Goal: Transaction & Acquisition: Subscribe to service/newsletter

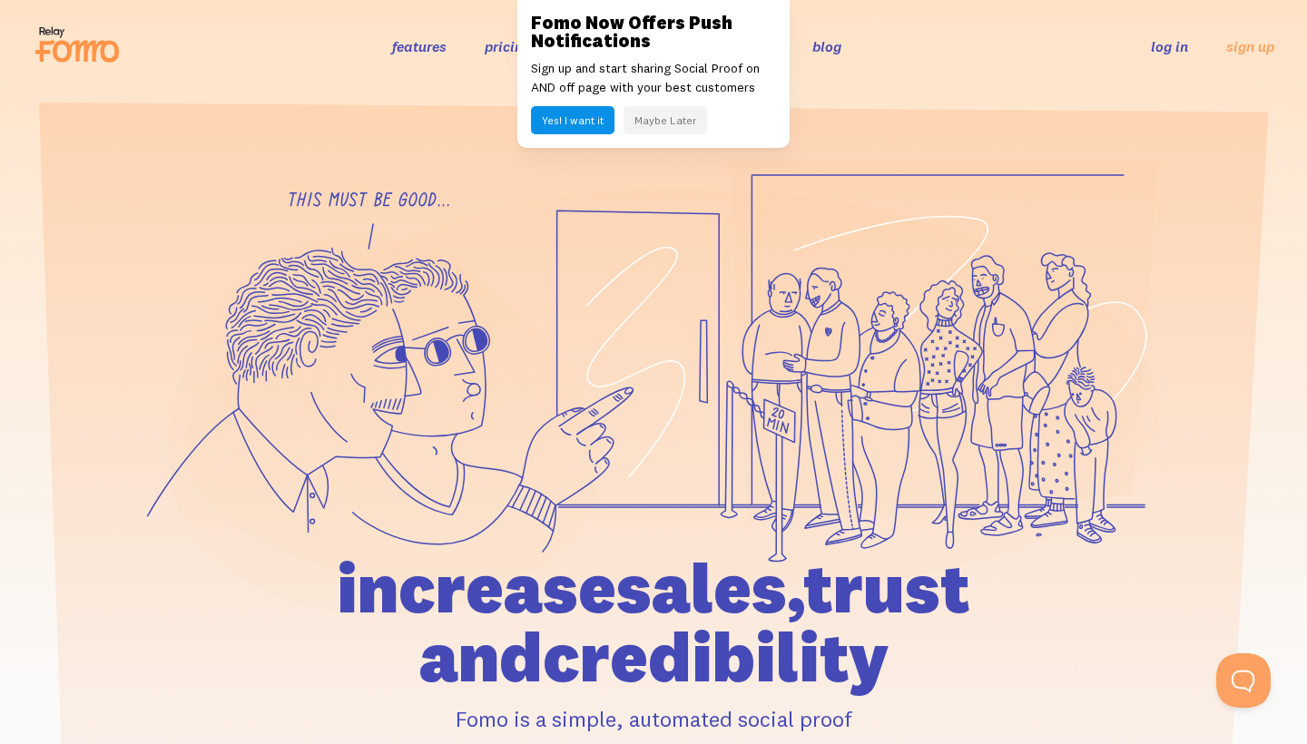
click at [667, 120] on button "Maybe Later" at bounding box center [664, 120] width 83 height 28
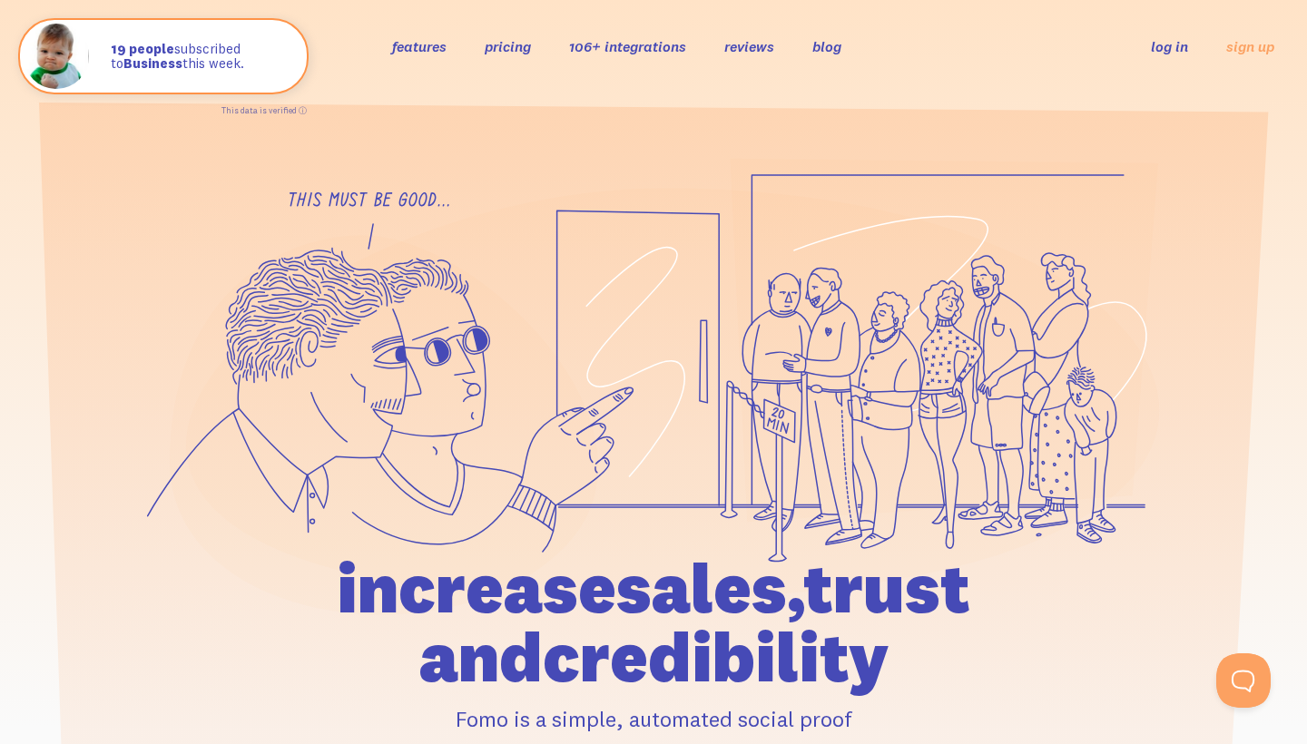
click at [423, 45] on link "features" at bounding box center [419, 46] width 54 height 18
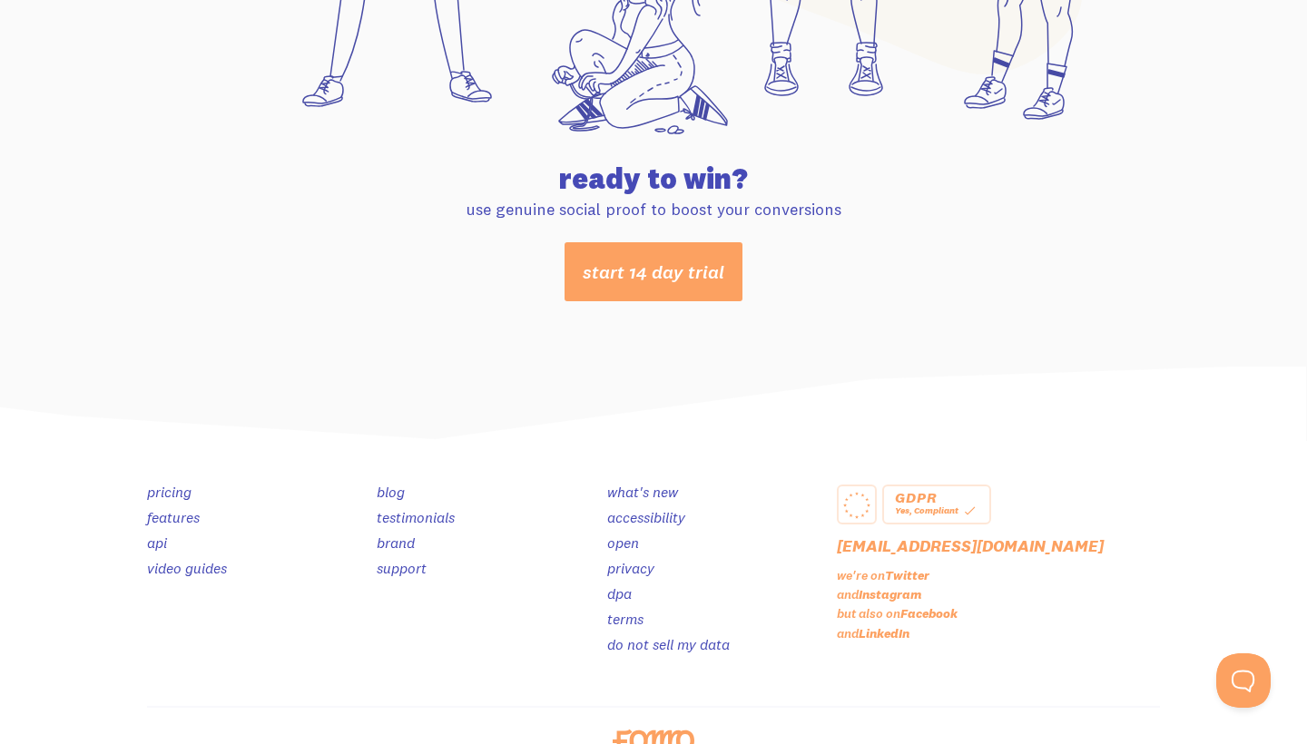
scroll to position [9554, 0]
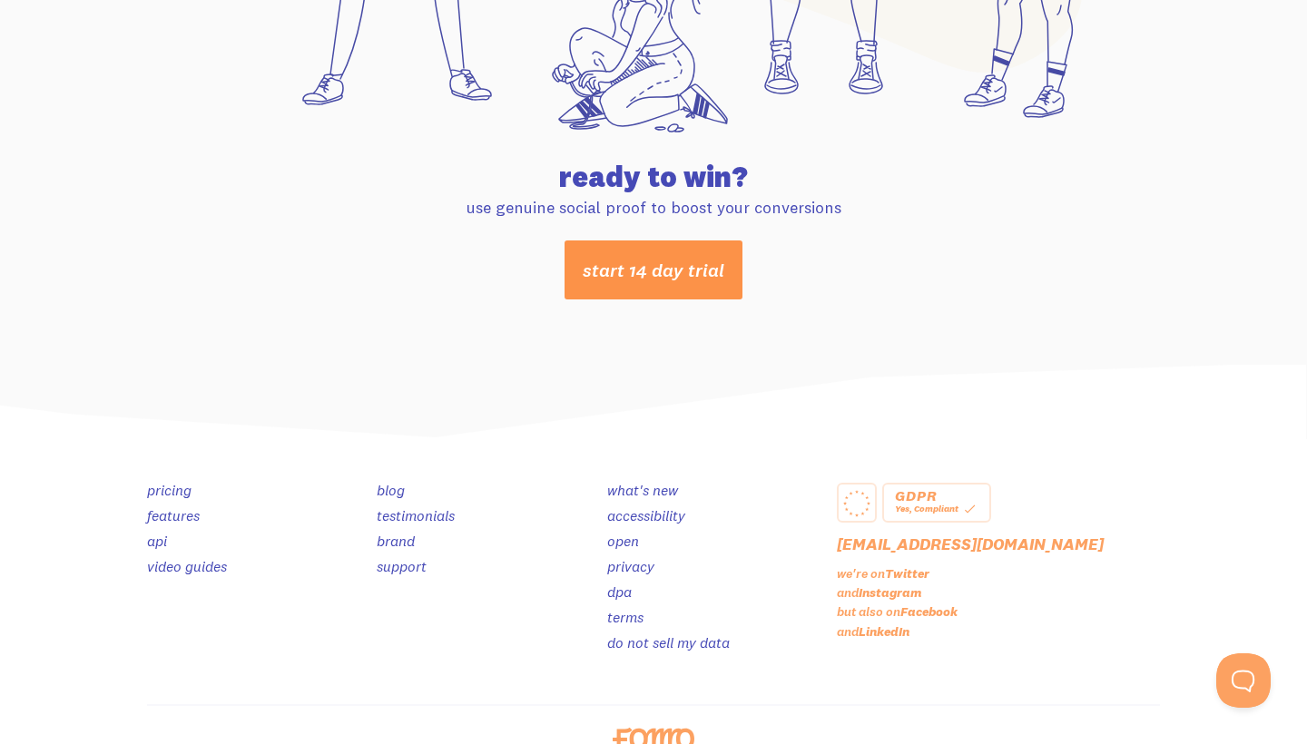
click at [690, 272] on link "start 14 day trial" at bounding box center [653, 269] width 178 height 59
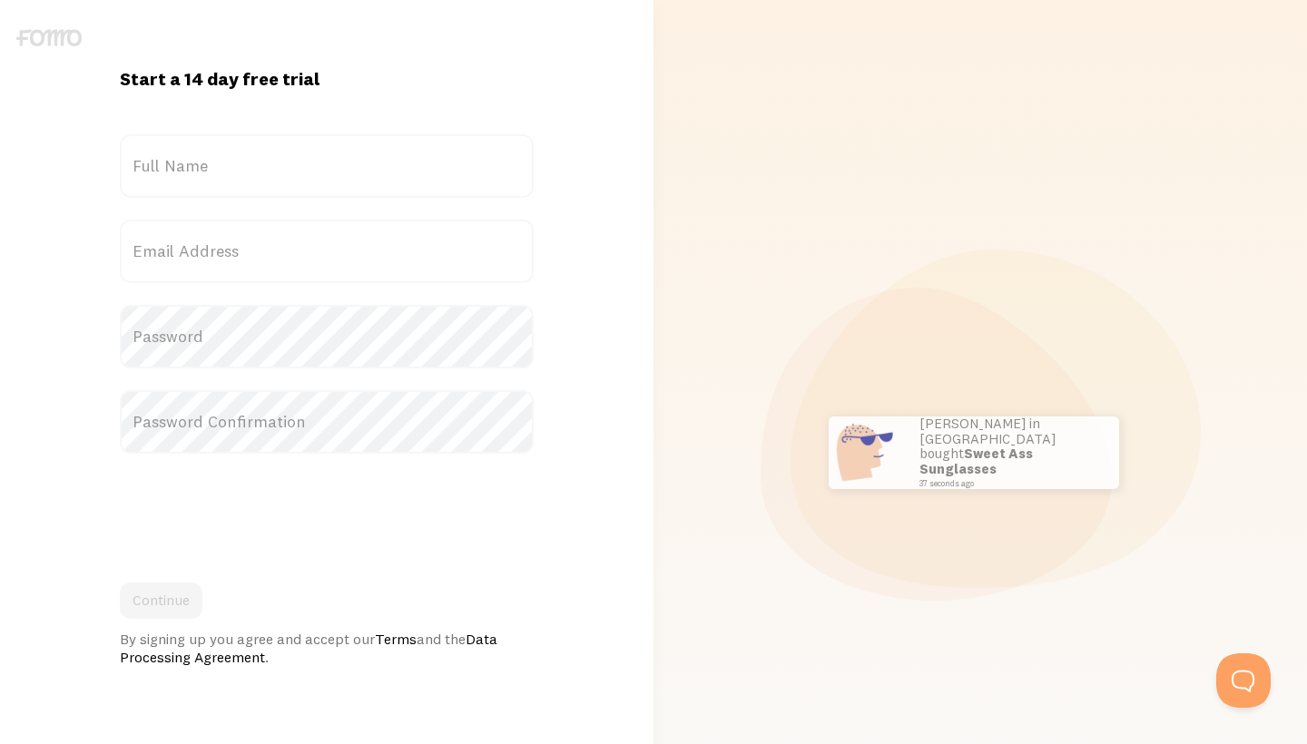
click at [206, 172] on label "Full Name" at bounding box center [327, 166] width 414 height 64
click at [206, 172] on input "Full Name" at bounding box center [327, 166] width 414 height 64
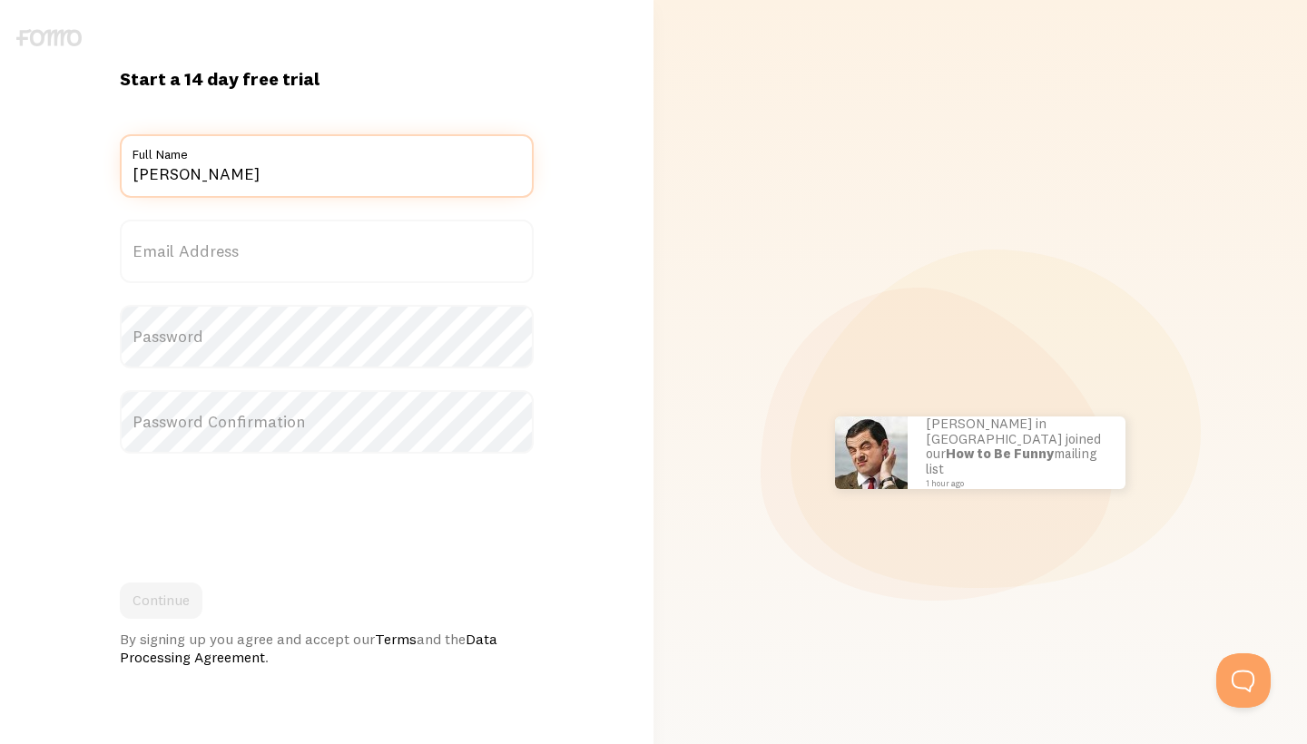
type input "[PERSON_NAME]"
click at [363, 263] on label "Email Address" at bounding box center [327, 252] width 414 height 64
click at [363, 263] on input "Email Address" at bounding box center [327, 252] width 414 height 64
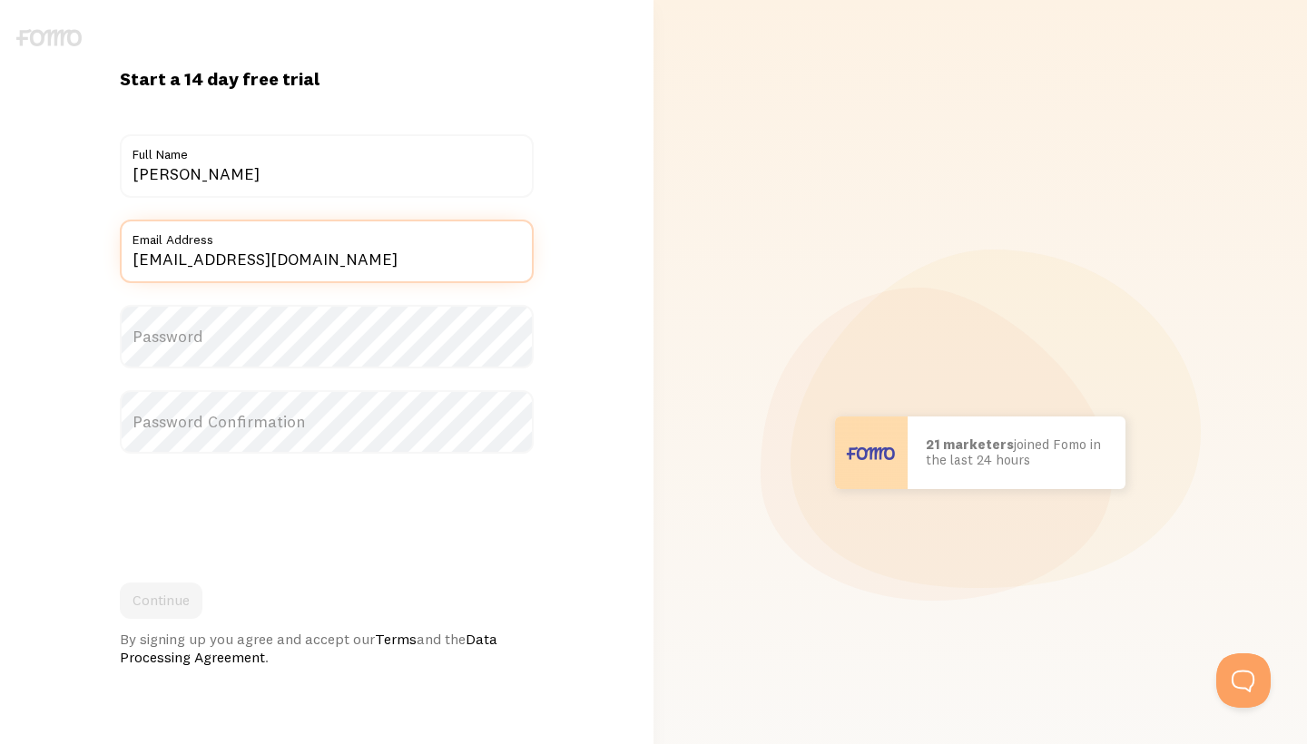
type input "[EMAIL_ADDRESS][DOMAIN_NAME]"
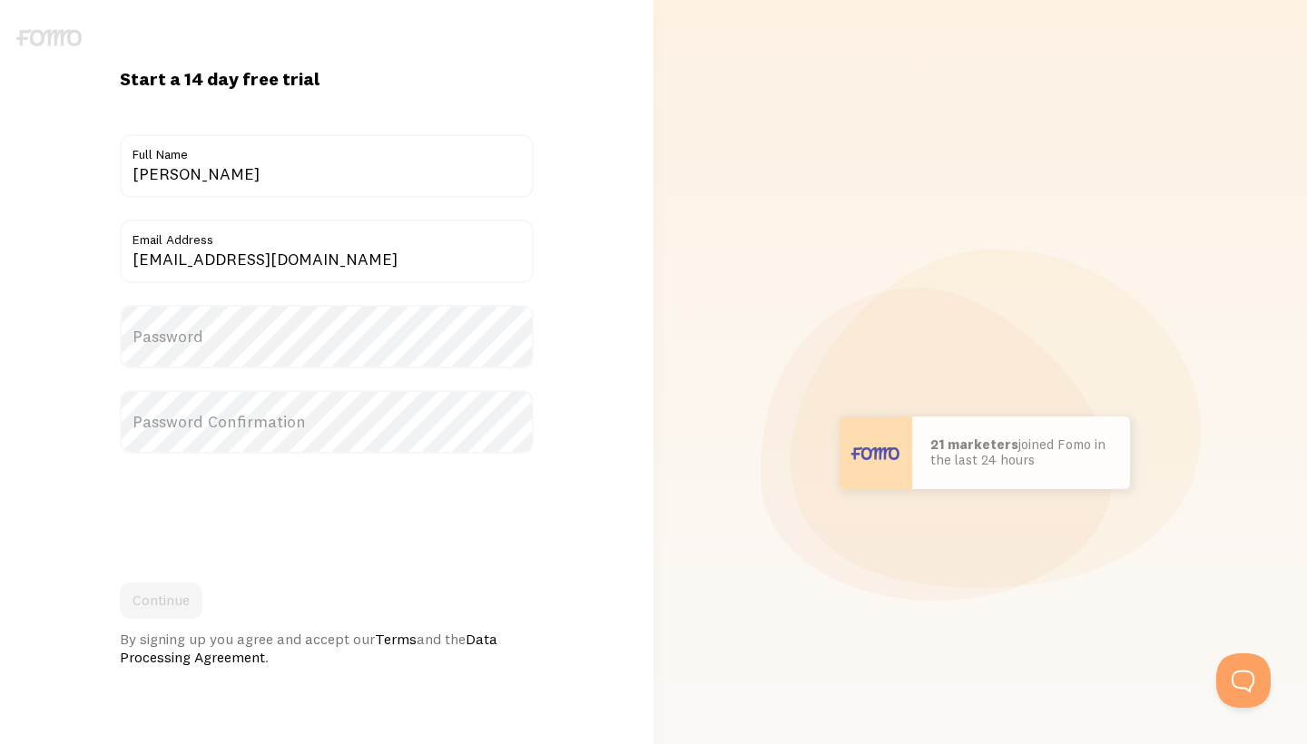
click at [242, 336] on label "Password" at bounding box center [327, 337] width 414 height 64
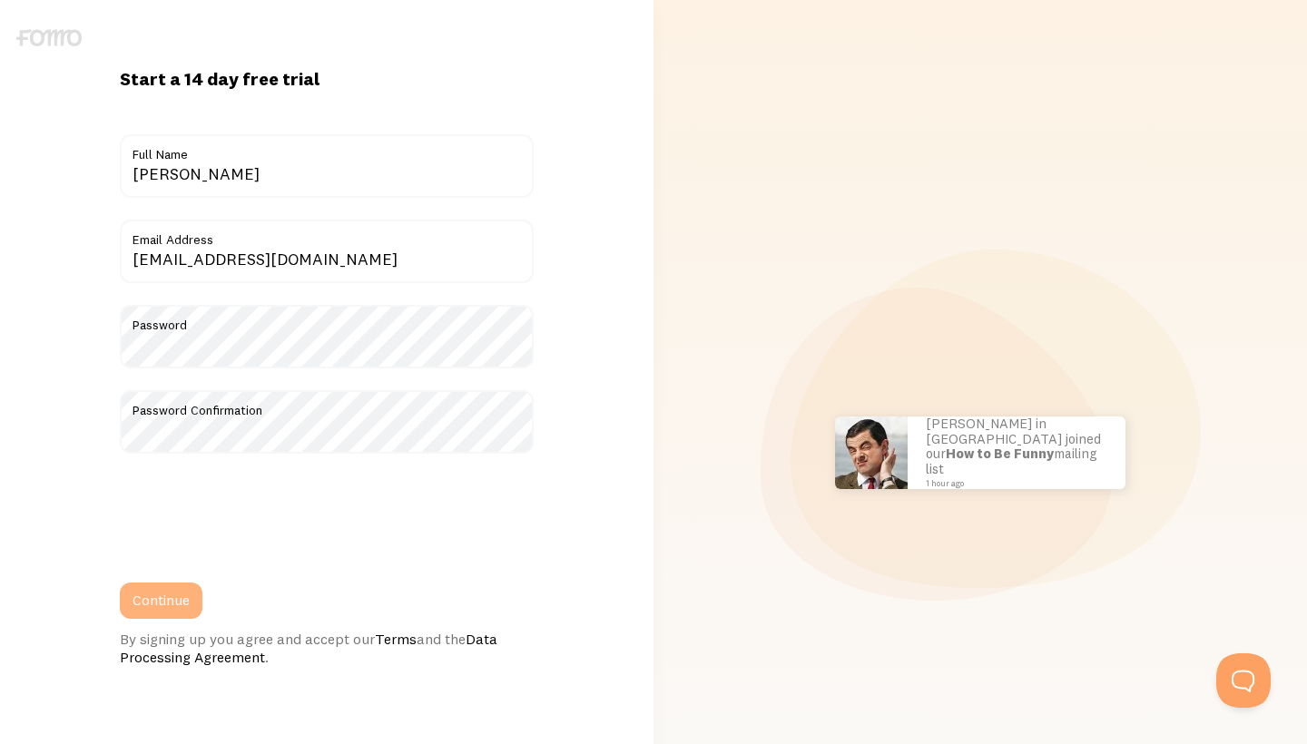
click at [170, 600] on button "Continue" at bounding box center [161, 600] width 83 height 36
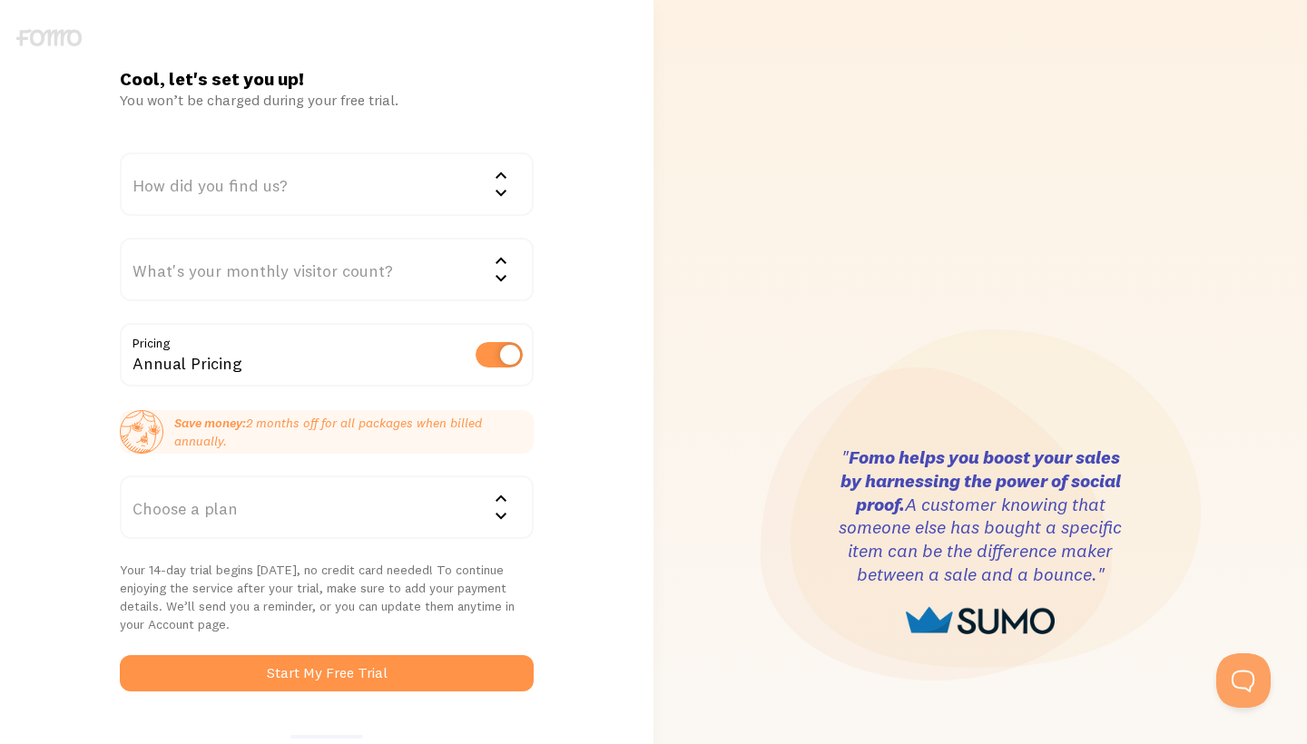
click at [499, 190] on icon at bounding box center [501, 192] width 22 height 22
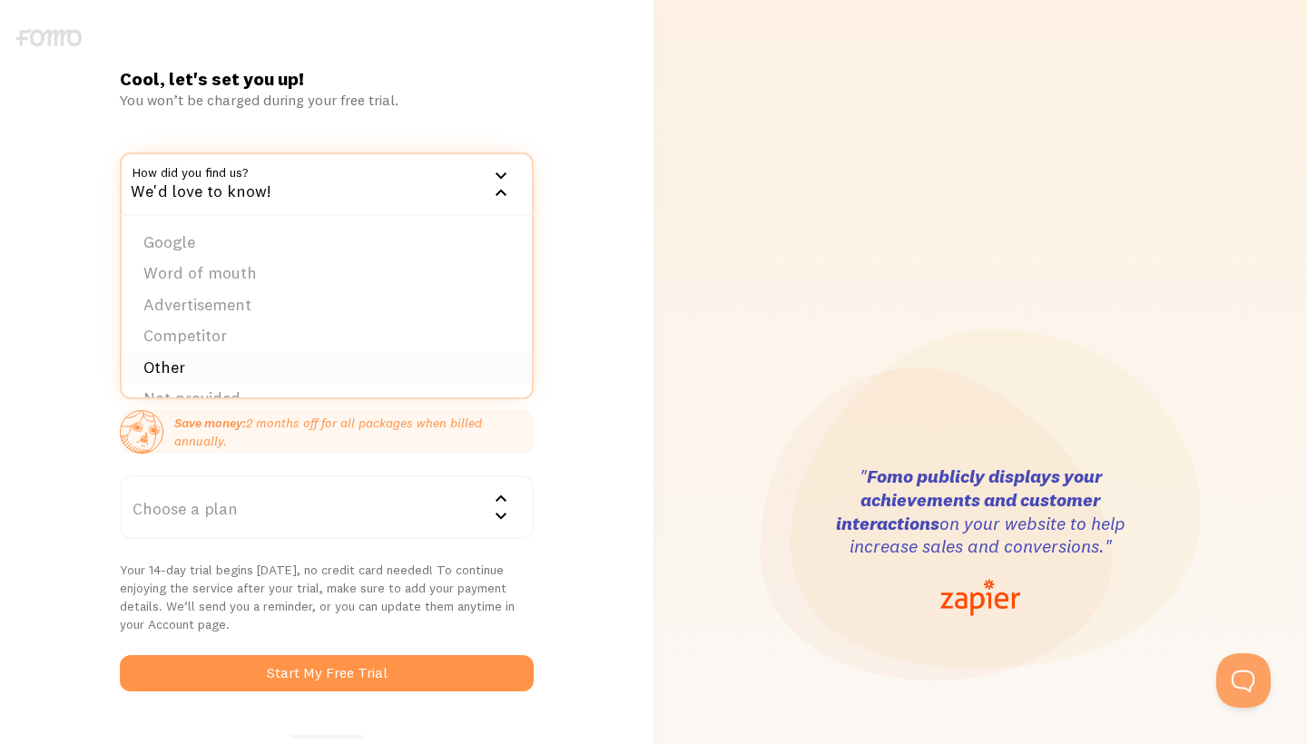
click at [259, 367] on li "Other" at bounding box center [327, 368] width 410 height 32
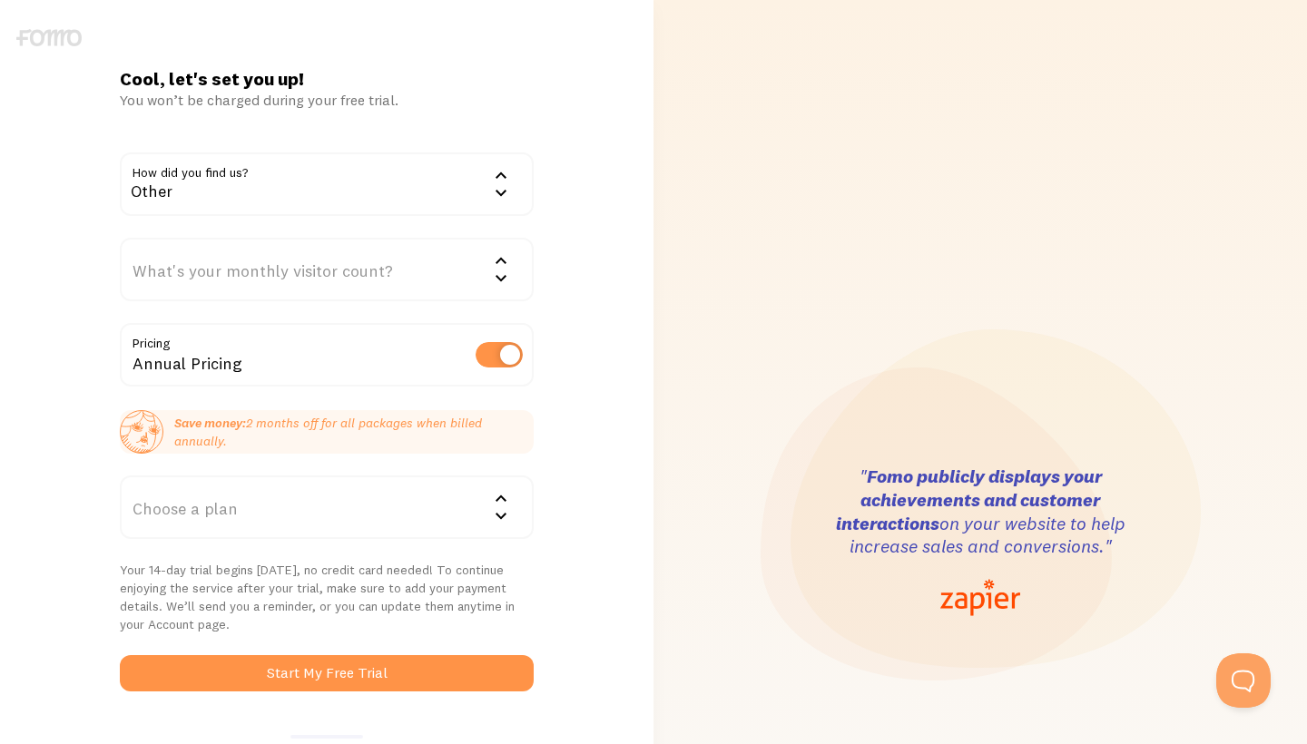
click at [508, 275] on icon at bounding box center [501, 278] width 22 height 22
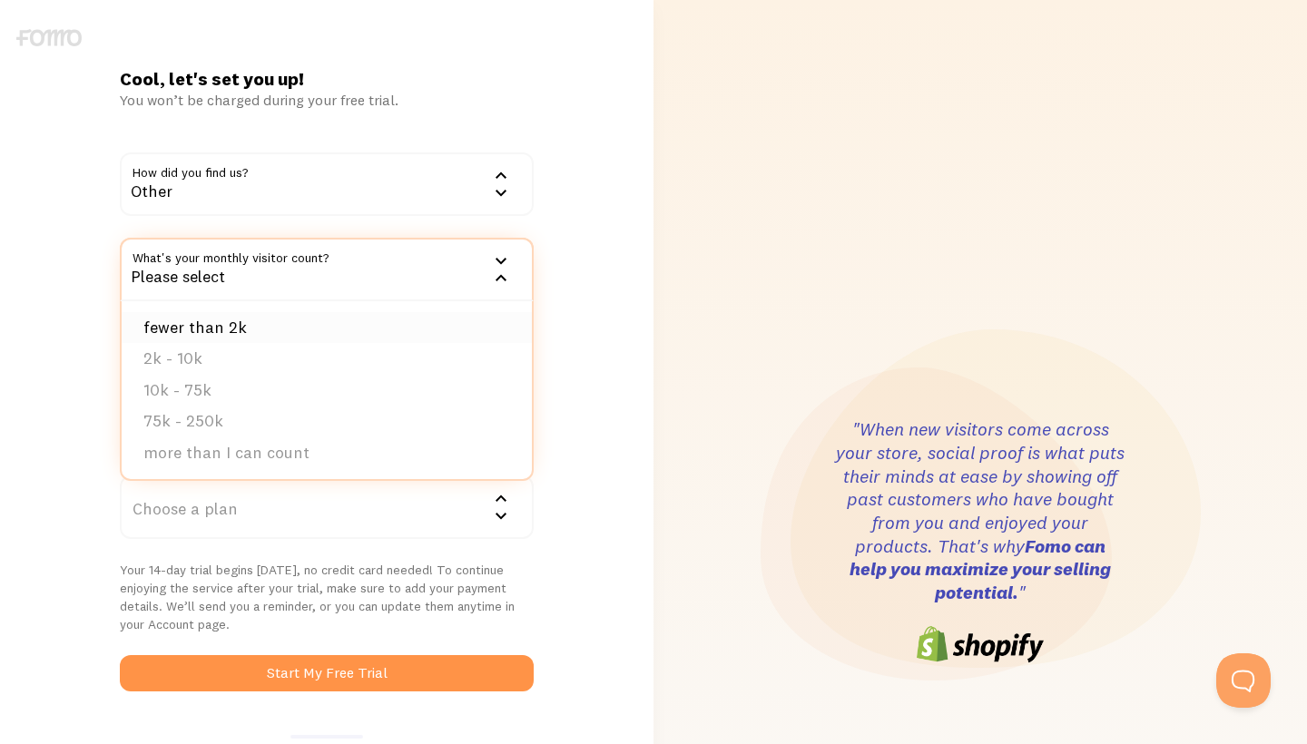
click at [346, 327] on li "fewer than 2k" at bounding box center [327, 328] width 410 height 32
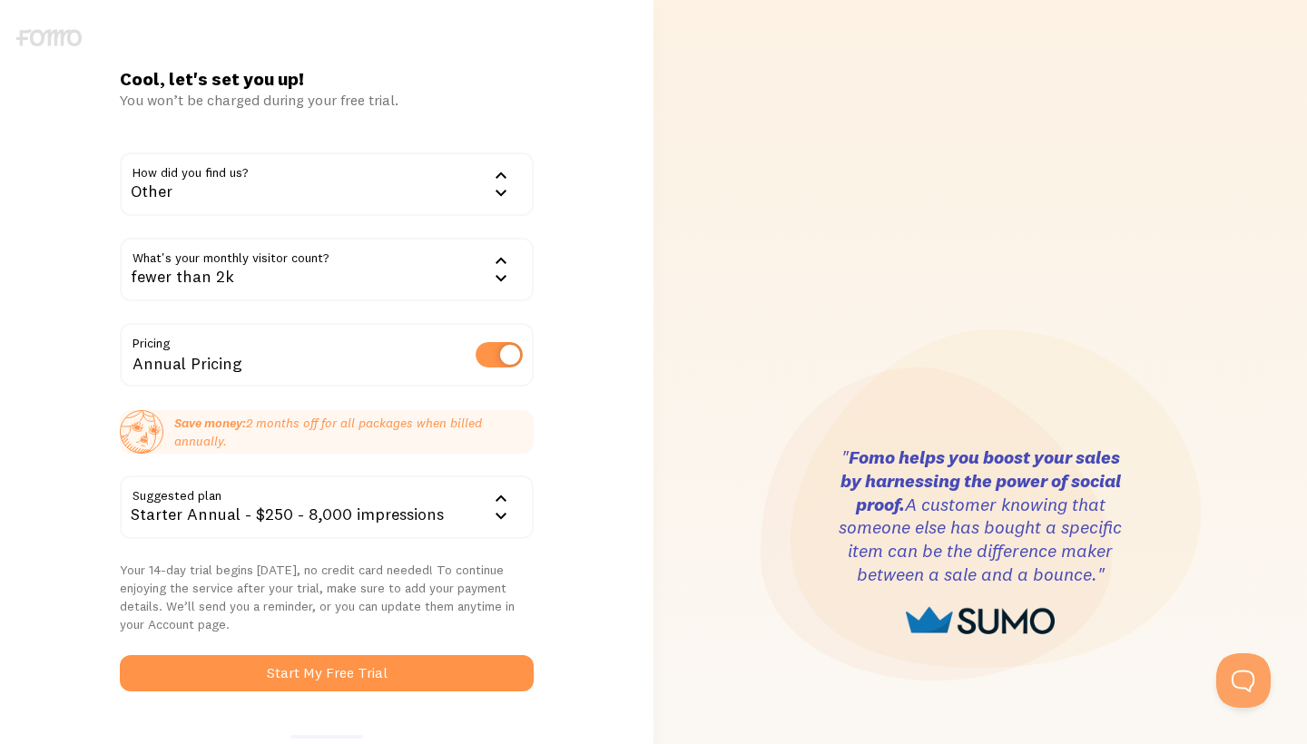
click at [492, 355] on label at bounding box center [498, 354] width 47 height 25
click at [492, 355] on input "checkbox" at bounding box center [498, 354] width 47 height 25
checkbox input "false"
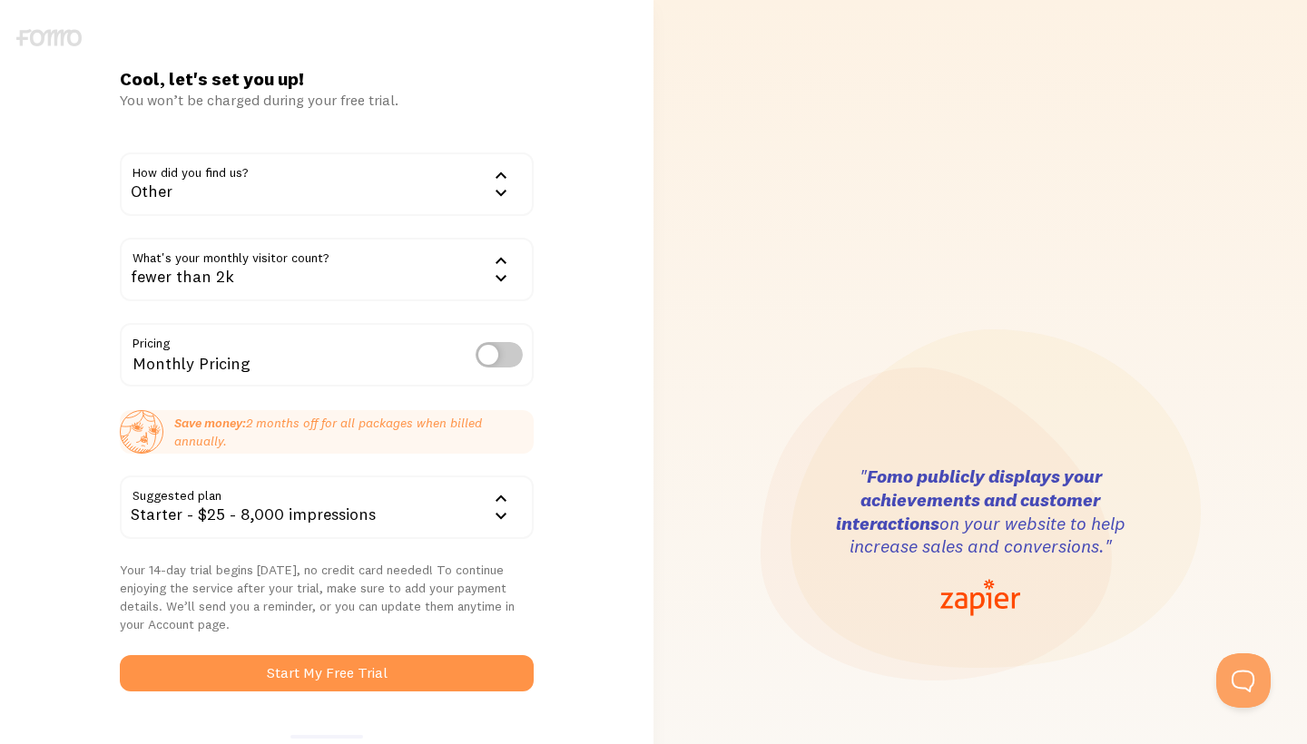
click at [499, 500] on icon at bounding box center [501, 499] width 22 height 22
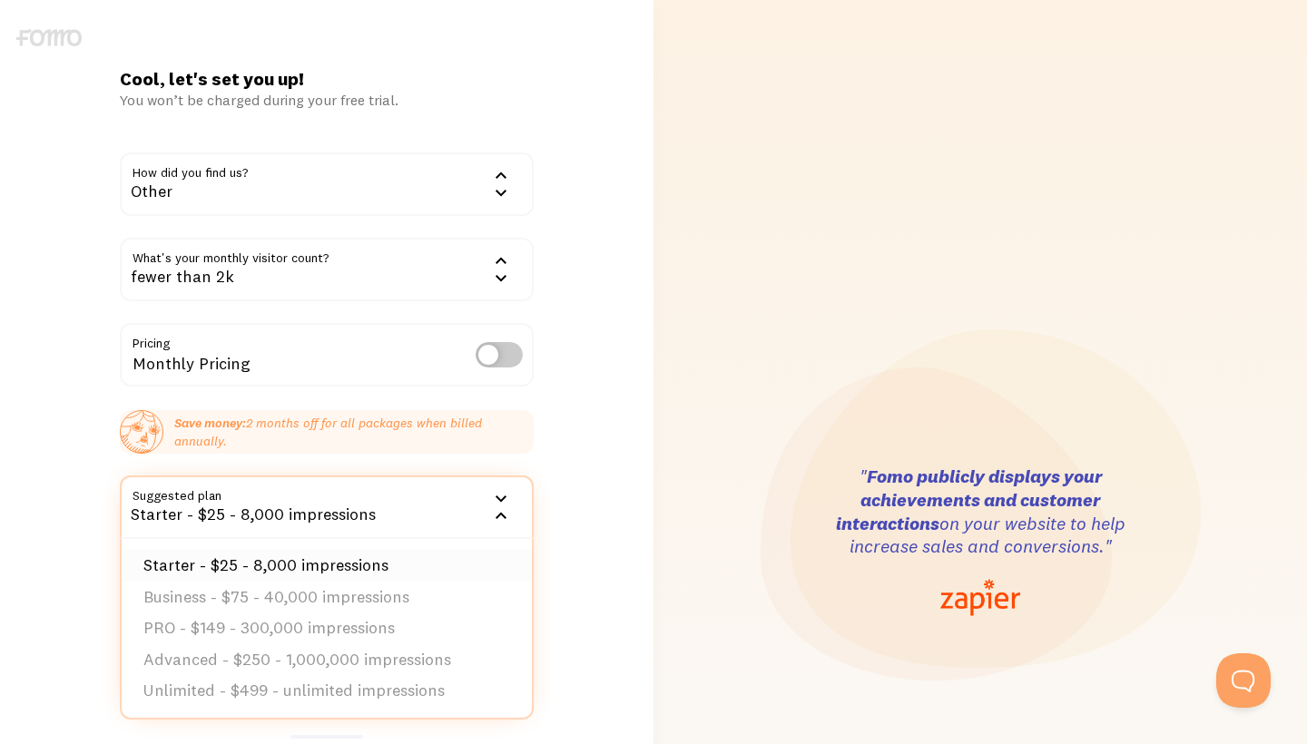
click at [406, 567] on li "Starter - $25 - 8,000 impressions" at bounding box center [327, 566] width 410 height 32
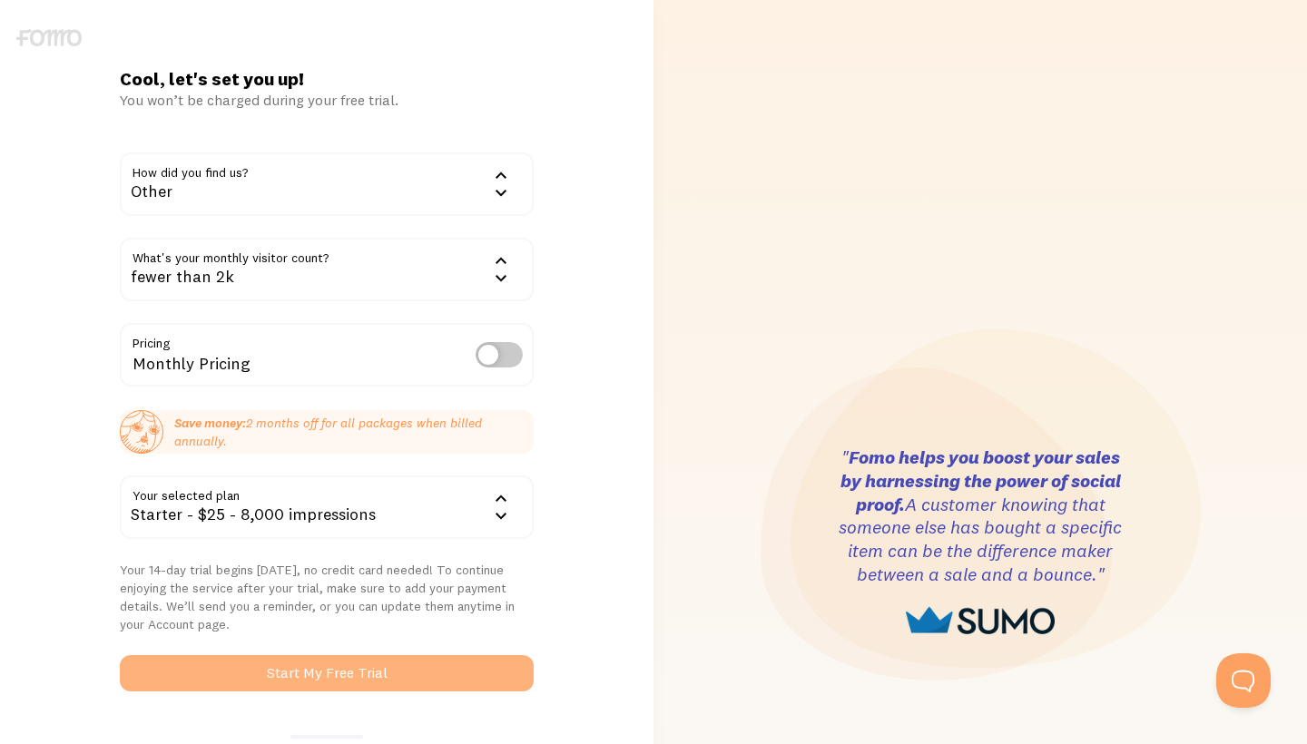
click at [271, 679] on button "Start My Free Trial" at bounding box center [327, 673] width 414 height 36
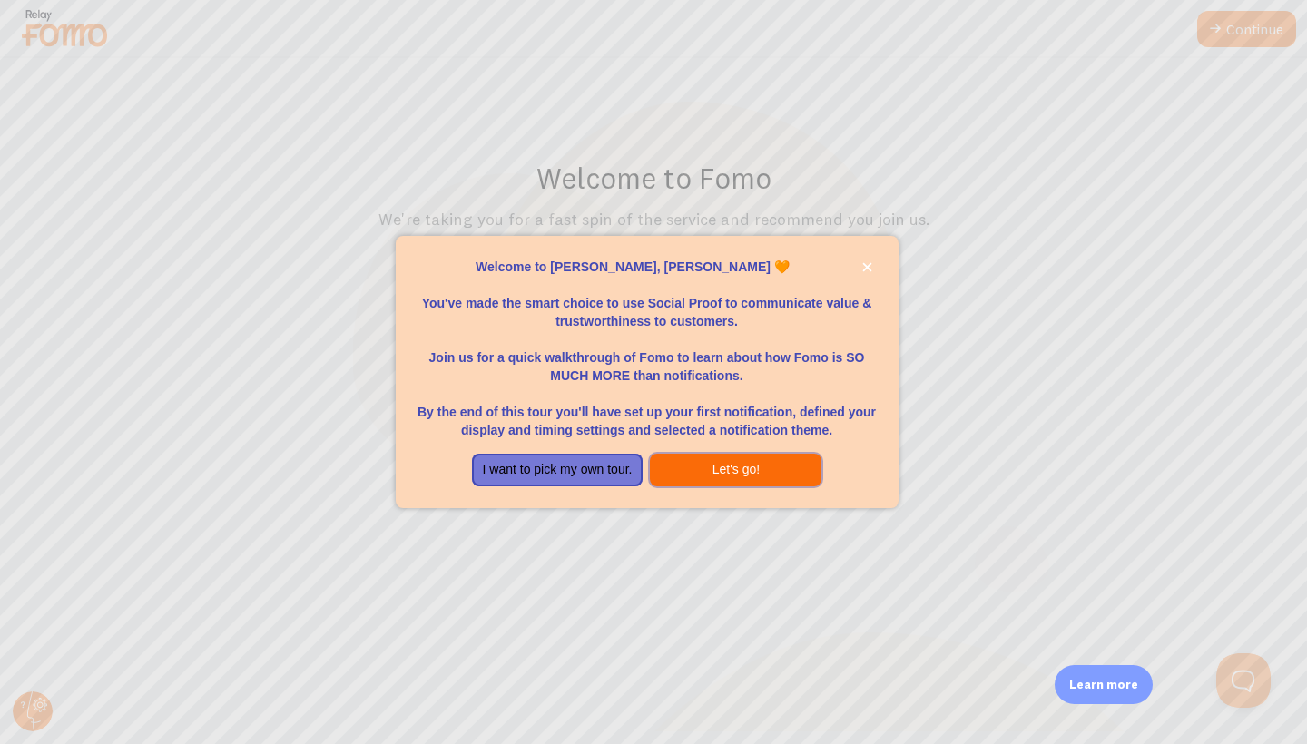
click at [756, 458] on button "Let's go!" at bounding box center [735, 470] width 171 height 33
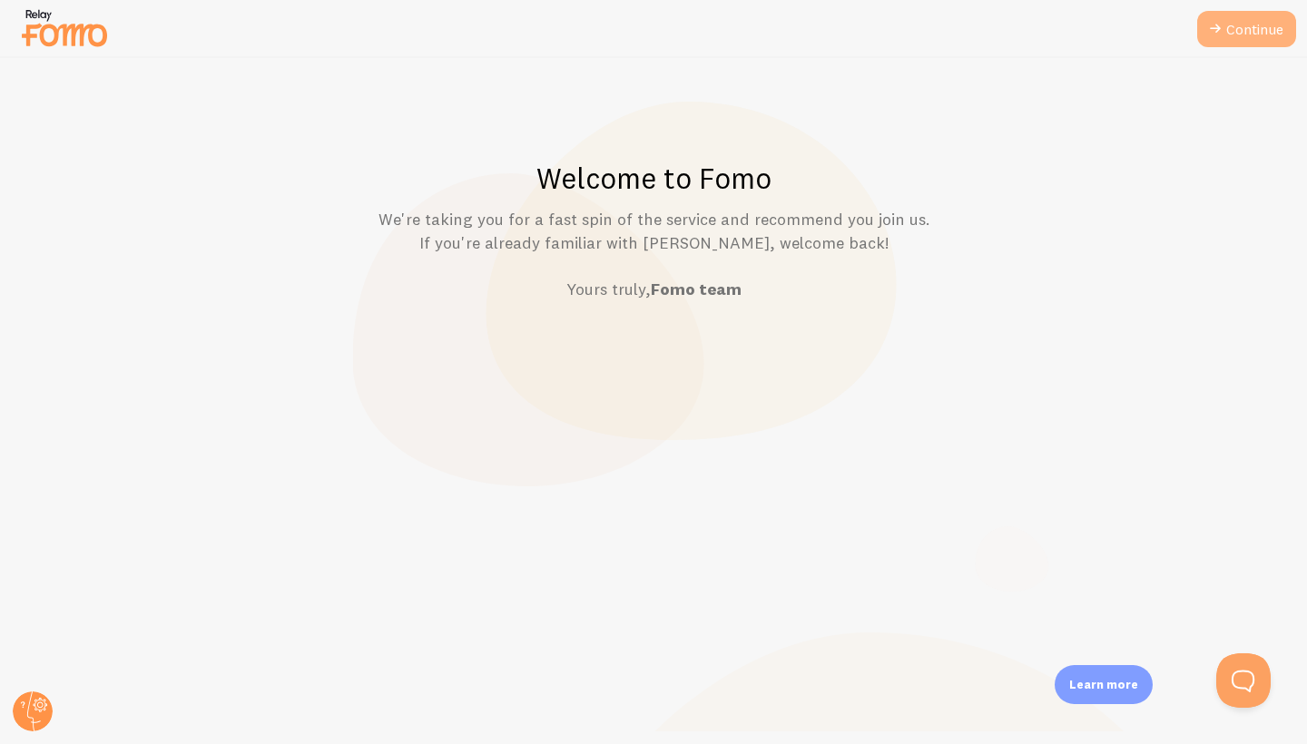
click at [1242, 34] on link "Continue" at bounding box center [1246, 29] width 99 height 36
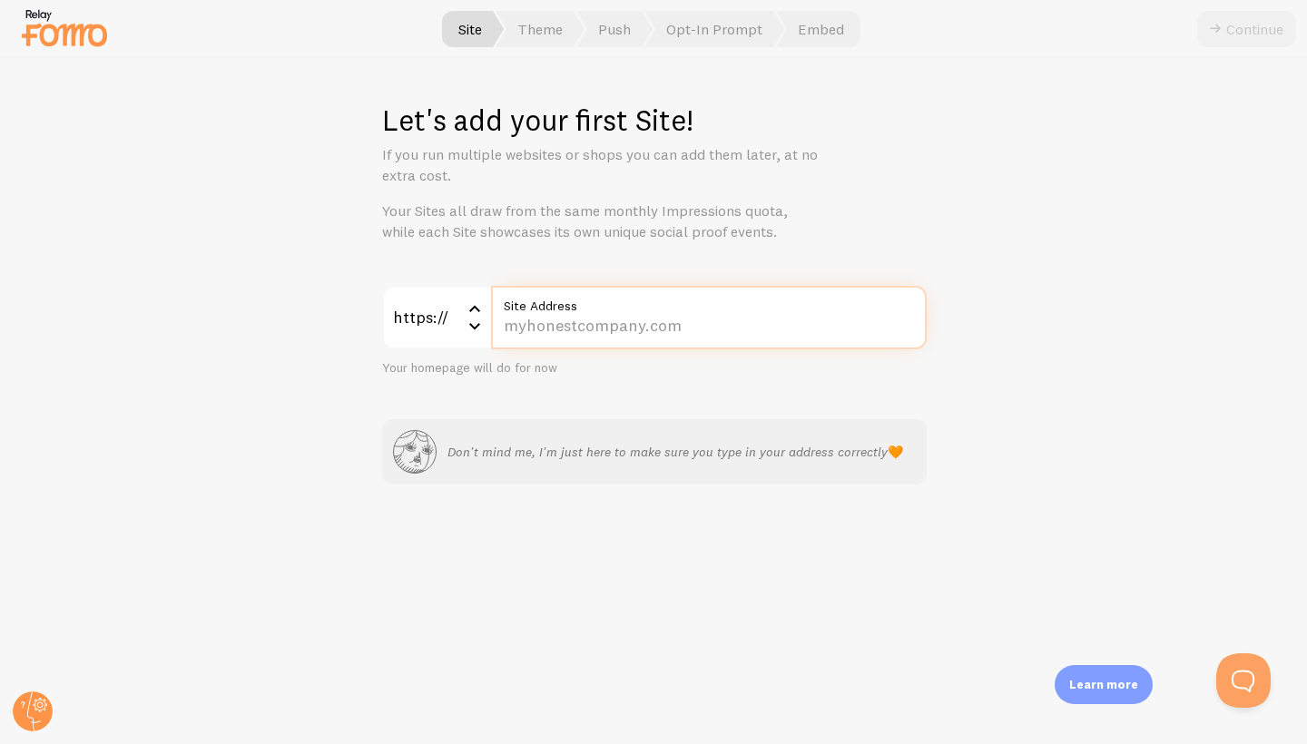
click at [656, 324] on input "Site Address" at bounding box center [709, 318] width 436 height 64
type input "[DOMAIN_NAME]"
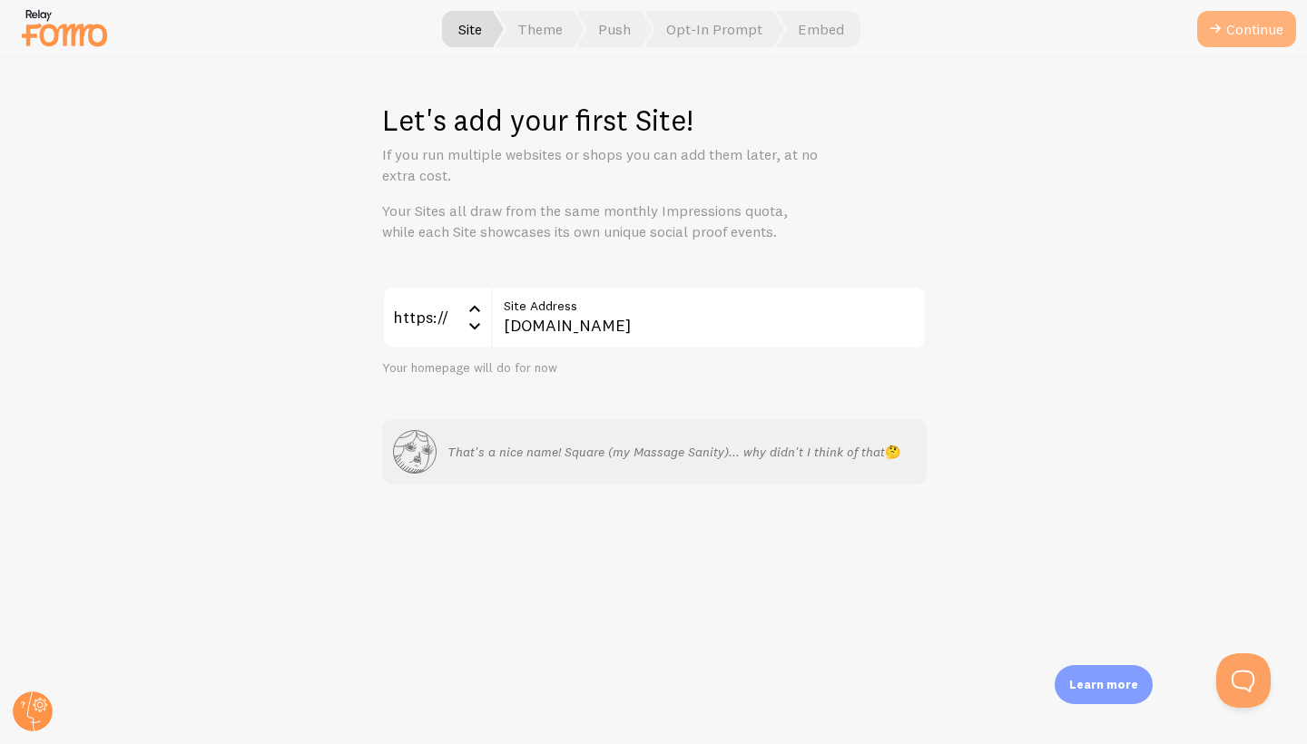
click at [1225, 37] on button "Continue" at bounding box center [1246, 29] width 99 height 36
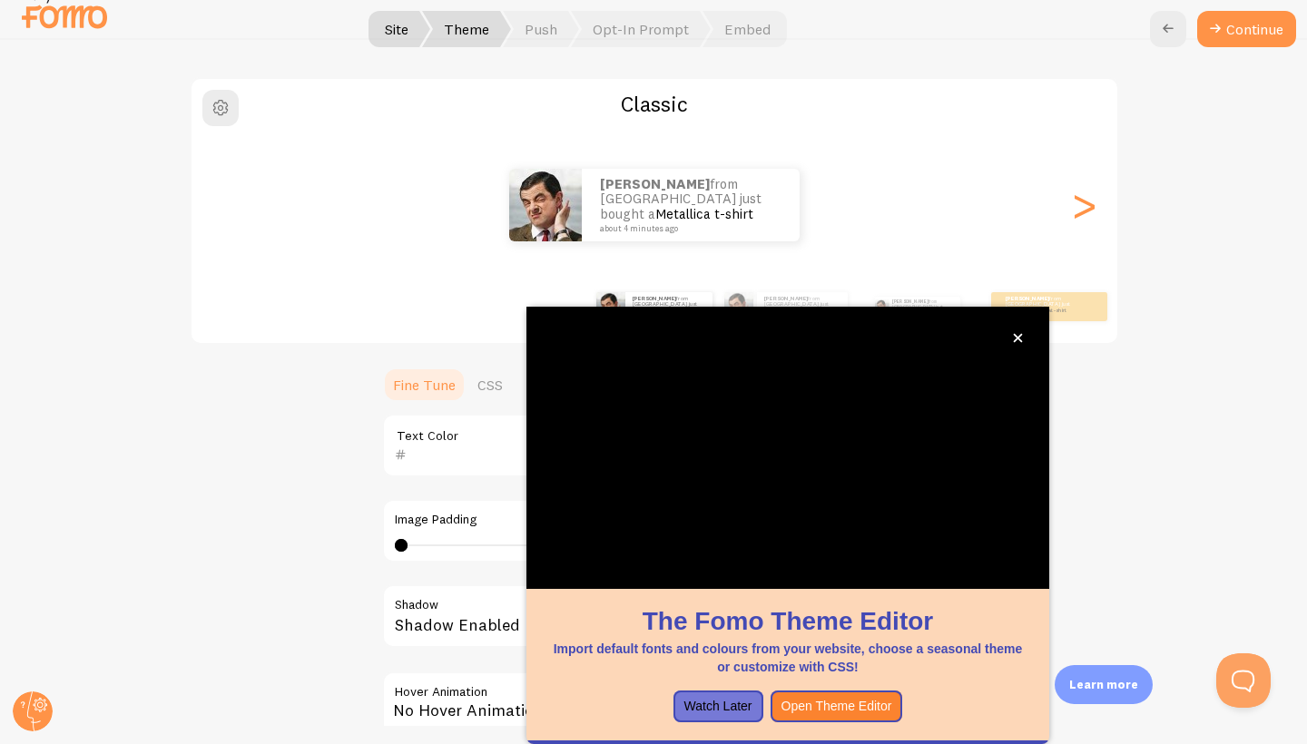
scroll to position [15, 0]
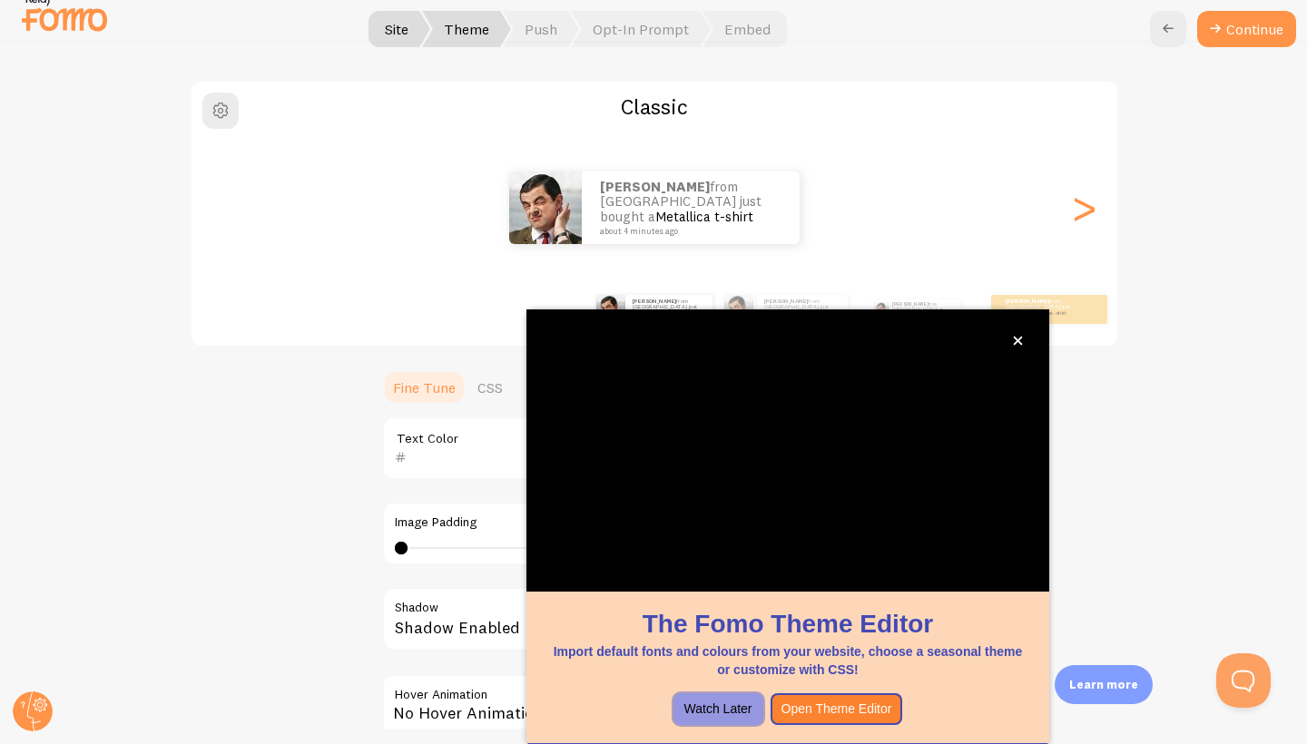
click at [725, 706] on button "Watch Later" at bounding box center [718, 709] width 90 height 33
click at [1019, 342] on icon "close," at bounding box center [1017, 341] width 9 height 9
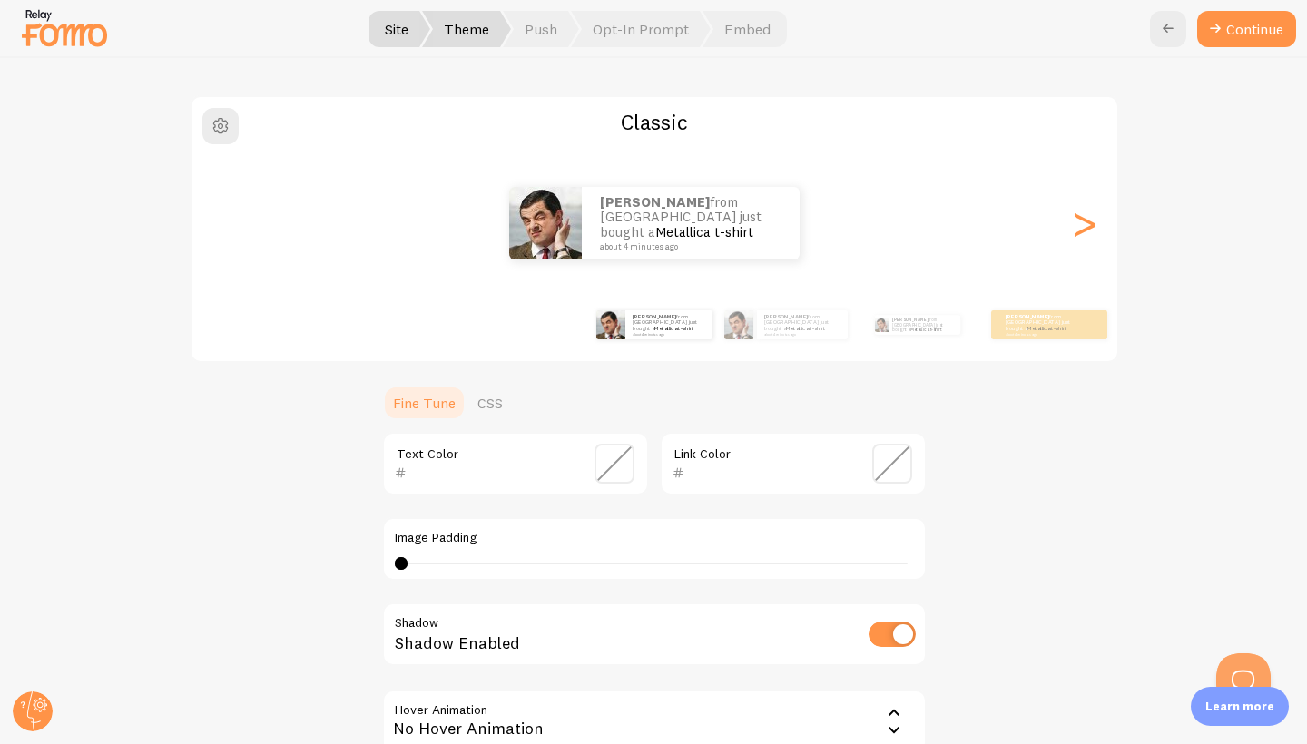
scroll to position [0, 0]
click at [1090, 222] on div ">" at bounding box center [1084, 223] width 22 height 131
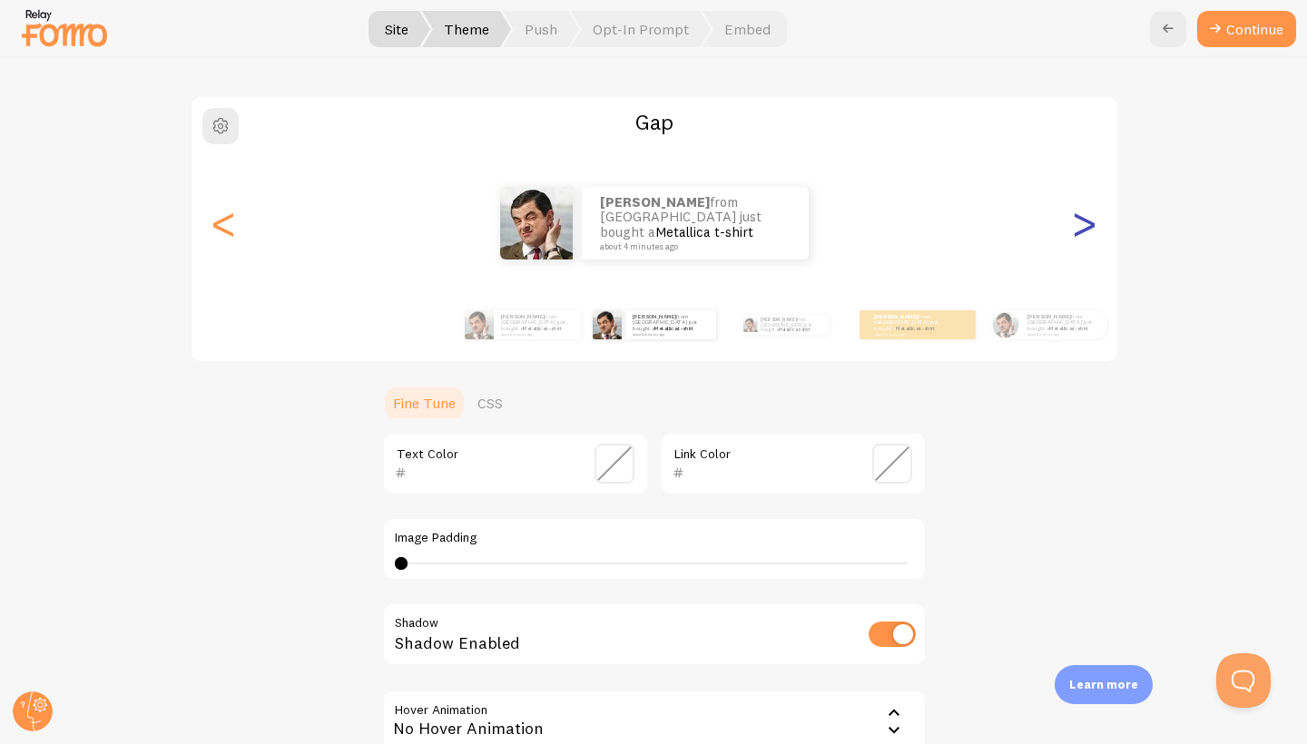
click at [1082, 221] on div ">" at bounding box center [1084, 223] width 22 height 131
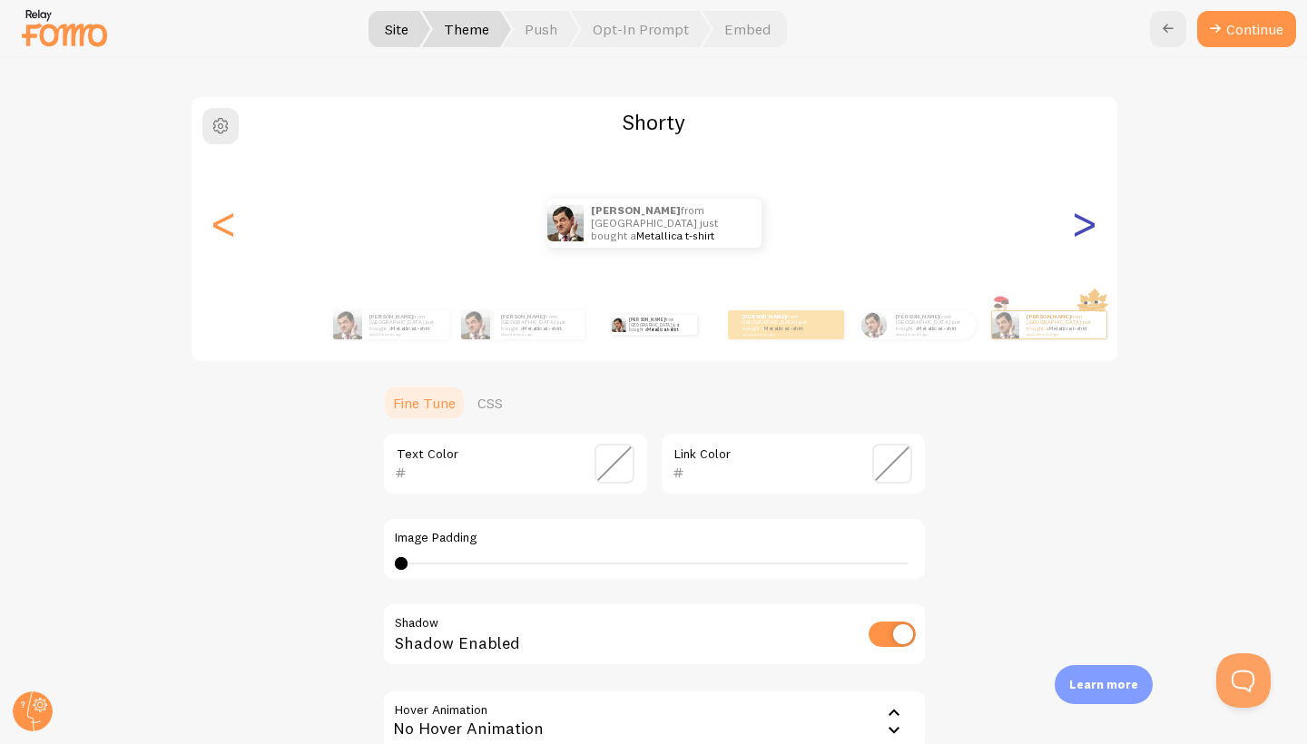
click at [1082, 220] on div ">" at bounding box center [1084, 223] width 22 height 131
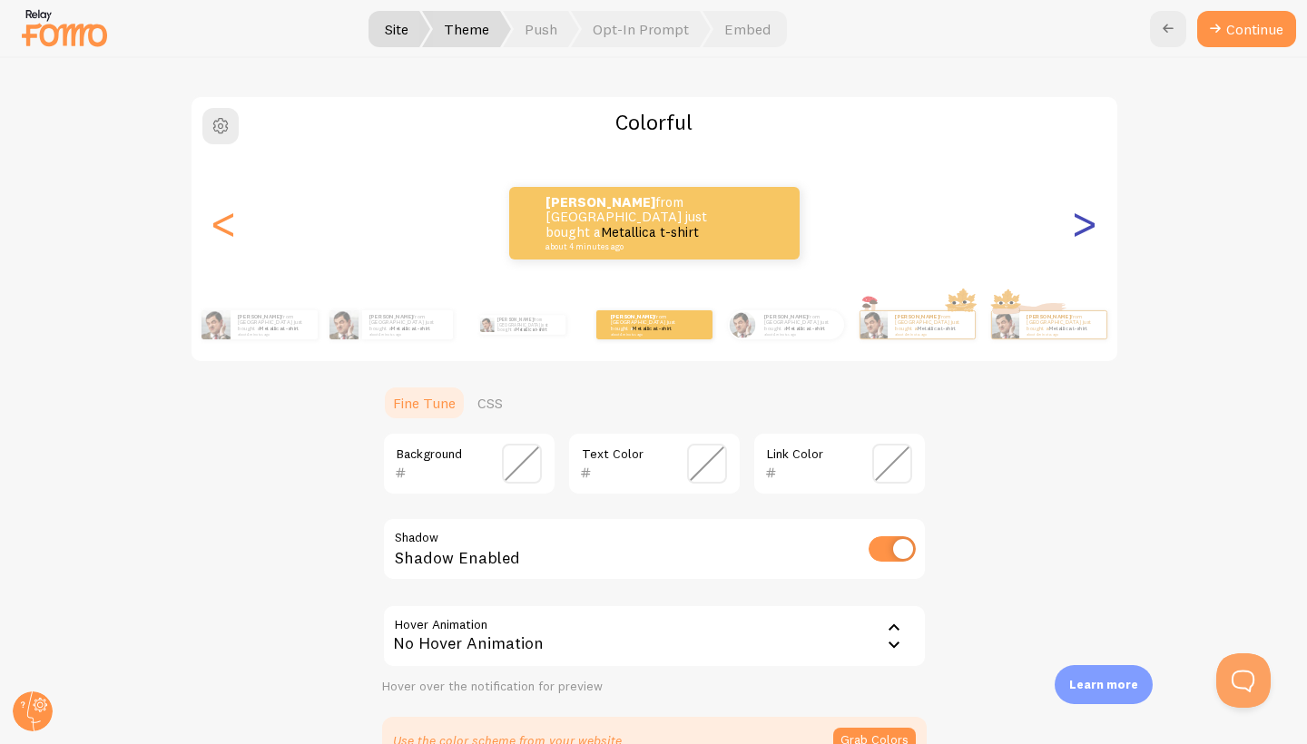
click at [1082, 220] on div ">" at bounding box center [1084, 223] width 22 height 131
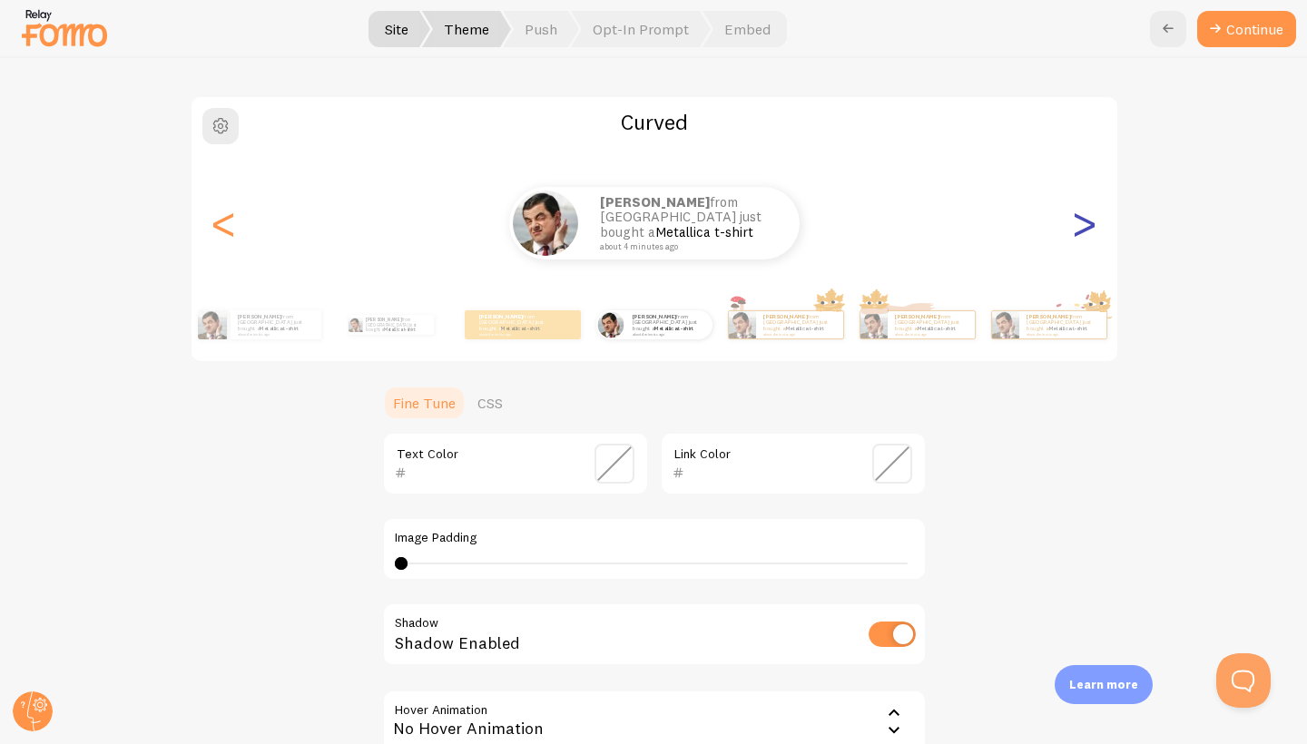
click at [1082, 220] on div ">" at bounding box center [1084, 223] width 22 height 131
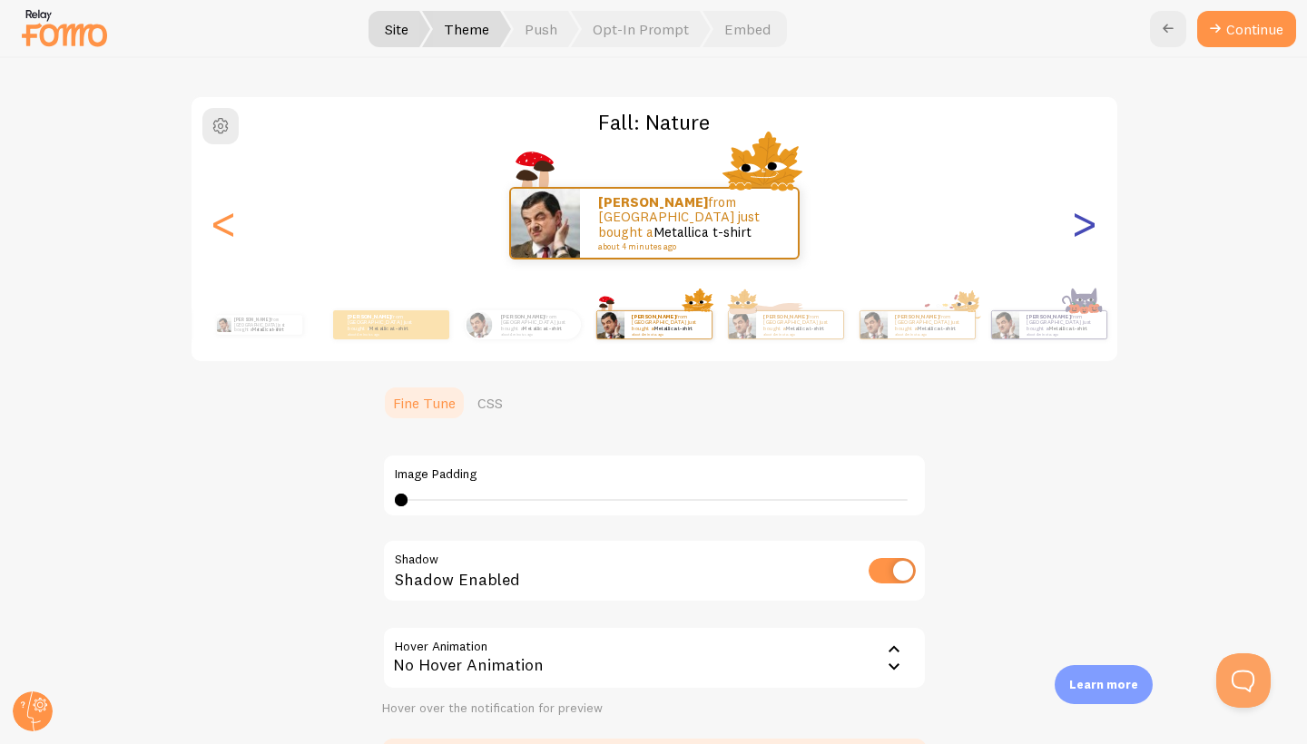
click at [1082, 221] on div ">" at bounding box center [1084, 223] width 22 height 131
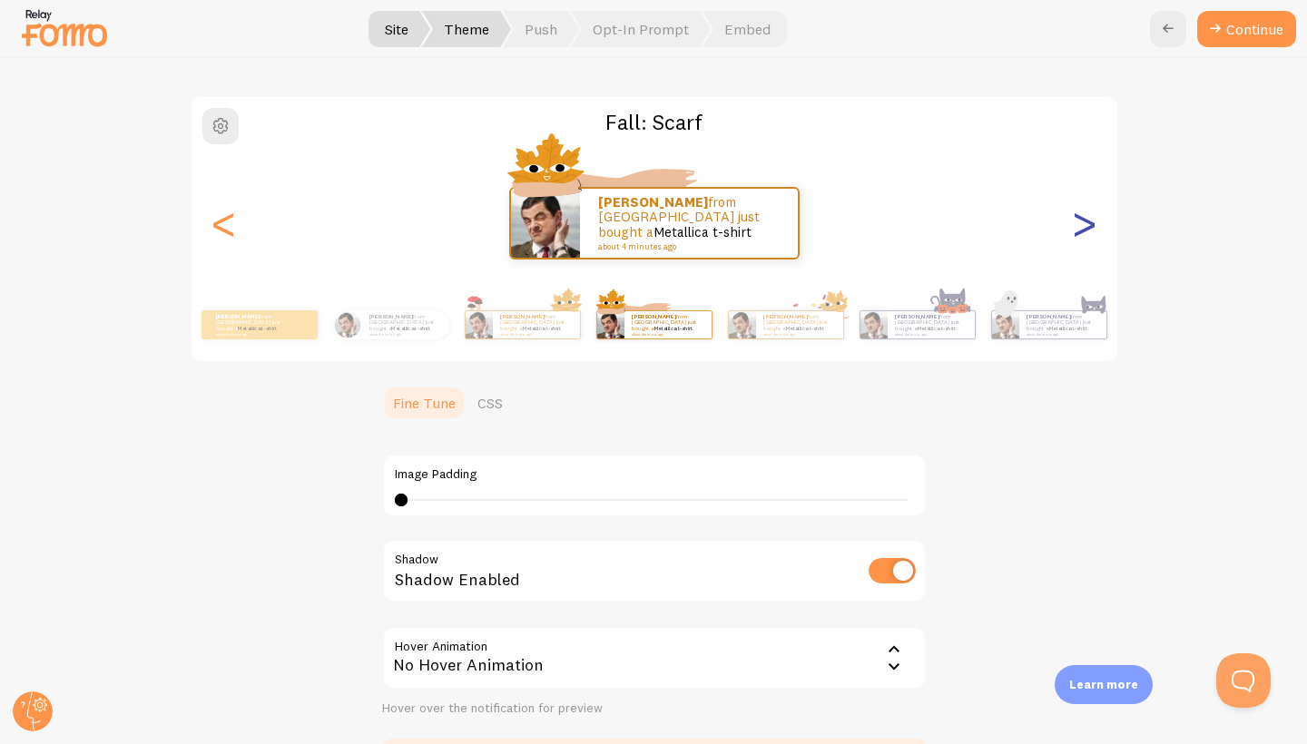
click at [1082, 221] on div ">" at bounding box center [1084, 223] width 22 height 131
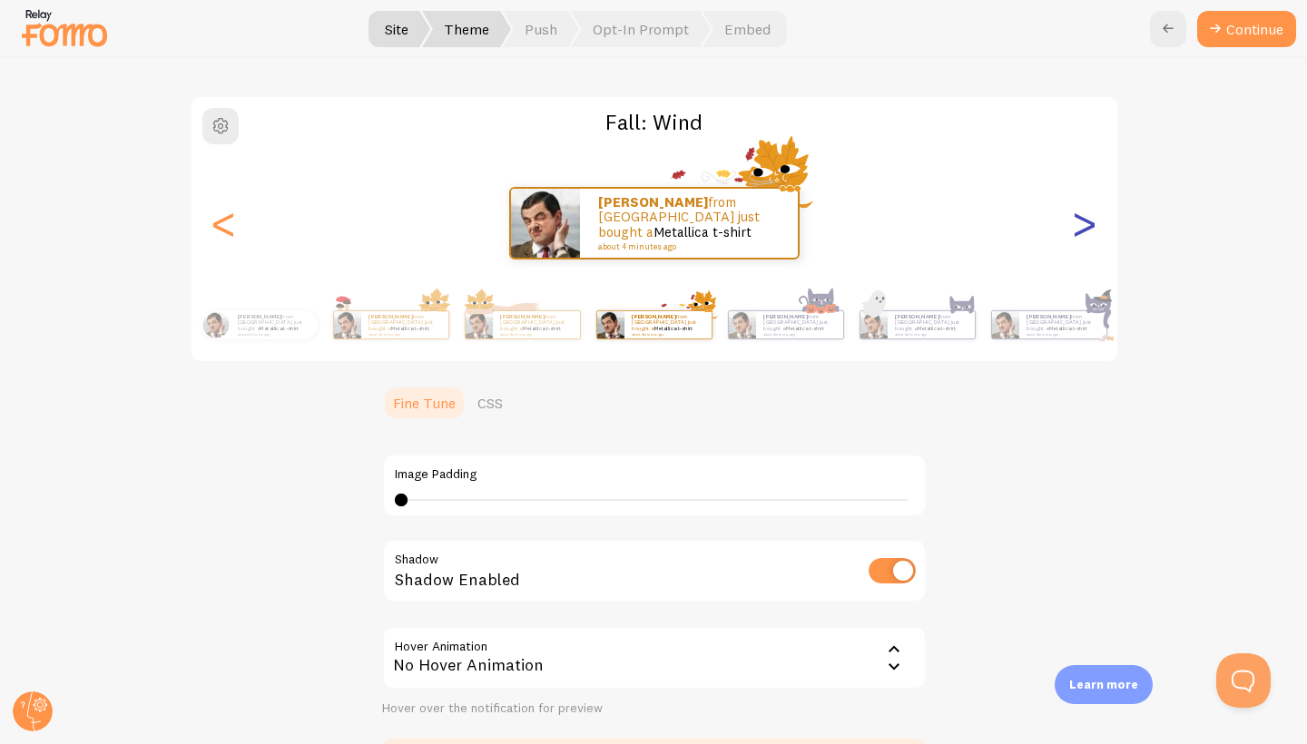
click at [1082, 221] on div ">" at bounding box center [1084, 223] width 22 height 131
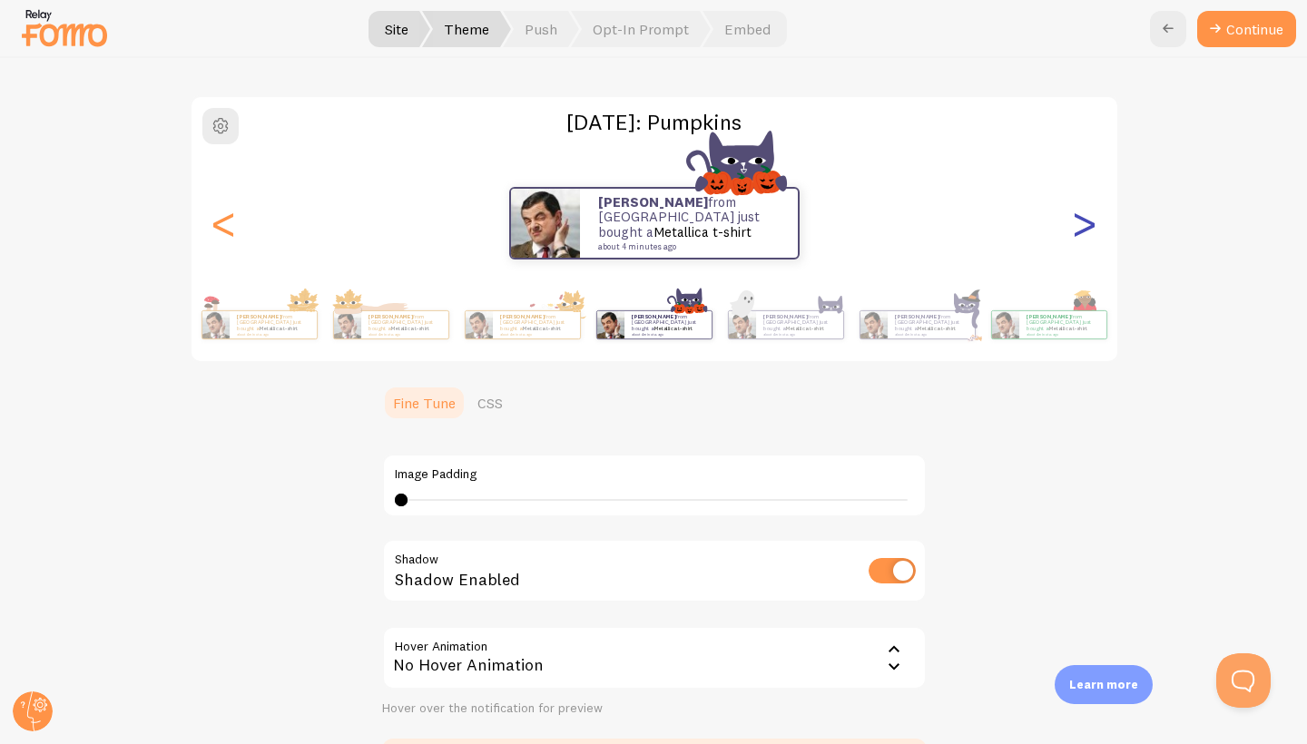
click at [1082, 221] on div ">" at bounding box center [1084, 223] width 22 height 131
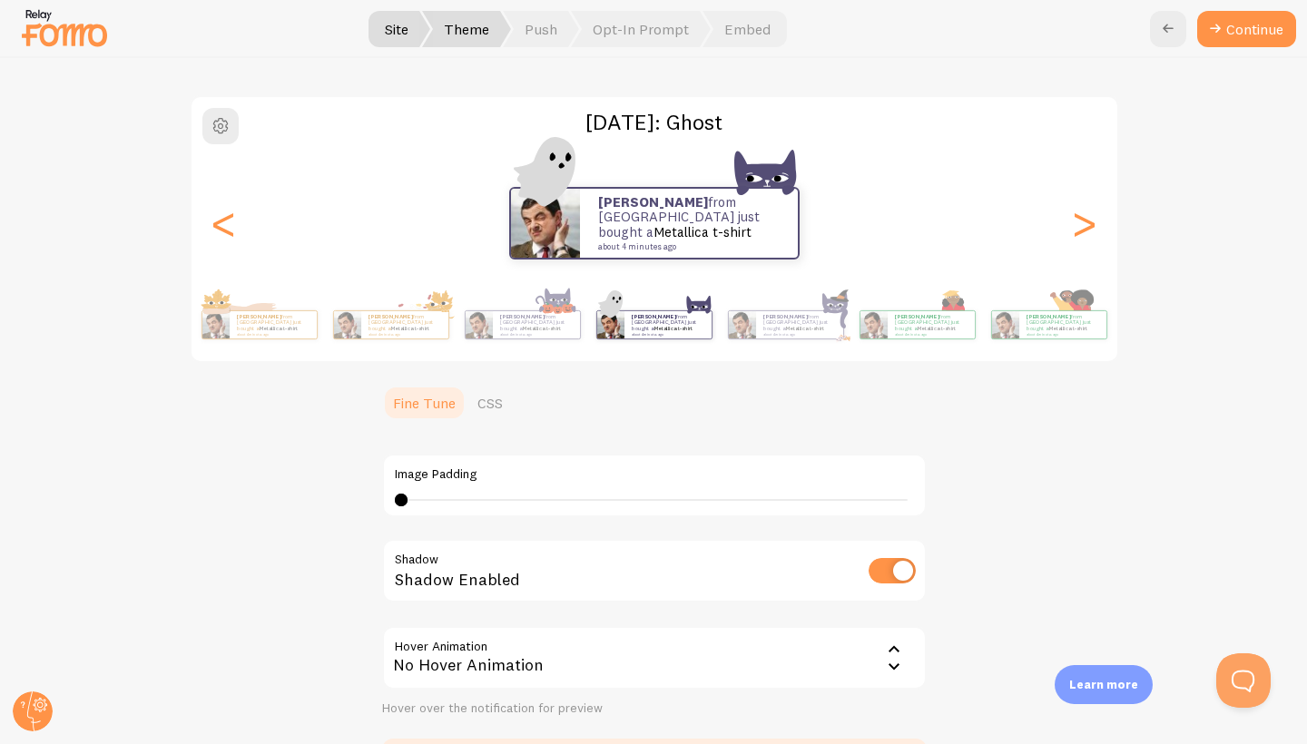
type input "0"
click at [399, 494] on div "0" at bounding box center [654, 500] width 519 height 15
click at [222, 225] on div "<" at bounding box center [224, 223] width 22 height 131
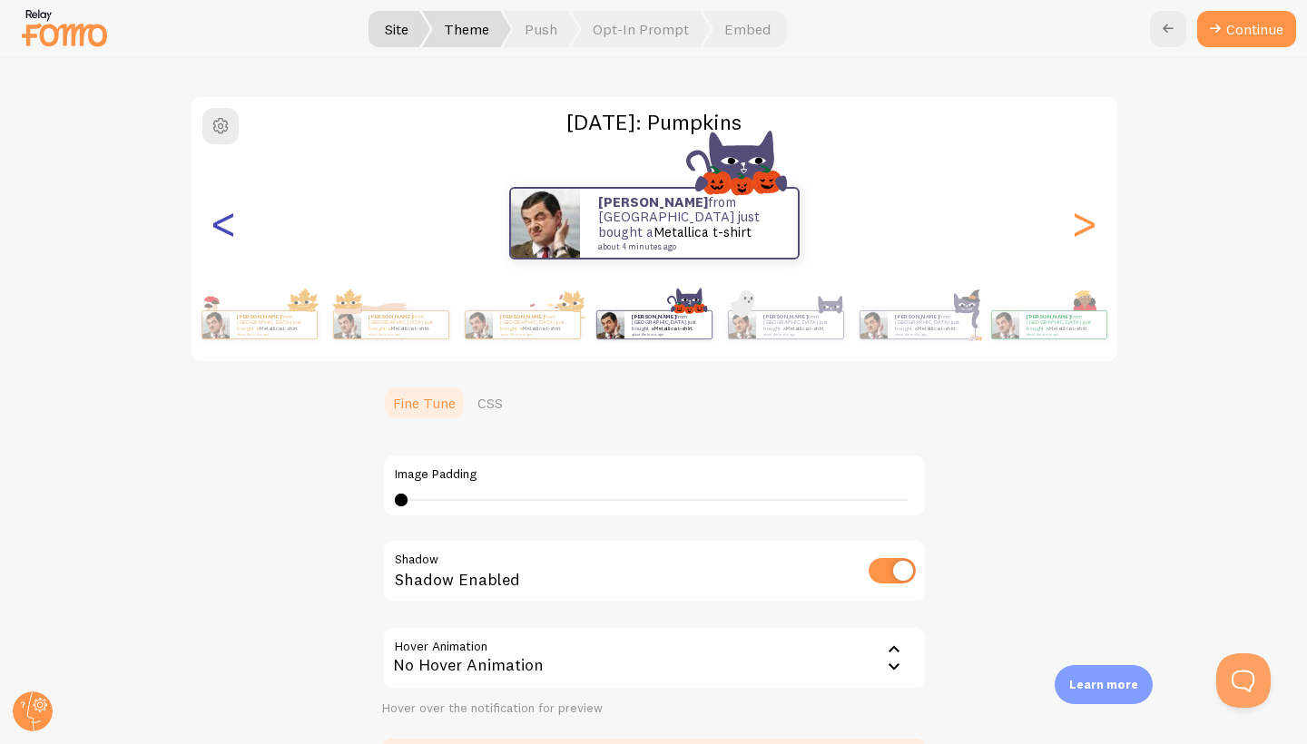
click at [222, 225] on div "<" at bounding box center [224, 223] width 22 height 131
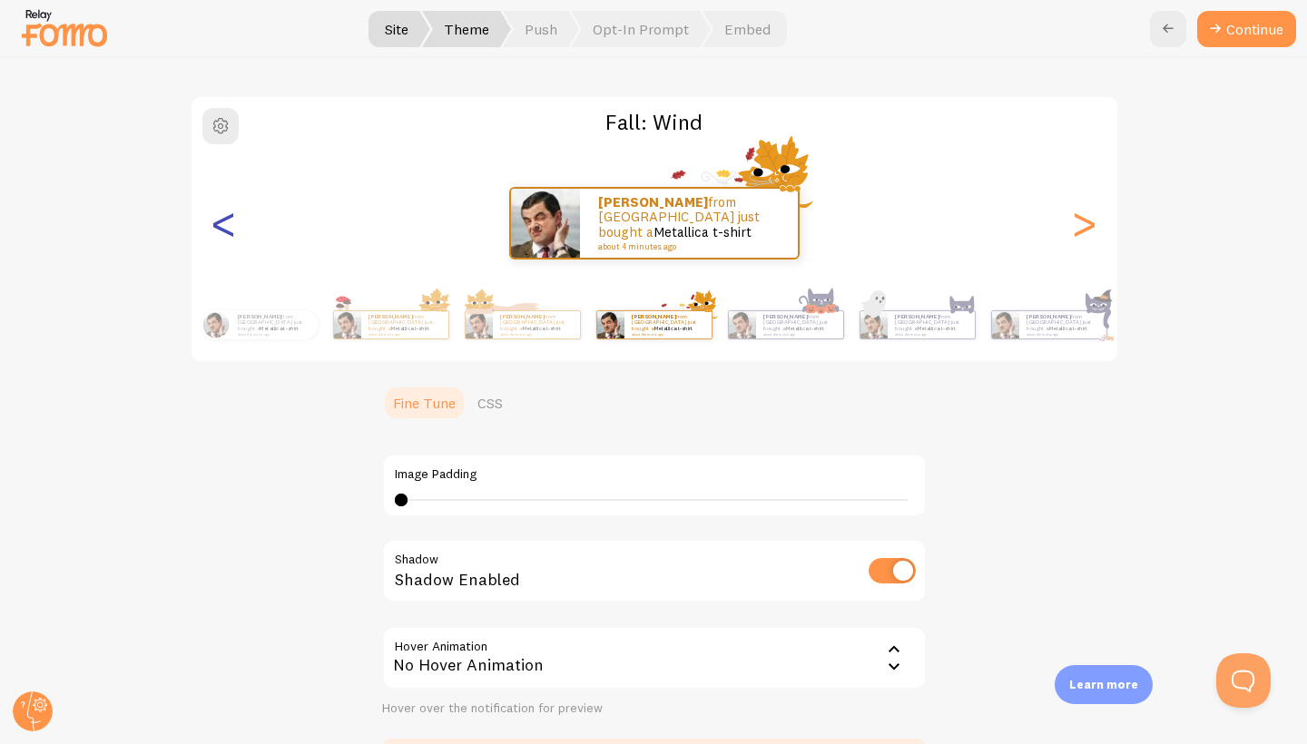
click at [222, 225] on div "<" at bounding box center [224, 223] width 22 height 131
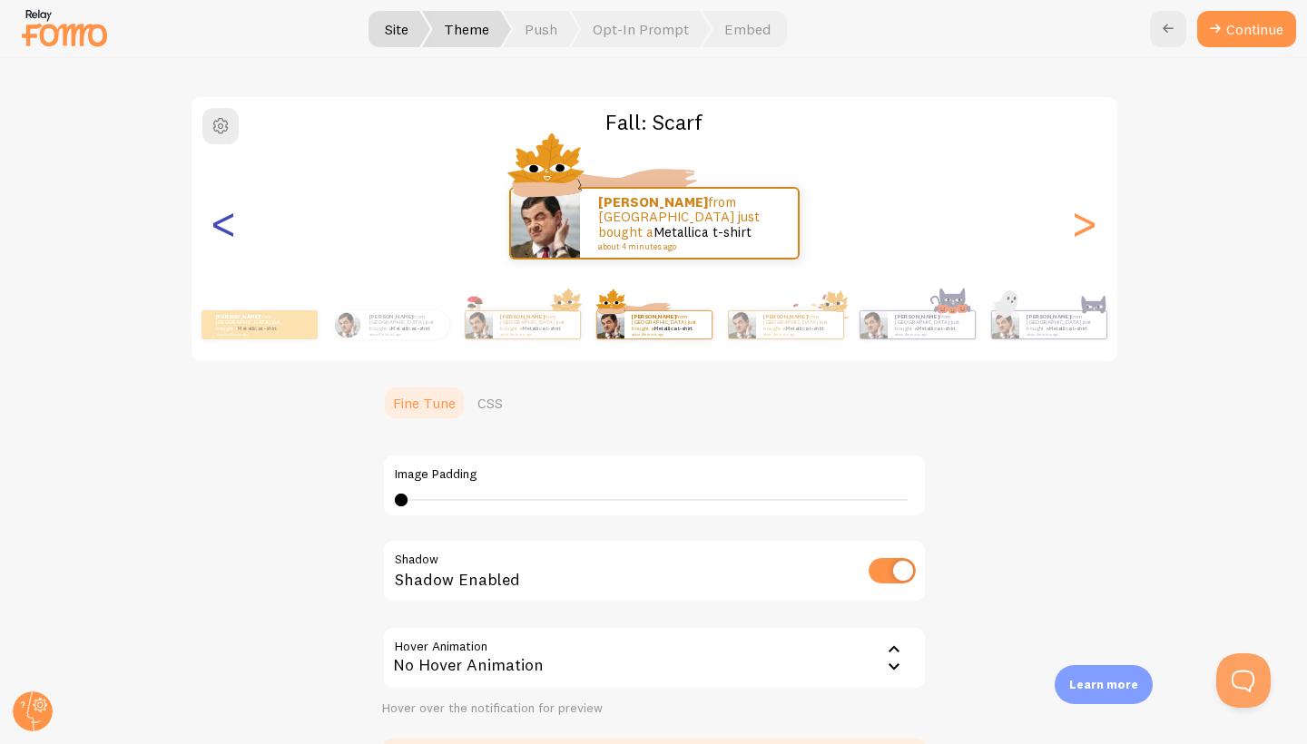
click at [222, 225] on div "<" at bounding box center [224, 223] width 22 height 131
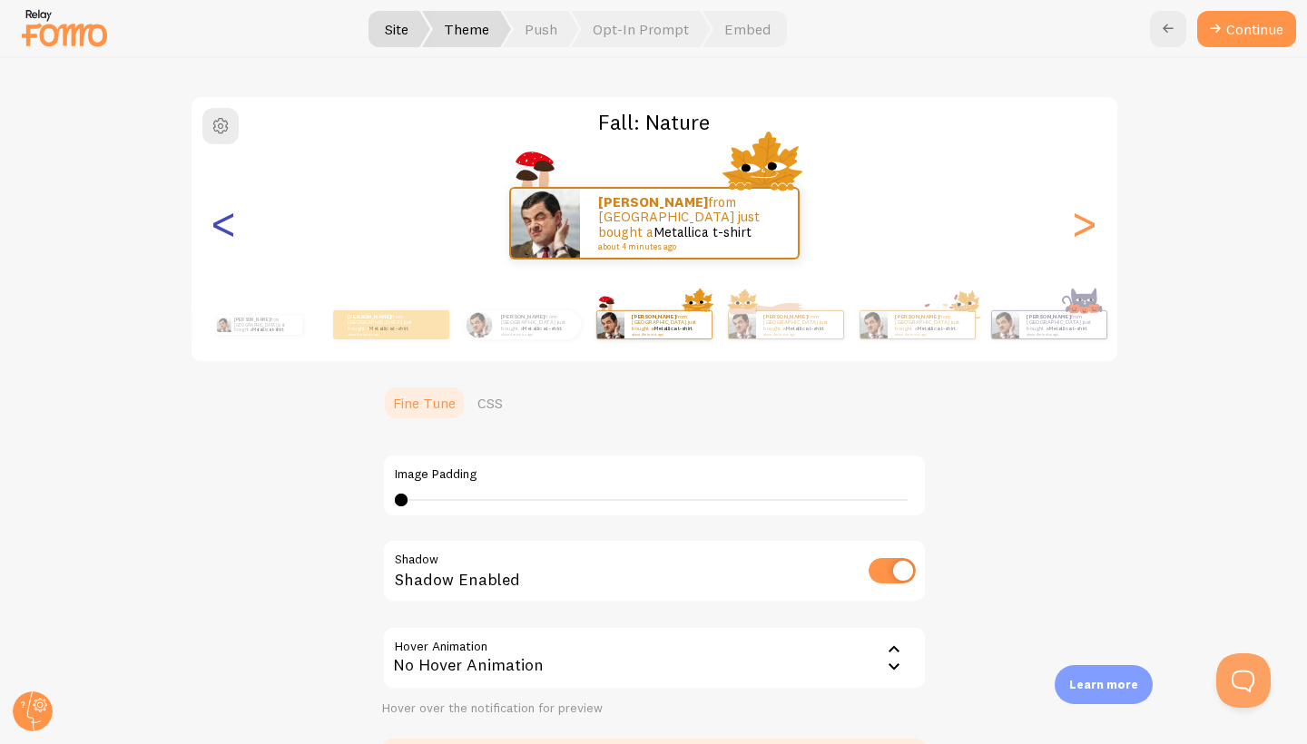
click at [222, 225] on div "<" at bounding box center [224, 223] width 22 height 131
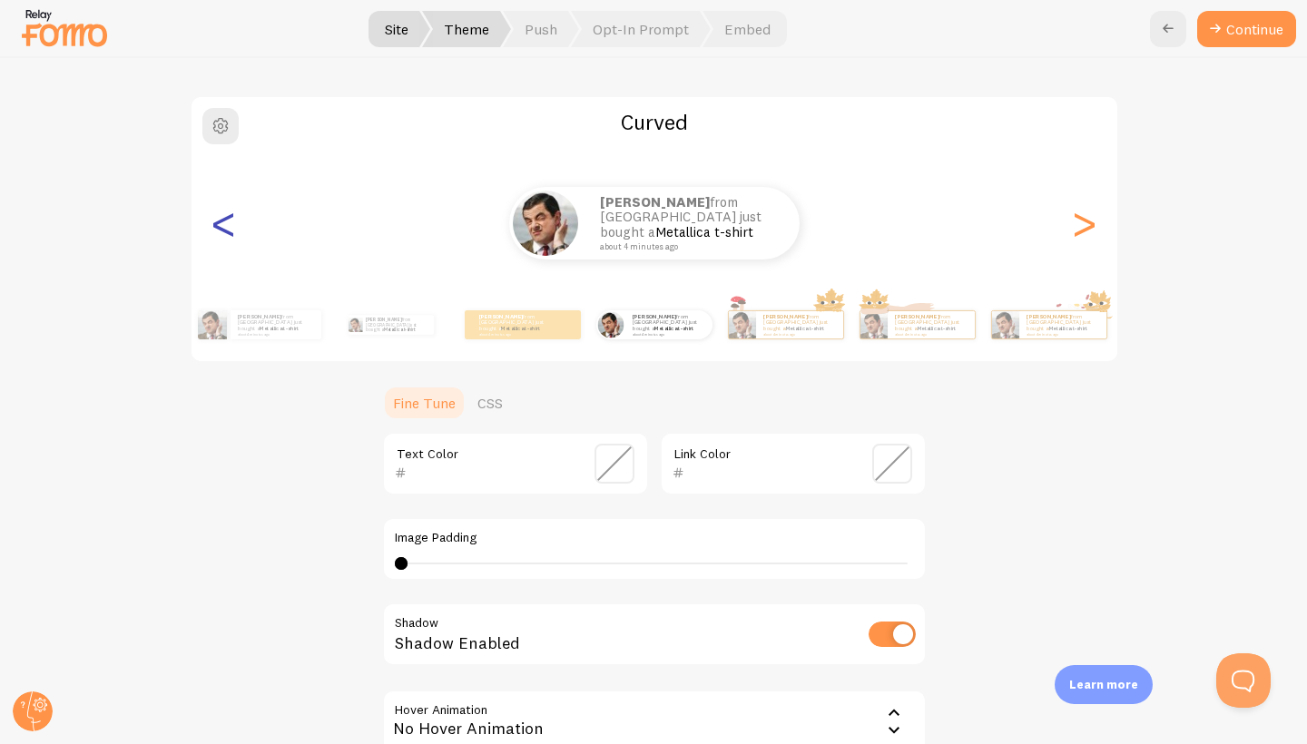
click at [223, 226] on div "<" at bounding box center [224, 223] width 22 height 131
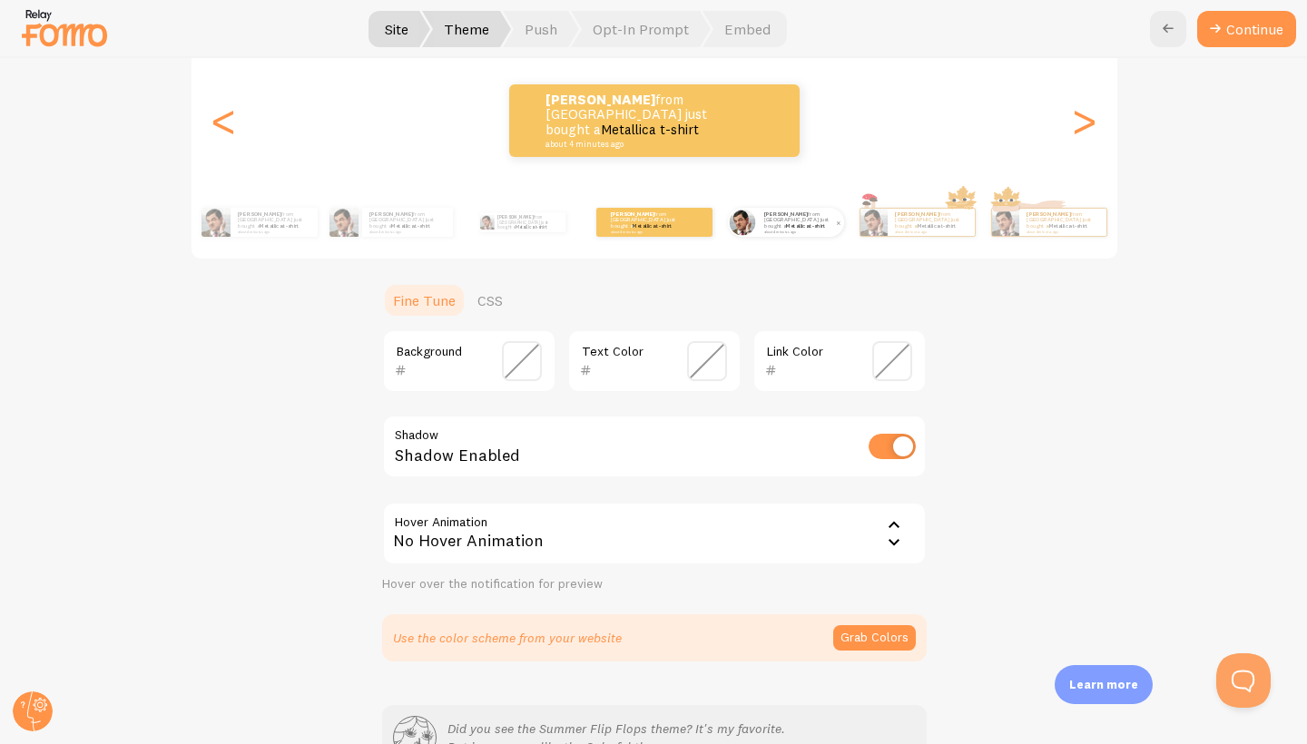
scroll to position [225, 0]
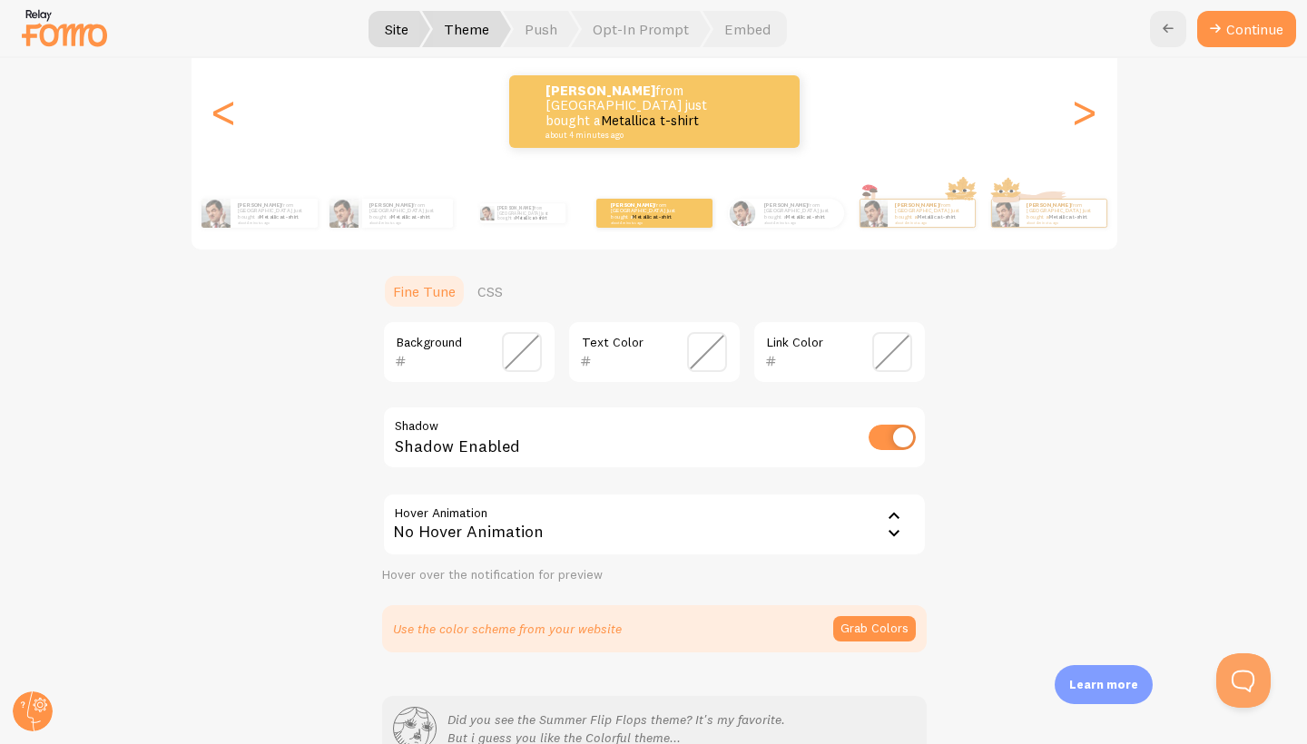
click at [524, 353] on span at bounding box center [522, 352] width 40 height 40
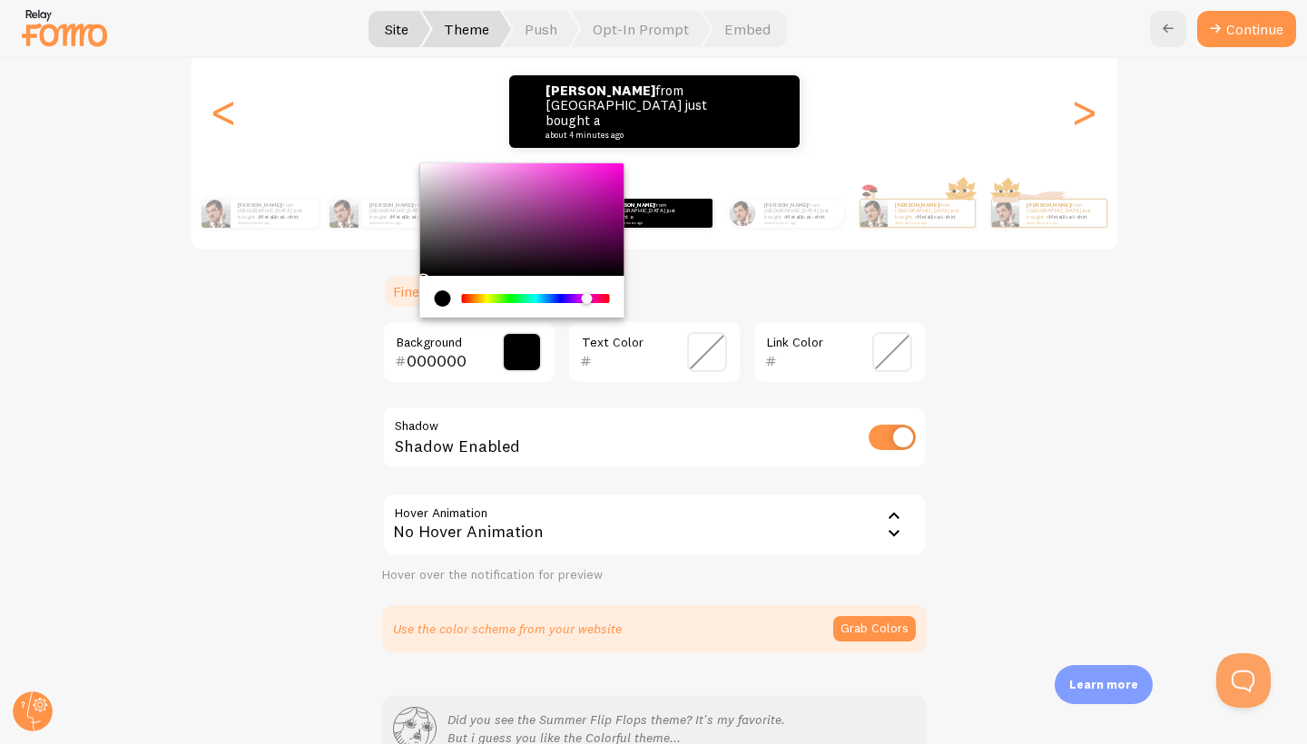
drag, startPoint x: 466, startPoint y: 298, endPoint x: 585, endPoint y: 297, distance: 118.9
click at [585, 297] on div "Chrome color picker" at bounding box center [586, 298] width 11 height 11
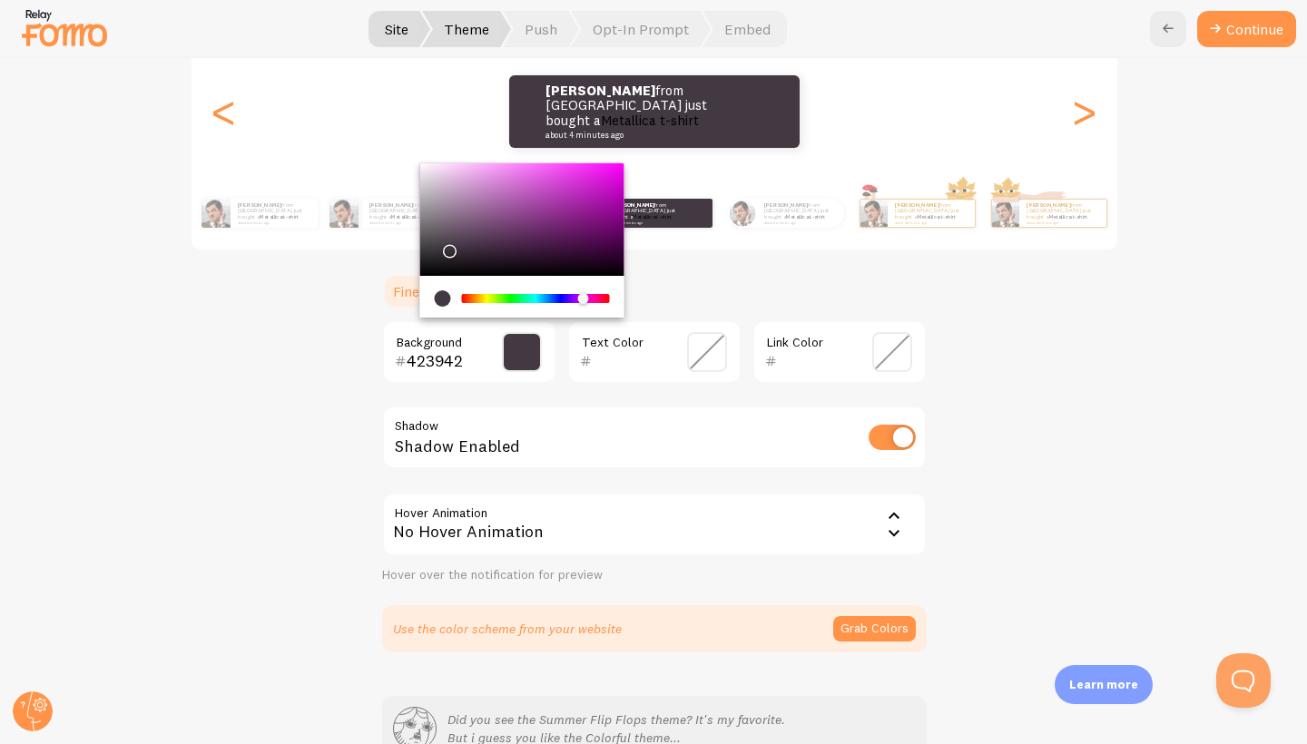
drag, startPoint x: 426, startPoint y: 274, endPoint x: 446, endPoint y: 245, distance: 35.2
click at [446, 245] on div "Chrome color picker" at bounding box center [521, 219] width 204 height 113
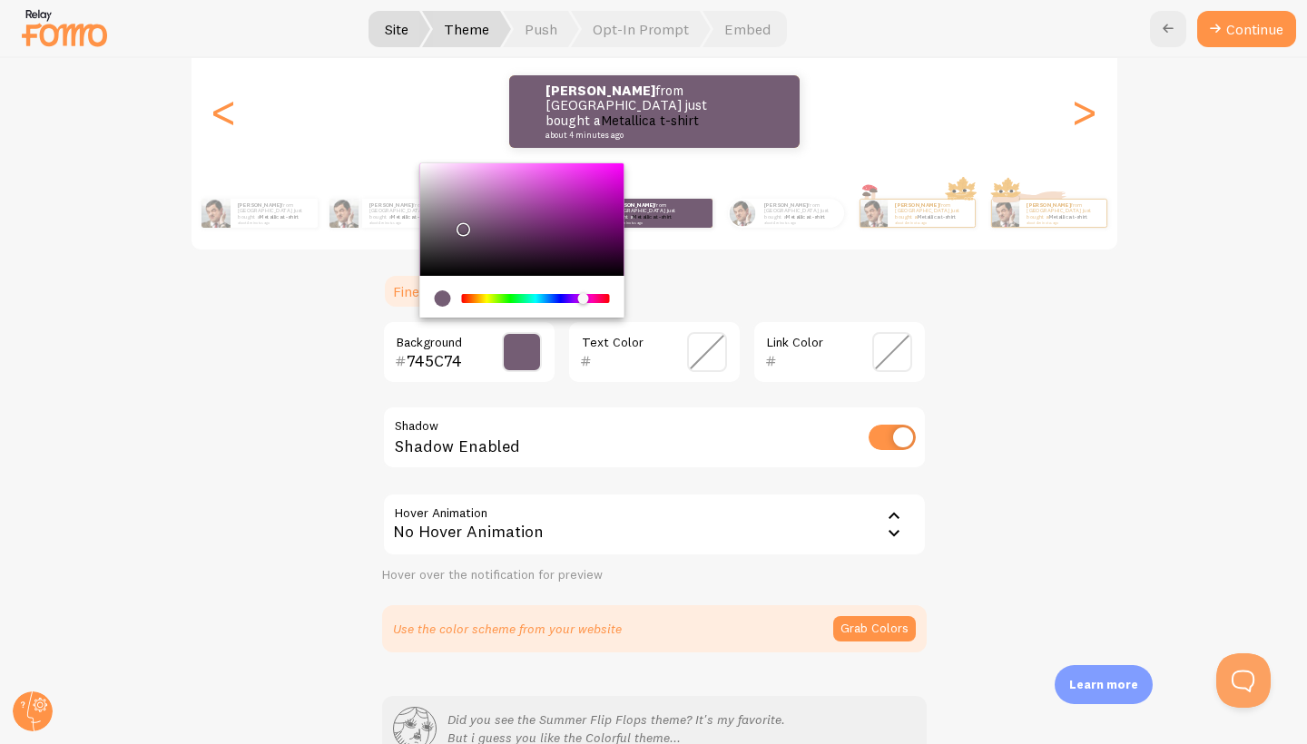
drag, startPoint x: 450, startPoint y: 251, endPoint x: 460, endPoint y: 223, distance: 29.8
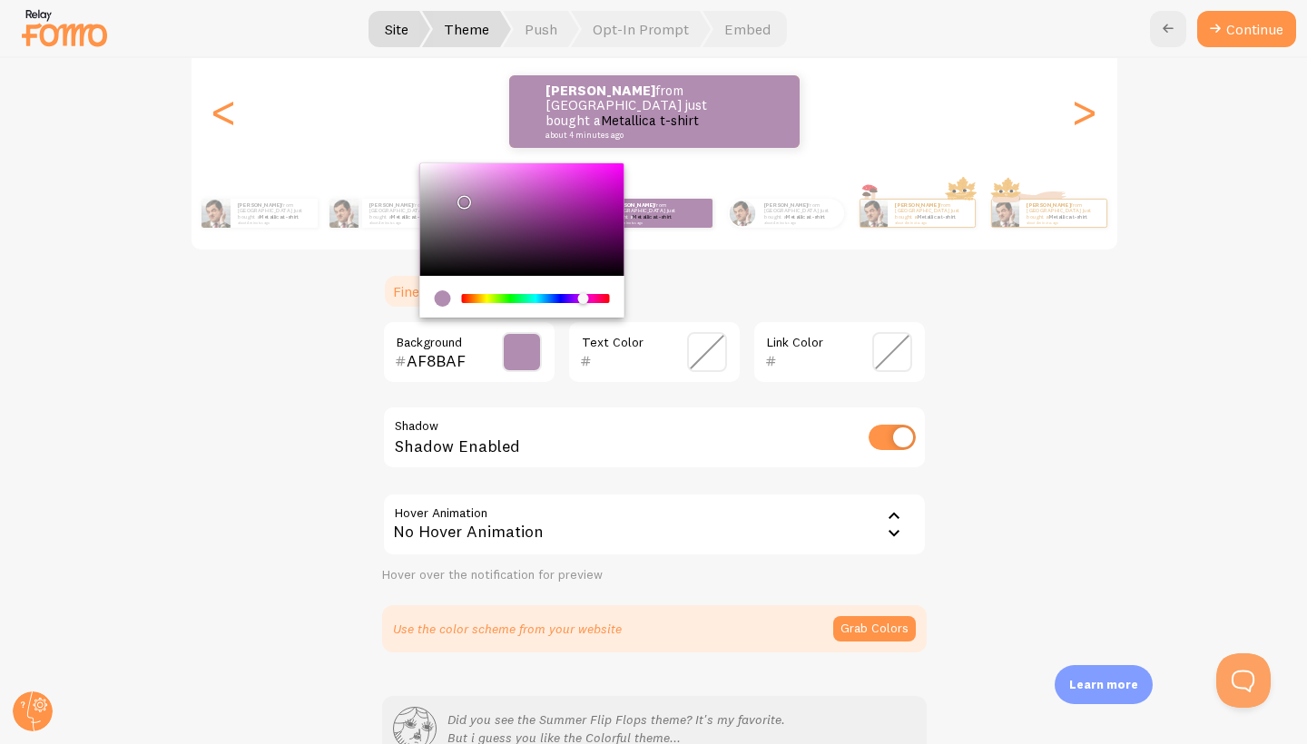
drag, startPoint x: 463, startPoint y: 229, endPoint x: 461, endPoint y: 196, distance: 32.7
drag, startPoint x: 467, startPoint y: 201, endPoint x: 456, endPoint y: 197, distance: 11.5
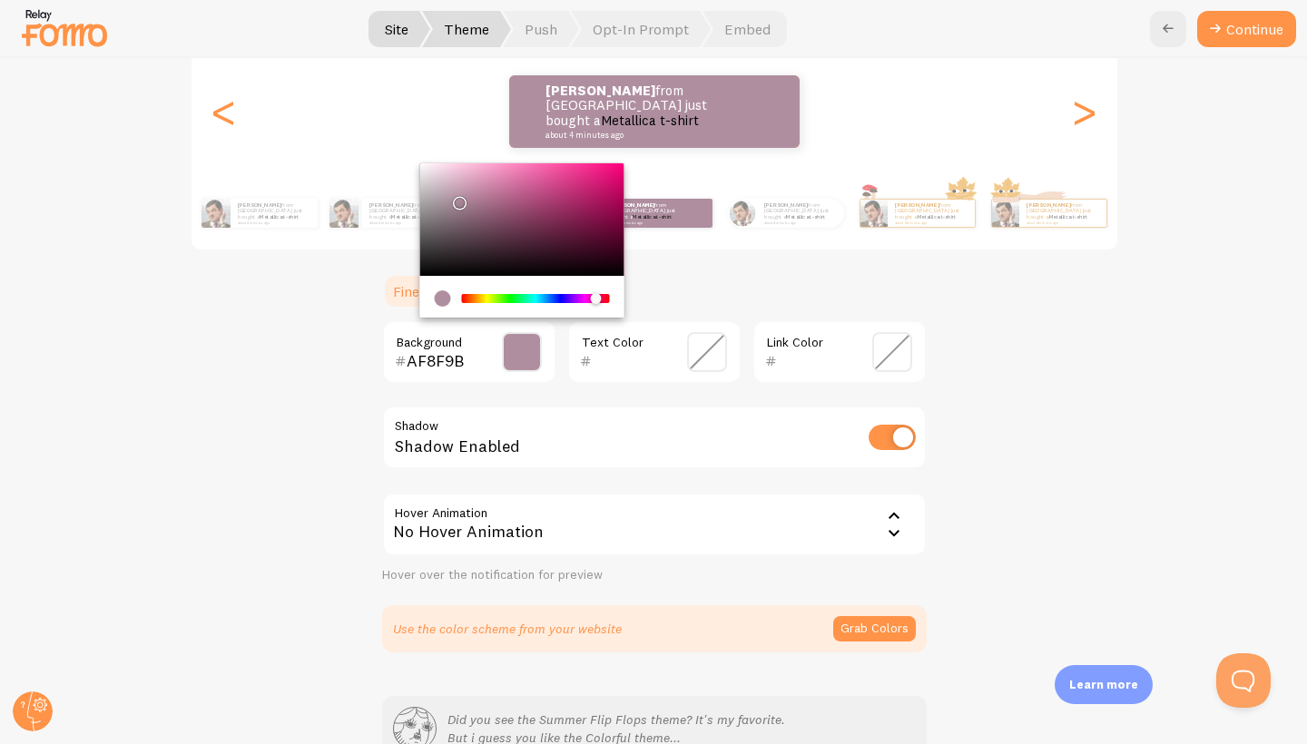
drag, startPoint x: 583, startPoint y: 298, endPoint x: 595, endPoint y: 298, distance: 11.8
click at [595, 298] on div "Chrome color picker" at bounding box center [595, 298] width 11 height 11
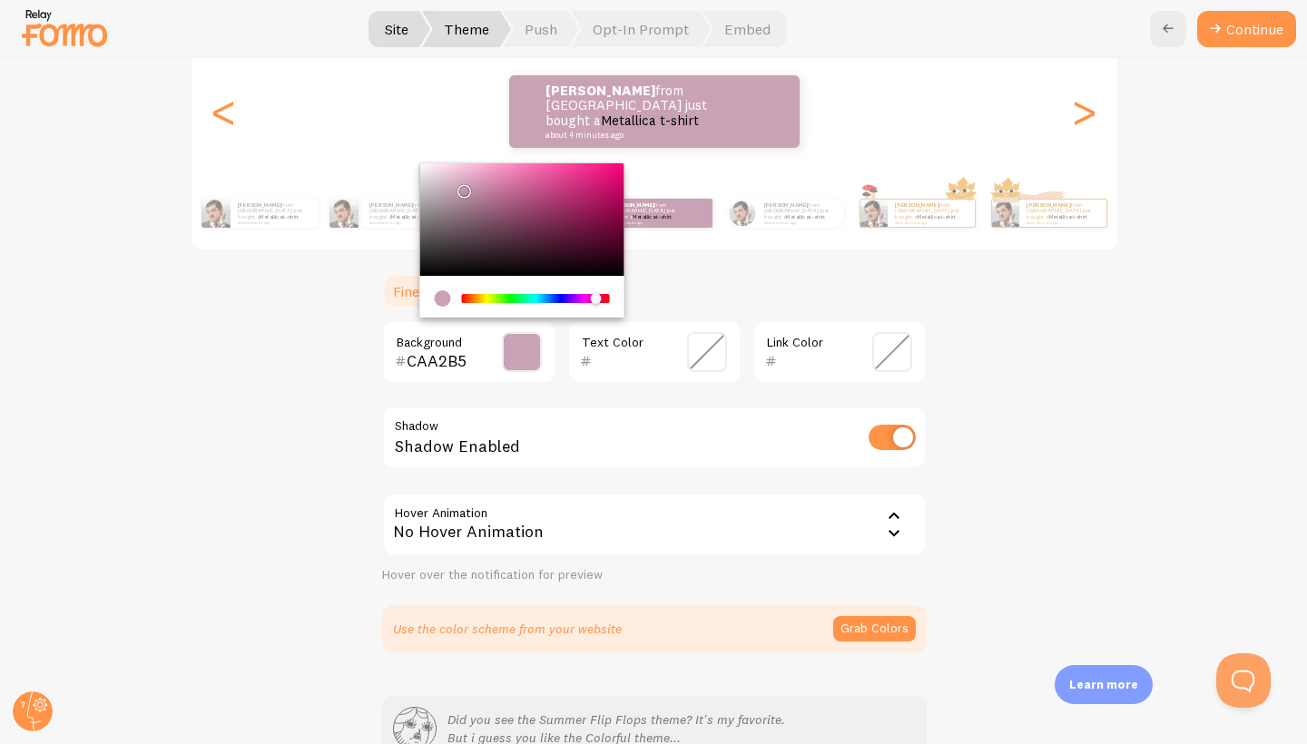
drag, startPoint x: 457, startPoint y: 201, endPoint x: 460, endPoint y: 185, distance: 16.6
click at [460, 186] on div "Chrome color picker" at bounding box center [463, 191] width 11 height 11
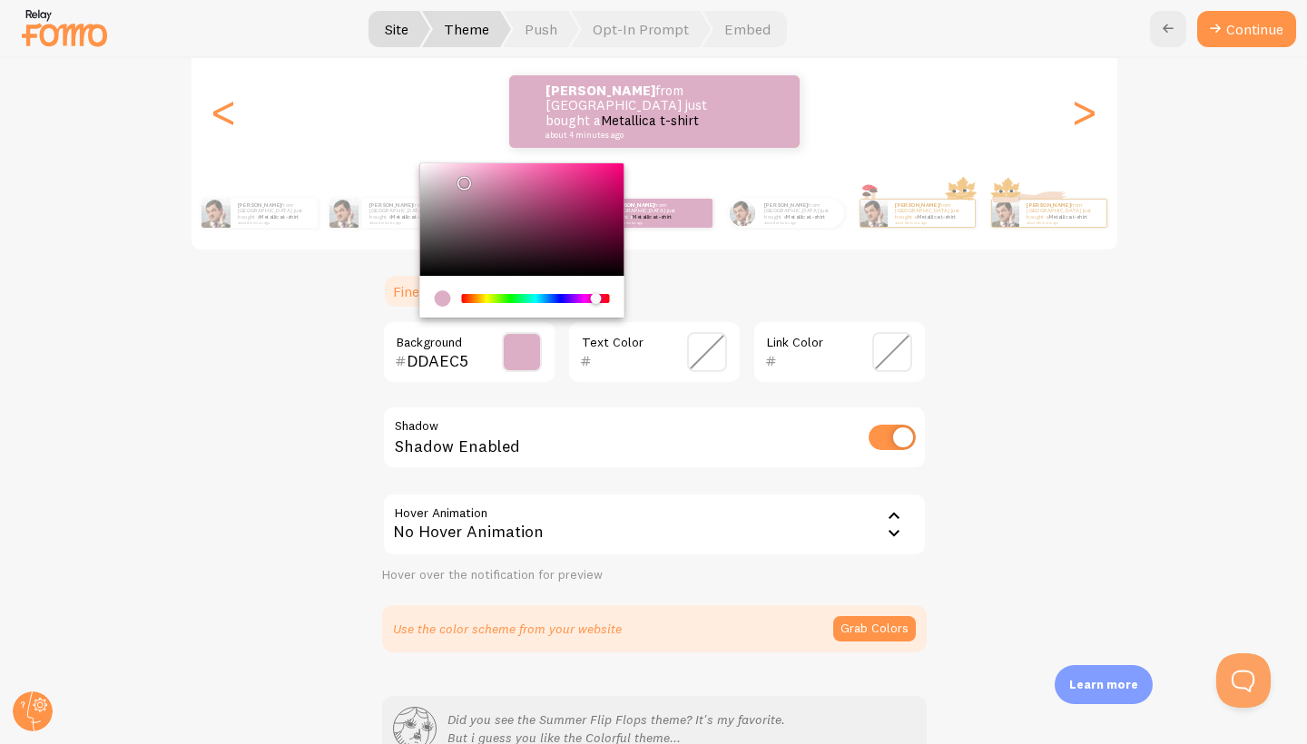
type input "DDAFC6"
click at [461, 177] on div "Chrome color picker" at bounding box center [521, 219] width 204 height 113
click at [1024, 328] on div "Colorful Vanessa from United States just bought a Metallica t-shirt about 4 min…" at bounding box center [653, 318] width 1219 height 669
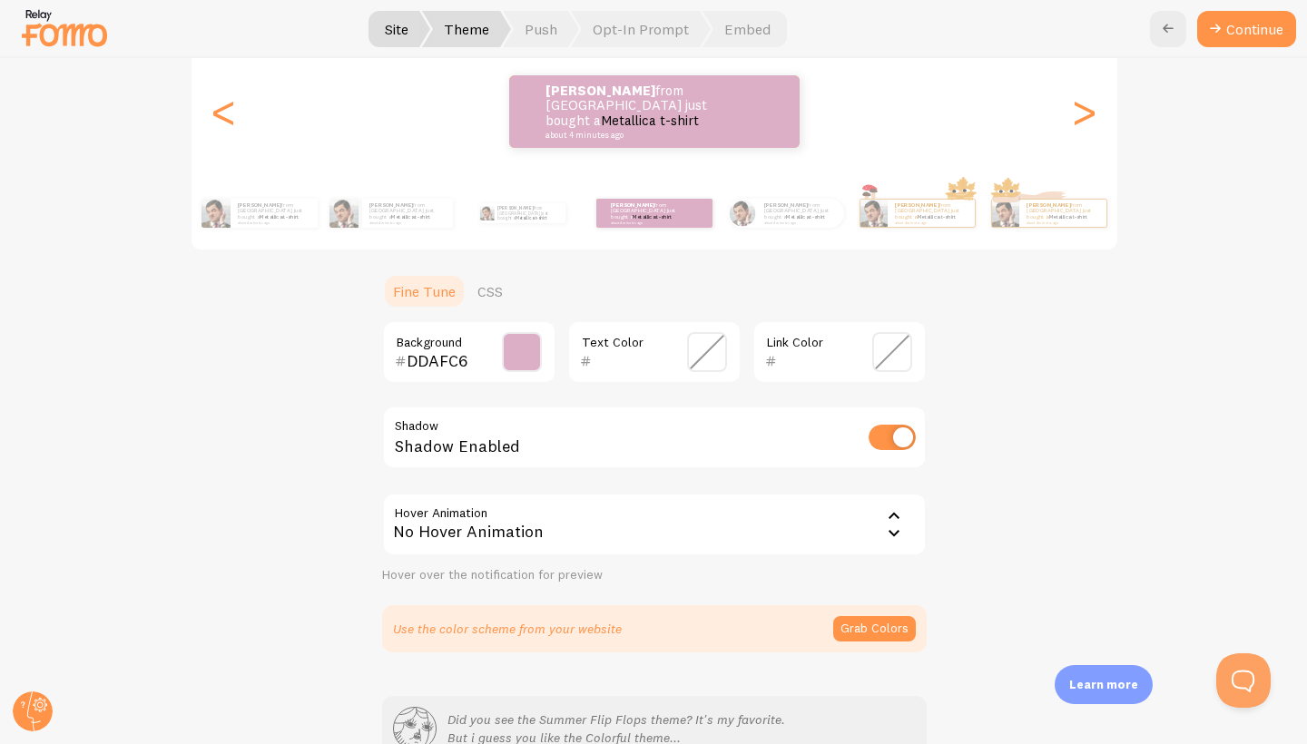
click at [891, 436] on input "checkbox" at bounding box center [891, 437] width 47 height 25
click at [895, 436] on input "checkbox" at bounding box center [891, 437] width 47 height 25
checkbox input "true"
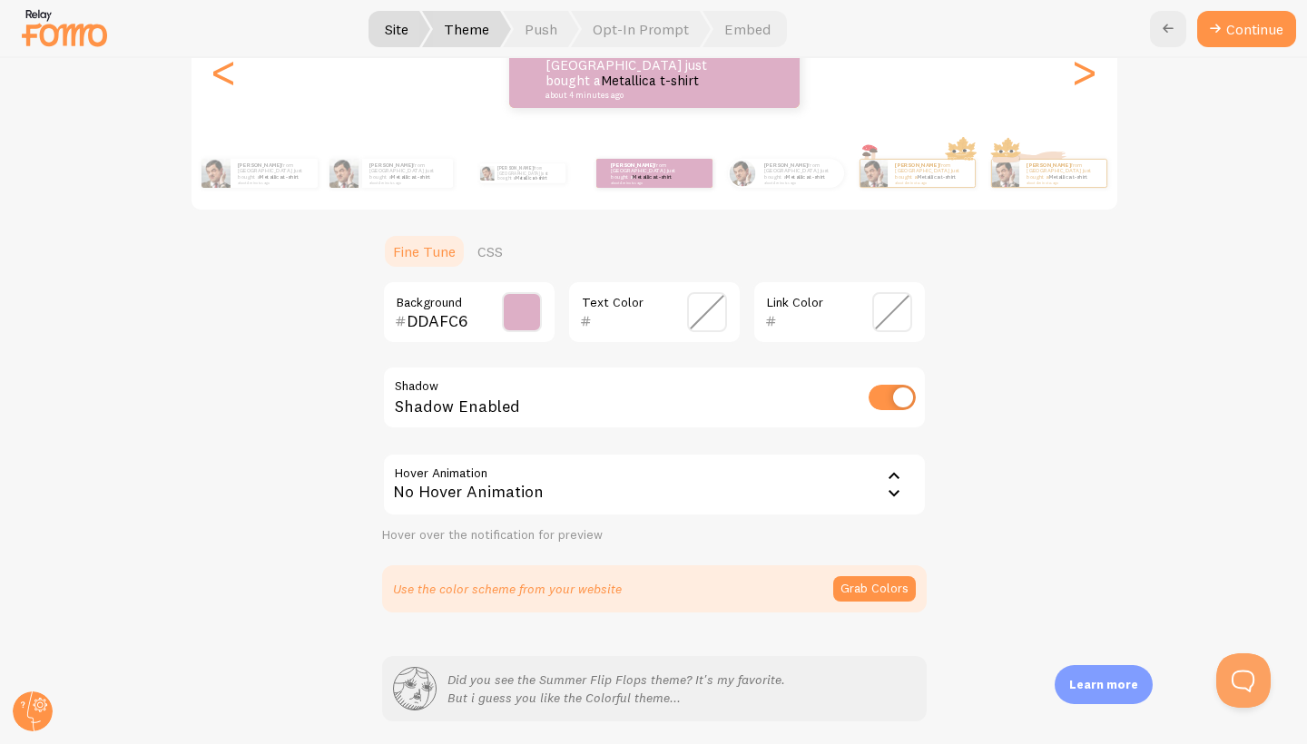
scroll to position [270, 0]
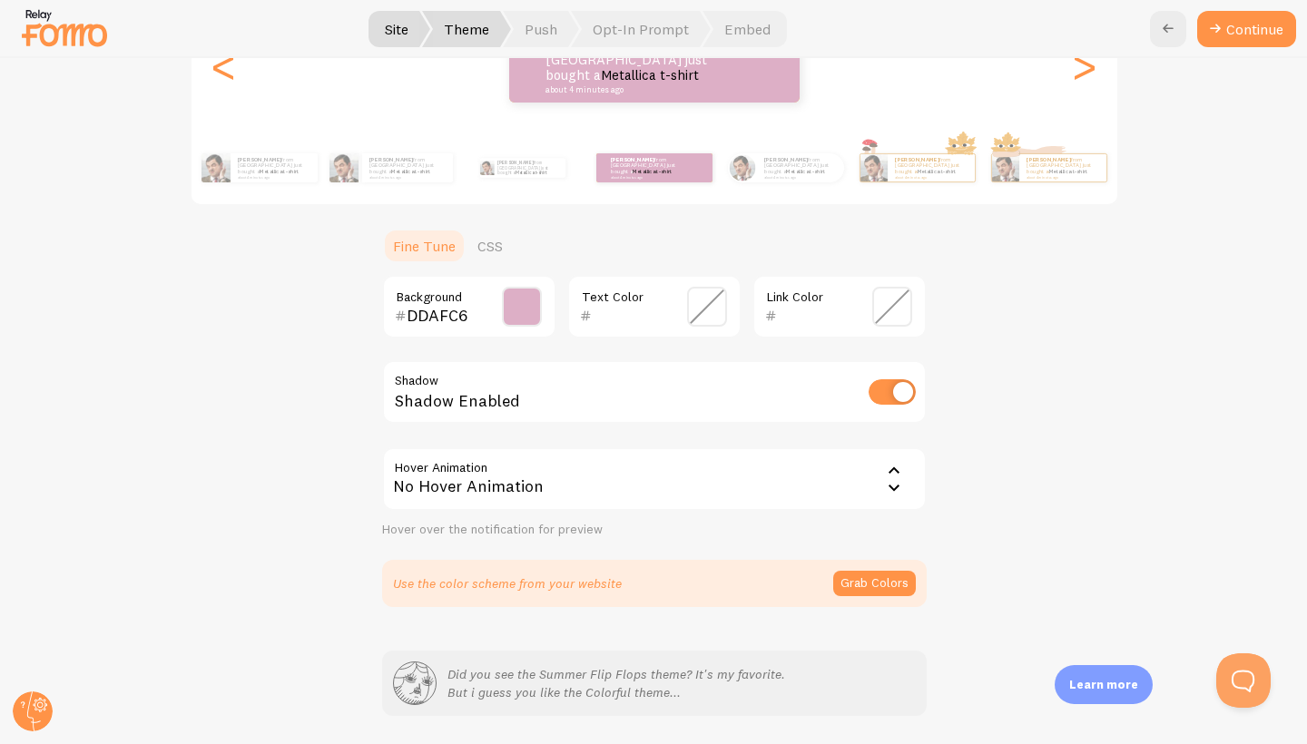
click at [895, 479] on icon at bounding box center [894, 471] width 22 height 22
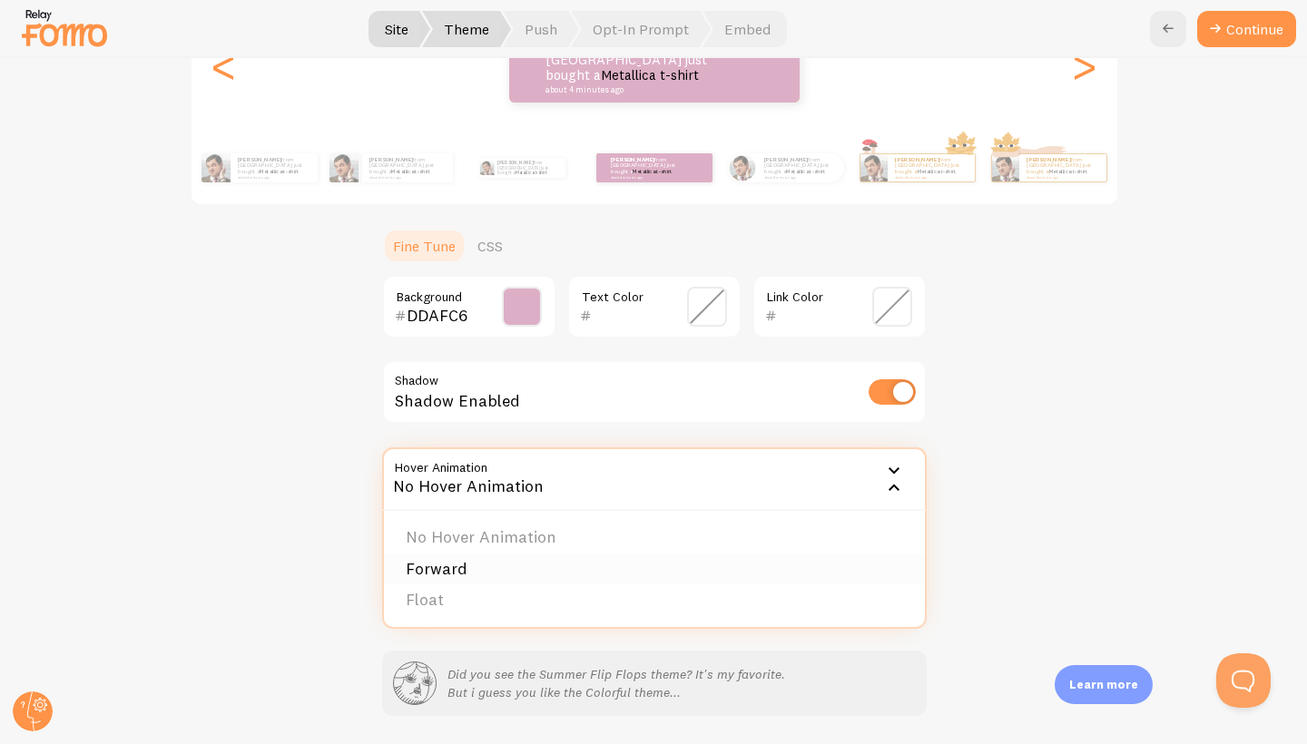
click at [611, 569] on li "Forward" at bounding box center [654, 569] width 541 height 32
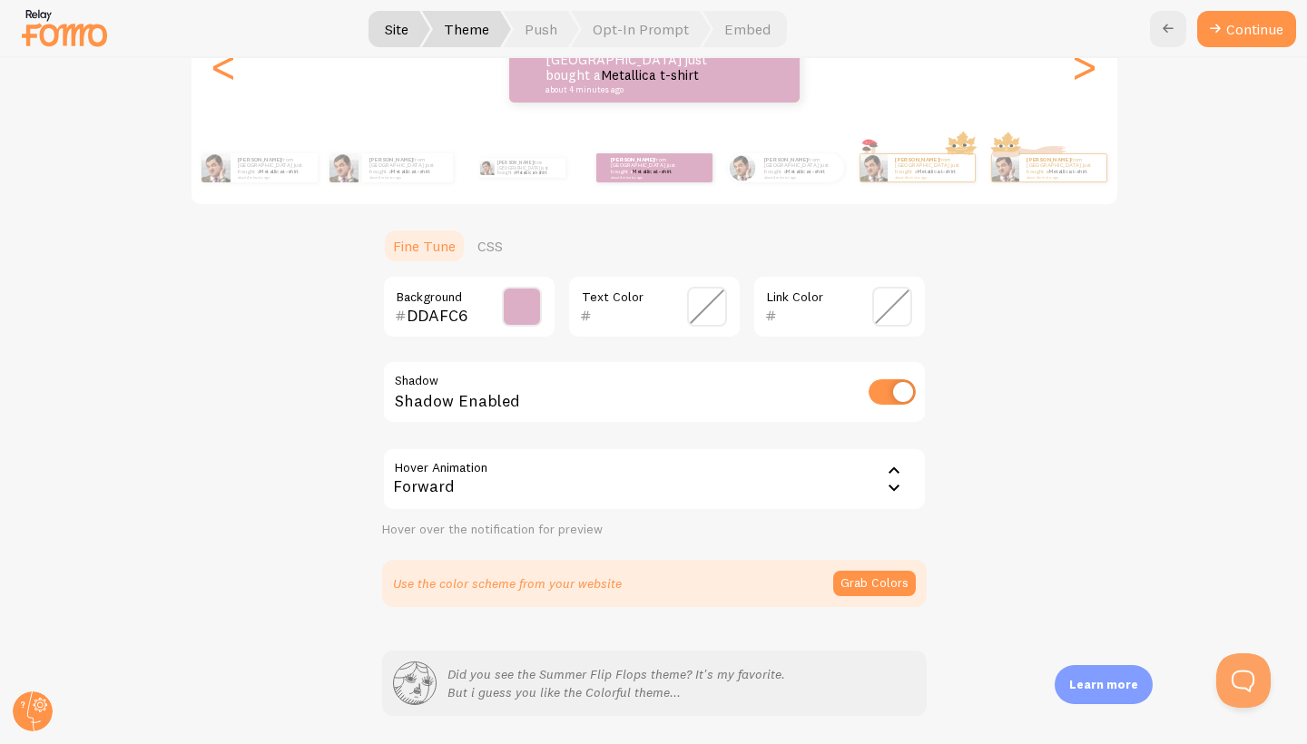
click at [896, 474] on icon at bounding box center [894, 471] width 22 height 22
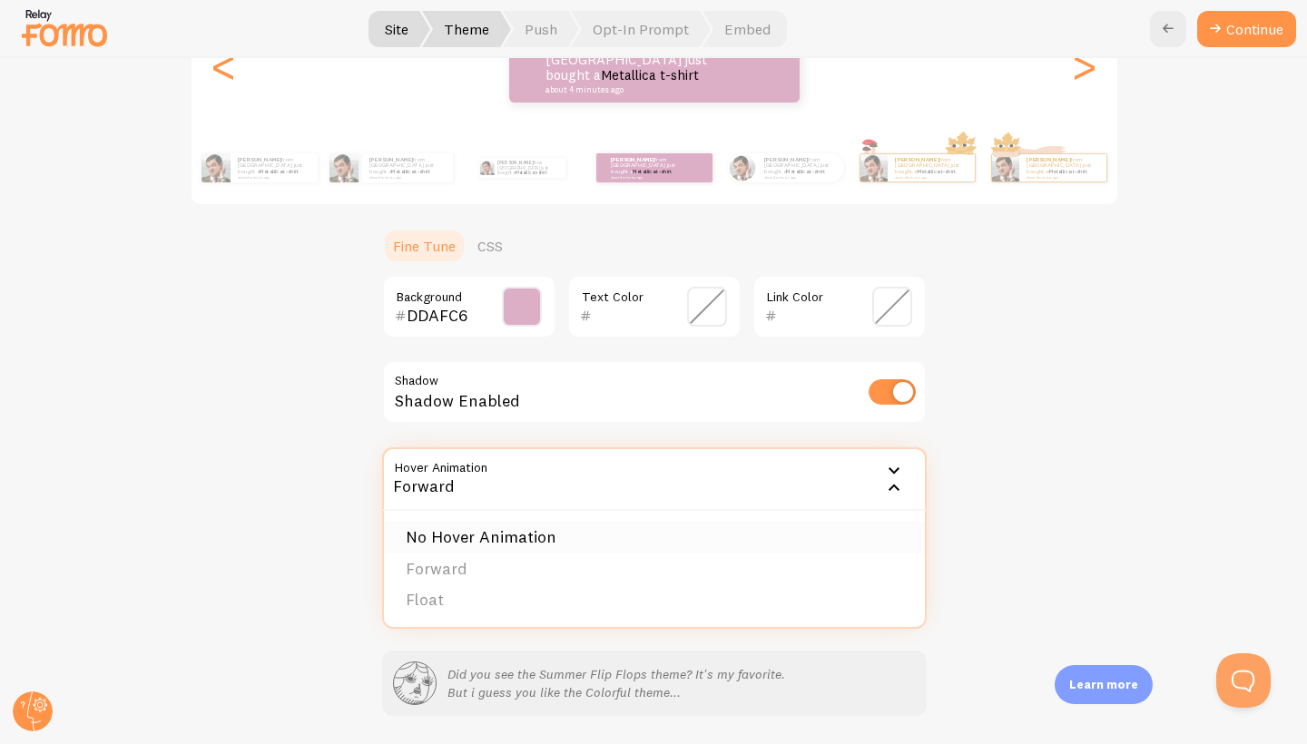
click at [796, 529] on li "No Hover Animation" at bounding box center [654, 538] width 541 height 32
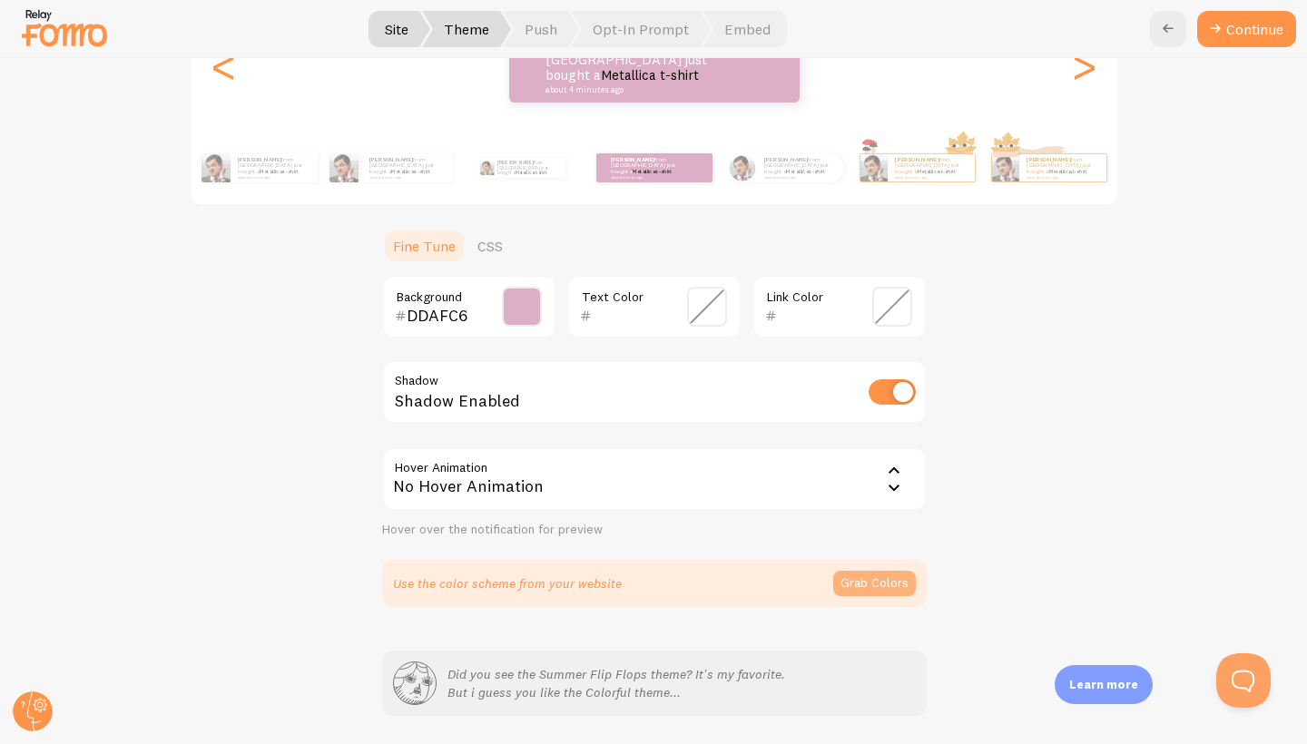
click at [880, 583] on button "Grab Colors" at bounding box center [874, 583] width 83 height 25
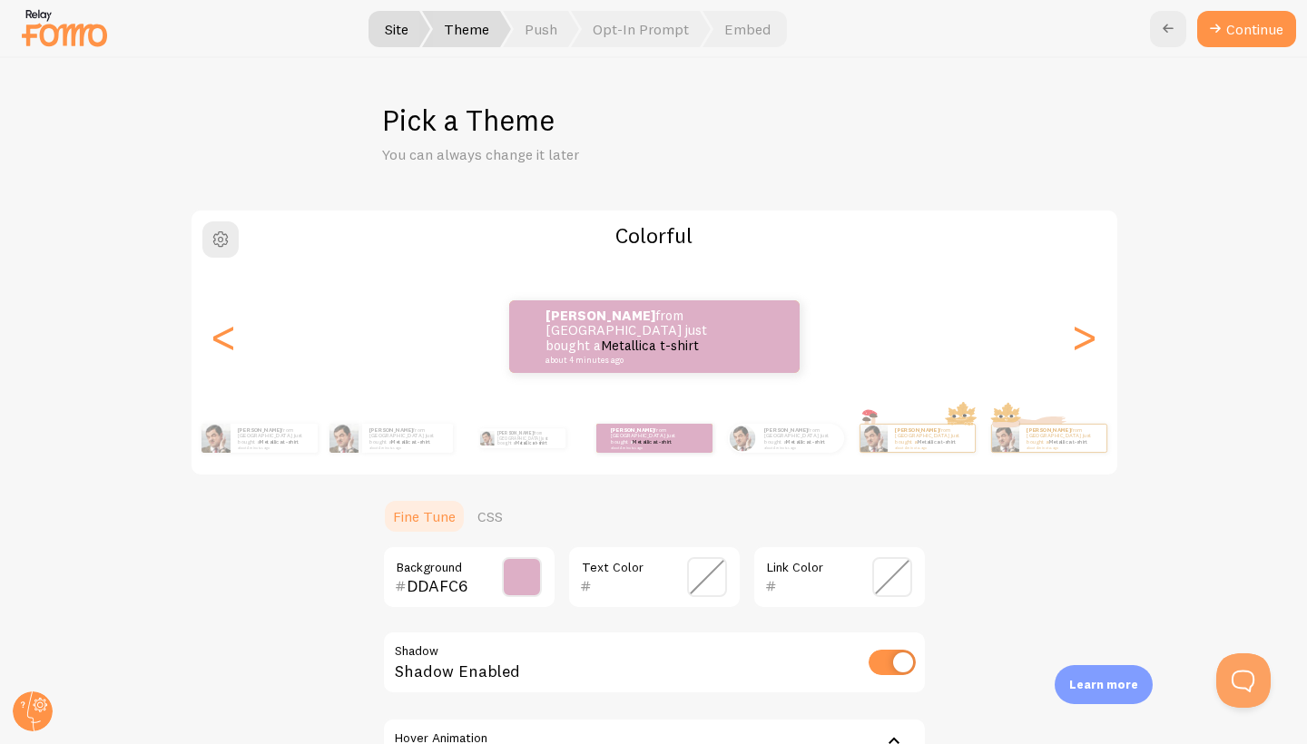
scroll to position [0, 0]
click at [1248, 34] on button "Continue" at bounding box center [1246, 29] width 99 height 36
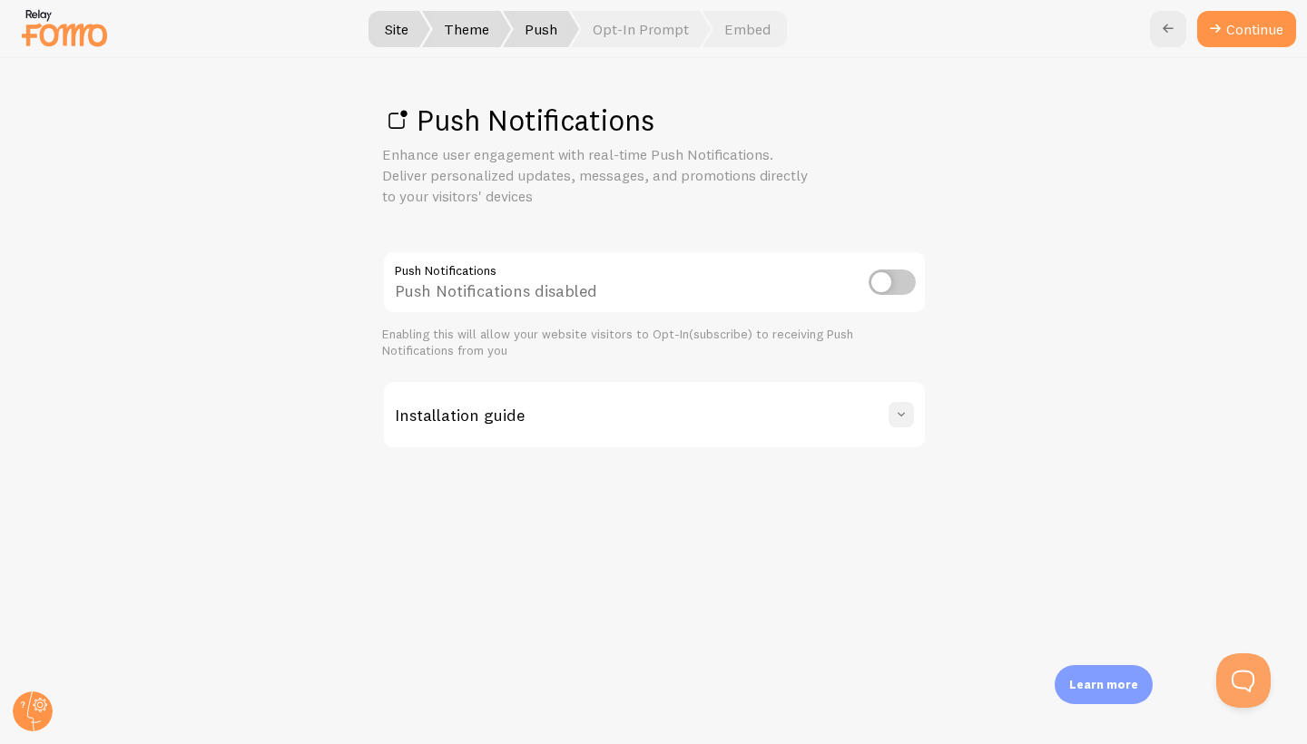
click at [899, 415] on span at bounding box center [901, 415] width 18 height 18
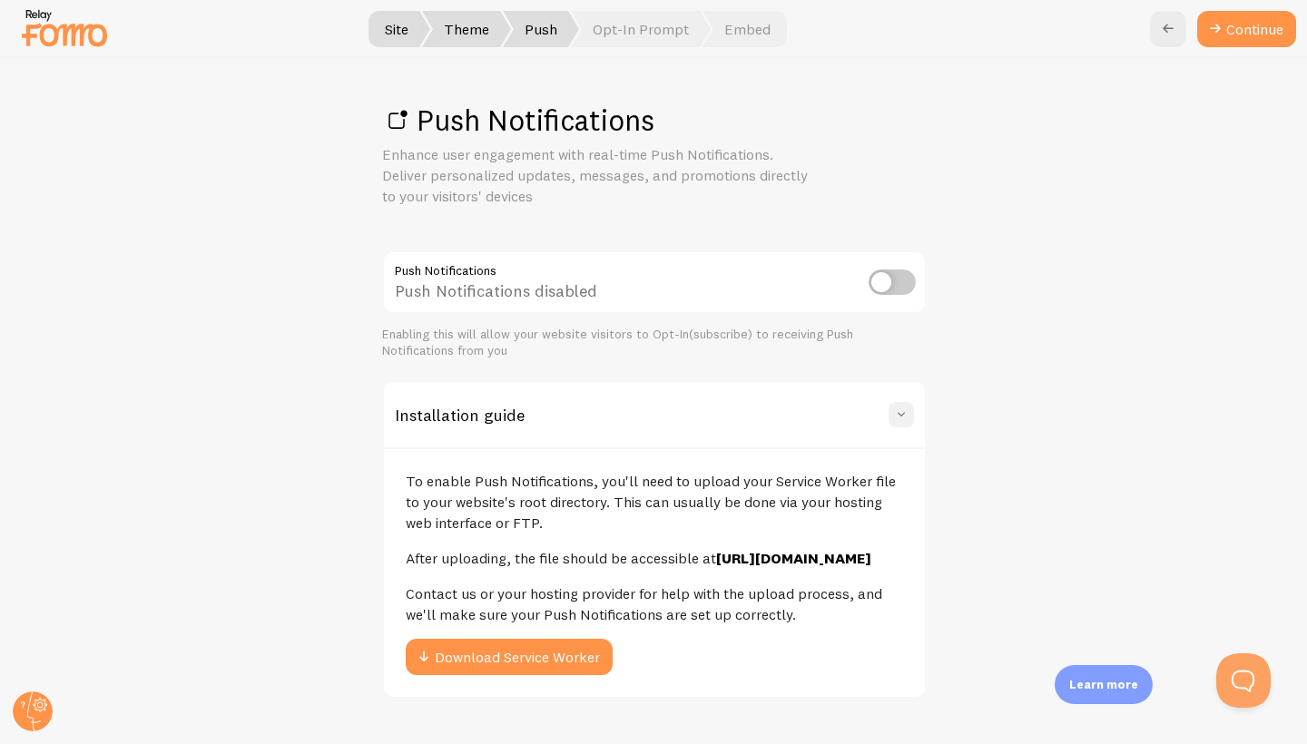
click at [897, 416] on span at bounding box center [901, 415] width 18 height 18
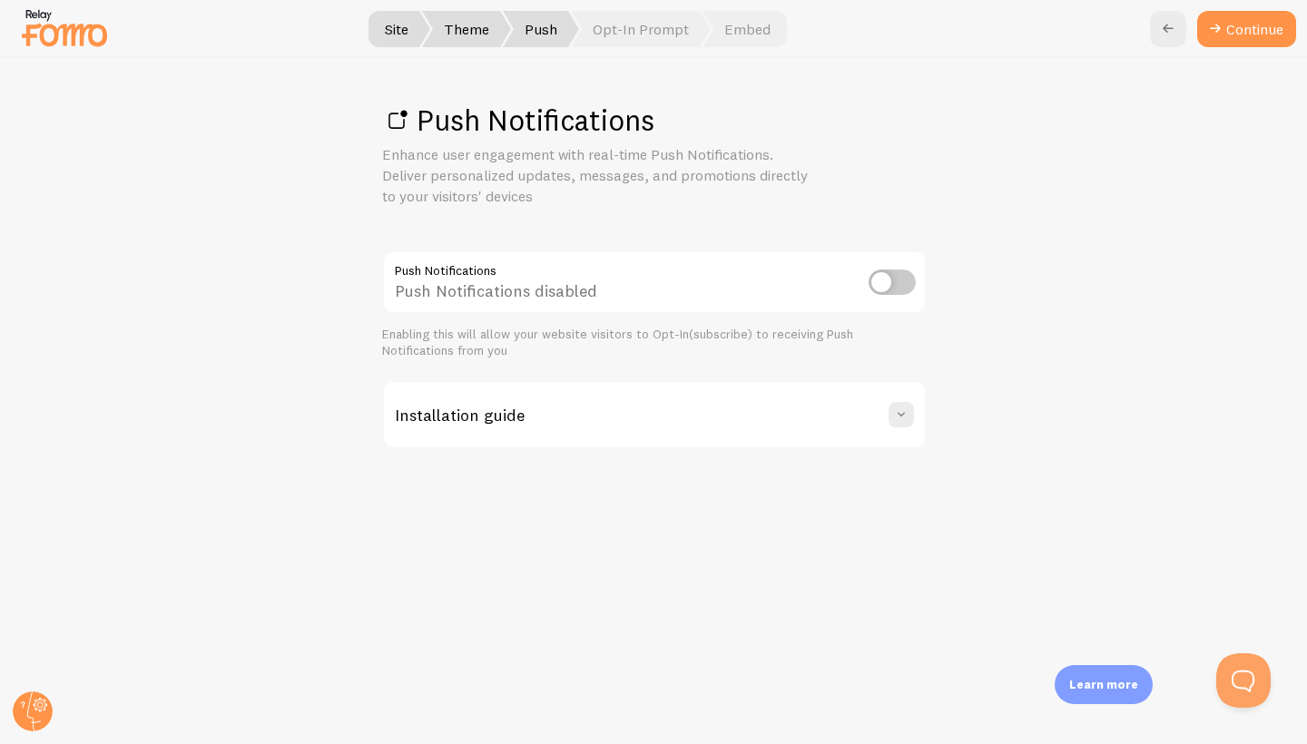
click at [1100, 681] on p "Learn more" at bounding box center [1103, 684] width 69 height 17
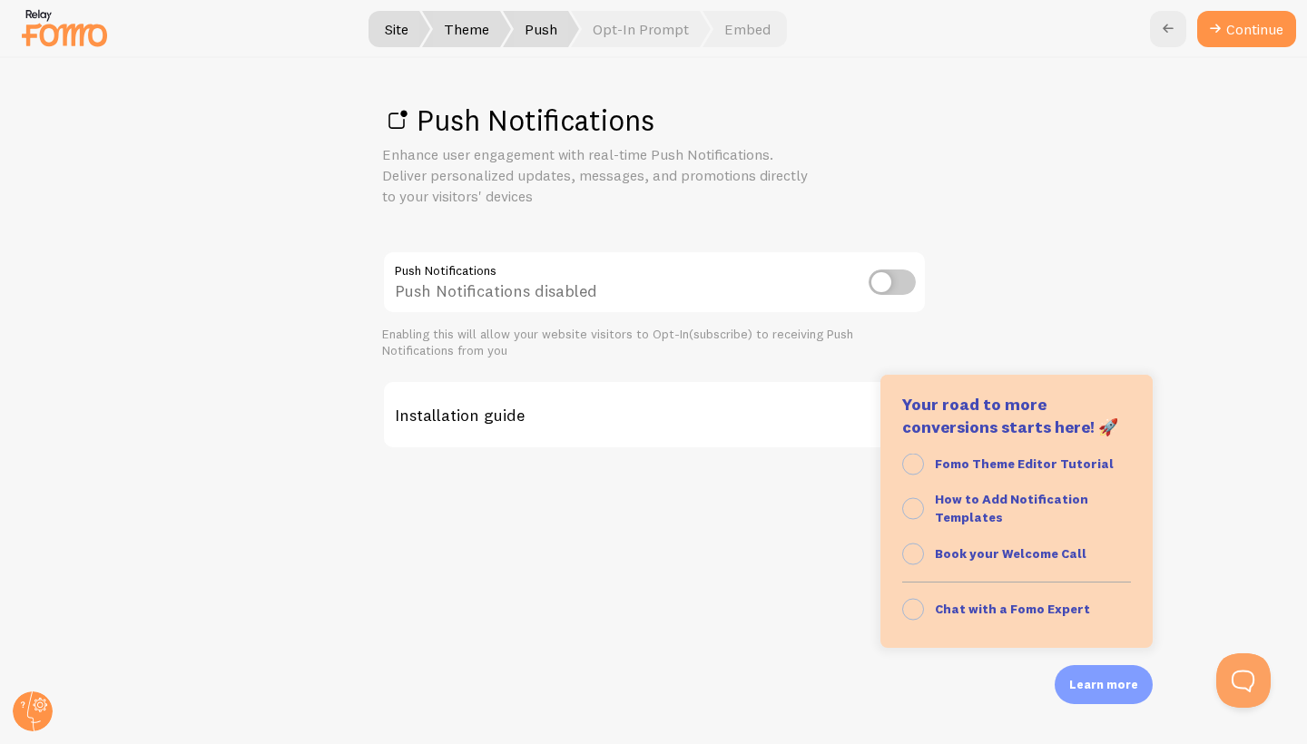
click at [1092, 682] on p "Learn more" at bounding box center [1103, 684] width 69 height 17
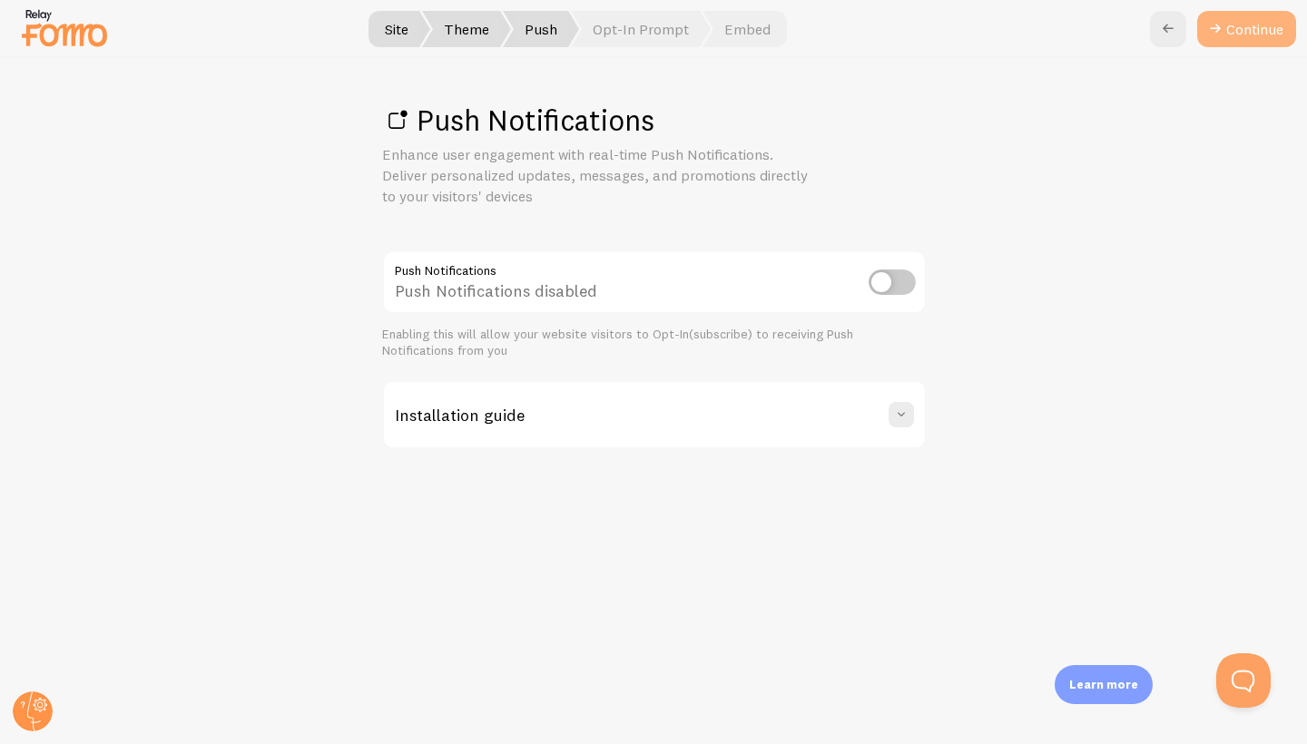
click at [1249, 43] on link "Continue" at bounding box center [1246, 29] width 99 height 36
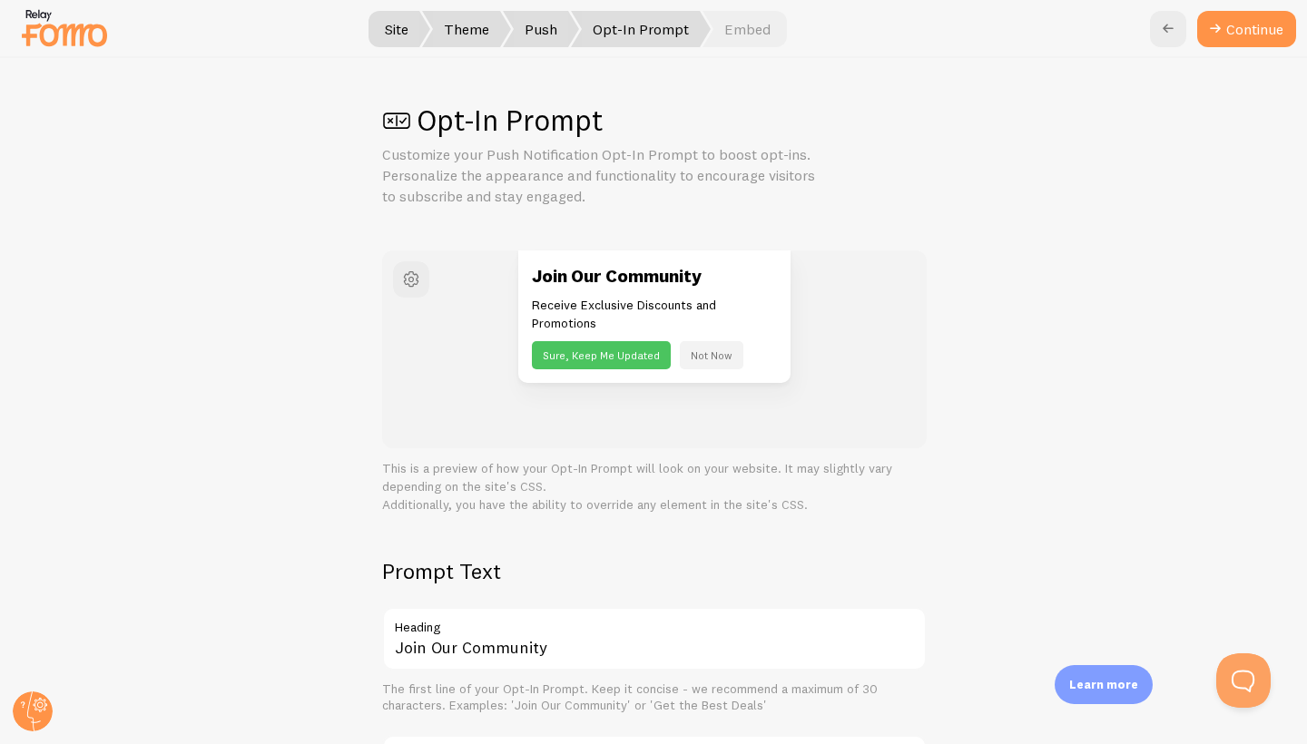
click at [706, 350] on button "Not Now" at bounding box center [712, 355] width 64 height 28
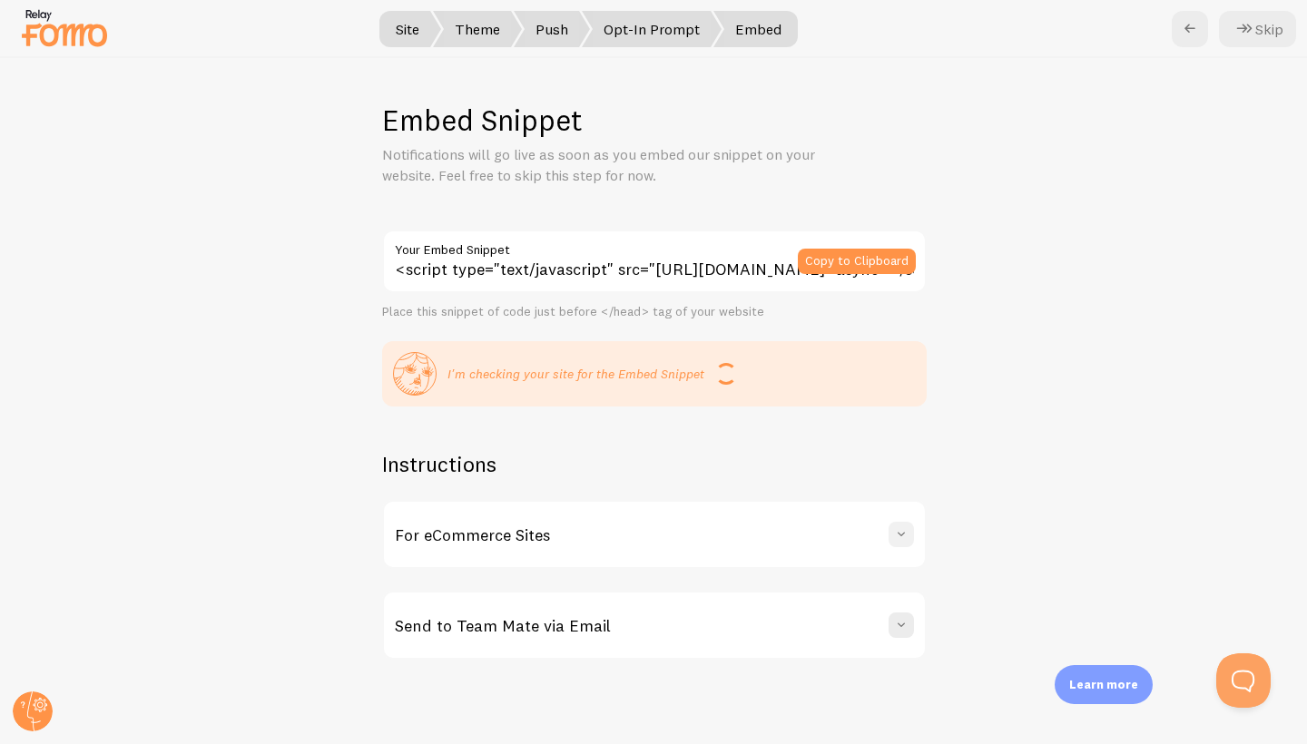
click at [902, 533] on span at bounding box center [901, 534] width 18 height 18
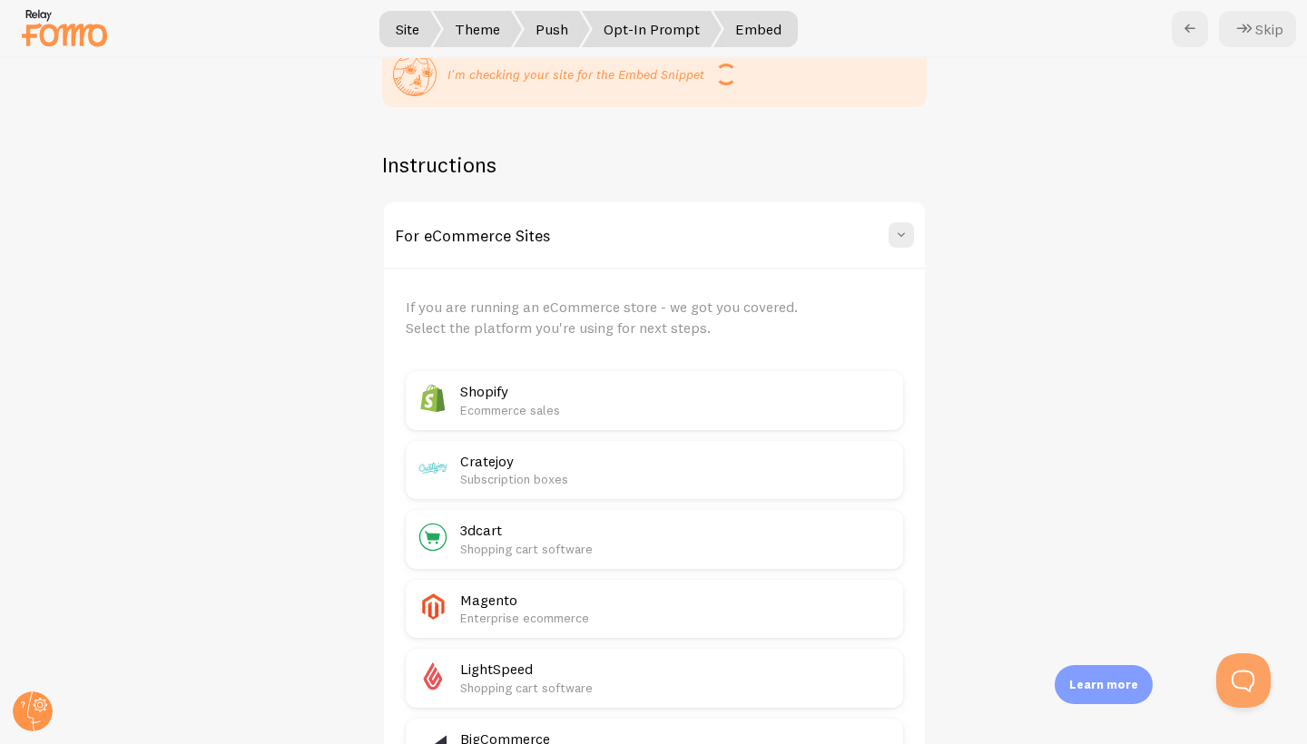
scroll to position [299, 0]
click at [901, 230] on span at bounding box center [901, 236] width 18 height 18
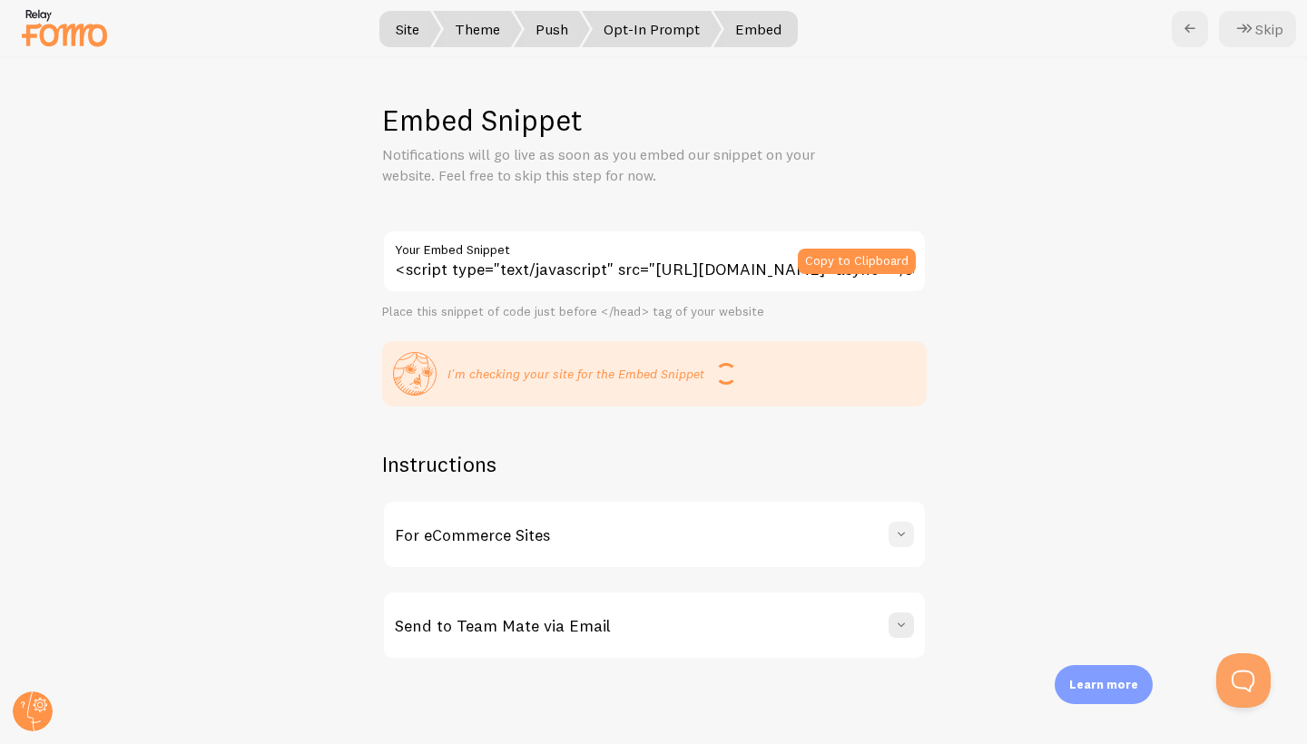
scroll to position [0, 0]
click at [904, 620] on span at bounding box center [901, 625] width 18 height 18
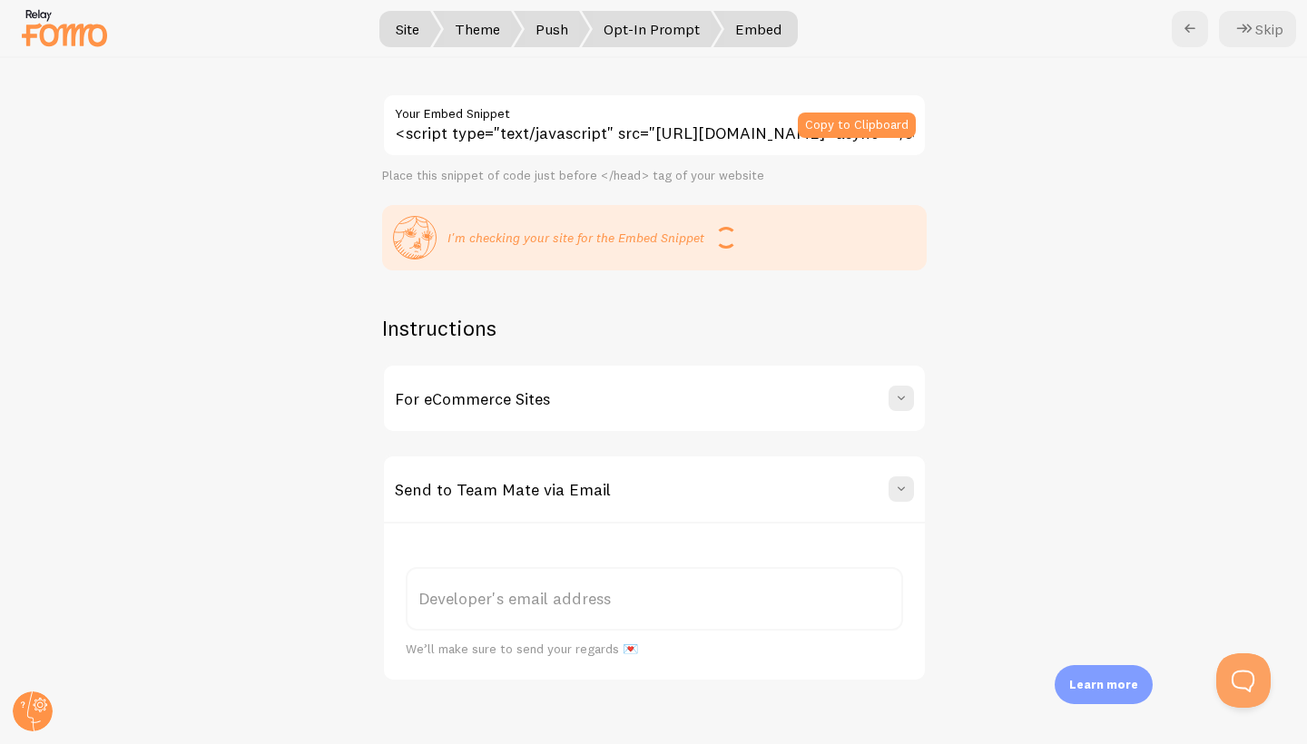
scroll to position [135, 0]
click at [905, 481] on span at bounding box center [901, 490] width 18 height 18
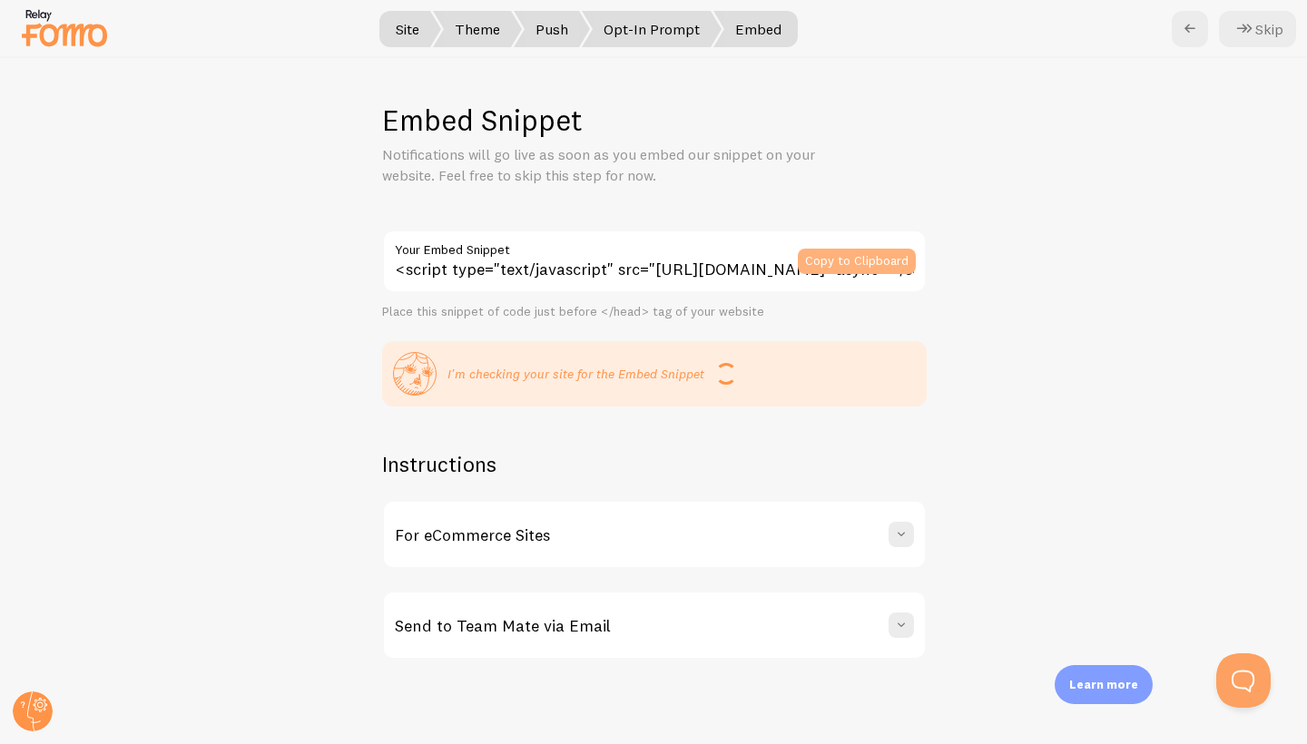
click at [849, 262] on button "Copy to Clipboard" at bounding box center [857, 261] width 118 height 25
click at [1263, 29] on button "Skip" at bounding box center [1257, 29] width 77 height 36
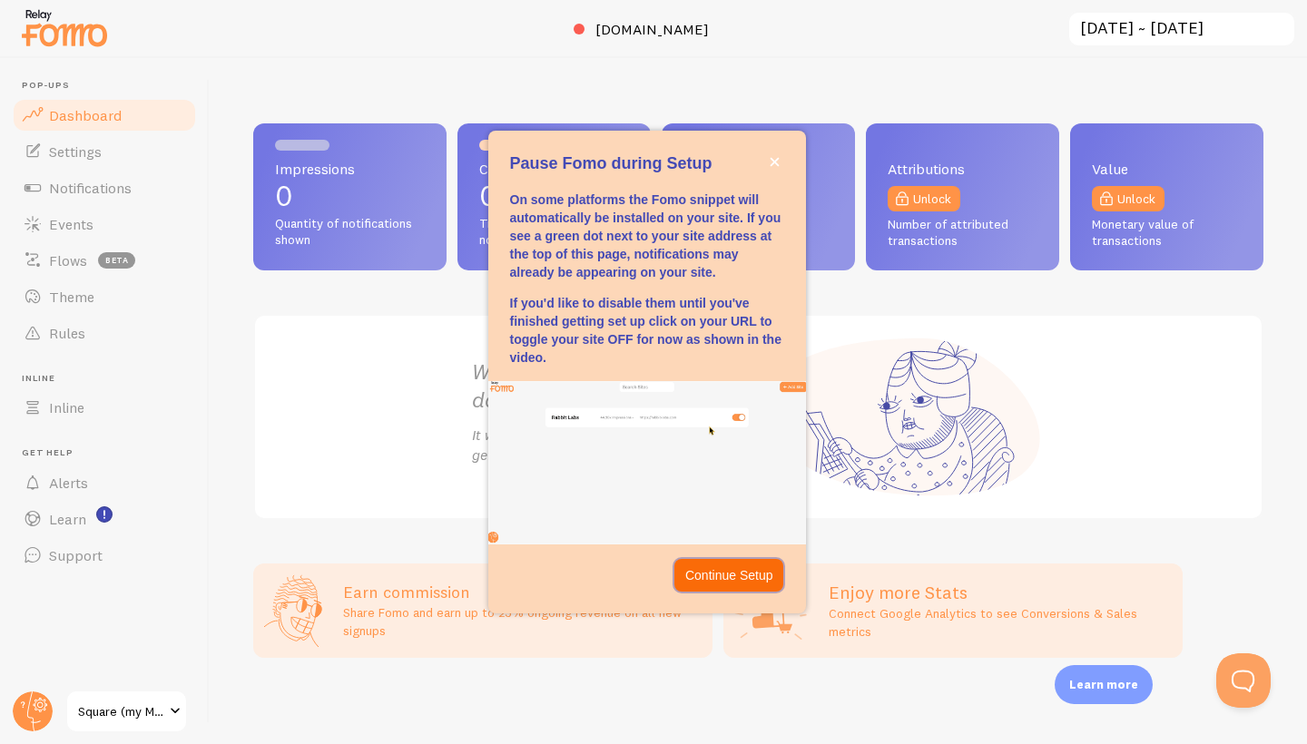
click at [720, 569] on p "Continue Setup" at bounding box center [729, 575] width 88 height 18
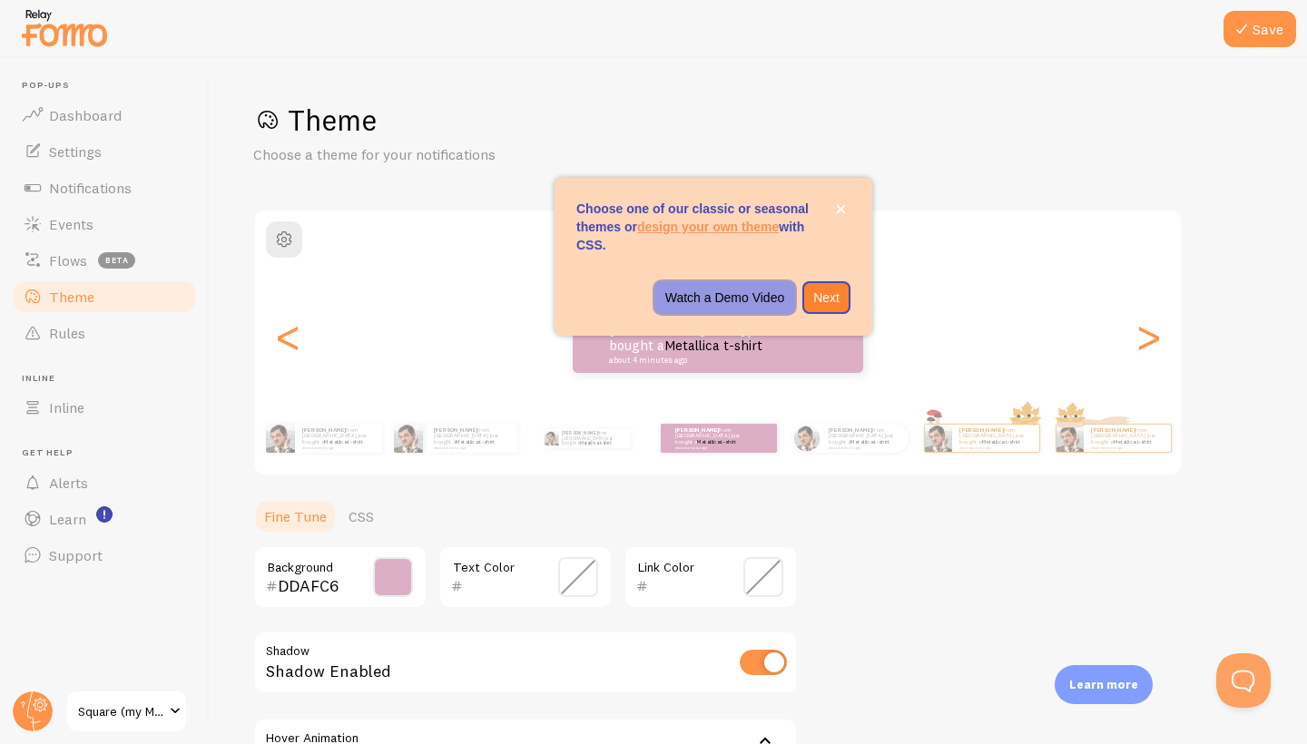
click at [722, 291] on p "Watch a Demo Video" at bounding box center [725, 298] width 120 height 18
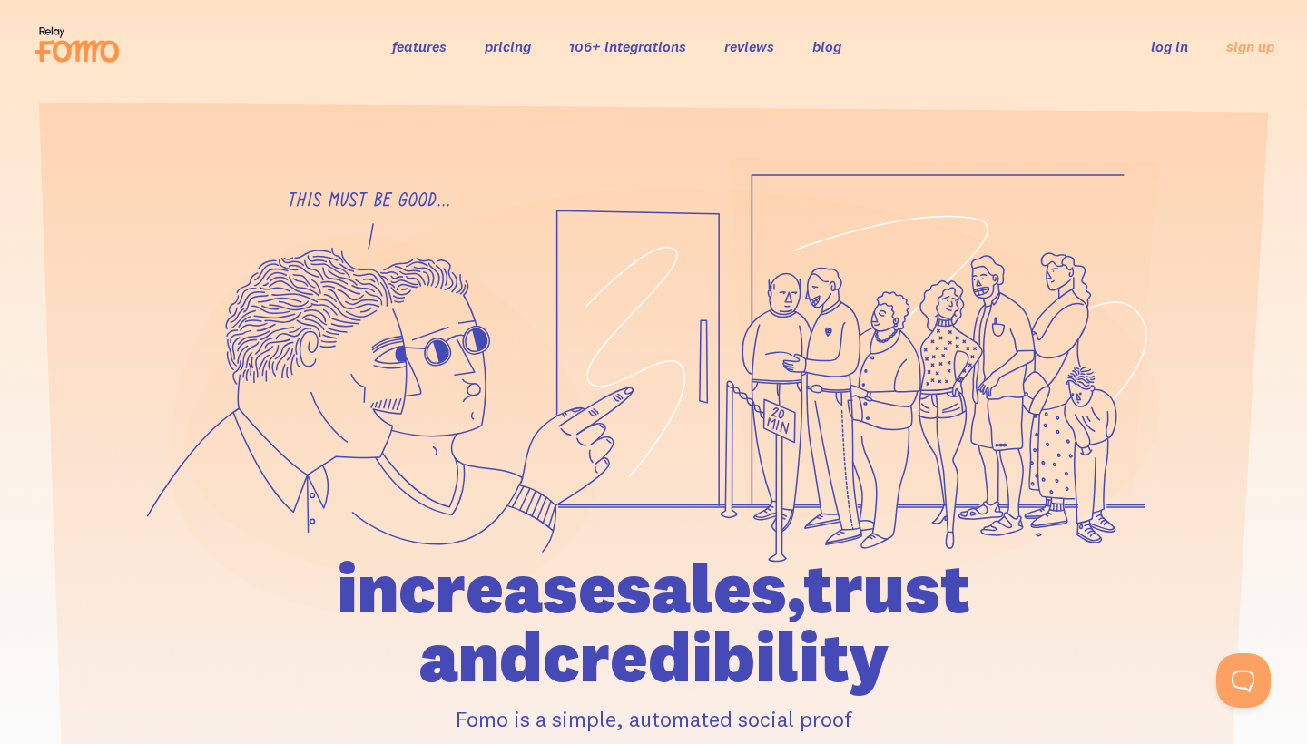
click at [1160, 47] on link "log in" at bounding box center [1168, 46] width 37 height 18
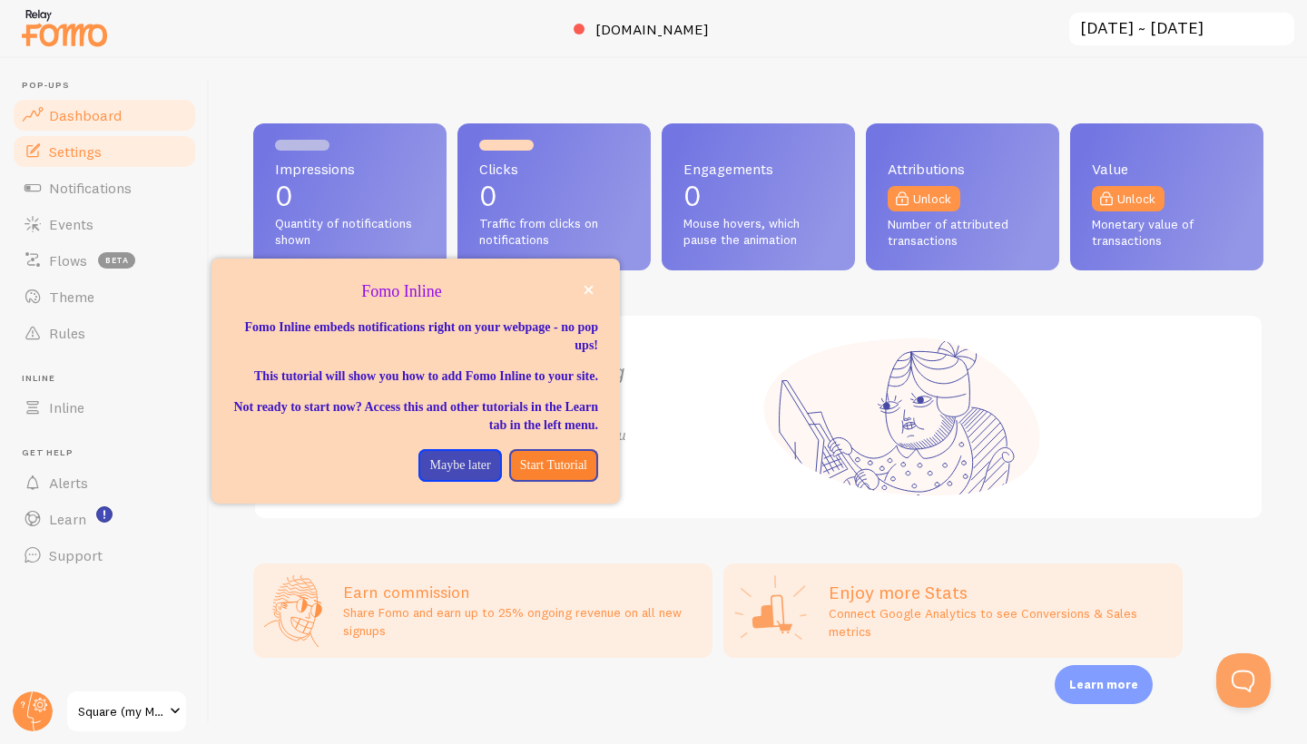
click at [105, 148] on link "Settings" at bounding box center [104, 151] width 187 height 36
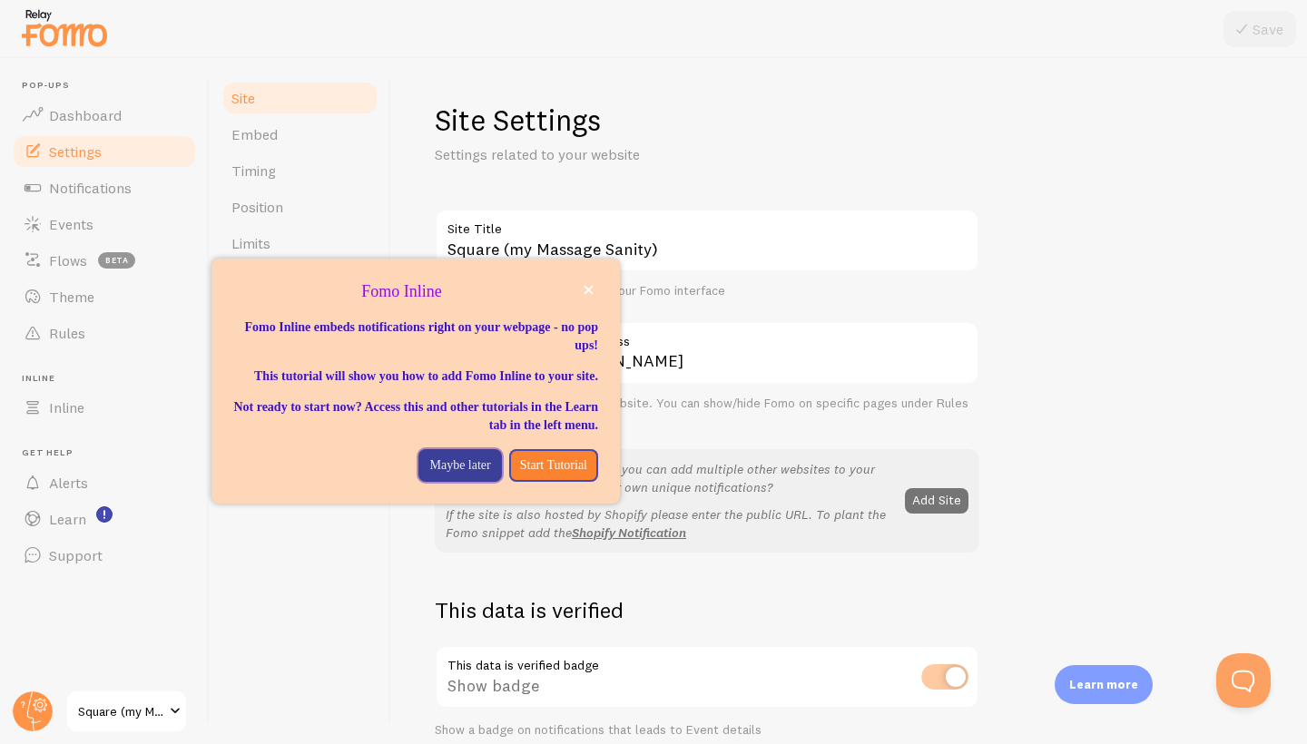
click at [458, 473] on p "Maybe later" at bounding box center [459, 465] width 61 height 18
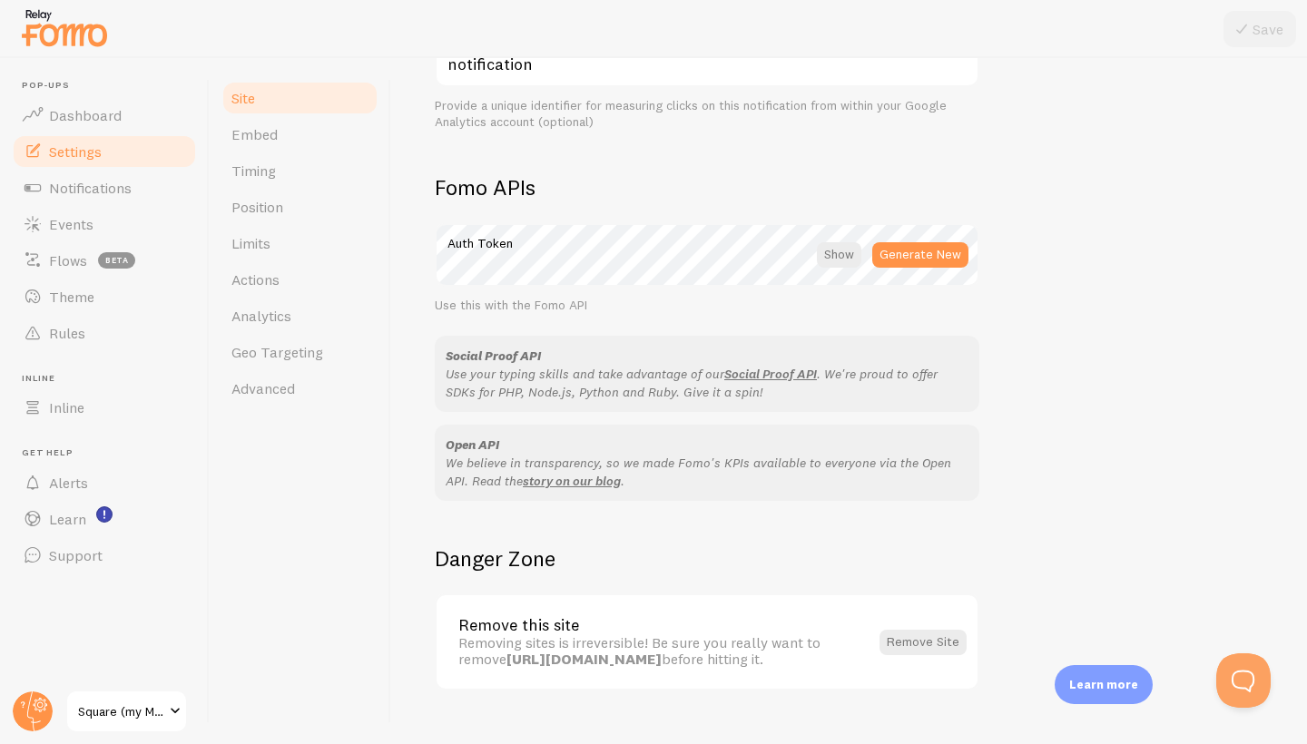
scroll to position [933, 0]
click at [833, 251] on div at bounding box center [839, 257] width 44 height 25
click at [833, 251] on div at bounding box center [841, 257] width 40 height 25
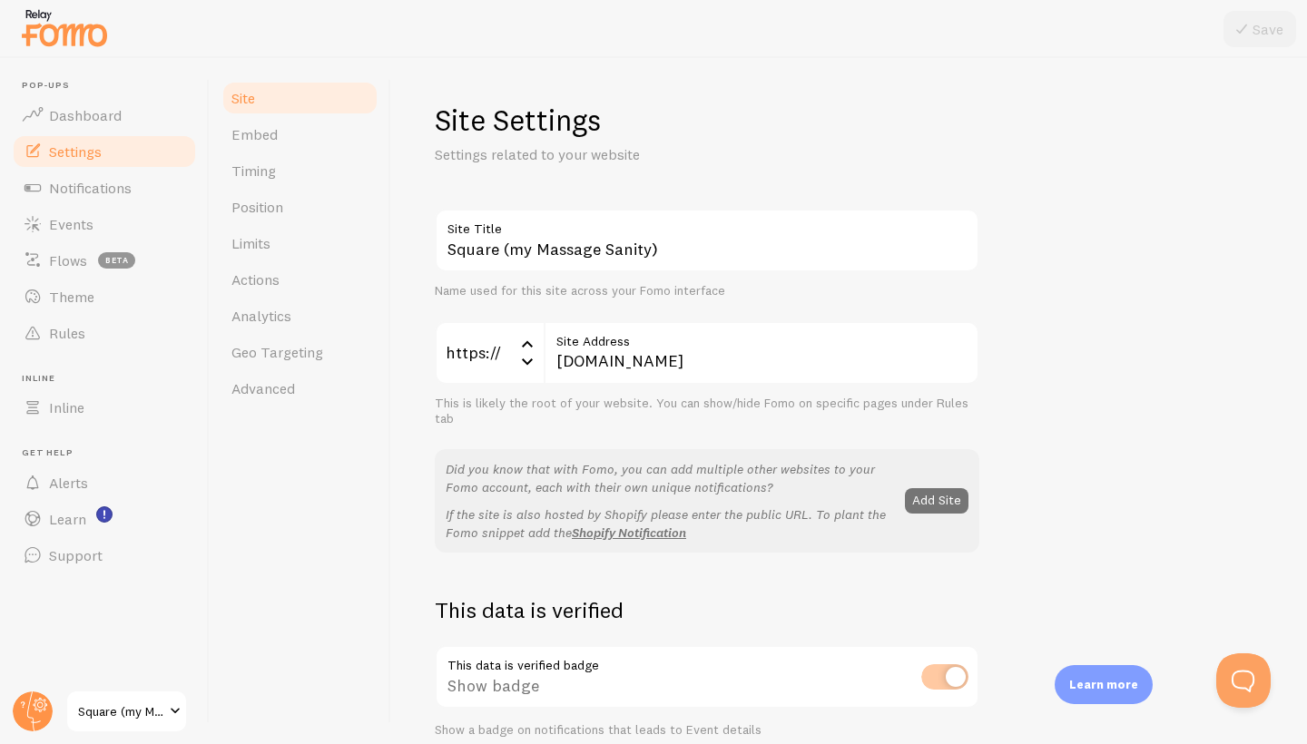
scroll to position [0, 0]
click at [258, 137] on span "Embed" at bounding box center [254, 134] width 46 height 18
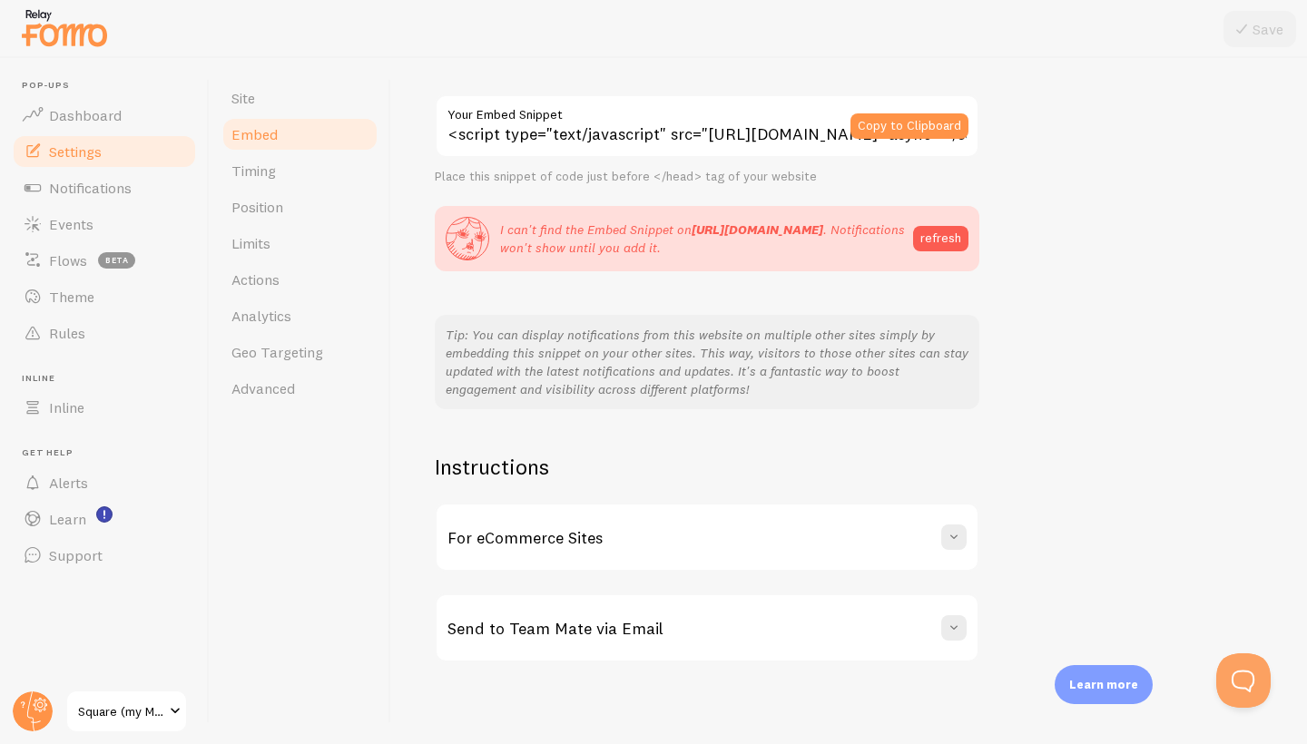
scroll to position [134, 0]
click at [959, 530] on span at bounding box center [954, 538] width 18 height 18
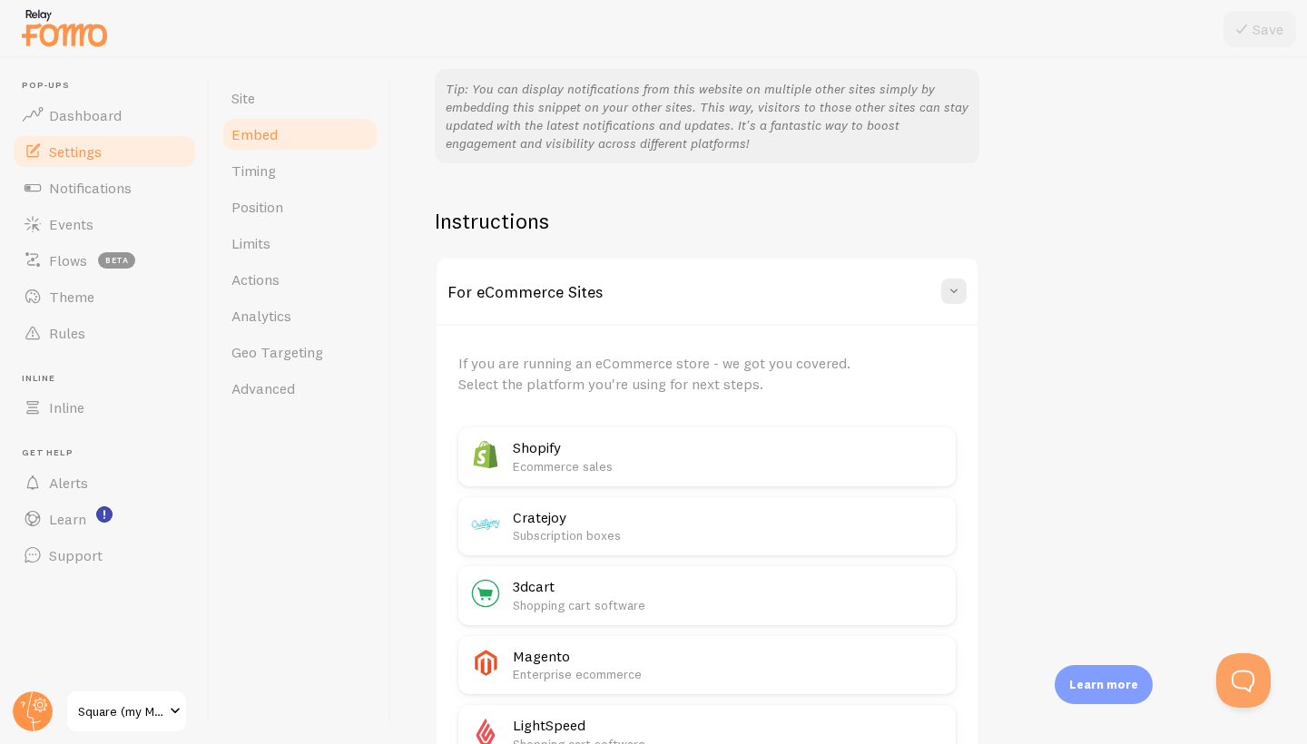
scroll to position [376, 0]
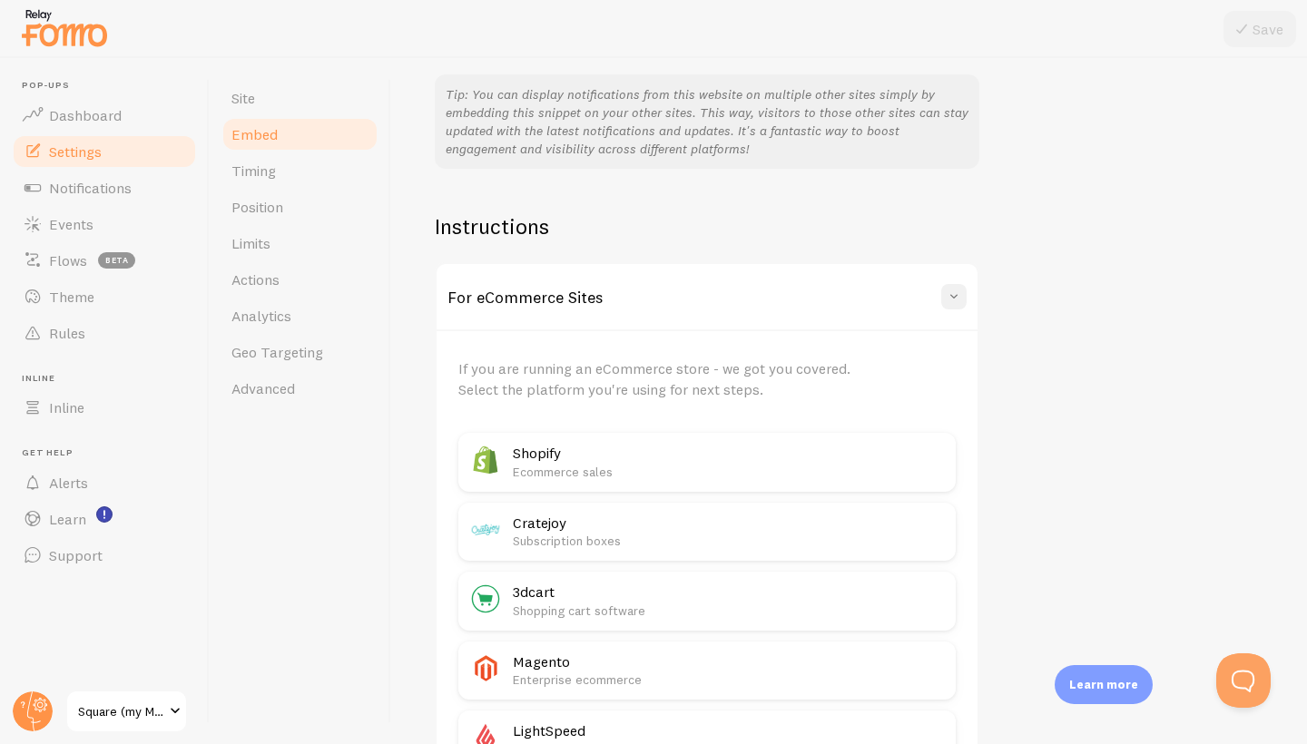
click at [958, 292] on span at bounding box center [954, 297] width 18 height 18
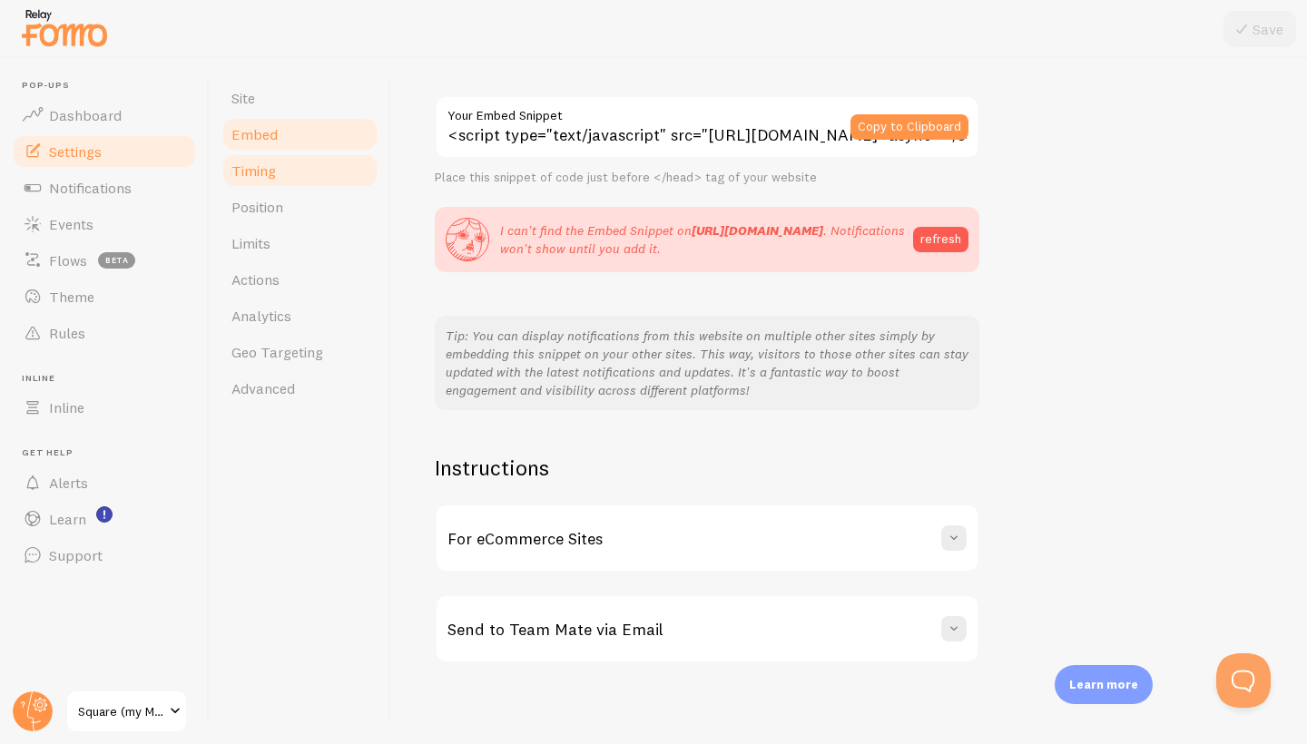
click at [264, 172] on span "Timing" at bounding box center [253, 171] width 44 height 18
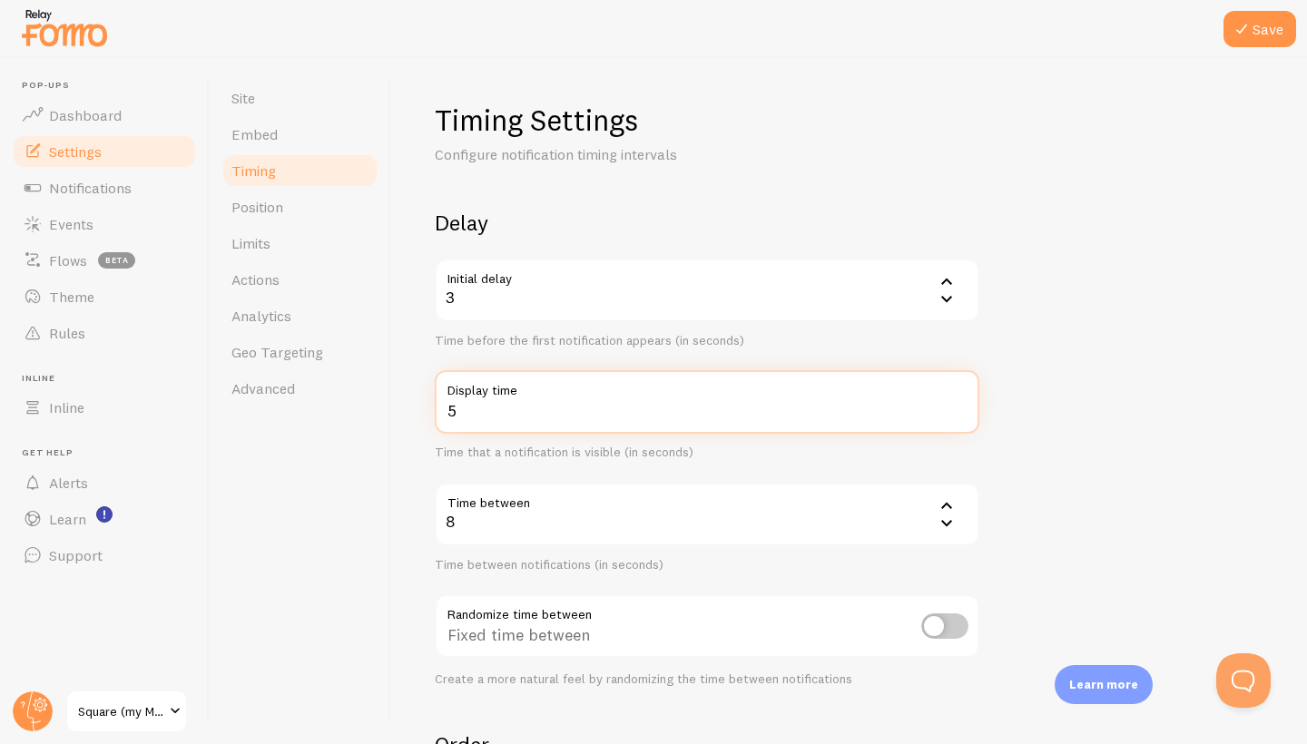
click at [958, 404] on input "5" at bounding box center [707, 402] width 544 height 64
click at [959, 414] on input "4" at bounding box center [707, 402] width 544 height 64
type input "5"
click at [955, 406] on input "5" at bounding box center [707, 402] width 544 height 64
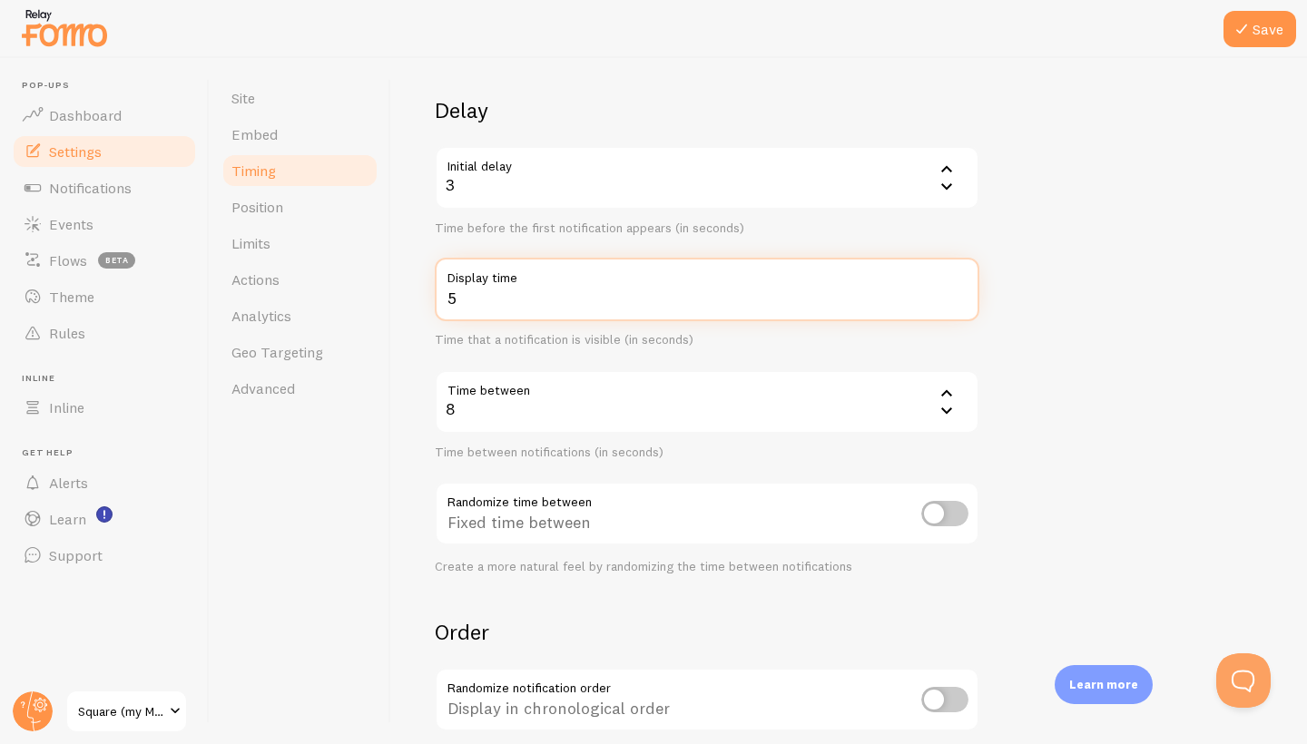
scroll to position [121, 0]
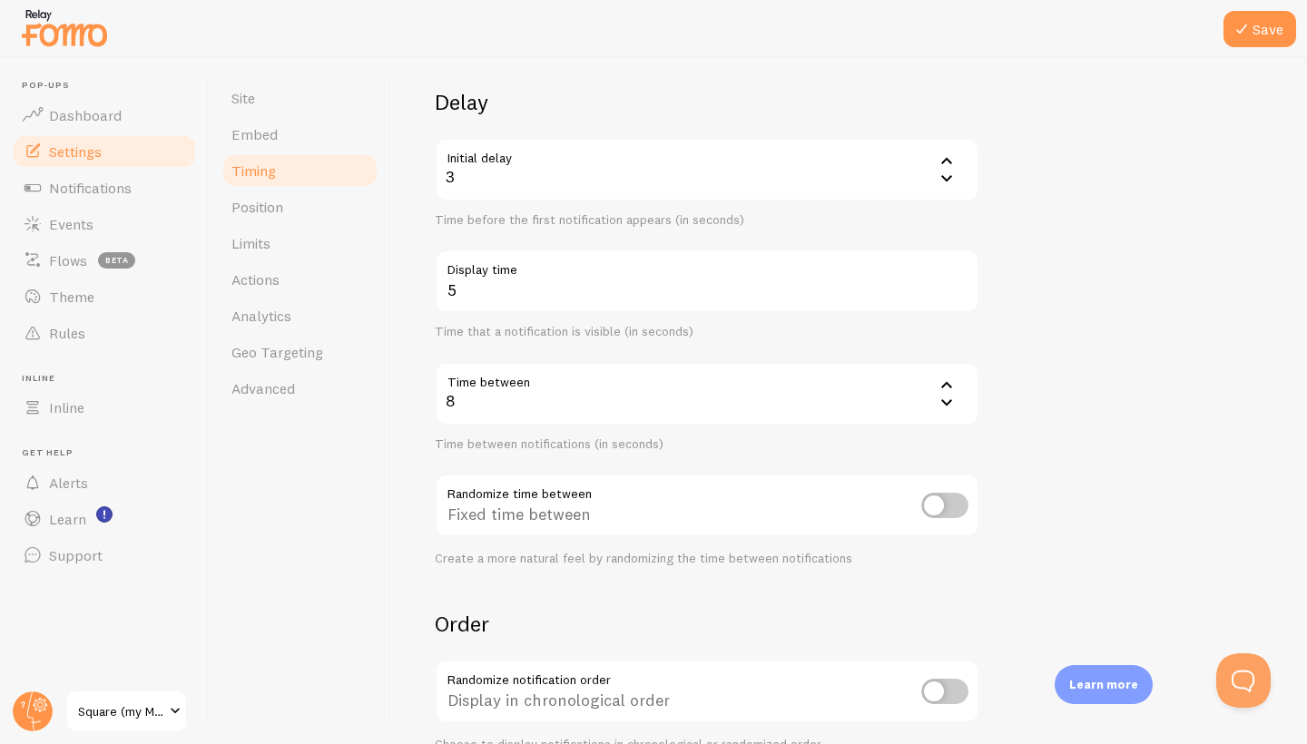
click at [952, 498] on input "checkbox" at bounding box center [944, 505] width 47 height 25
click at [950, 506] on input "checkbox" at bounding box center [944, 505] width 47 height 25
click at [950, 508] on input "checkbox" at bounding box center [944, 505] width 47 height 25
checkbox input "true"
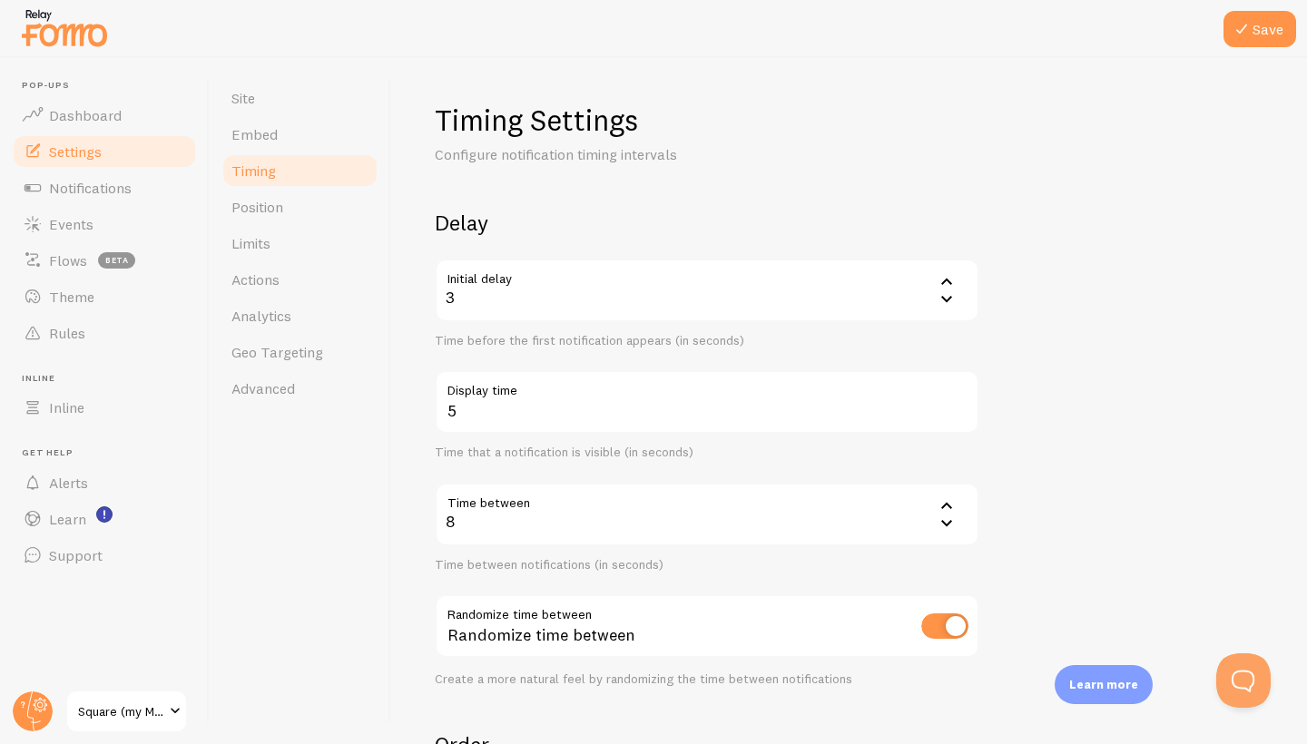
scroll to position [0, 0]
click at [1262, 26] on button "Save" at bounding box center [1259, 29] width 73 height 36
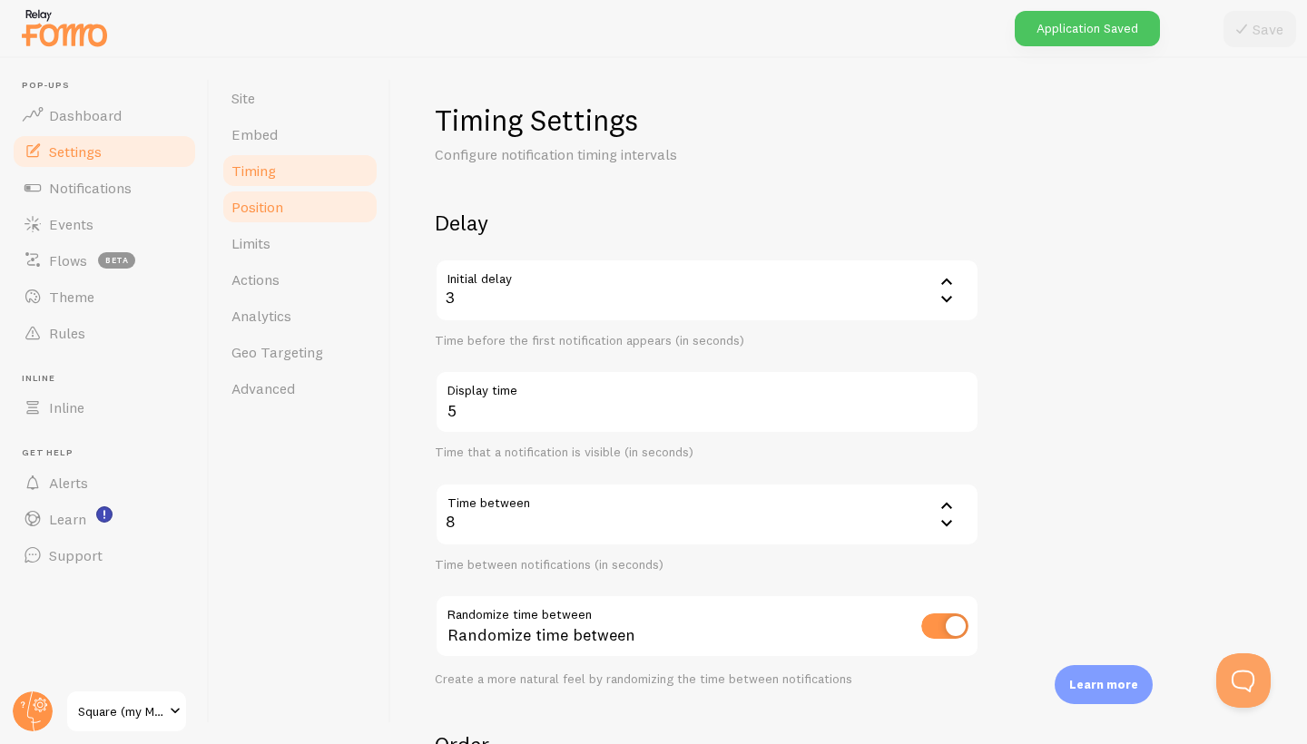
click at [260, 204] on span "Position" at bounding box center [257, 207] width 52 height 18
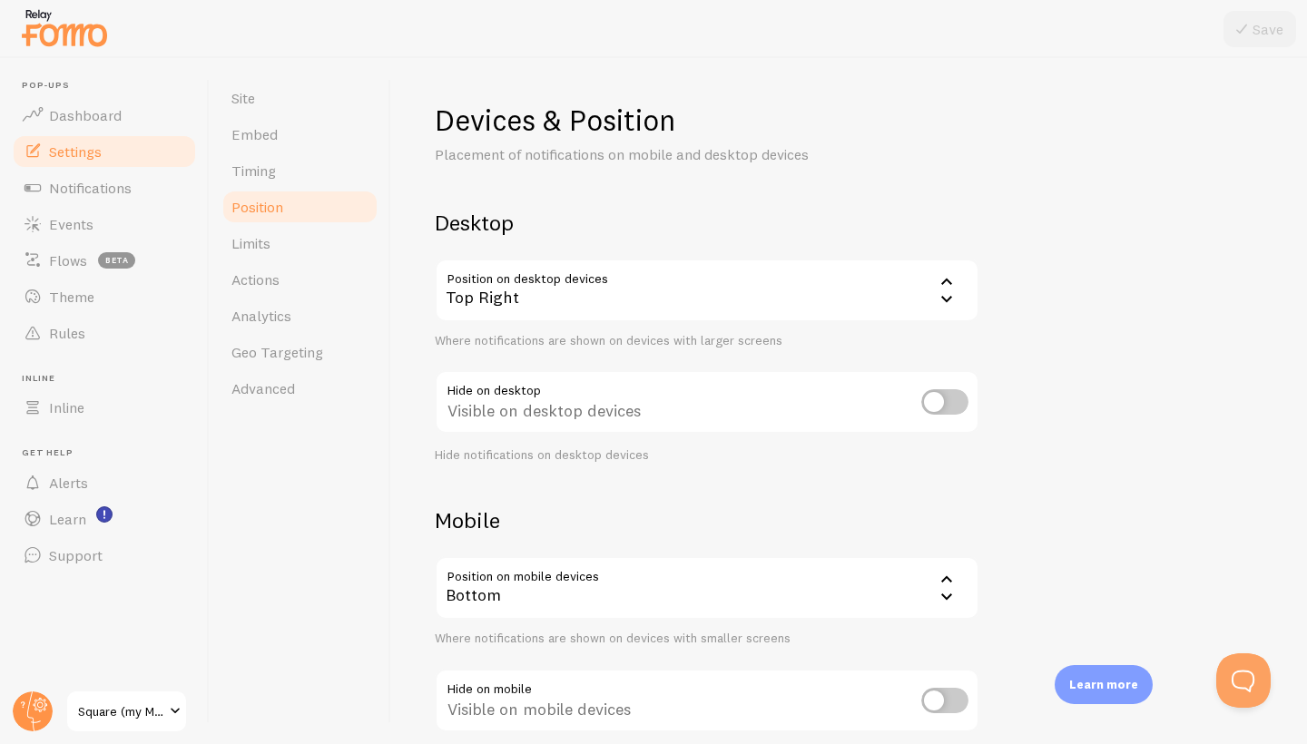
click at [952, 276] on icon at bounding box center [946, 281] width 22 height 22
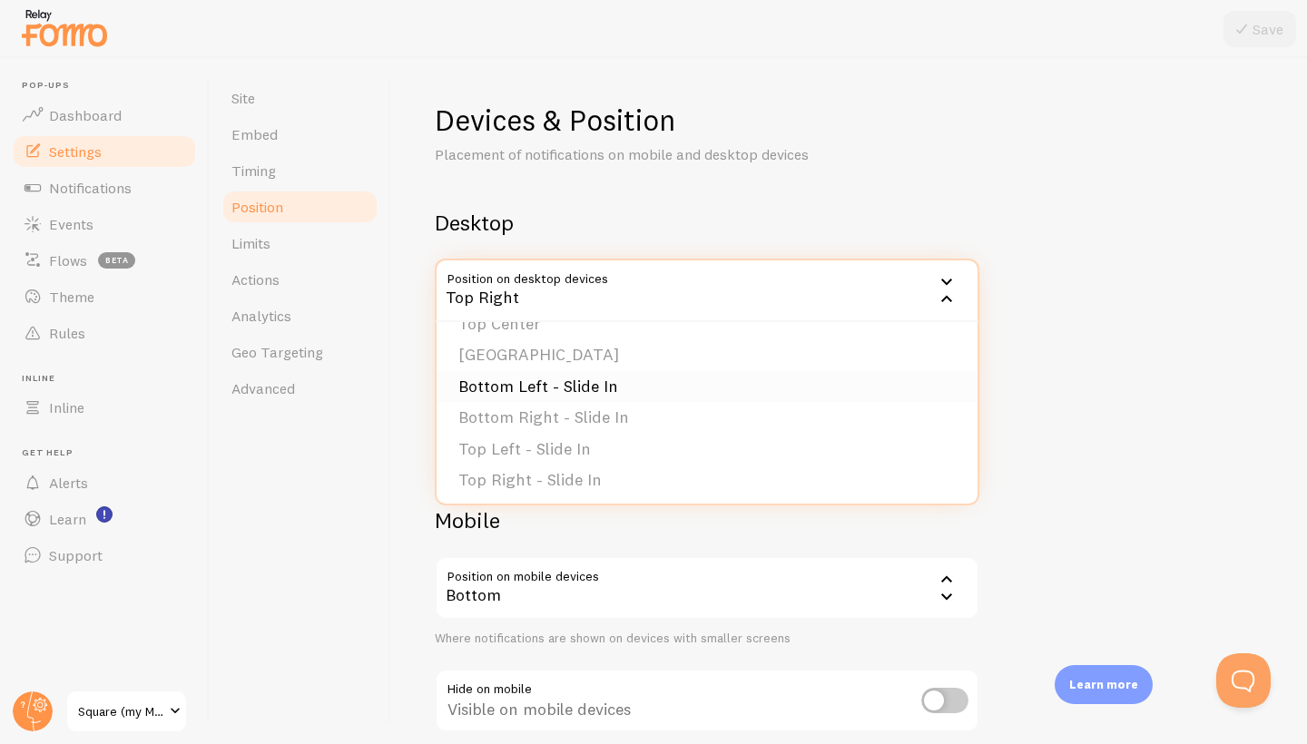
scroll to position [149, 0]
click at [635, 445] on li "Top Left - Slide In" at bounding box center [706, 451] width 541 height 32
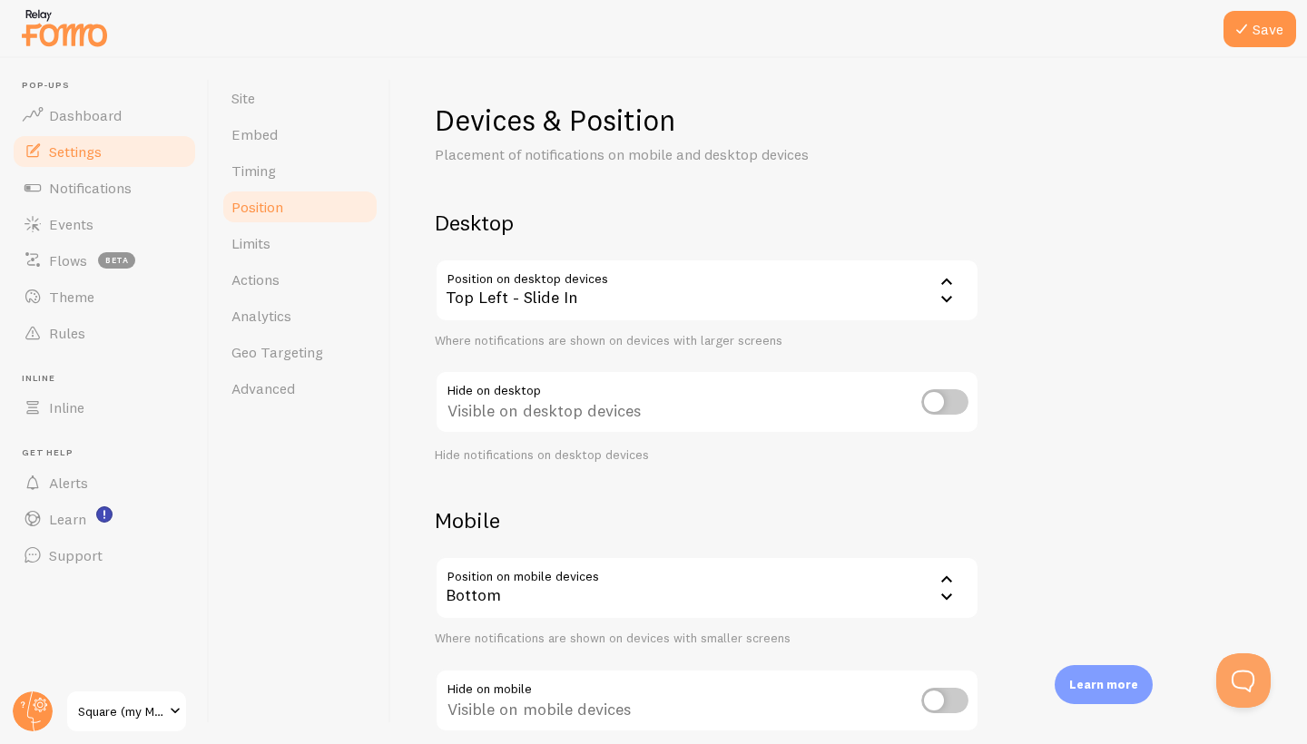
click at [948, 407] on input "checkbox" at bounding box center [944, 401] width 47 height 25
click at [946, 403] on input "checkbox" at bounding box center [944, 401] width 47 height 25
checkbox input "false"
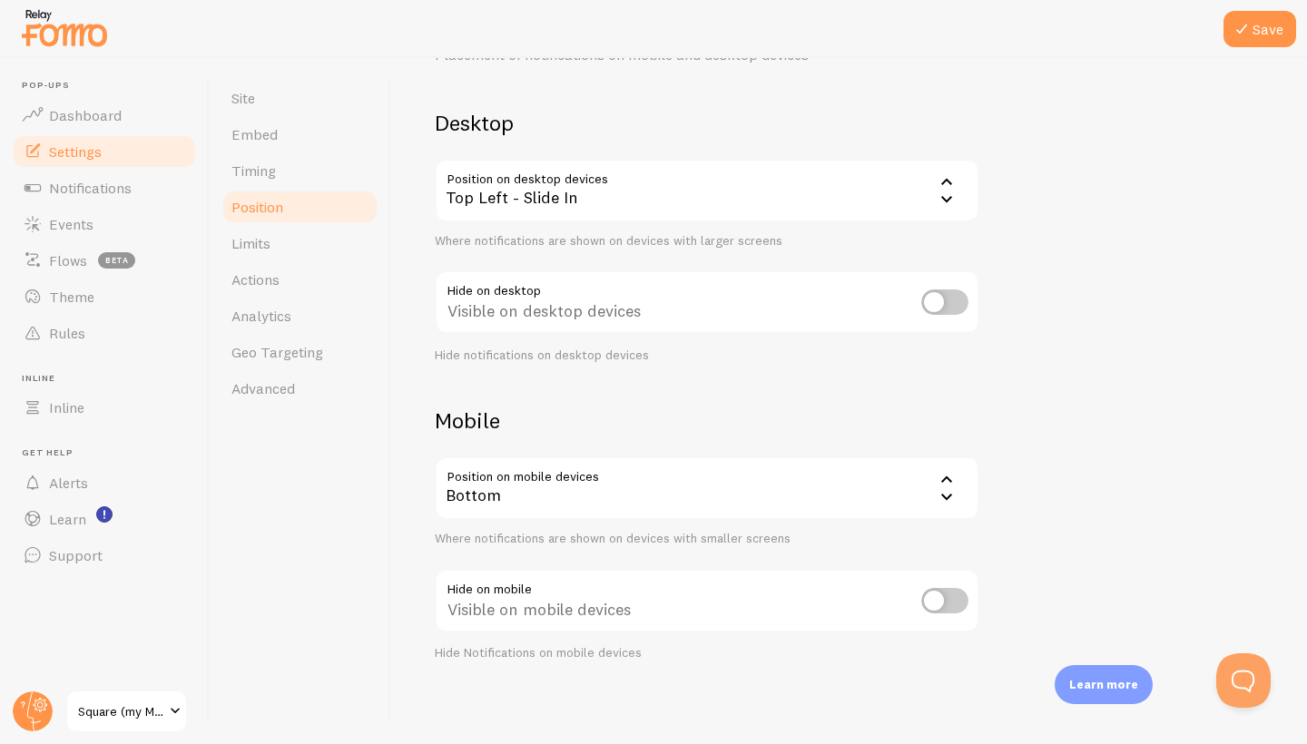
scroll to position [99, 0]
click at [947, 477] on icon at bounding box center [946, 480] width 11 height 6
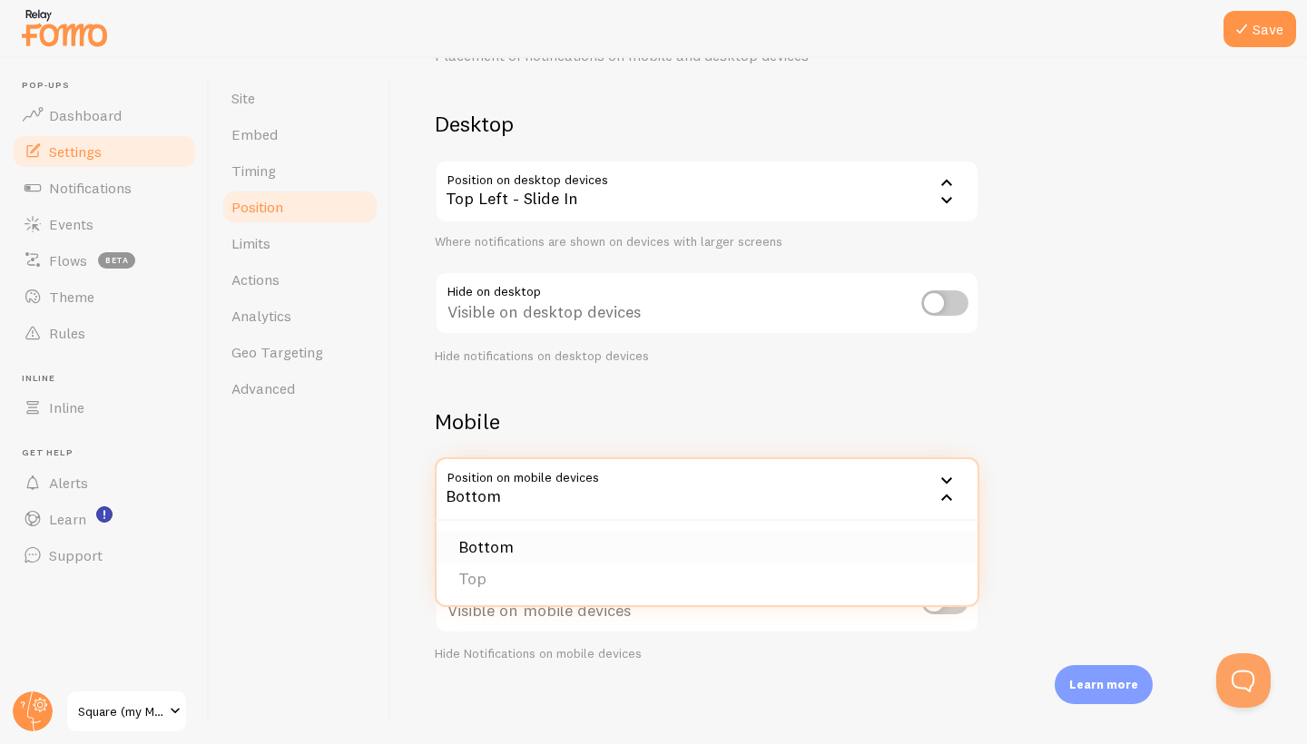
click at [837, 539] on li "Bottom" at bounding box center [706, 548] width 541 height 32
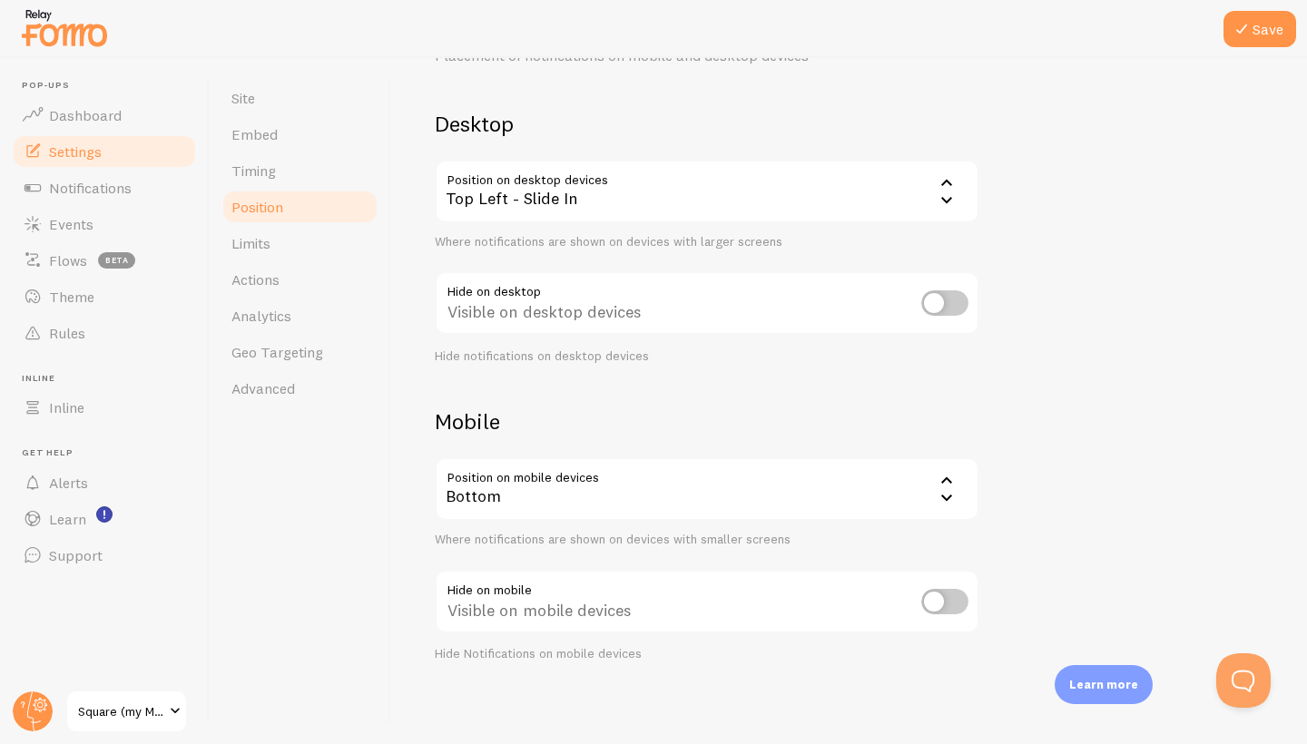
scroll to position [0, 0]
click at [1252, 32] on icon at bounding box center [1241, 29] width 22 height 22
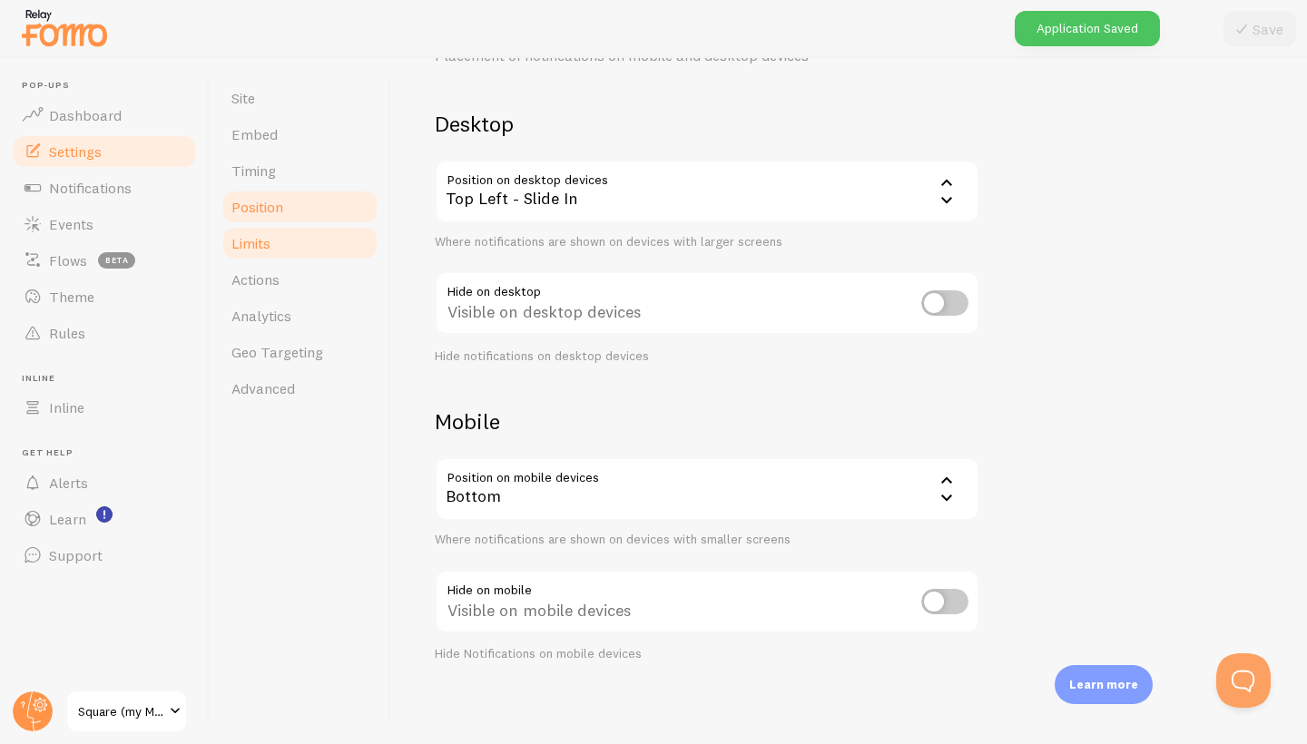
click at [290, 250] on link "Limits" at bounding box center [299, 243] width 159 height 36
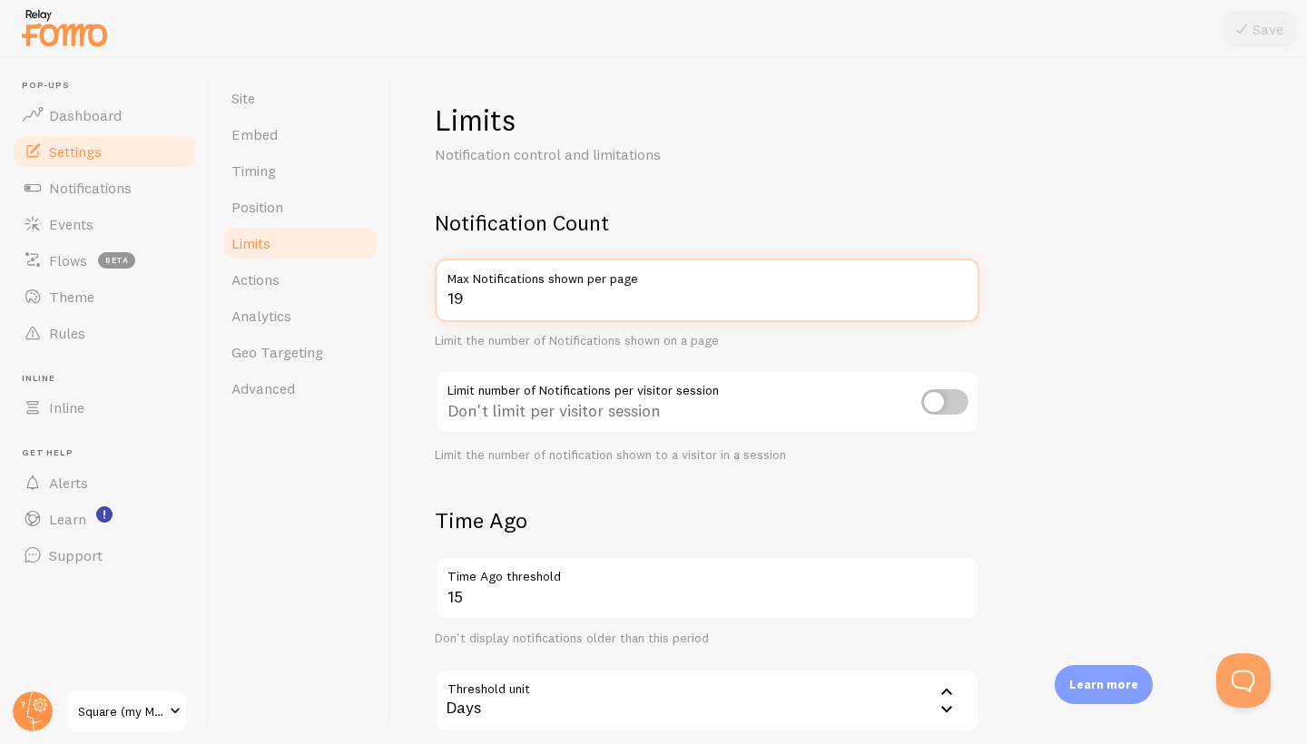
click at [958, 298] on input "19" at bounding box center [707, 291] width 544 height 64
click at [958, 298] on input "18" at bounding box center [707, 291] width 544 height 64
click at [958, 298] on input "17" at bounding box center [707, 291] width 544 height 64
click at [958, 298] on input "16" at bounding box center [707, 291] width 544 height 64
click at [958, 298] on input "15" at bounding box center [707, 291] width 544 height 64
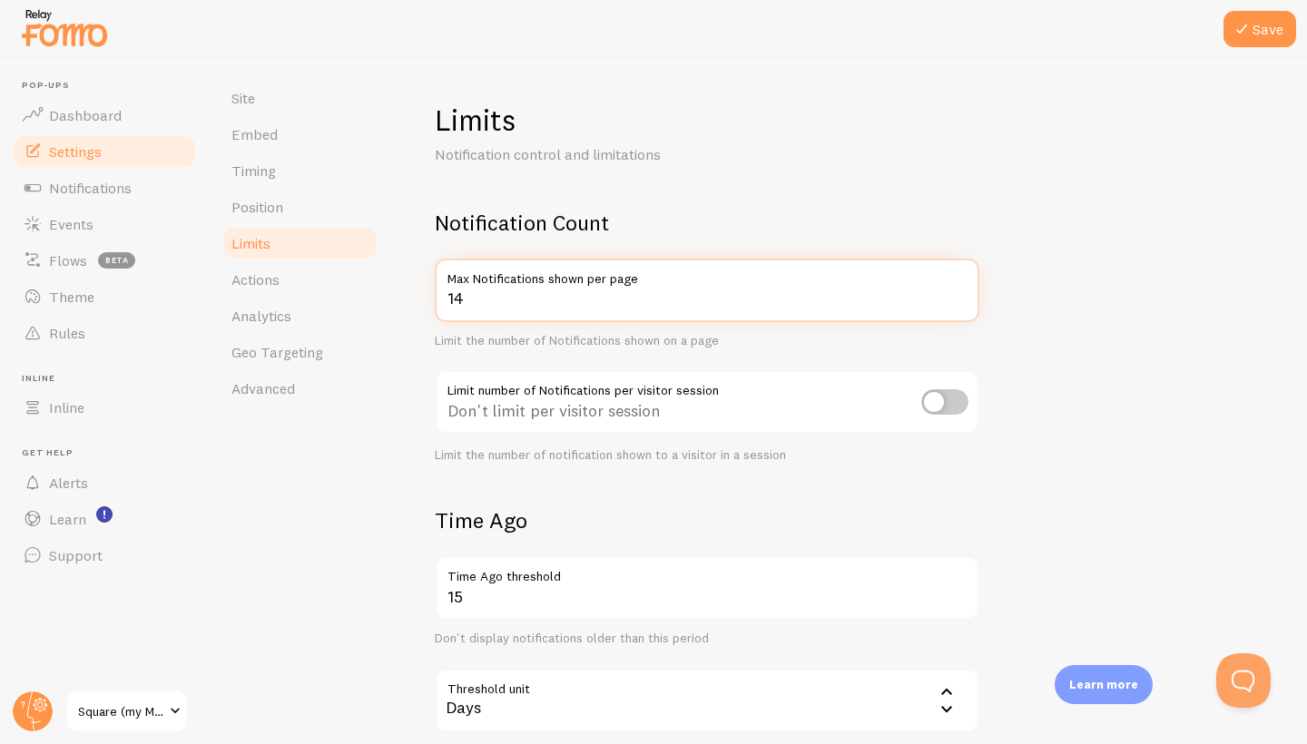
click at [958, 298] on input "14" at bounding box center [707, 291] width 544 height 64
click at [958, 298] on input "13" at bounding box center [707, 291] width 544 height 64
click at [958, 298] on input "12" at bounding box center [707, 291] width 544 height 64
click at [958, 298] on input "11" at bounding box center [707, 291] width 544 height 64
type input "10"
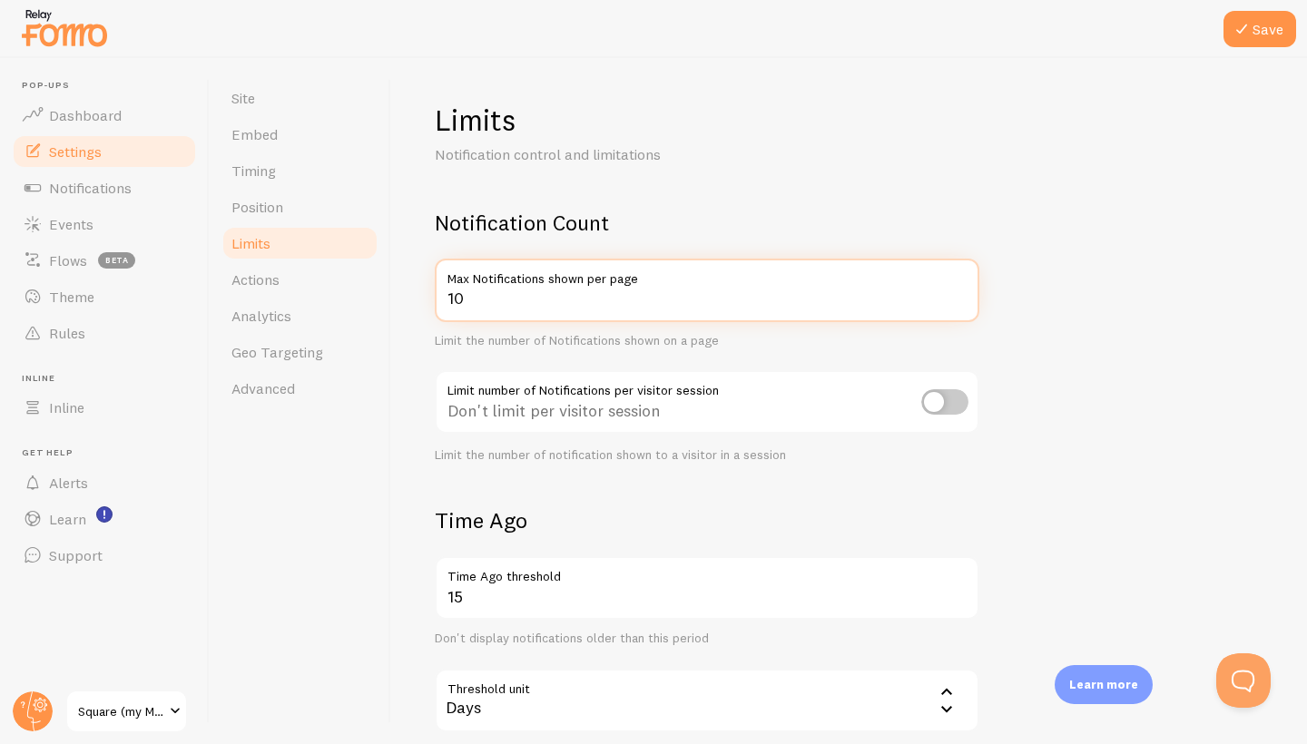
click at [958, 298] on input "10" at bounding box center [707, 291] width 544 height 64
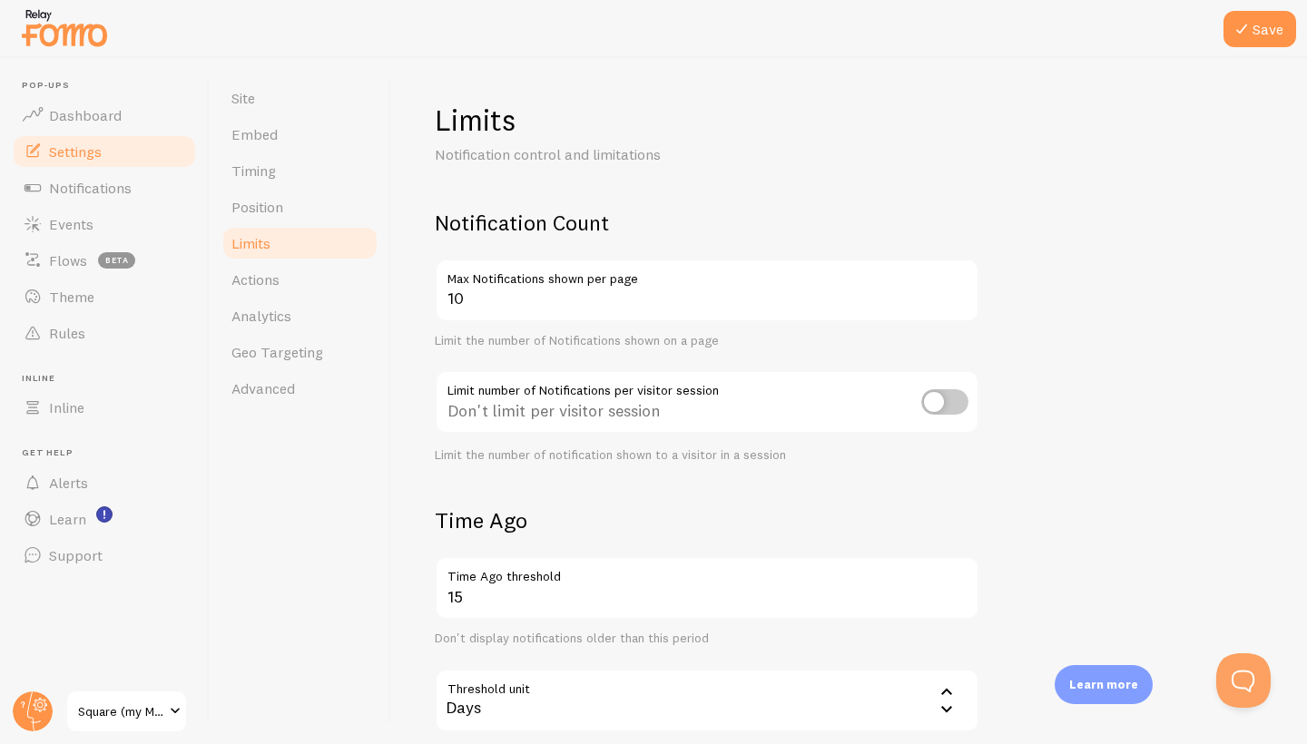
click at [947, 401] on input "checkbox" at bounding box center [944, 401] width 47 height 25
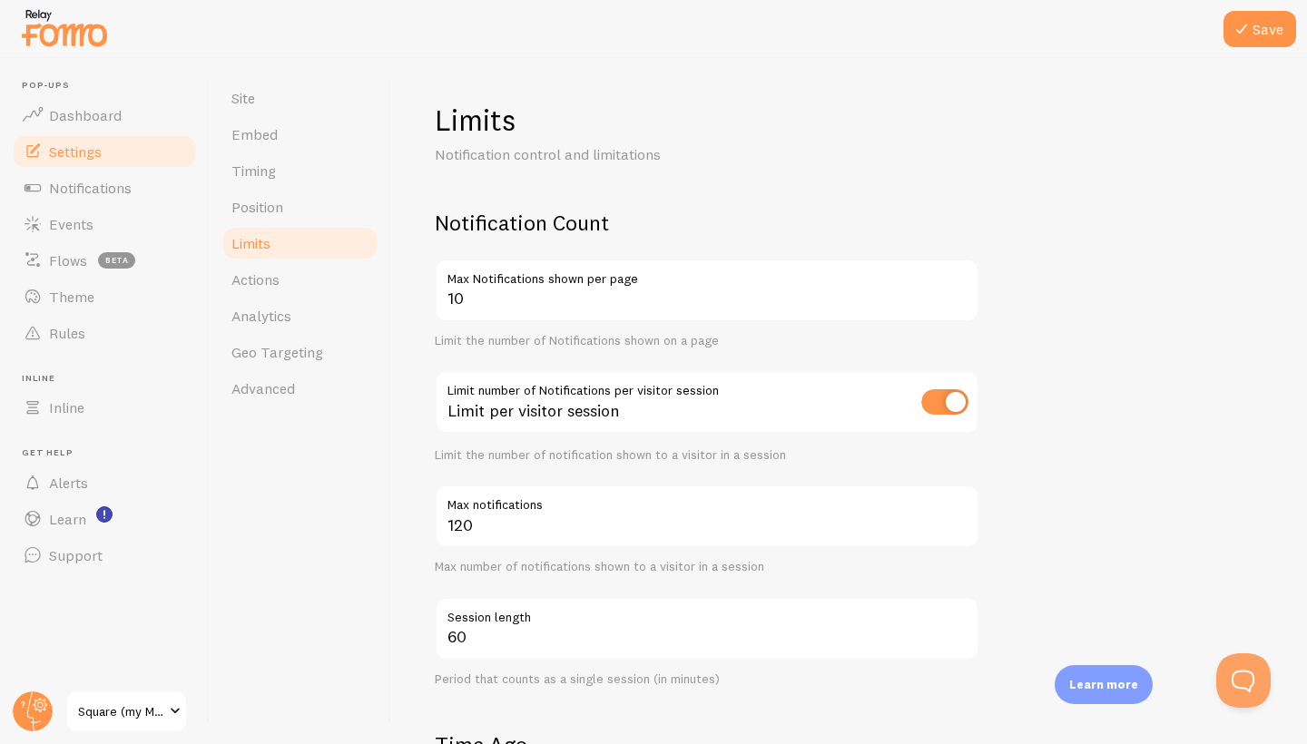
click at [945, 399] on input "checkbox" at bounding box center [944, 401] width 47 height 25
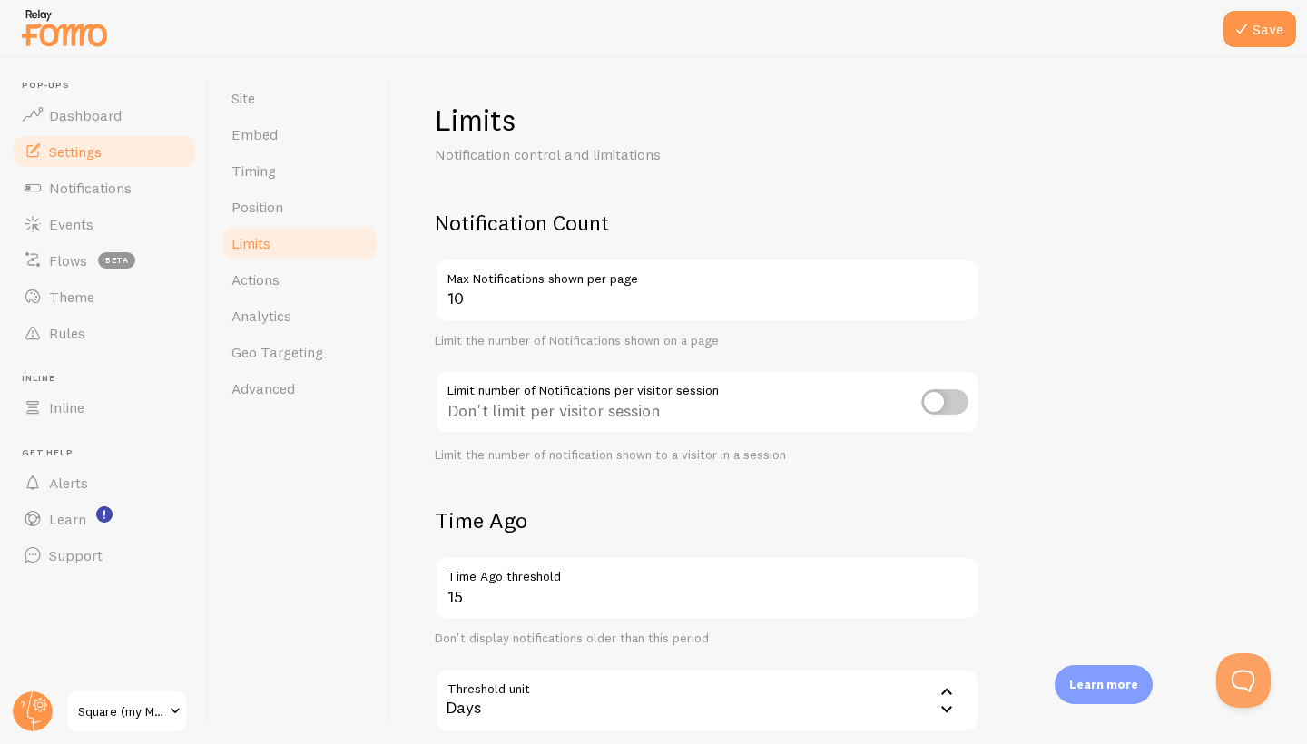
click at [949, 403] on input "checkbox" at bounding box center [944, 401] width 47 height 25
checkbox input "true"
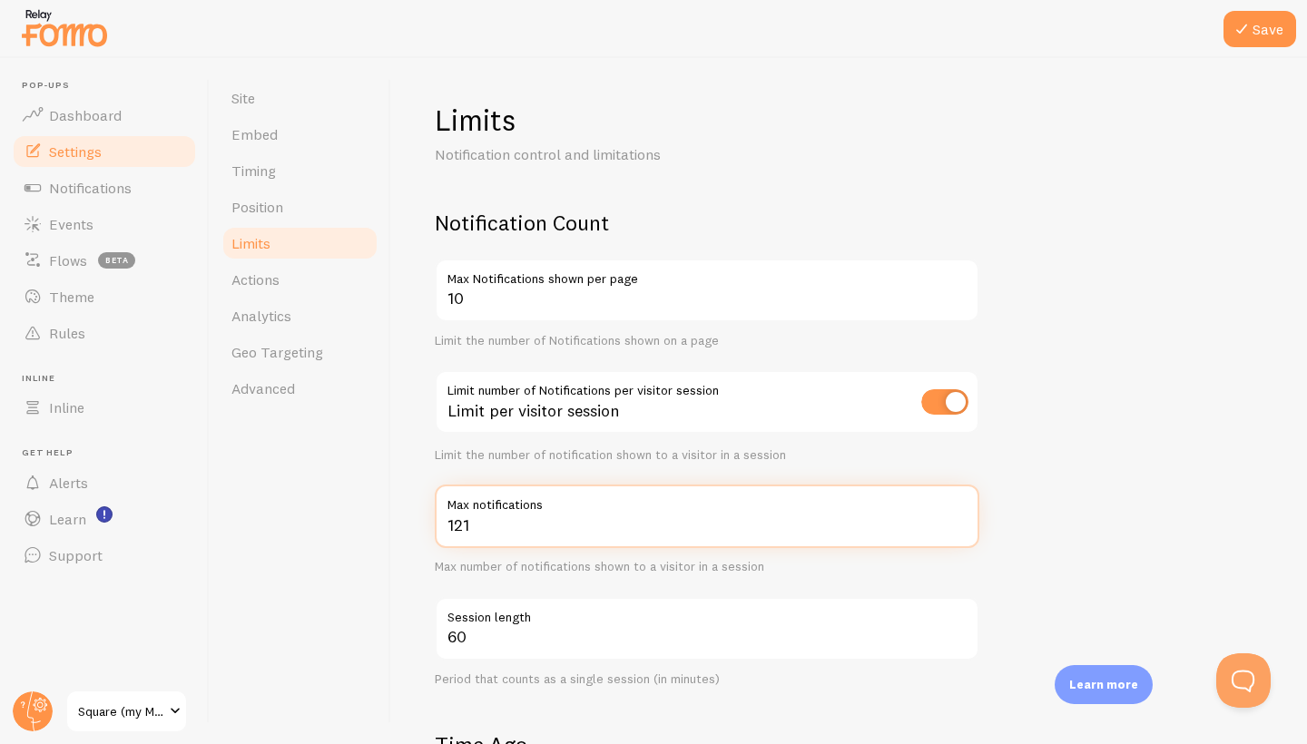
click at [959, 517] on input "121" at bounding box center [707, 517] width 544 height 64
click at [959, 517] on input "122" at bounding box center [707, 517] width 544 height 64
click at [959, 517] on input "123" at bounding box center [707, 517] width 544 height 64
click at [959, 517] on input "124" at bounding box center [707, 517] width 544 height 64
click at [959, 517] on input "125" at bounding box center [707, 517] width 544 height 64
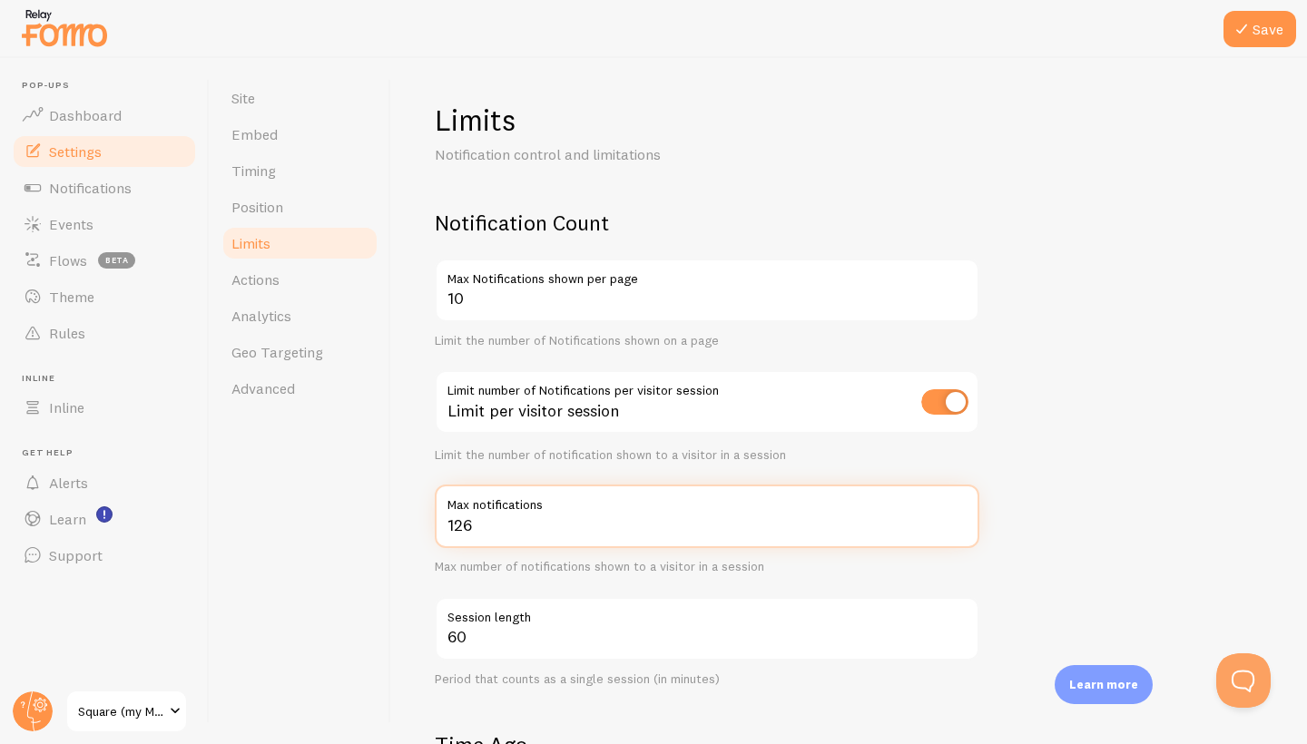
click at [959, 517] on input "126" at bounding box center [707, 517] width 544 height 64
click at [959, 517] on input "127" at bounding box center [707, 517] width 544 height 64
click at [959, 517] on input "128" at bounding box center [707, 517] width 544 height 64
click at [959, 517] on input "129" at bounding box center [707, 517] width 544 height 64
click at [959, 517] on input "130" at bounding box center [707, 517] width 544 height 64
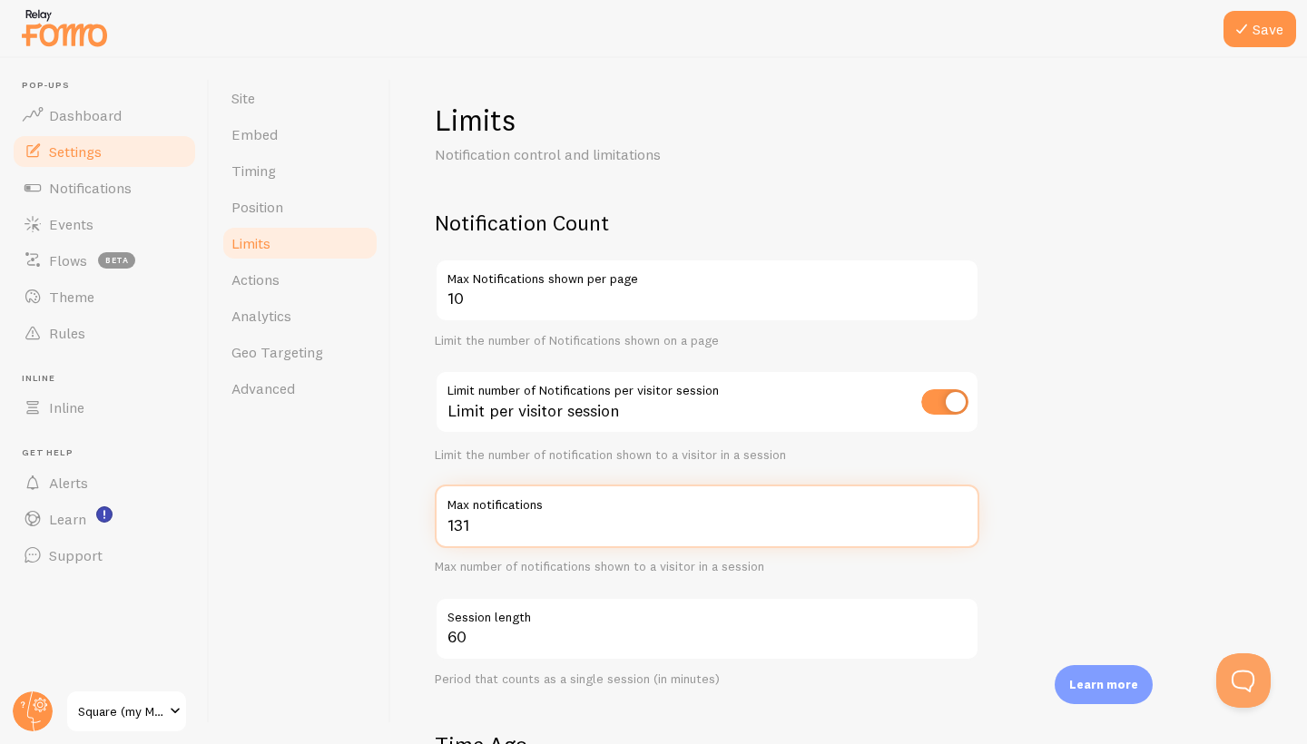
click at [959, 517] on input "131" at bounding box center [707, 517] width 544 height 64
click at [959, 517] on input "132" at bounding box center [707, 517] width 544 height 64
click at [959, 517] on input "133" at bounding box center [707, 517] width 544 height 64
click at [959, 517] on input "134" at bounding box center [707, 517] width 544 height 64
click at [959, 517] on input "135" at bounding box center [707, 517] width 544 height 64
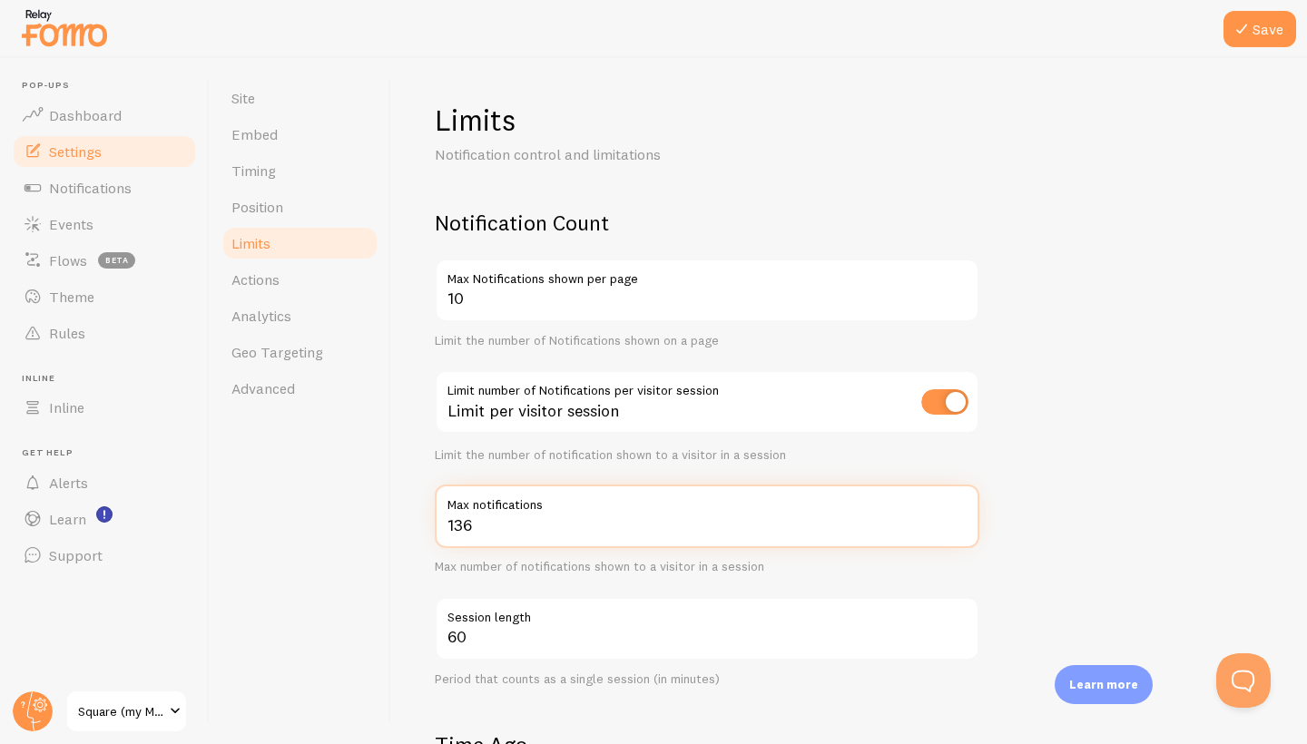
click at [959, 517] on input "136" at bounding box center [707, 517] width 544 height 64
click at [959, 517] on input "137" at bounding box center [707, 517] width 544 height 64
click at [959, 517] on input "138" at bounding box center [707, 517] width 544 height 64
click at [959, 517] on input "139" at bounding box center [707, 517] width 544 height 64
click at [959, 517] on input "140" at bounding box center [707, 517] width 544 height 64
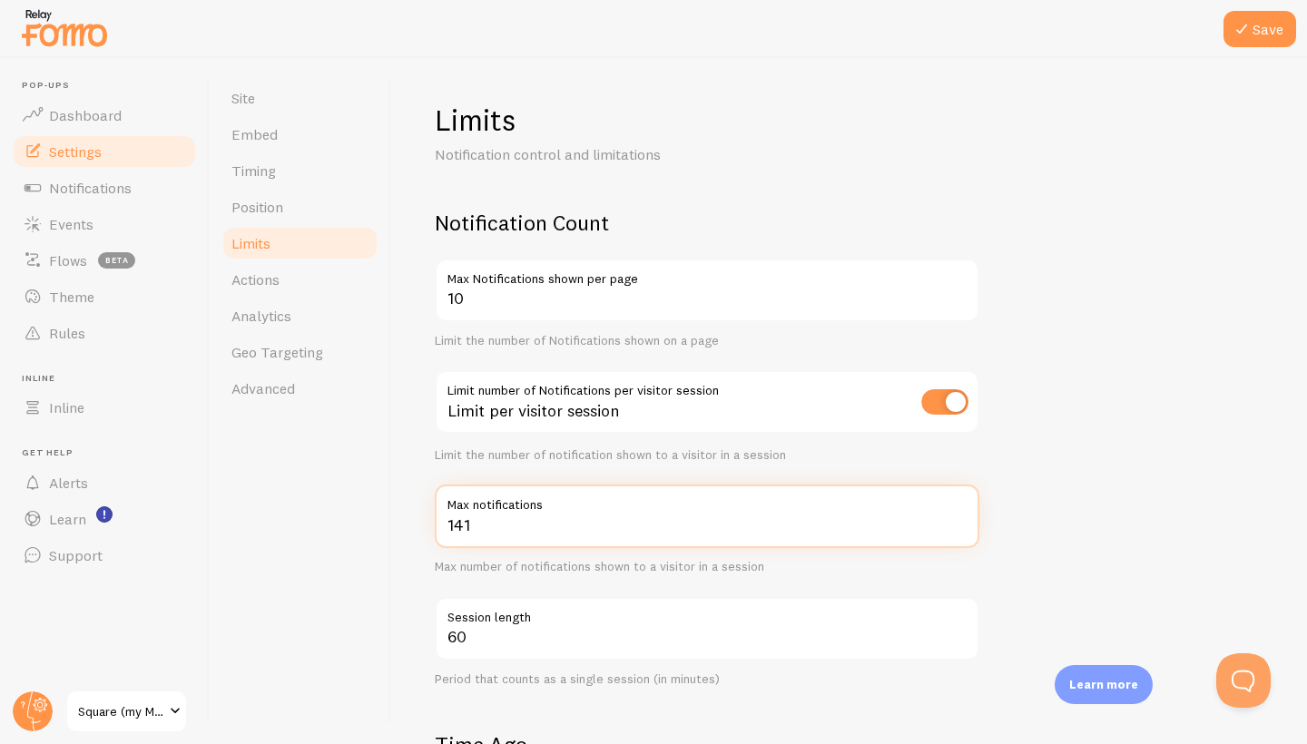
click at [959, 517] on input "141" at bounding box center [707, 517] width 544 height 64
click at [959, 517] on input "142" at bounding box center [707, 517] width 544 height 64
click at [959, 517] on input "143" at bounding box center [707, 517] width 544 height 64
click at [959, 517] on input "144" at bounding box center [707, 517] width 544 height 64
click at [959, 517] on input "145" at bounding box center [707, 517] width 544 height 64
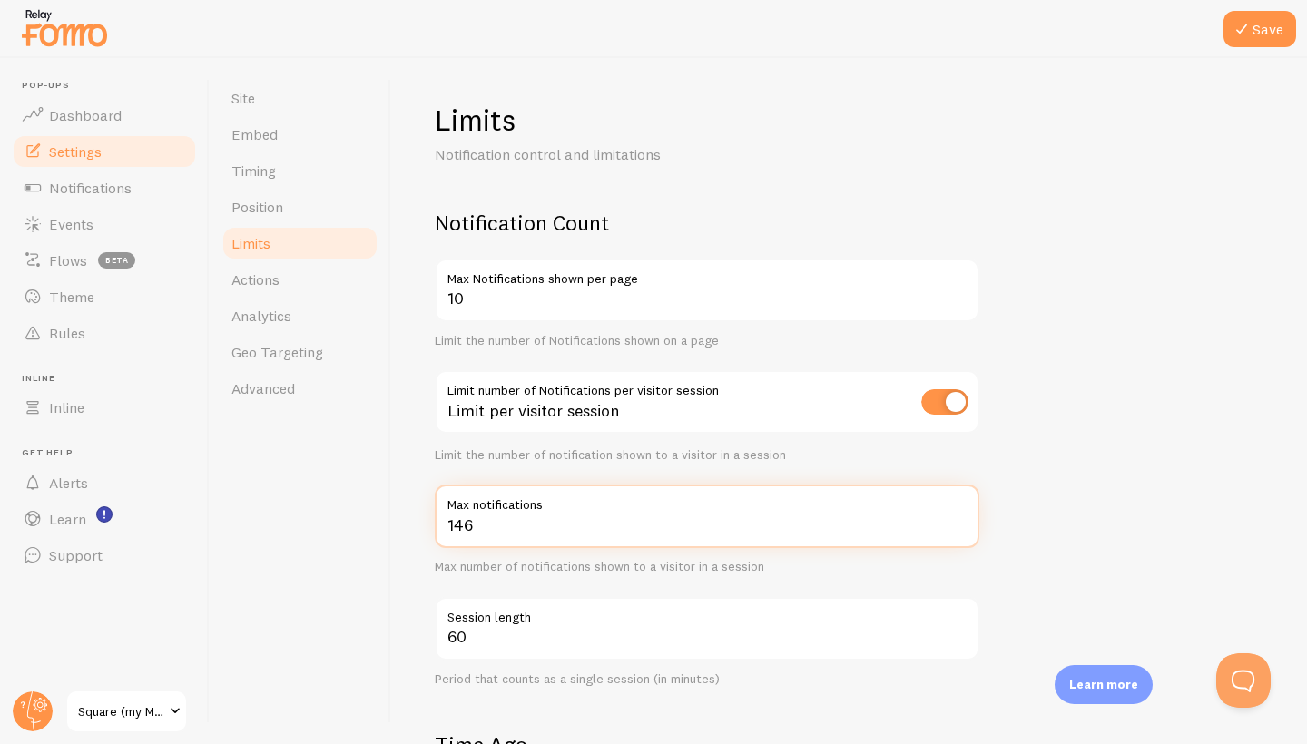
click at [959, 517] on input "146" at bounding box center [707, 517] width 544 height 64
click at [959, 517] on input "147" at bounding box center [707, 517] width 544 height 64
click at [959, 517] on input "148" at bounding box center [707, 517] width 544 height 64
click at [959, 517] on input "149" at bounding box center [707, 517] width 544 height 64
click at [959, 517] on input "150" at bounding box center [707, 517] width 544 height 64
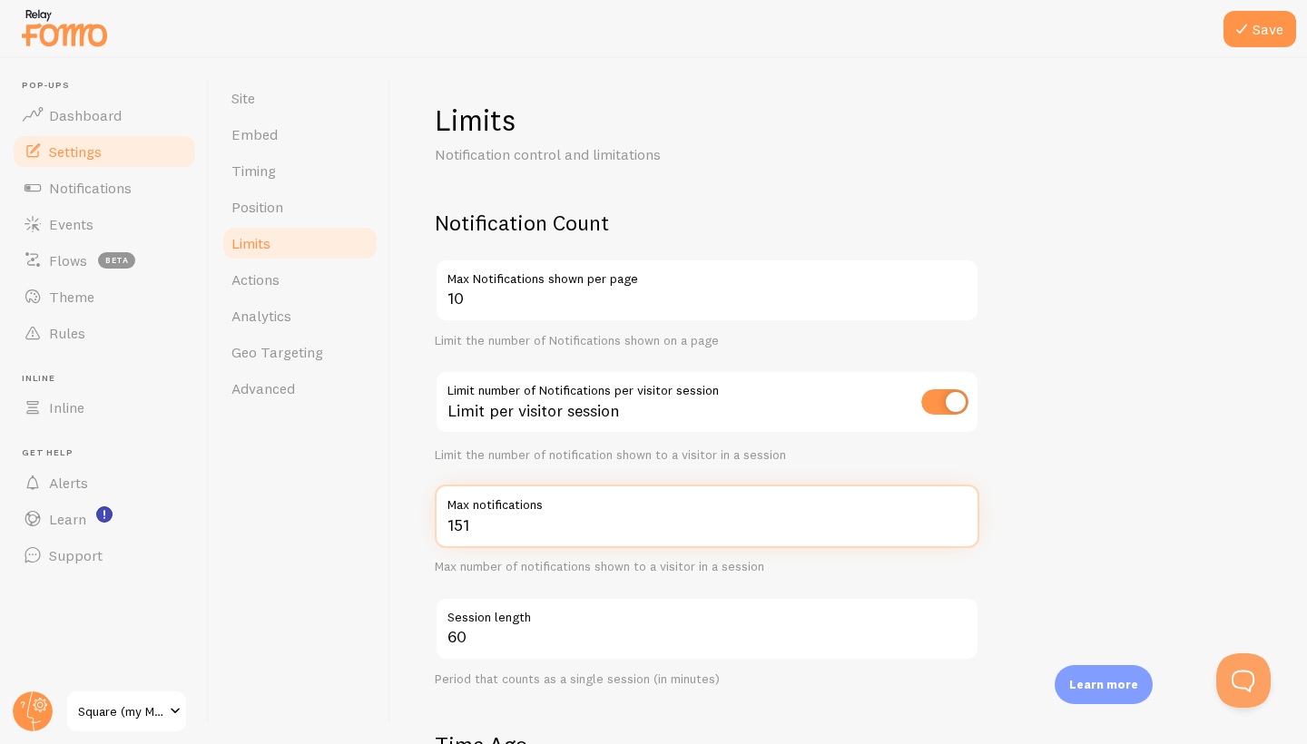
click at [959, 517] on input "151" at bounding box center [707, 517] width 544 height 64
click at [959, 517] on input "152" at bounding box center [707, 517] width 544 height 64
click at [959, 517] on input "153" at bounding box center [707, 517] width 544 height 64
click at [959, 517] on input "154" at bounding box center [707, 517] width 544 height 64
click at [959, 517] on input "155" at bounding box center [707, 517] width 544 height 64
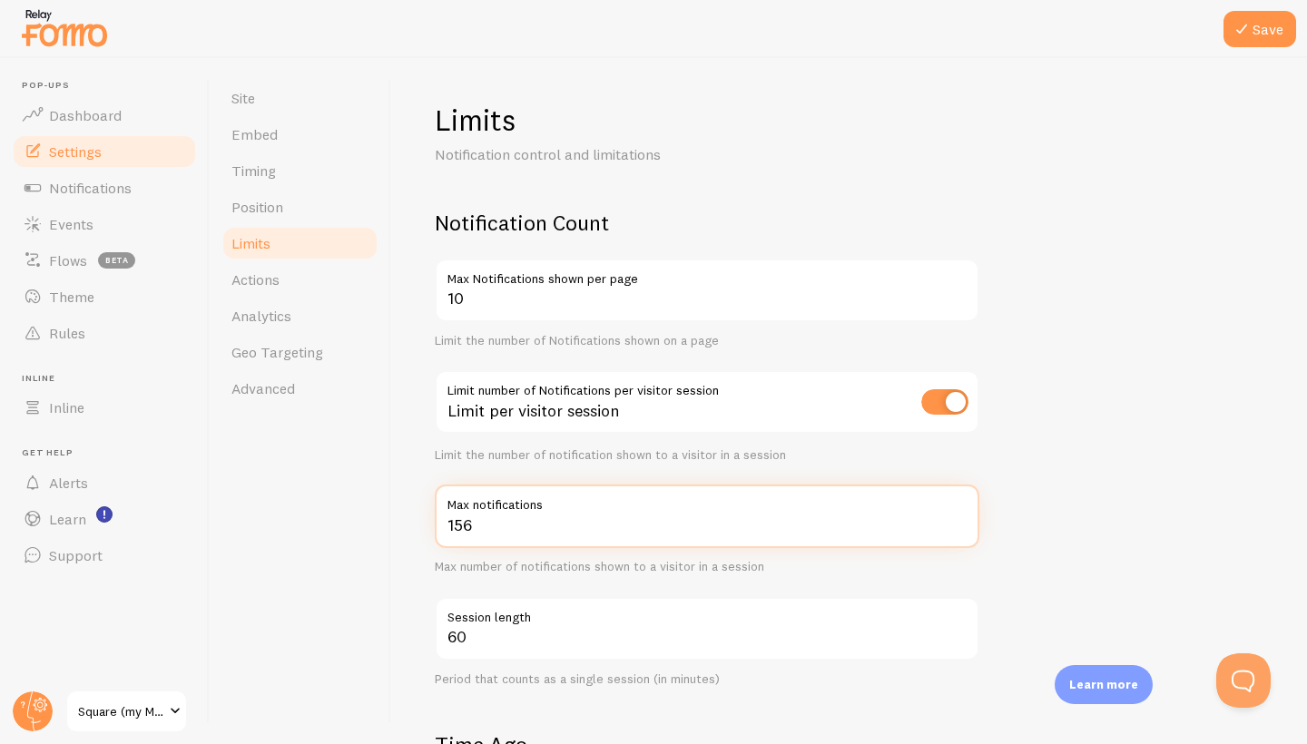
click at [959, 517] on input "156" at bounding box center [707, 517] width 544 height 64
click at [959, 517] on input "157" at bounding box center [707, 517] width 544 height 64
click at [959, 517] on input "158" at bounding box center [707, 517] width 544 height 64
click at [959, 517] on input "159" at bounding box center [707, 517] width 544 height 64
click at [959, 517] on input "160" at bounding box center [707, 517] width 544 height 64
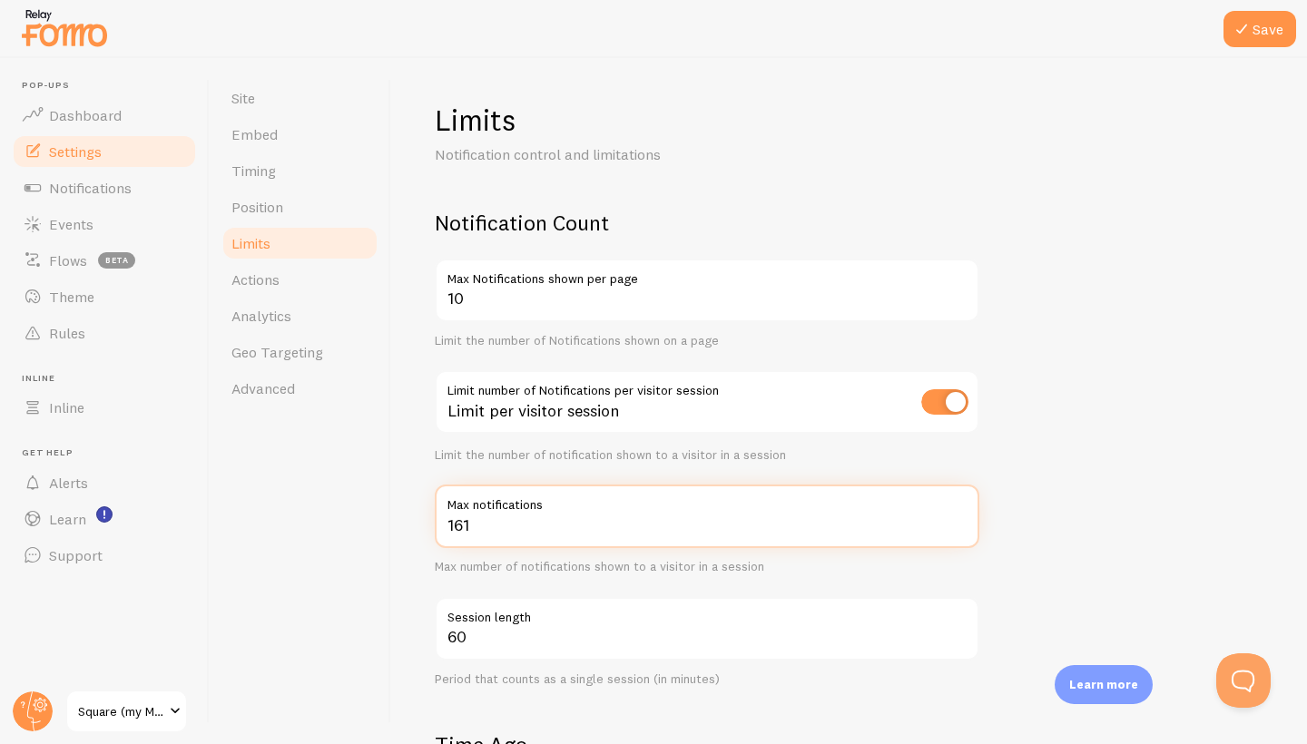
click at [959, 517] on input "161" at bounding box center [707, 517] width 544 height 64
click at [959, 517] on input "162" at bounding box center [707, 517] width 544 height 64
click at [959, 517] on input "163" at bounding box center [707, 517] width 544 height 64
click at [959, 517] on input "164" at bounding box center [707, 517] width 544 height 64
click at [959, 517] on input "165" at bounding box center [707, 517] width 544 height 64
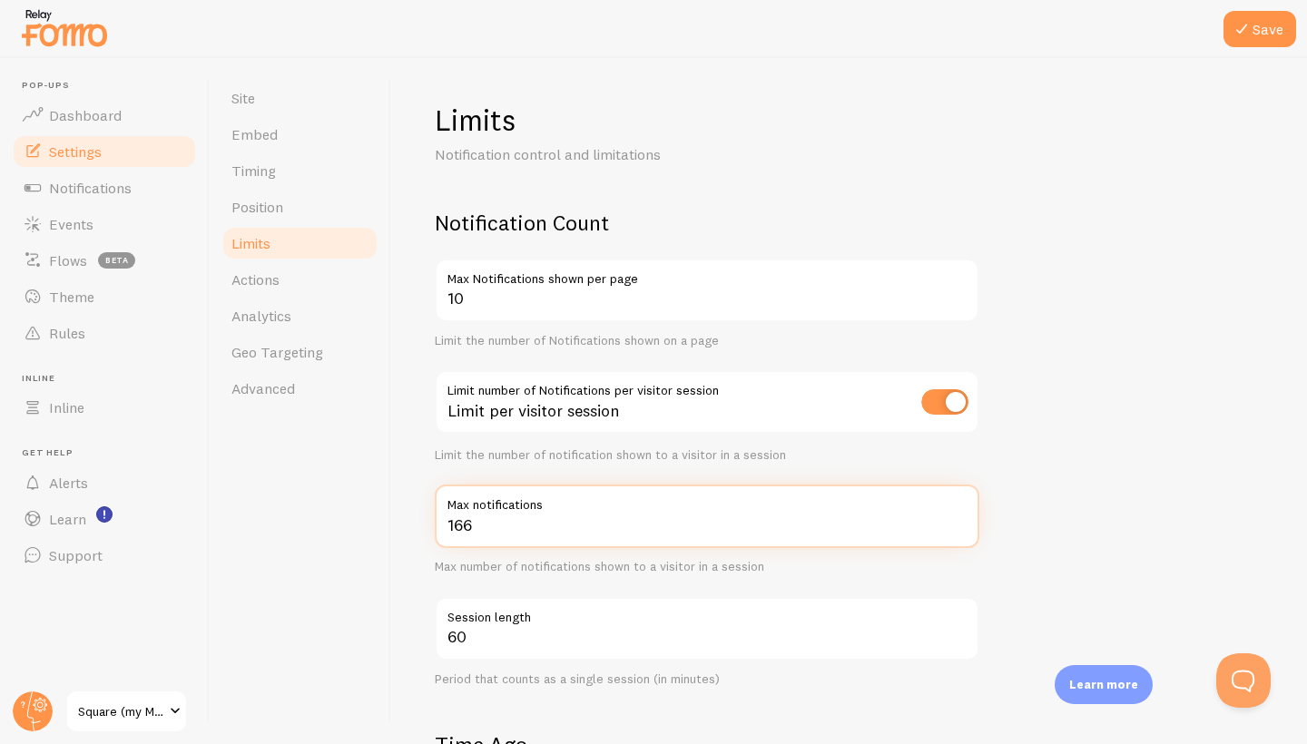
click at [959, 517] on input "166" at bounding box center [707, 517] width 544 height 64
click at [959, 517] on input "167" at bounding box center [707, 517] width 544 height 64
click at [959, 517] on input "168" at bounding box center [707, 517] width 544 height 64
click at [956, 526] on input "167" at bounding box center [707, 517] width 544 height 64
click at [956, 526] on input "166" at bounding box center [707, 517] width 544 height 64
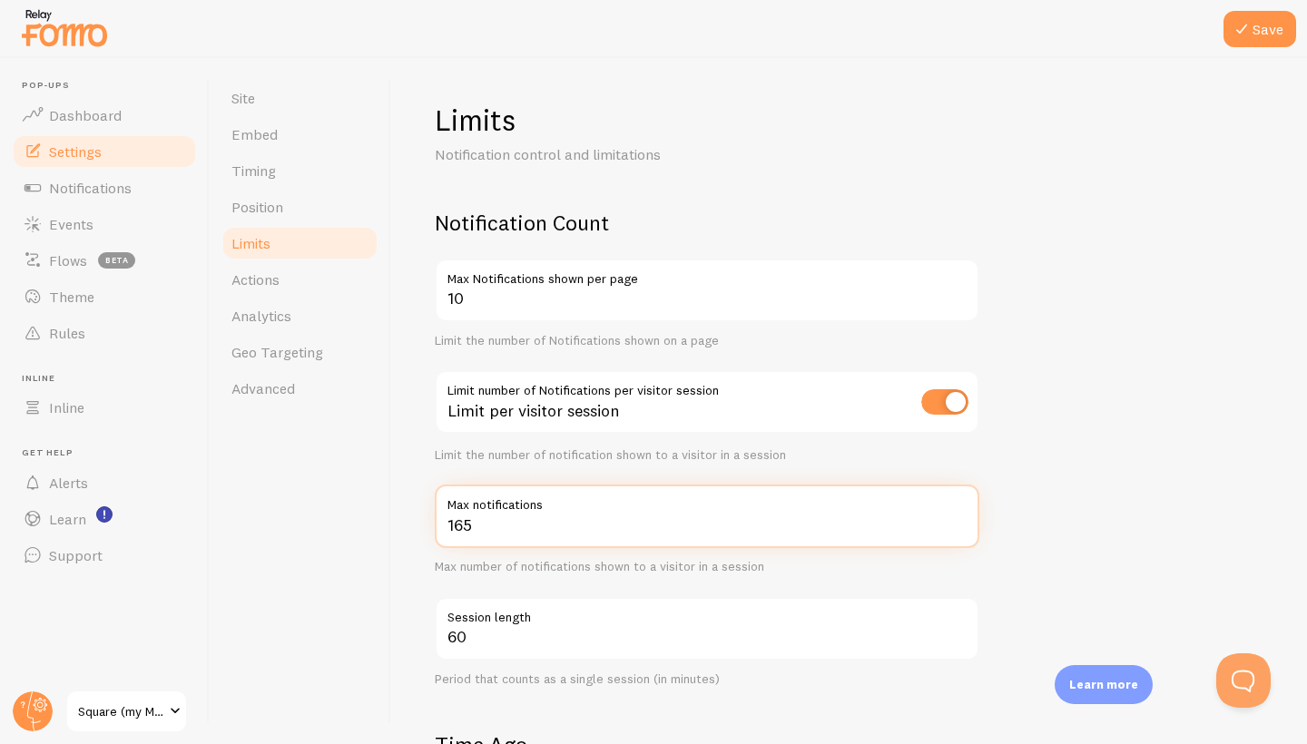
click at [956, 526] on input "165" at bounding box center [707, 517] width 544 height 64
click at [956, 526] on input "164" at bounding box center [707, 517] width 544 height 64
click at [956, 526] on input "163" at bounding box center [707, 517] width 544 height 64
click at [956, 526] on input "162" at bounding box center [707, 517] width 544 height 64
click at [956, 526] on input "161" at bounding box center [707, 517] width 544 height 64
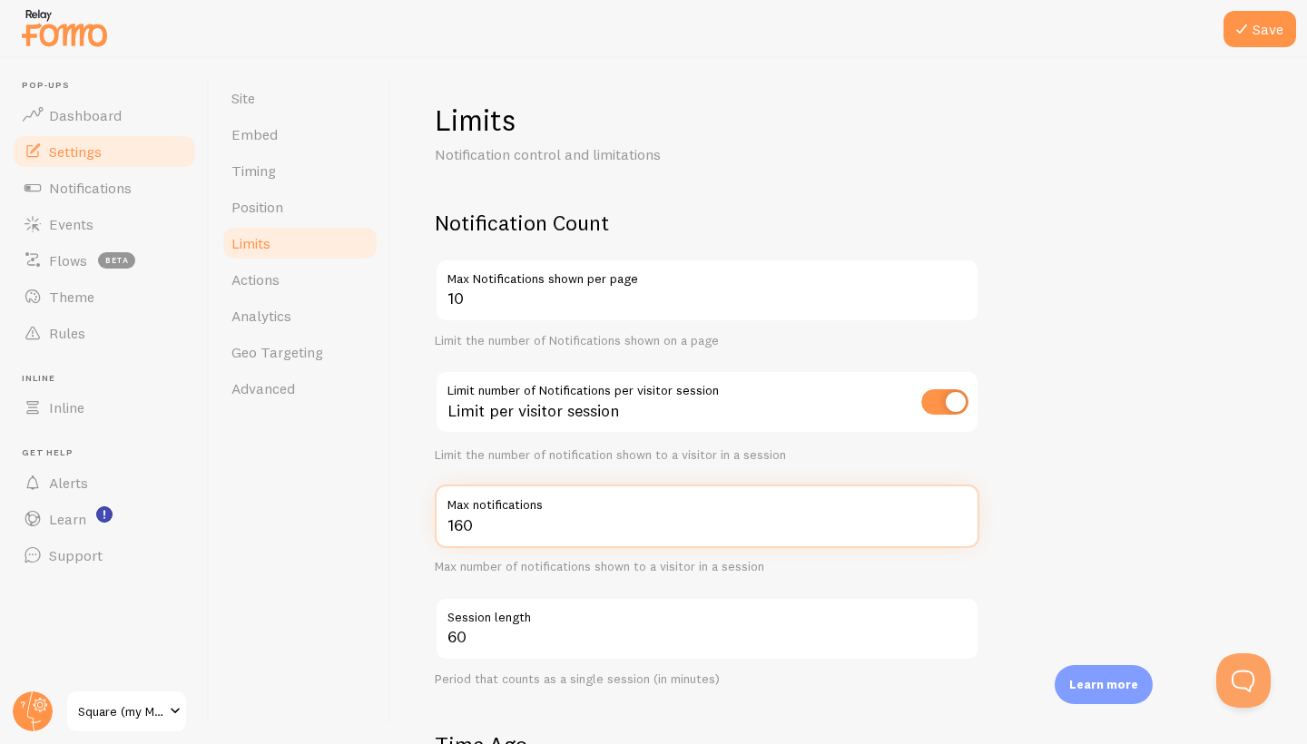
click at [956, 526] on input "160" at bounding box center [707, 517] width 544 height 64
click at [956, 526] on input "159" at bounding box center [707, 517] width 544 height 64
click at [956, 526] on input "158" at bounding box center [707, 517] width 544 height 64
click at [956, 526] on input "157" at bounding box center [707, 517] width 544 height 64
click at [956, 526] on input "156" at bounding box center [707, 517] width 544 height 64
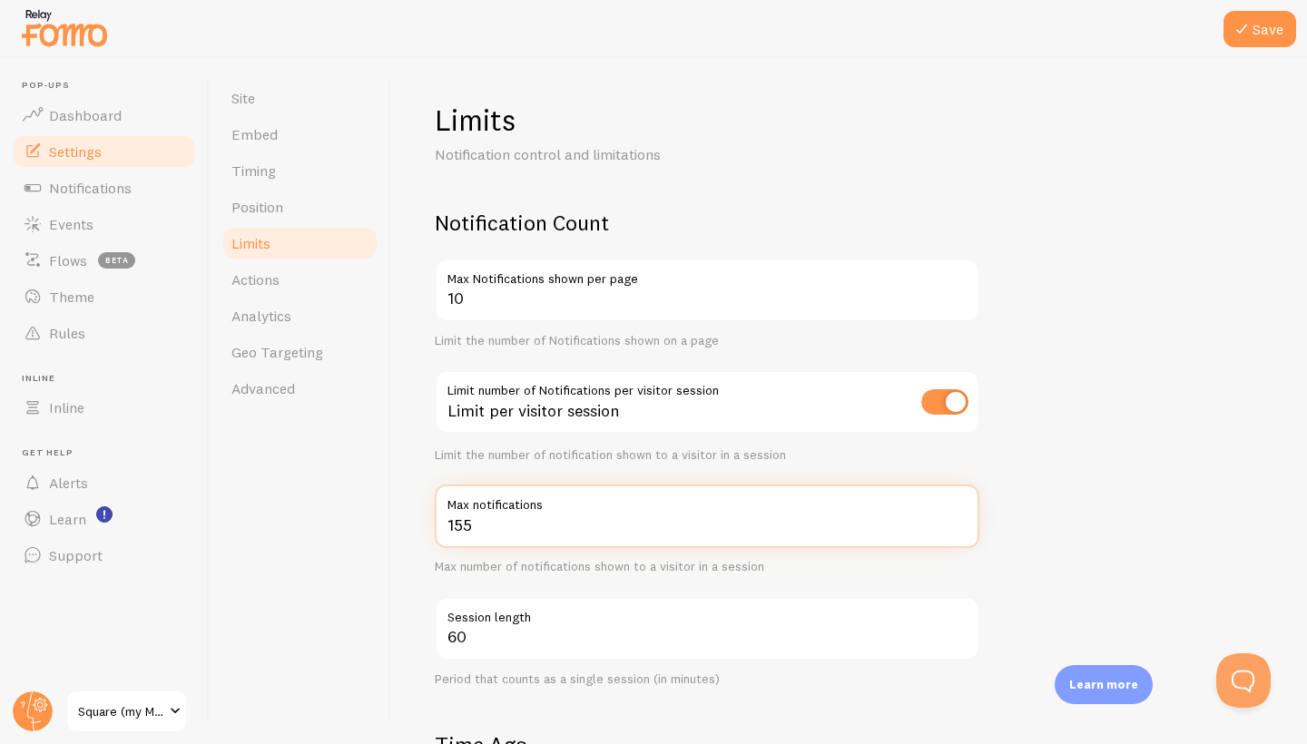
click at [956, 526] on input "155" at bounding box center [707, 517] width 544 height 64
click at [956, 526] on input "154" at bounding box center [707, 517] width 544 height 64
click at [956, 526] on input "153" at bounding box center [707, 517] width 544 height 64
click at [956, 526] on input "152" at bounding box center [707, 517] width 544 height 64
click at [956, 526] on input "151" at bounding box center [707, 517] width 544 height 64
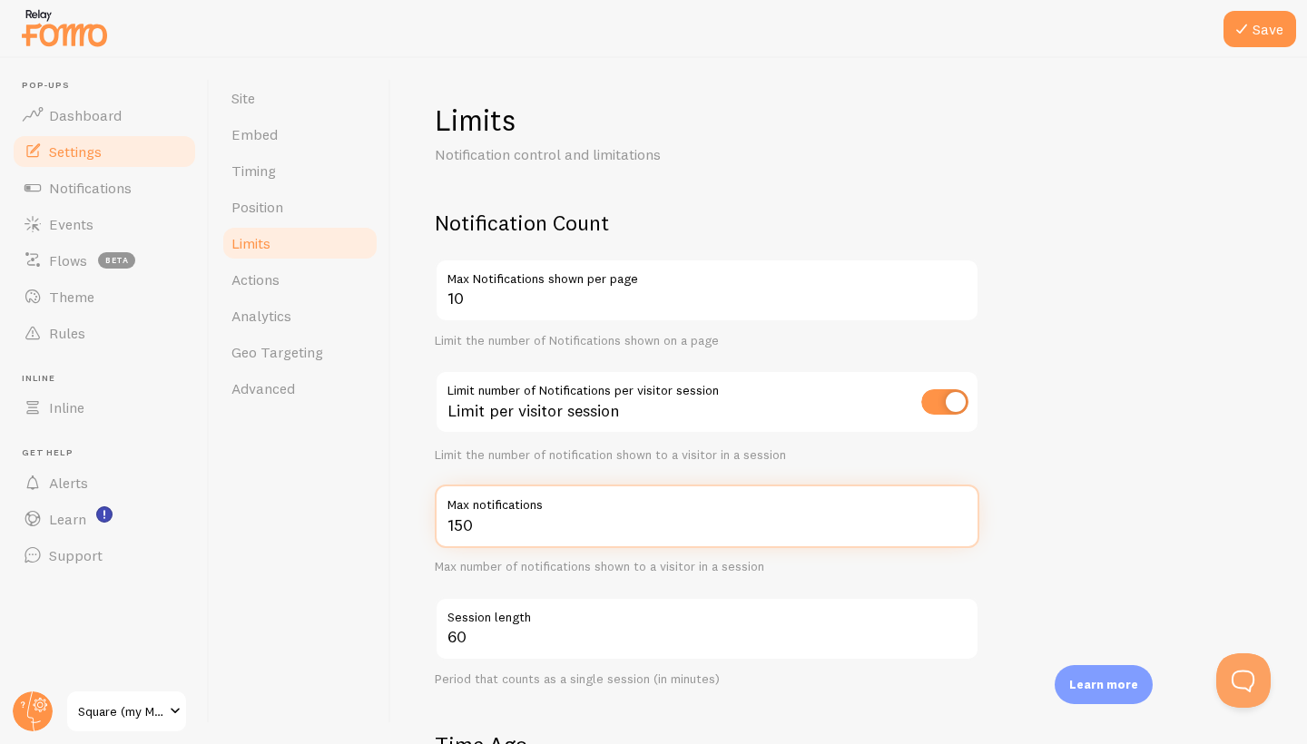
click at [956, 526] on input "150" at bounding box center [707, 517] width 544 height 64
click at [956, 526] on input "149" at bounding box center [707, 517] width 544 height 64
click at [956, 526] on input "148" at bounding box center [707, 517] width 544 height 64
click at [956, 526] on input "147" at bounding box center [707, 517] width 544 height 64
click at [956, 526] on input "146" at bounding box center [707, 517] width 544 height 64
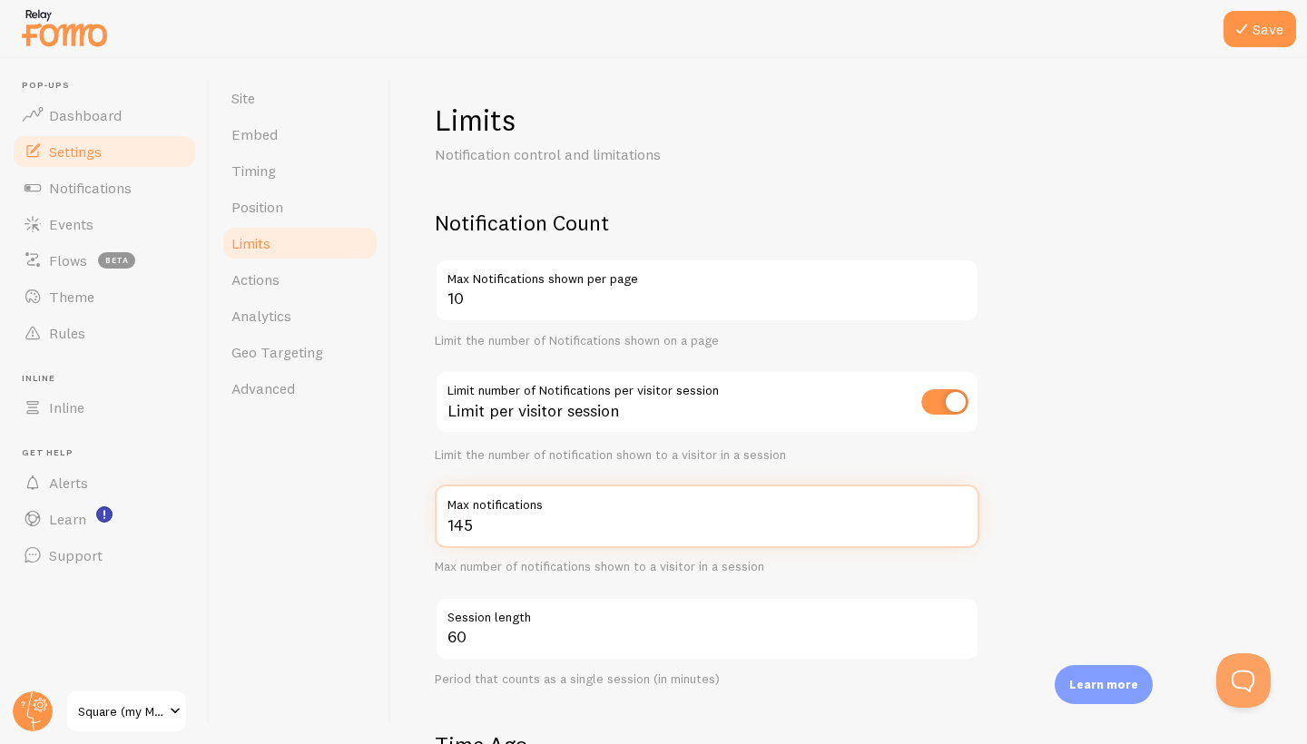
click at [956, 526] on input "145" at bounding box center [707, 517] width 544 height 64
click at [956, 526] on input "144" at bounding box center [707, 517] width 544 height 64
click at [956, 526] on input "143" at bounding box center [707, 517] width 544 height 64
click at [956, 526] on input "142" at bounding box center [707, 517] width 544 height 64
click at [956, 526] on input "141" at bounding box center [707, 517] width 544 height 64
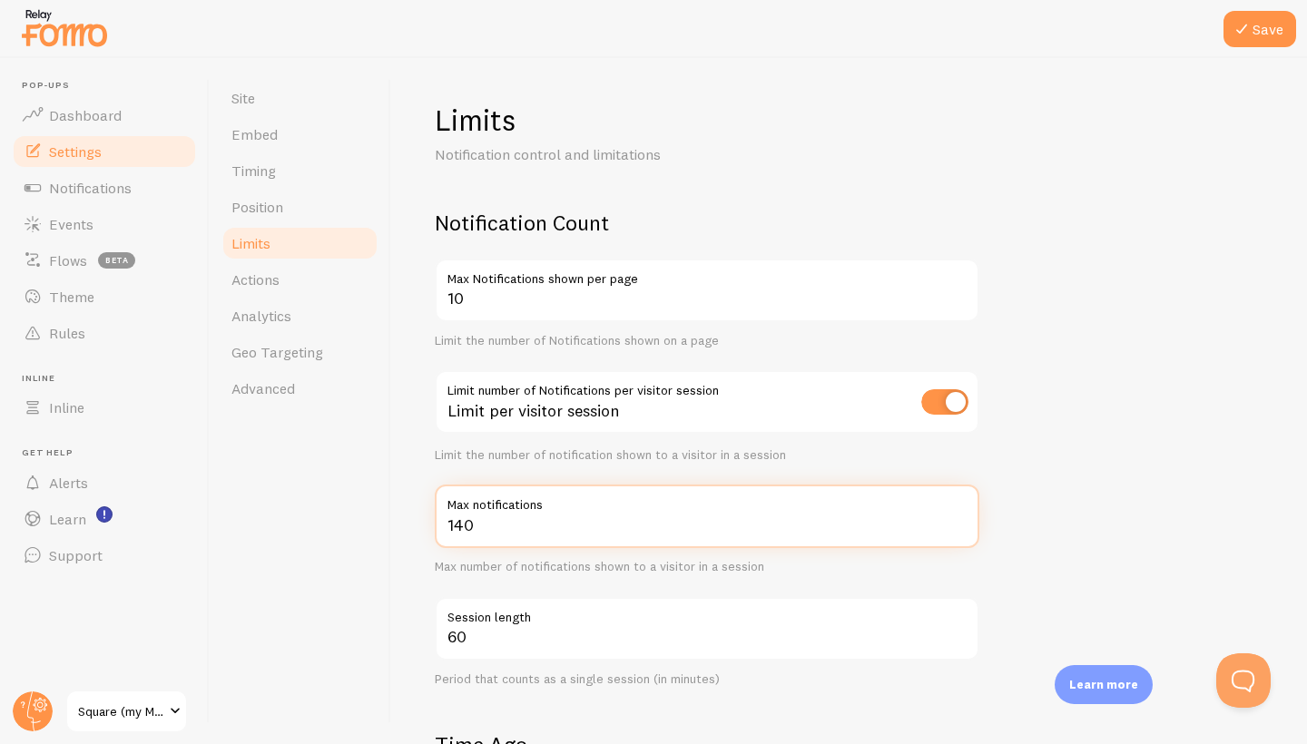
click at [956, 526] on input "140" at bounding box center [707, 517] width 544 height 64
click at [956, 526] on input "139" at bounding box center [707, 517] width 544 height 64
click at [956, 526] on input "138" at bounding box center [707, 517] width 544 height 64
click at [956, 526] on input "137" at bounding box center [707, 517] width 544 height 64
click at [956, 526] on input "136" at bounding box center [707, 517] width 544 height 64
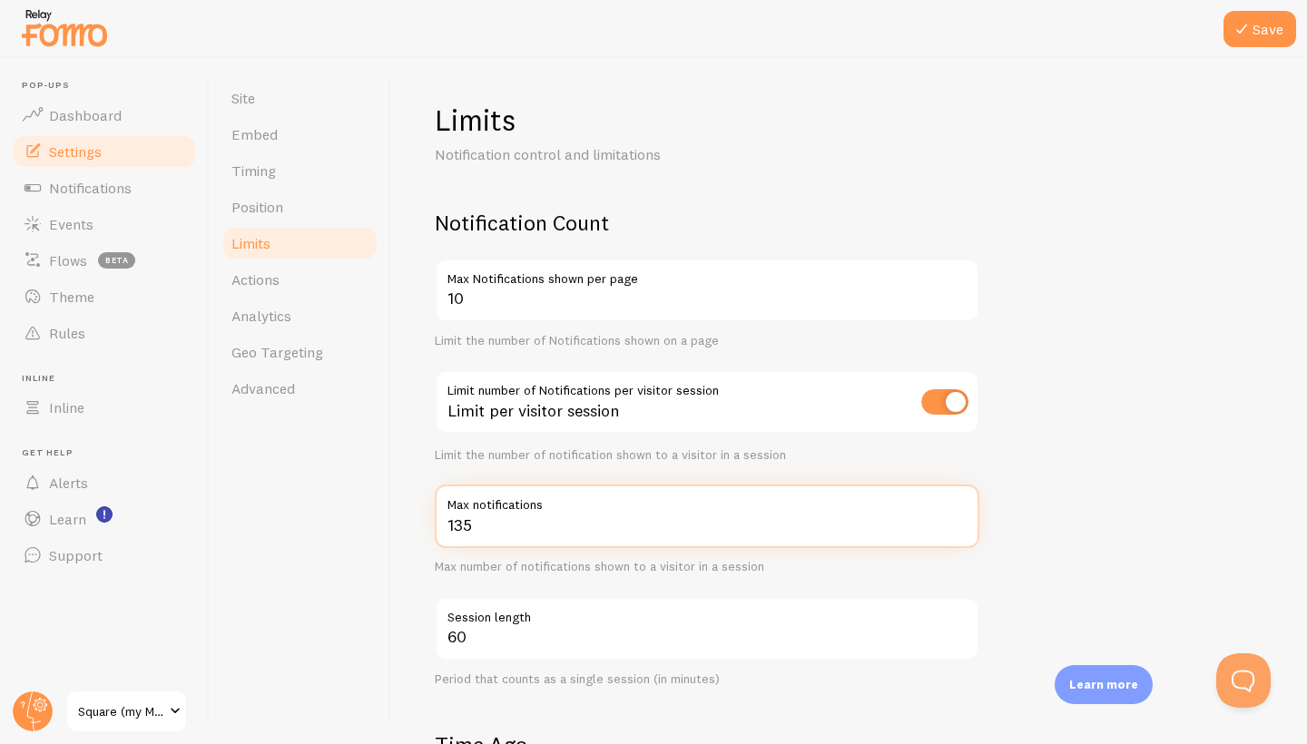
click at [956, 526] on input "135" at bounding box center [707, 517] width 544 height 64
click at [956, 526] on input "134" at bounding box center [707, 517] width 544 height 64
click at [956, 526] on input "133" at bounding box center [707, 517] width 544 height 64
click at [956, 526] on input "132" at bounding box center [707, 517] width 544 height 64
click at [956, 526] on input "131" at bounding box center [707, 517] width 544 height 64
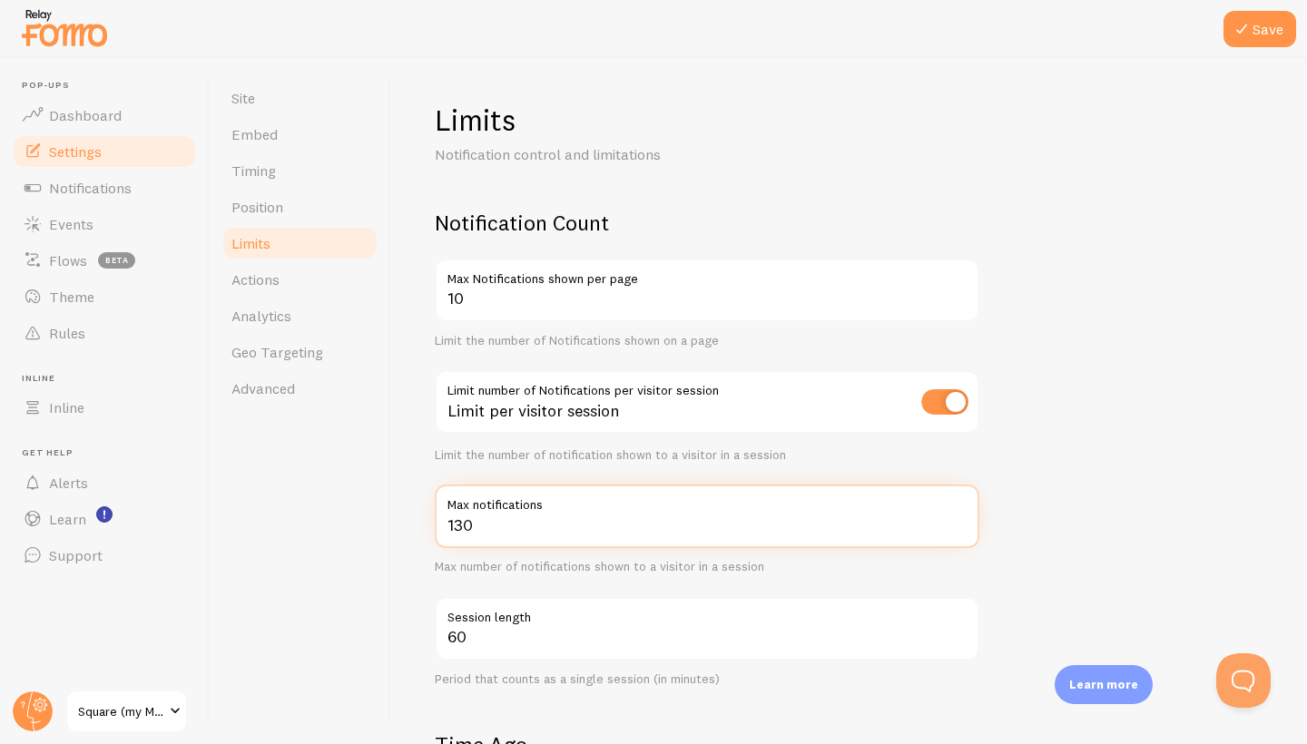
click at [956, 526] on input "130" at bounding box center [707, 517] width 544 height 64
click at [956, 526] on input "129" at bounding box center [707, 517] width 544 height 64
click at [956, 526] on input "128" at bounding box center [707, 517] width 544 height 64
click at [956, 526] on input "127" at bounding box center [707, 517] width 544 height 64
click at [956, 526] on input "126" at bounding box center [707, 517] width 544 height 64
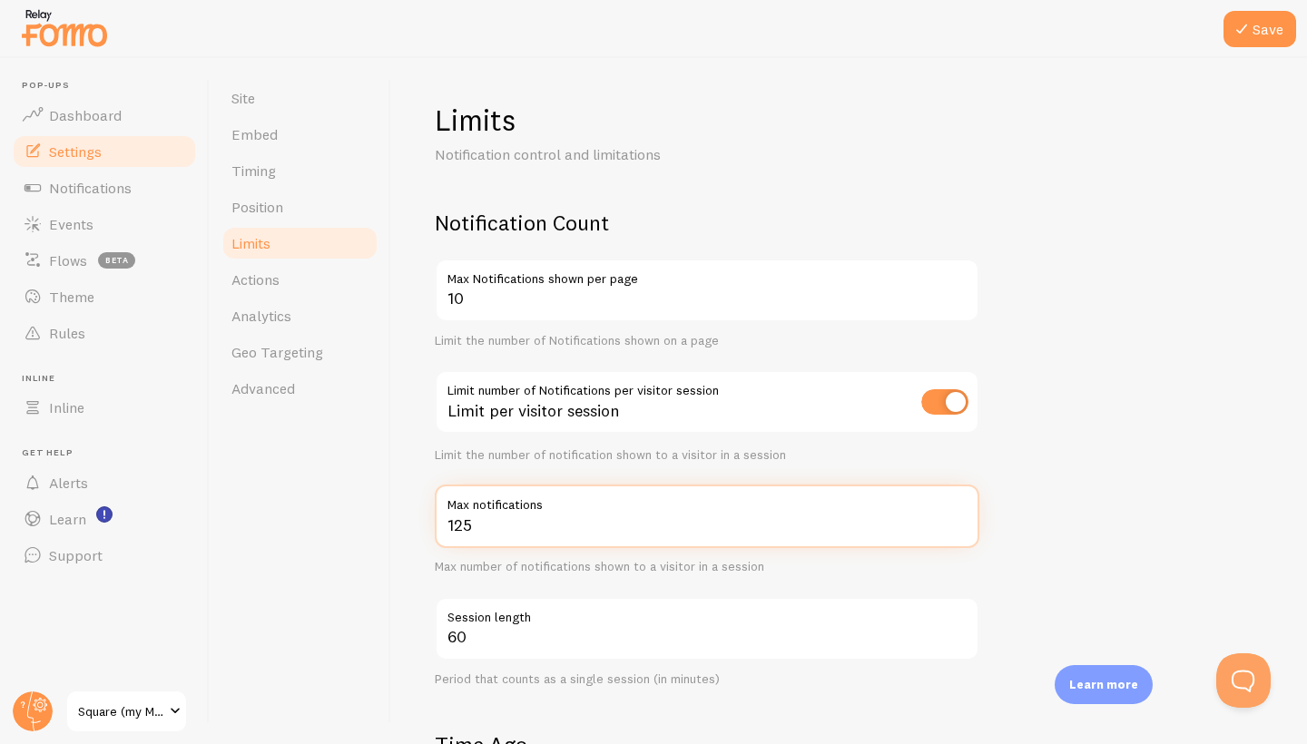
click at [956, 526] on input "125" at bounding box center [707, 517] width 544 height 64
click at [956, 526] on input "124" at bounding box center [707, 517] width 544 height 64
click at [956, 526] on input "123" at bounding box center [707, 517] width 544 height 64
click at [956, 526] on input "122" at bounding box center [707, 517] width 544 height 64
click at [956, 526] on input "121" at bounding box center [707, 517] width 544 height 64
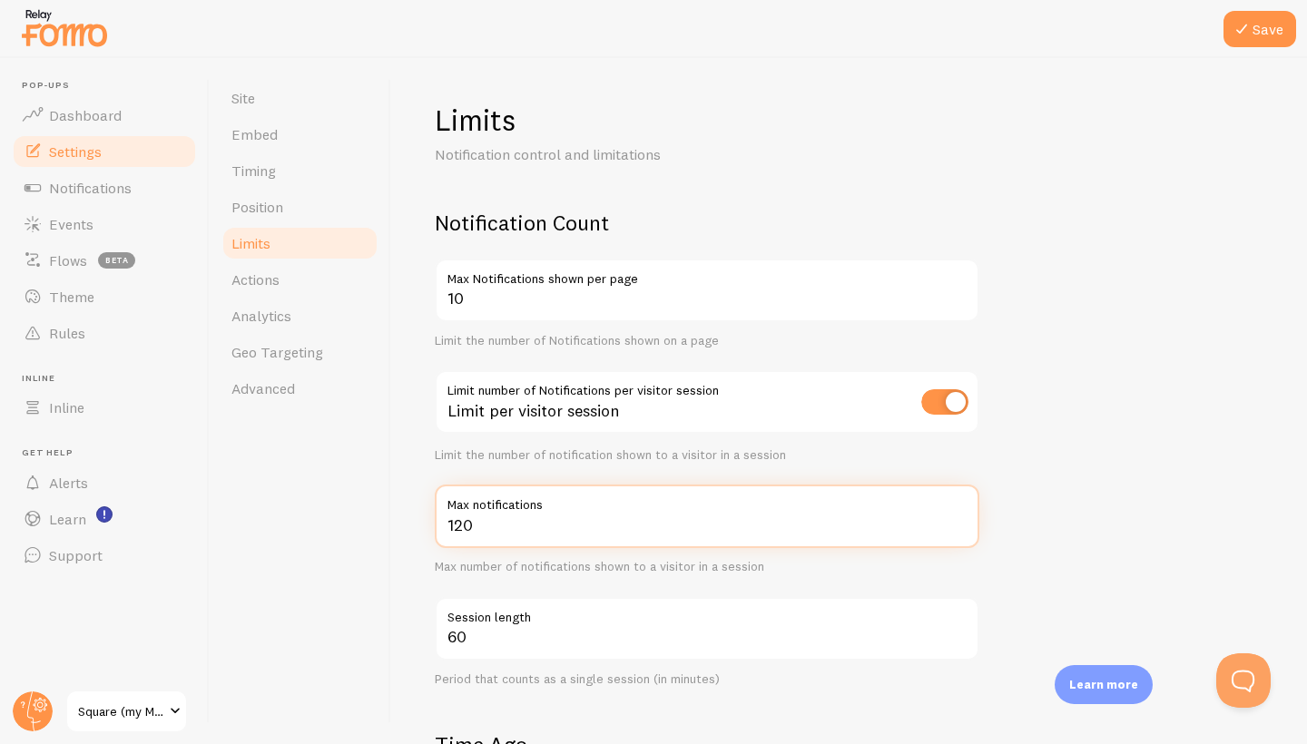
click at [956, 526] on input "120" at bounding box center [707, 517] width 544 height 64
click at [956, 526] on input "119" at bounding box center [707, 517] width 544 height 64
click at [956, 526] on input "118" at bounding box center [707, 517] width 544 height 64
click at [956, 526] on input "117" at bounding box center [707, 517] width 544 height 64
click at [956, 526] on input "116" at bounding box center [707, 517] width 544 height 64
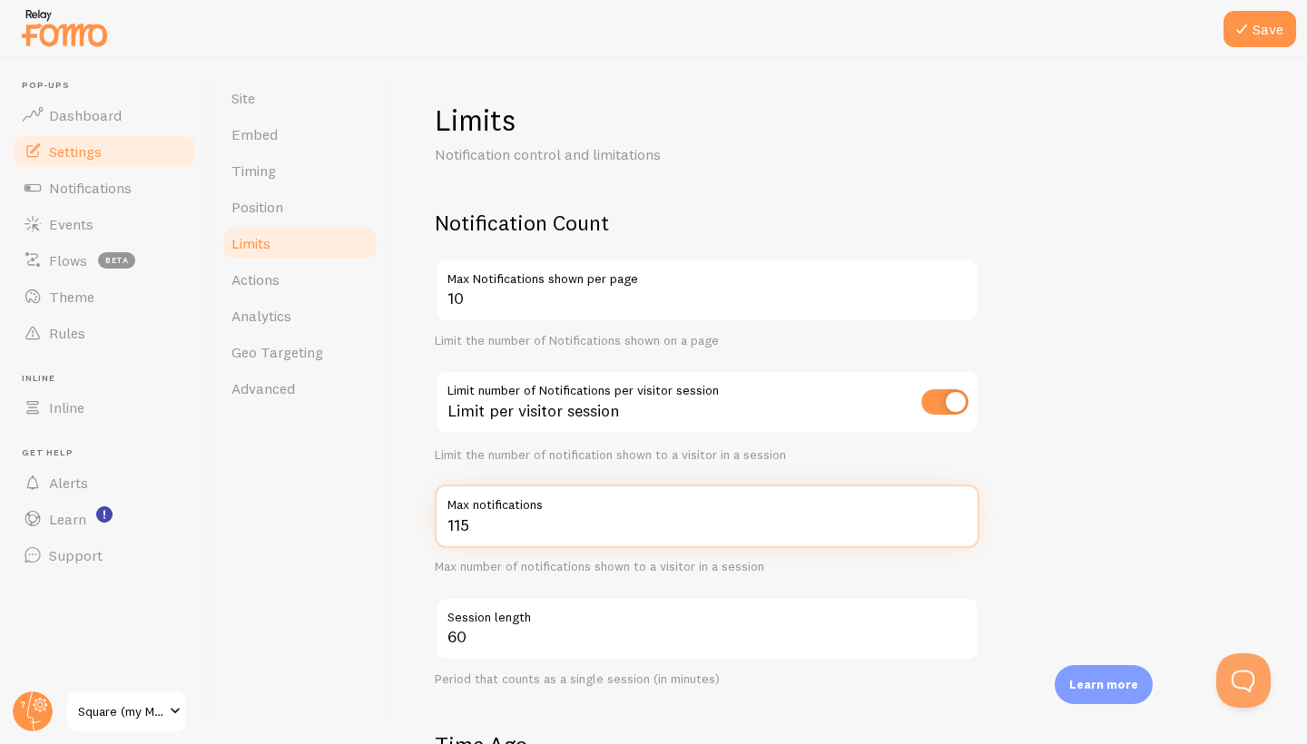
click at [956, 526] on input "115" at bounding box center [707, 517] width 544 height 64
click at [956, 526] on input "114" at bounding box center [707, 517] width 544 height 64
click at [956, 526] on input "113" at bounding box center [707, 517] width 544 height 64
click at [956, 526] on input "112" at bounding box center [707, 517] width 544 height 64
click at [956, 526] on input "111" at bounding box center [707, 517] width 544 height 64
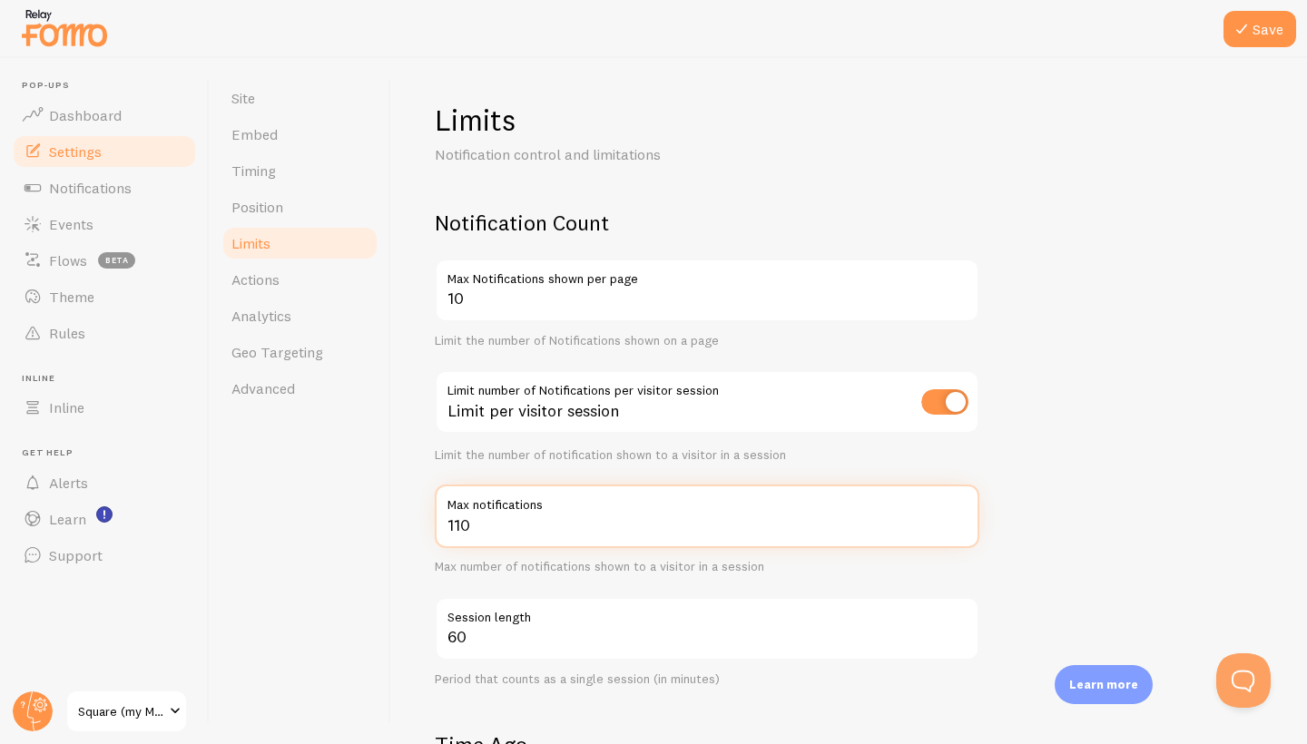
click at [956, 526] on input "110" at bounding box center [707, 517] width 544 height 64
click at [956, 526] on input "109" at bounding box center [707, 517] width 544 height 64
click at [956, 526] on input "108" at bounding box center [707, 517] width 544 height 64
click at [956, 526] on input "107" at bounding box center [707, 517] width 544 height 64
click at [956, 526] on input "106" at bounding box center [707, 517] width 544 height 64
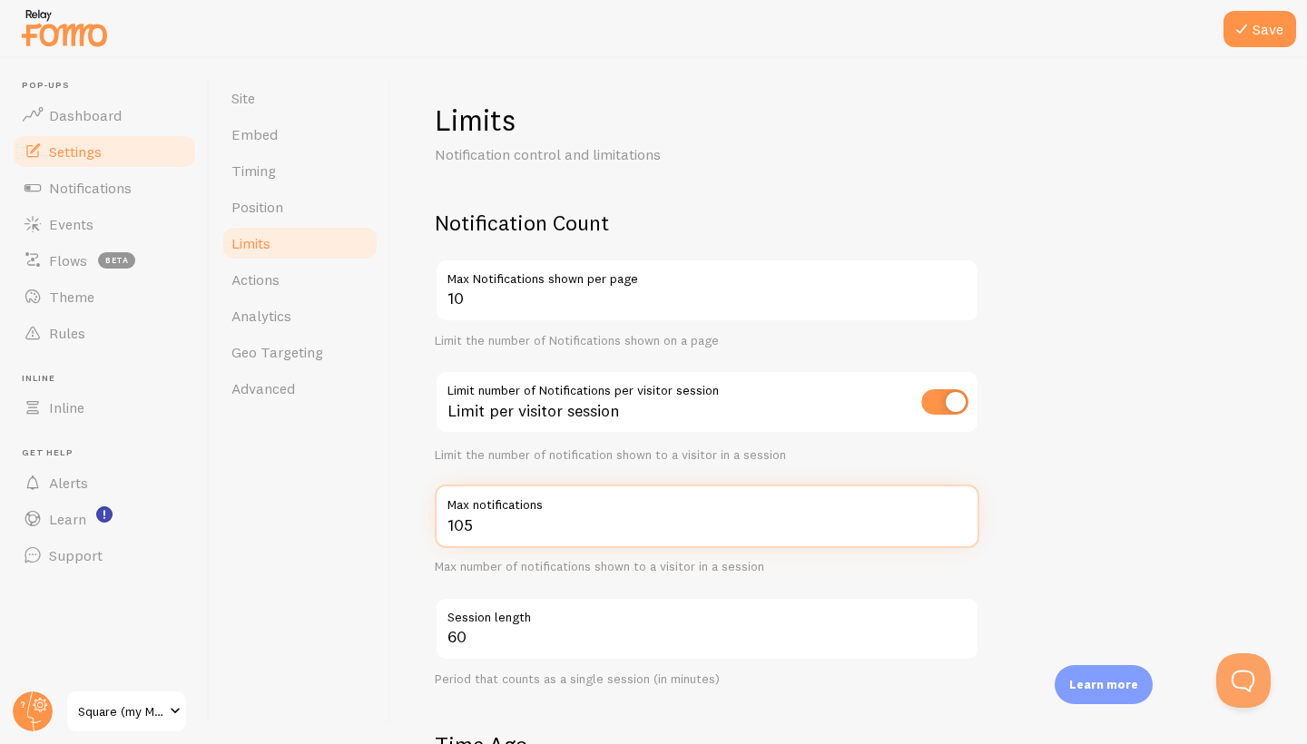
click at [956, 526] on input "105" at bounding box center [707, 517] width 544 height 64
click at [956, 526] on input "104" at bounding box center [707, 517] width 544 height 64
click at [956, 526] on input "103" at bounding box center [707, 517] width 544 height 64
click at [956, 526] on input "102" at bounding box center [707, 517] width 544 height 64
click at [956, 526] on input "101" at bounding box center [707, 517] width 544 height 64
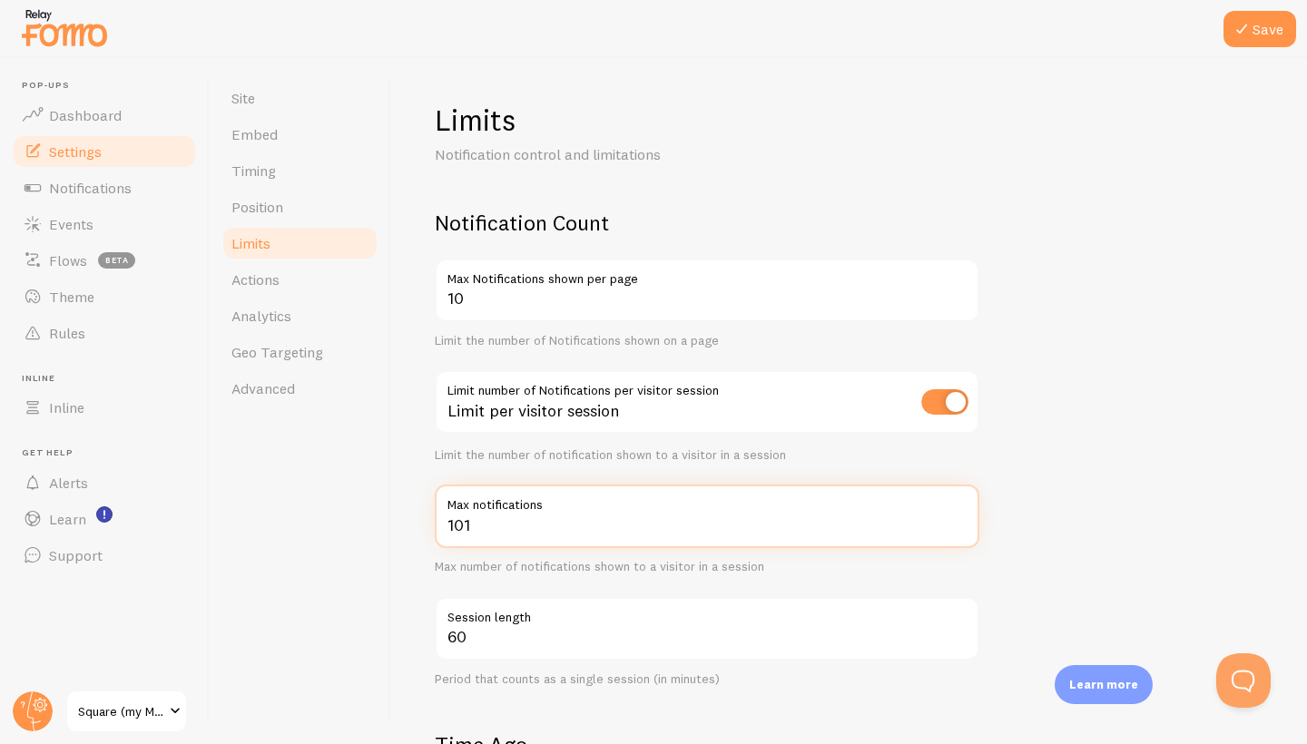
type input "100"
click at [956, 526] on input "100" at bounding box center [707, 517] width 544 height 64
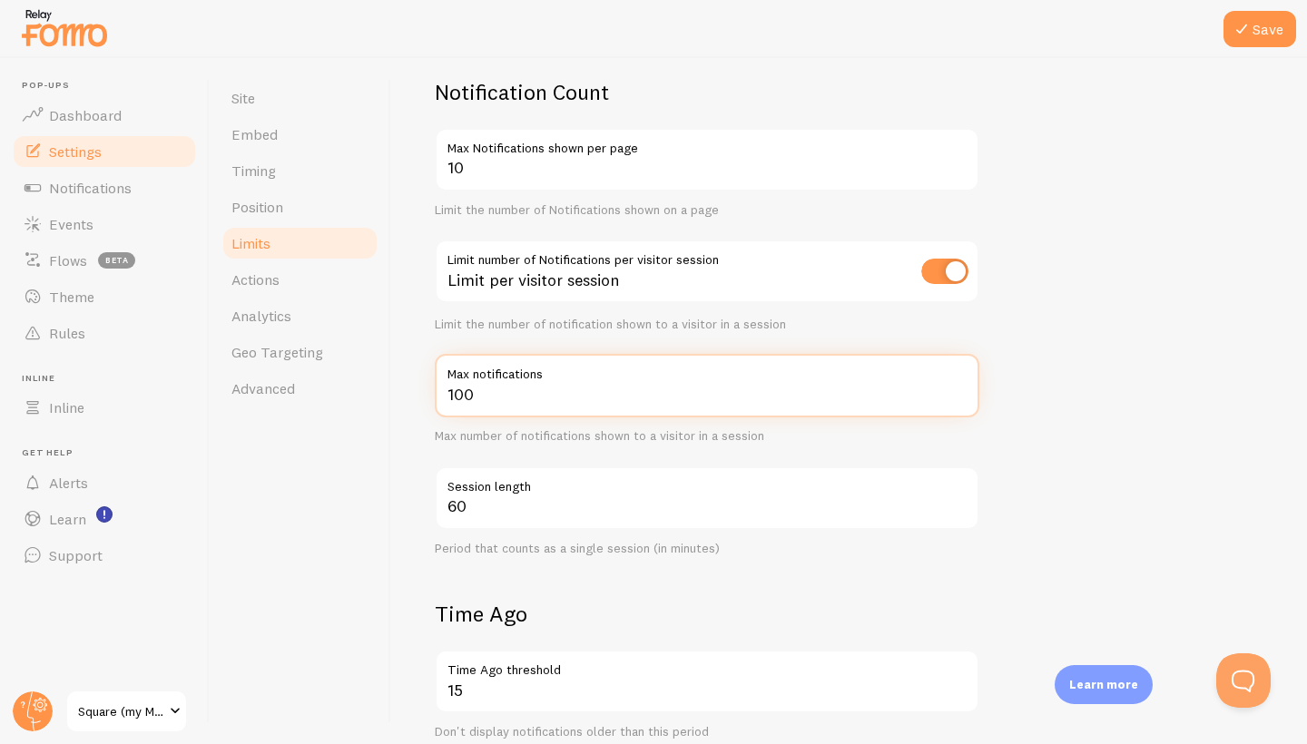
scroll to position [148, 0]
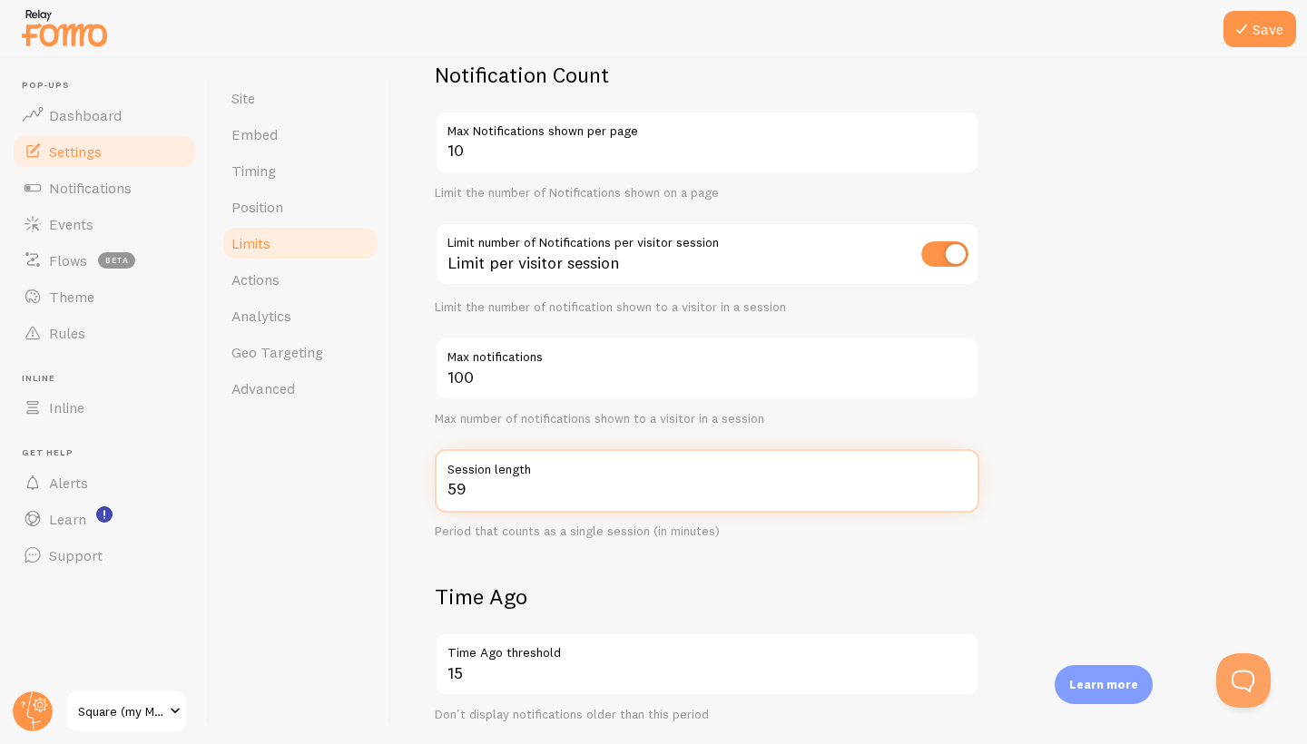
click at [957, 492] on input "59" at bounding box center [707, 481] width 544 height 64
click at [956, 493] on input "58" at bounding box center [707, 481] width 544 height 64
click at [956, 493] on input "57" at bounding box center [707, 481] width 544 height 64
click at [956, 493] on input "56" at bounding box center [707, 481] width 544 height 64
click at [956, 493] on input "55" at bounding box center [707, 481] width 544 height 64
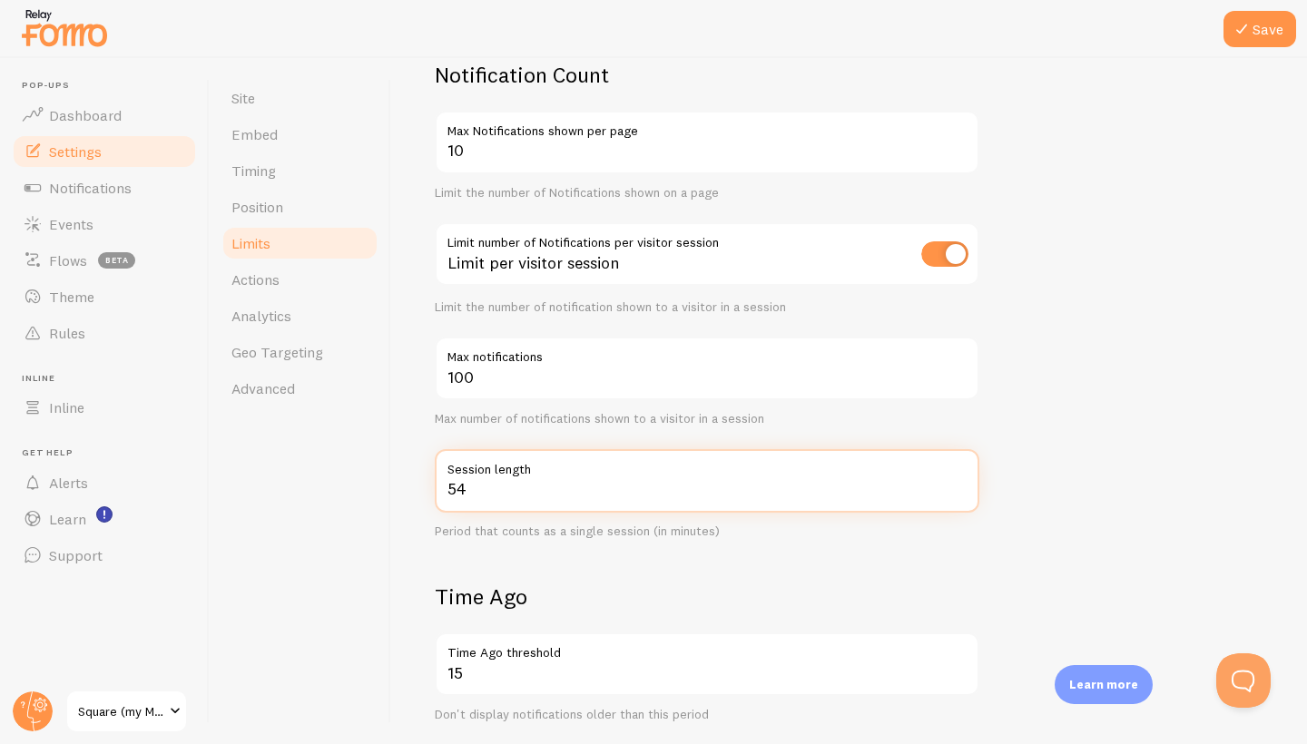
click at [956, 493] on input "54" at bounding box center [707, 481] width 544 height 64
click at [956, 493] on input "53" at bounding box center [707, 481] width 544 height 64
click at [956, 493] on input "52" at bounding box center [707, 481] width 544 height 64
click at [956, 493] on input "51" at bounding box center [707, 481] width 544 height 64
click at [956, 493] on input "50" at bounding box center [707, 481] width 544 height 64
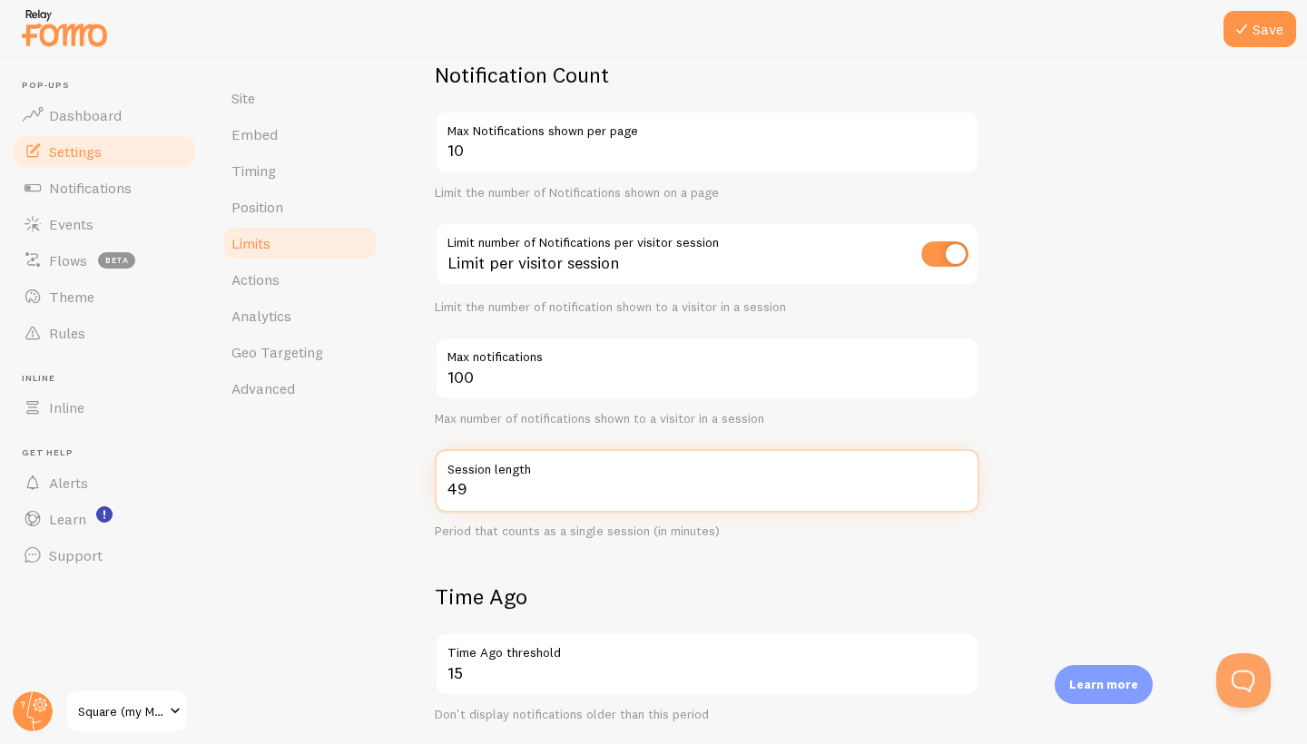
click at [956, 493] on input "49" at bounding box center [707, 481] width 544 height 64
click at [956, 493] on input "48" at bounding box center [707, 481] width 544 height 64
click at [956, 493] on input "47" at bounding box center [707, 481] width 544 height 64
click at [956, 493] on input "46" at bounding box center [707, 481] width 544 height 64
click at [956, 493] on input "45" at bounding box center [707, 481] width 544 height 64
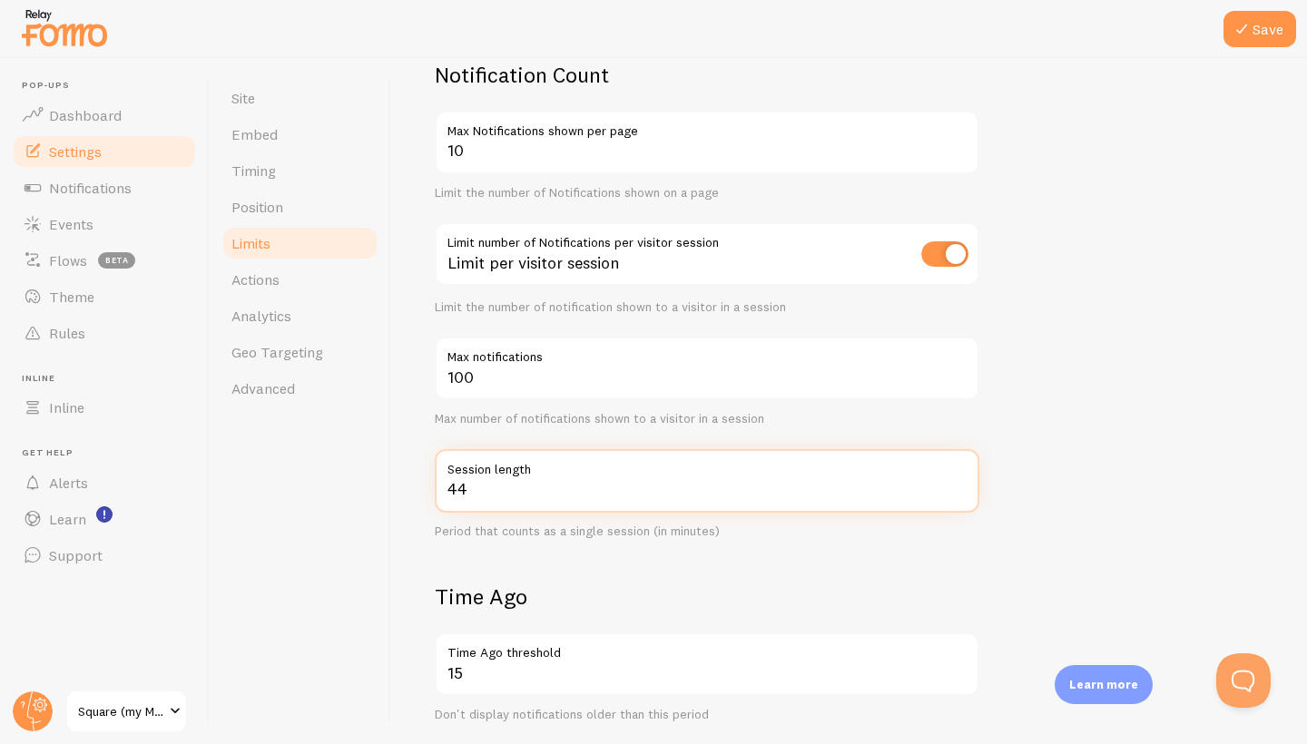
click at [956, 493] on input "44" at bounding box center [707, 481] width 544 height 64
click at [956, 493] on input "43" at bounding box center [707, 481] width 544 height 64
click at [956, 493] on input "42" at bounding box center [707, 481] width 544 height 64
click at [956, 493] on input "41" at bounding box center [707, 481] width 544 height 64
click at [956, 493] on input "40" at bounding box center [707, 481] width 544 height 64
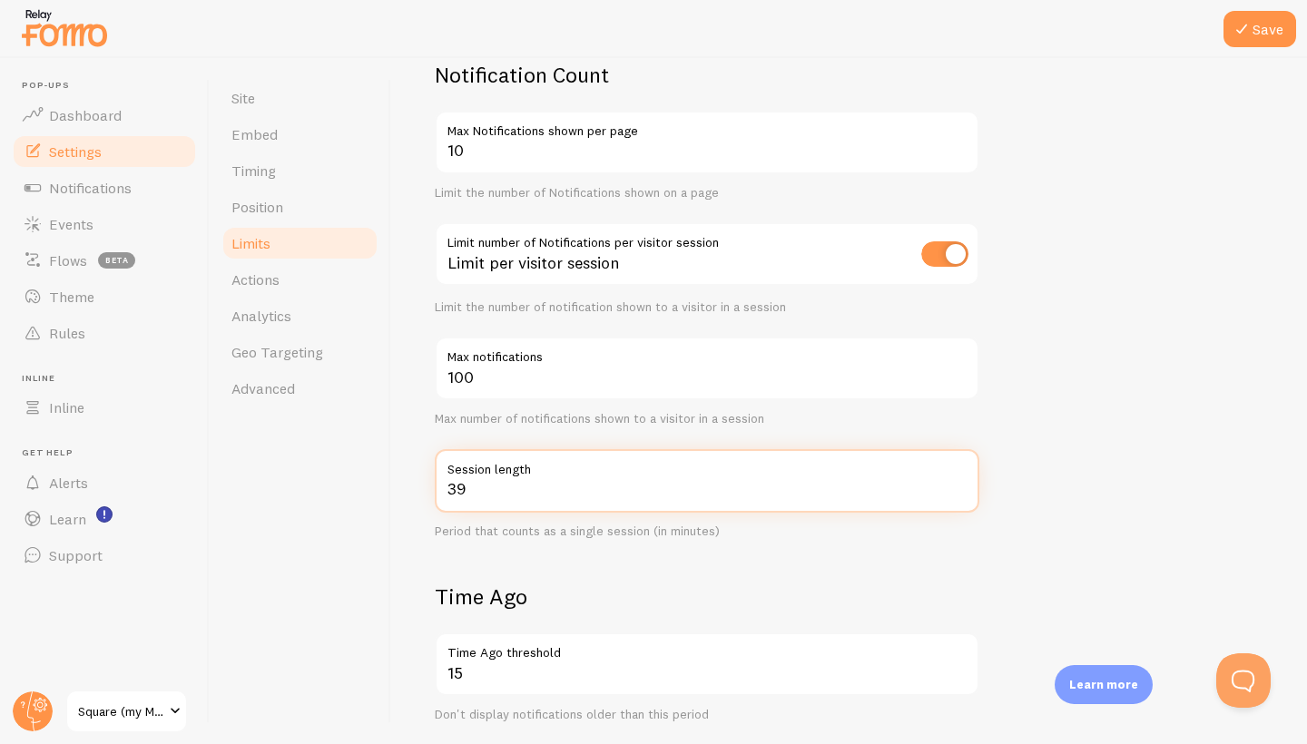
click at [956, 493] on input "39" at bounding box center [707, 481] width 544 height 64
click at [956, 493] on input "38" at bounding box center [707, 481] width 544 height 64
click at [956, 493] on input "37" at bounding box center [707, 481] width 544 height 64
click at [956, 493] on input "36" at bounding box center [707, 481] width 544 height 64
click at [956, 493] on input "35" at bounding box center [707, 481] width 544 height 64
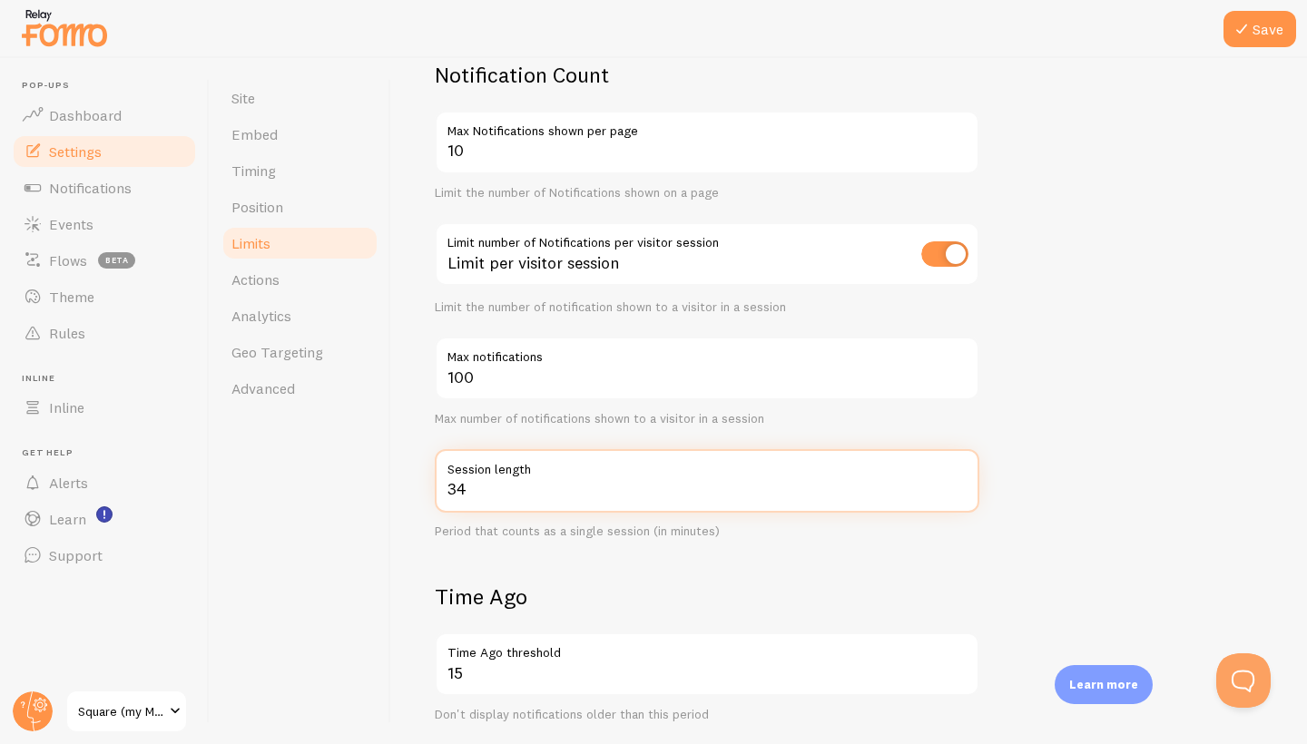
click at [956, 493] on input "34" at bounding box center [707, 481] width 544 height 64
click at [956, 493] on input "33" at bounding box center [707, 481] width 544 height 64
click at [956, 493] on input "32" at bounding box center [707, 481] width 544 height 64
click at [956, 493] on input "31" at bounding box center [707, 481] width 544 height 64
type input "30"
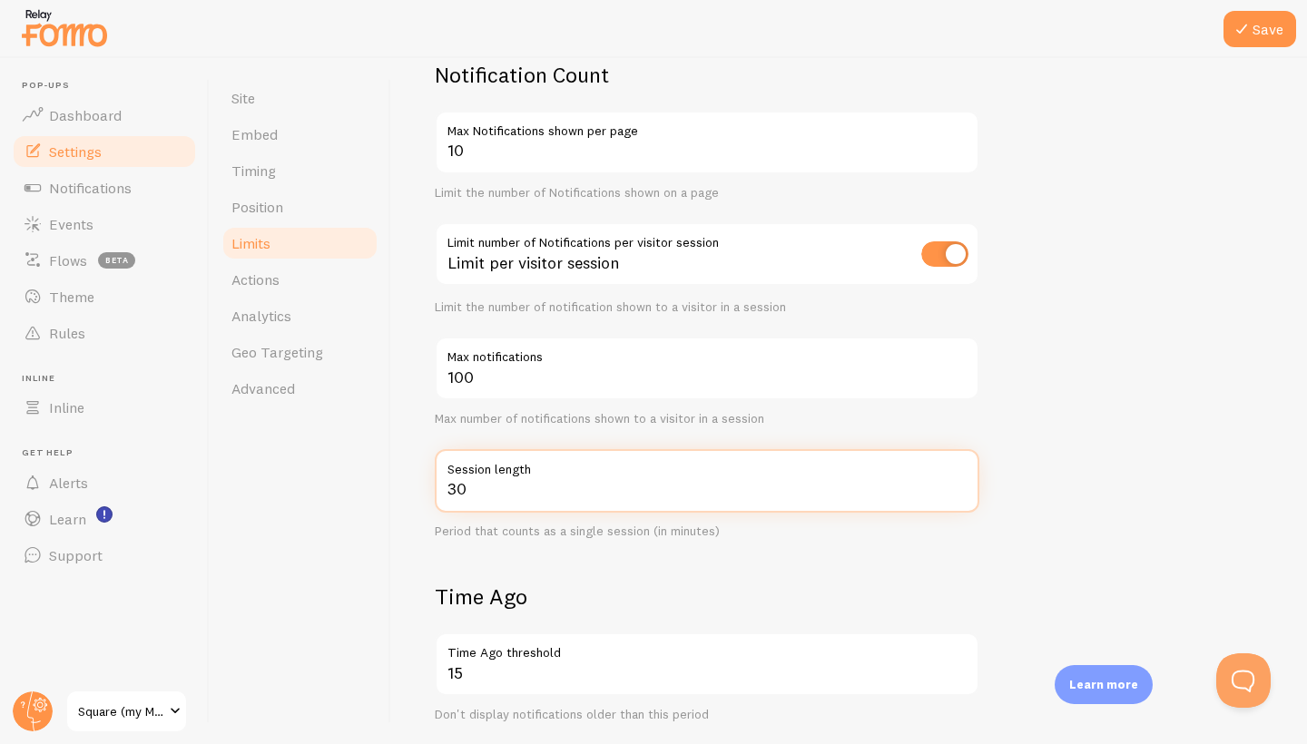
click at [956, 493] on input "30" at bounding box center [707, 481] width 544 height 64
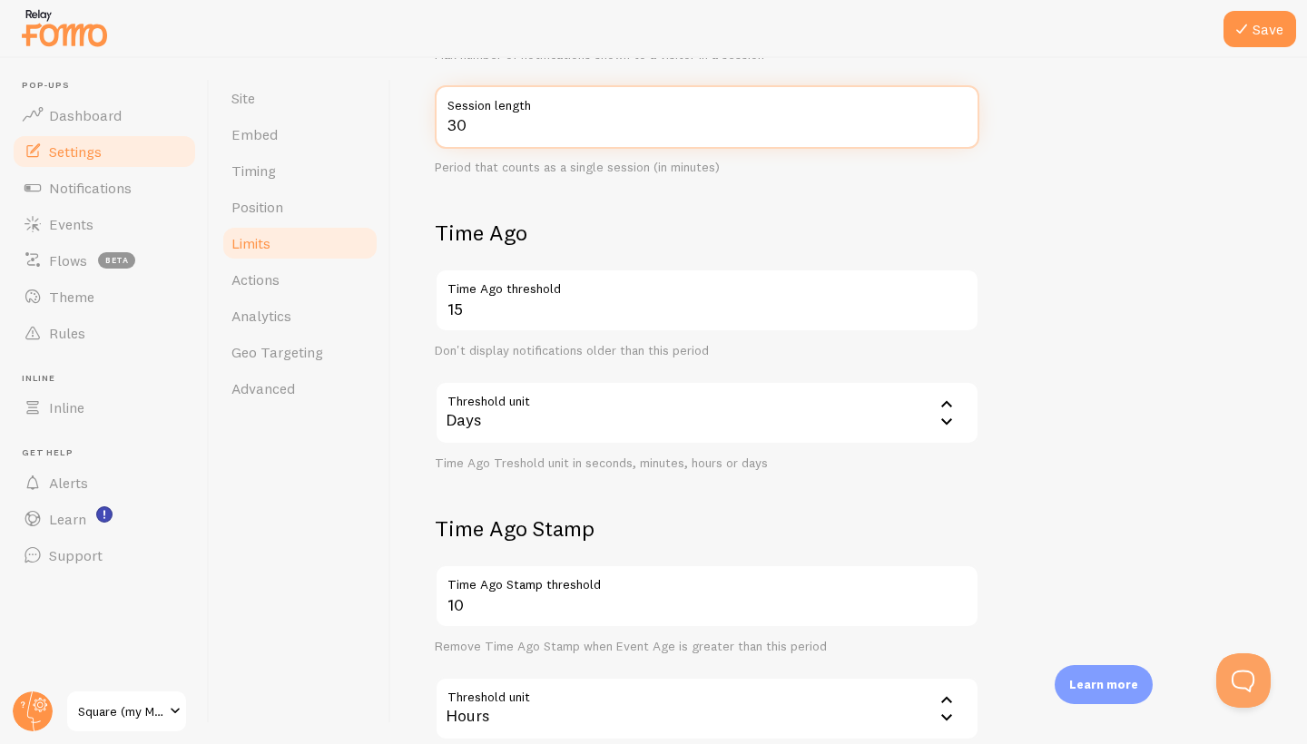
scroll to position [515, 0]
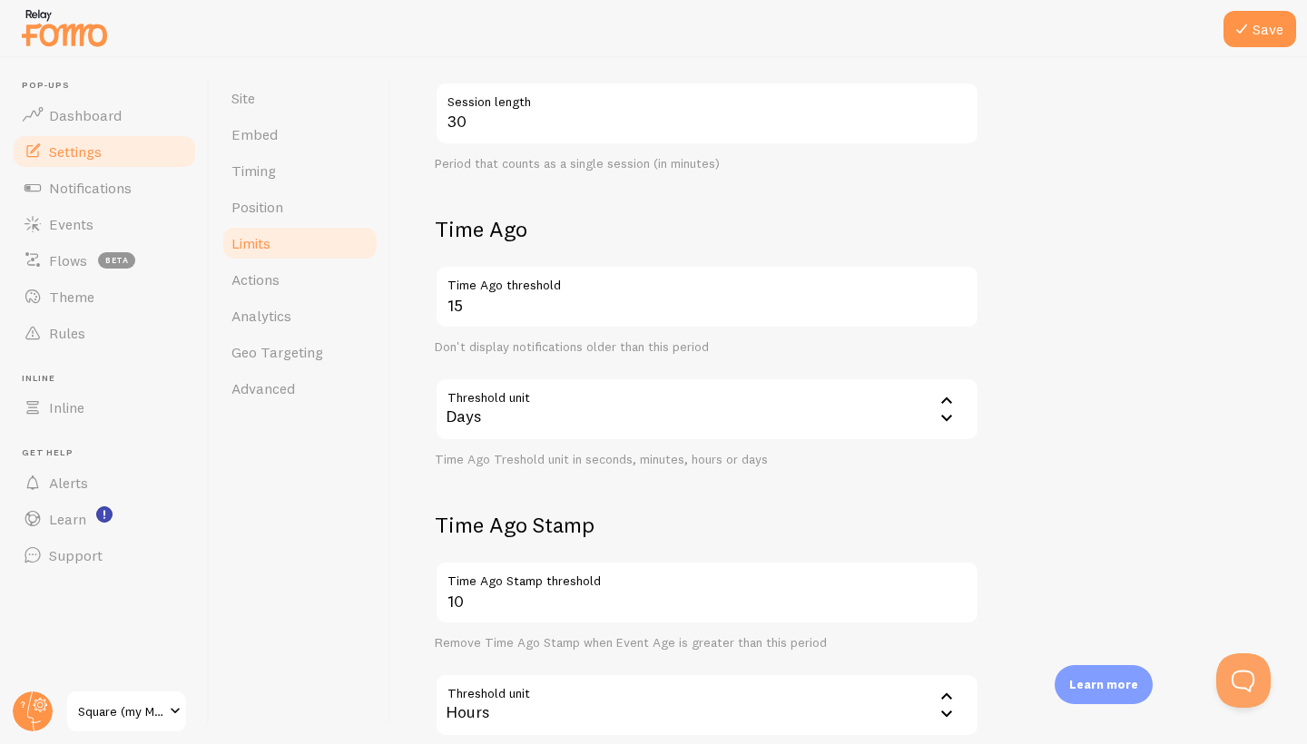
click at [945, 396] on icon at bounding box center [946, 399] width 11 height 6
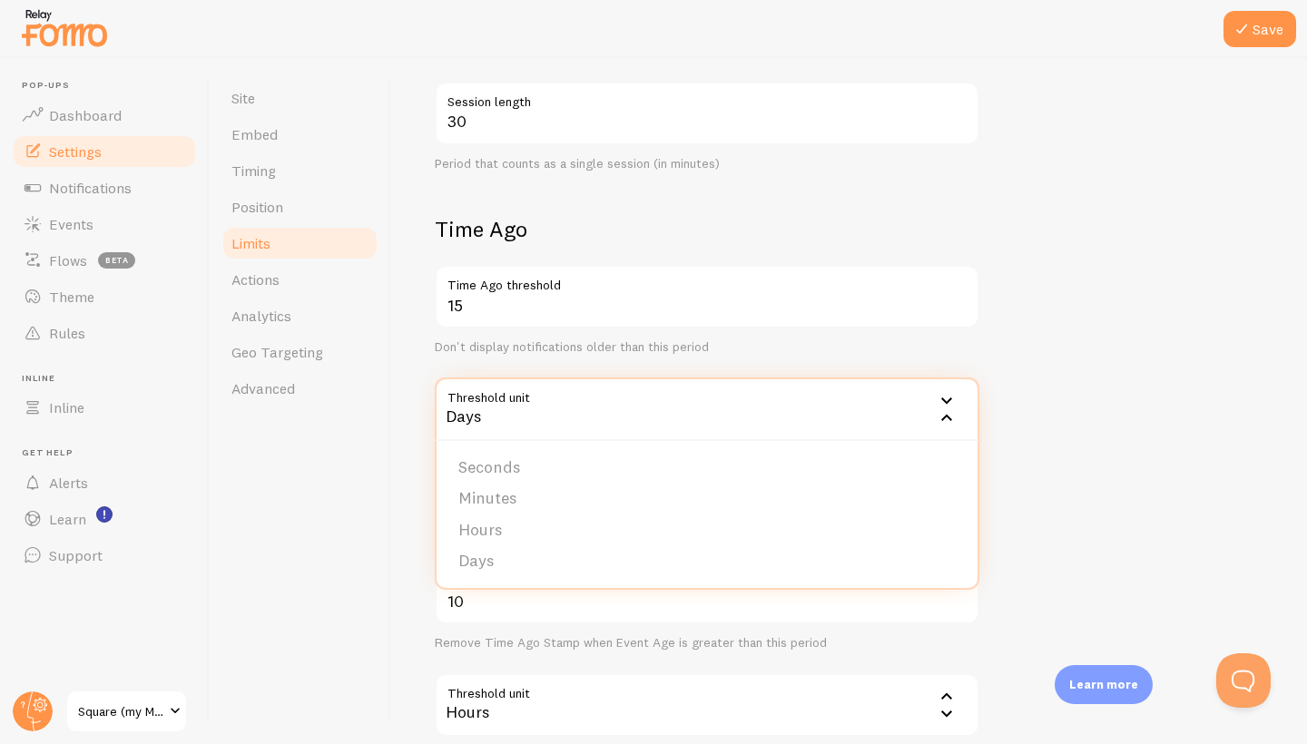
click at [945, 393] on icon at bounding box center [946, 400] width 22 height 22
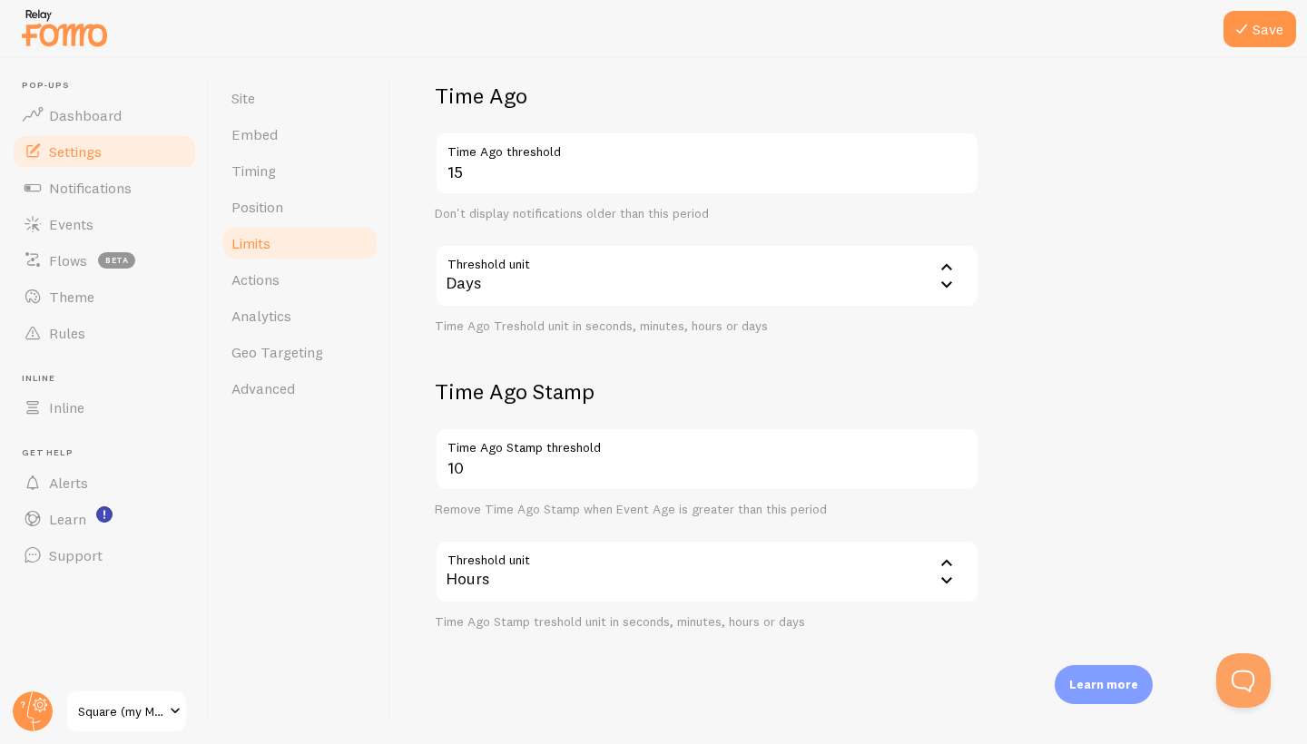
scroll to position [648, 0]
click at [1248, 31] on icon at bounding box center [1241, 29] width 22 height 22
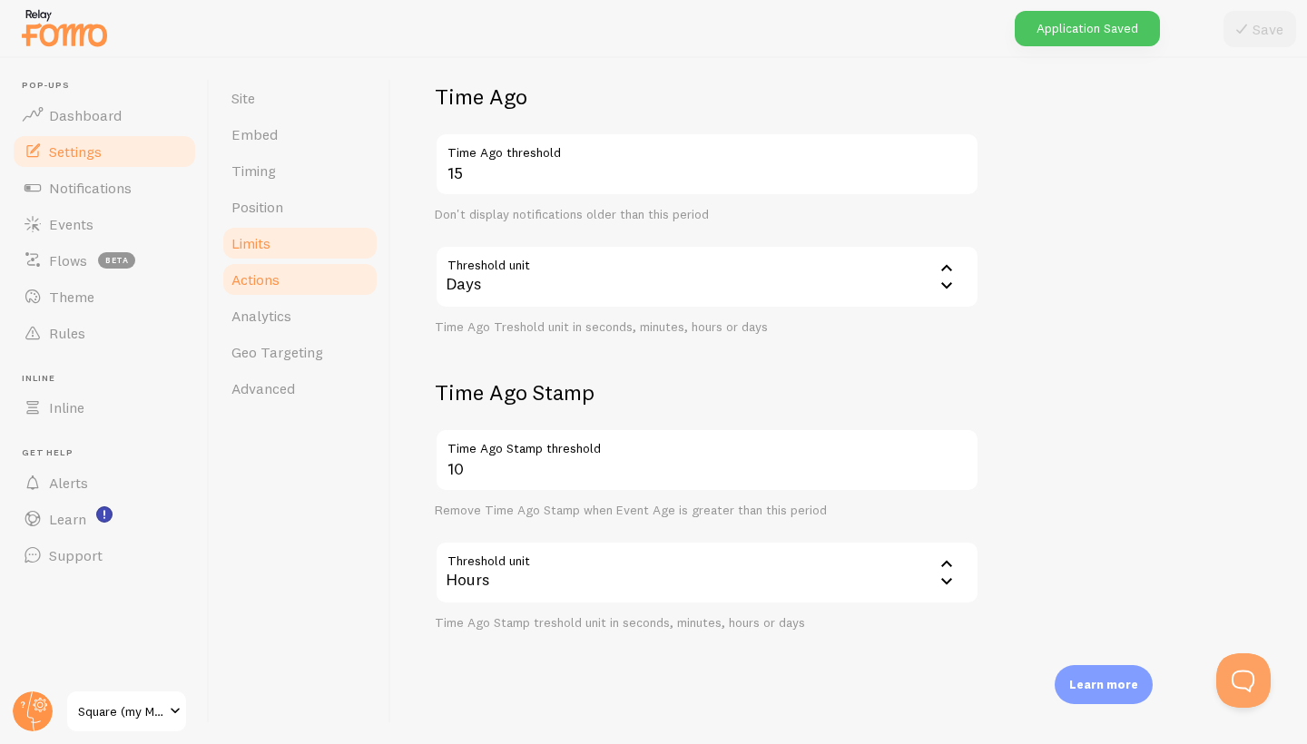
click at [269, 285] on span "Actions" at bounding box center [255, 279] width 48 height 18
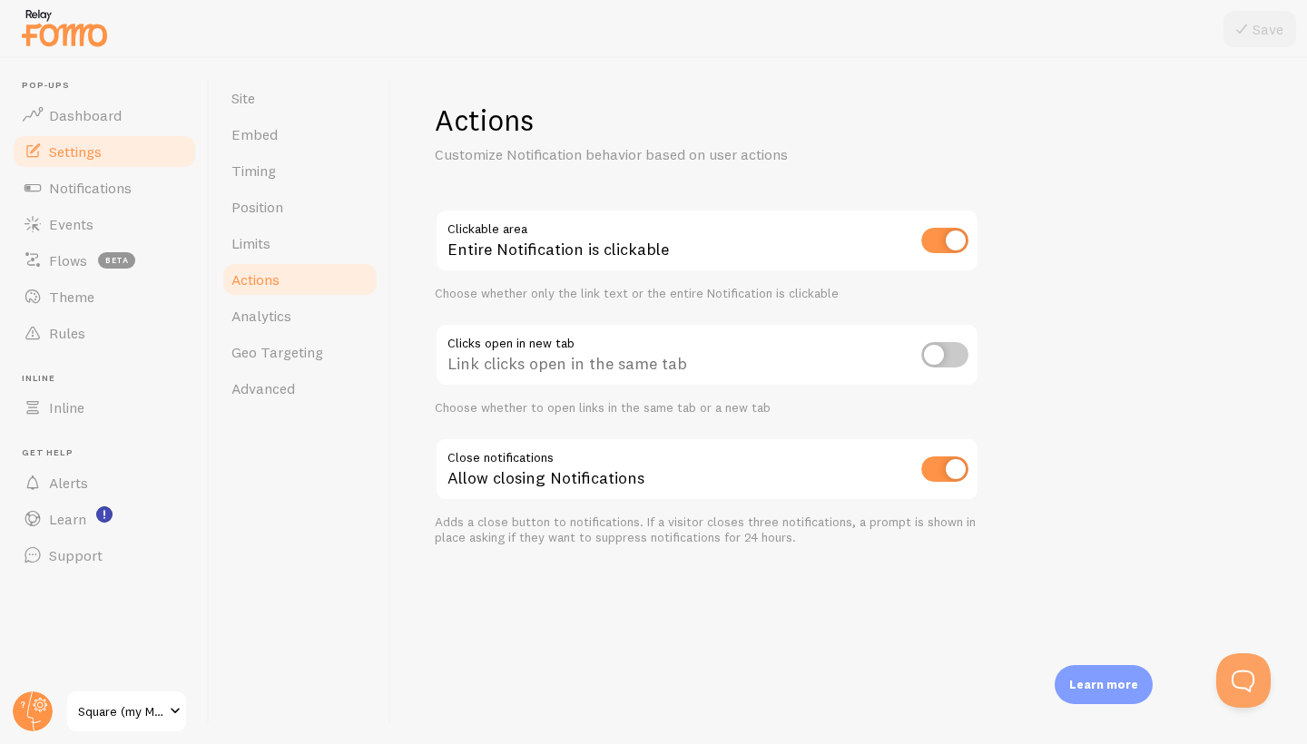
click at [943, 240] on input "checkbox" at bounding box center [944, 240] width 47 height 25
checkbox input "false"
click at [1243, 42] on button "Save" at bounding box center [1259, 29] width 73 height 36
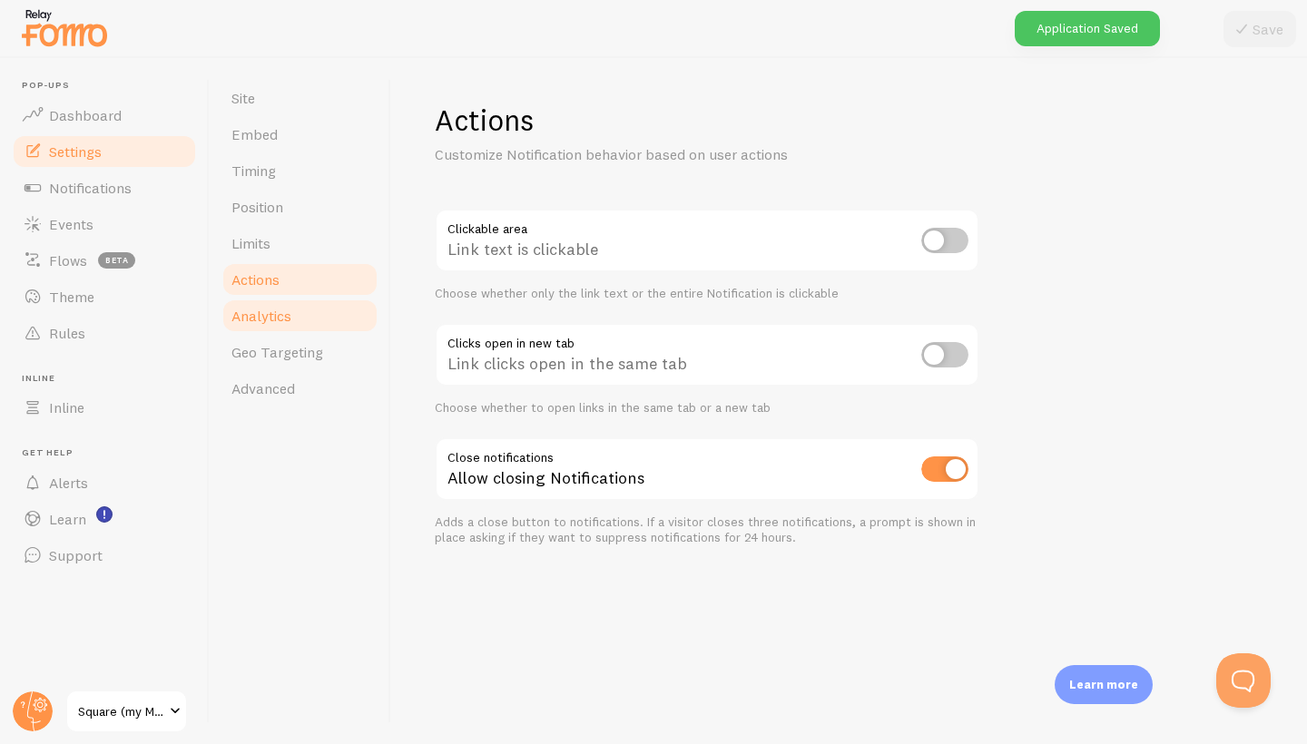
click at [261, 318] on span "Analytics" at bounding box center [261, 316] width 60 height 18
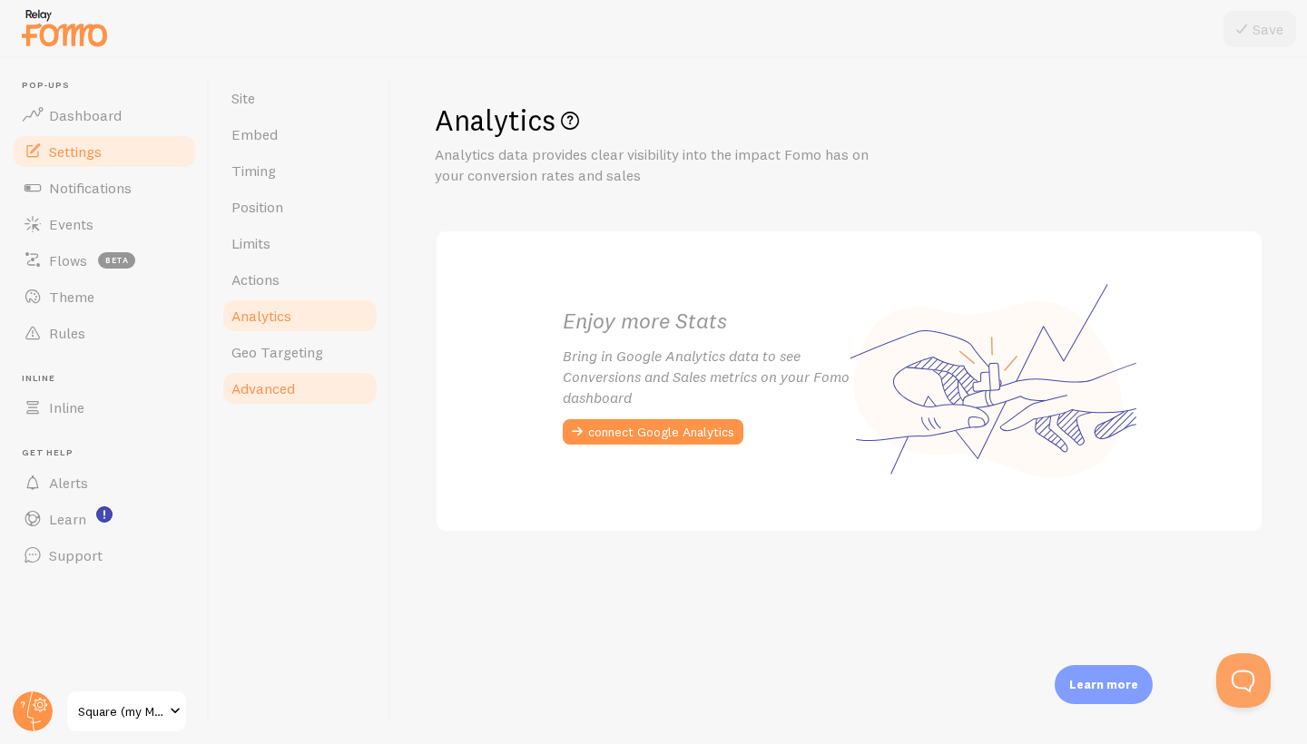
click at [260, 387] on span "Advanced" at bounding box center [263, 388] width 64 height 18
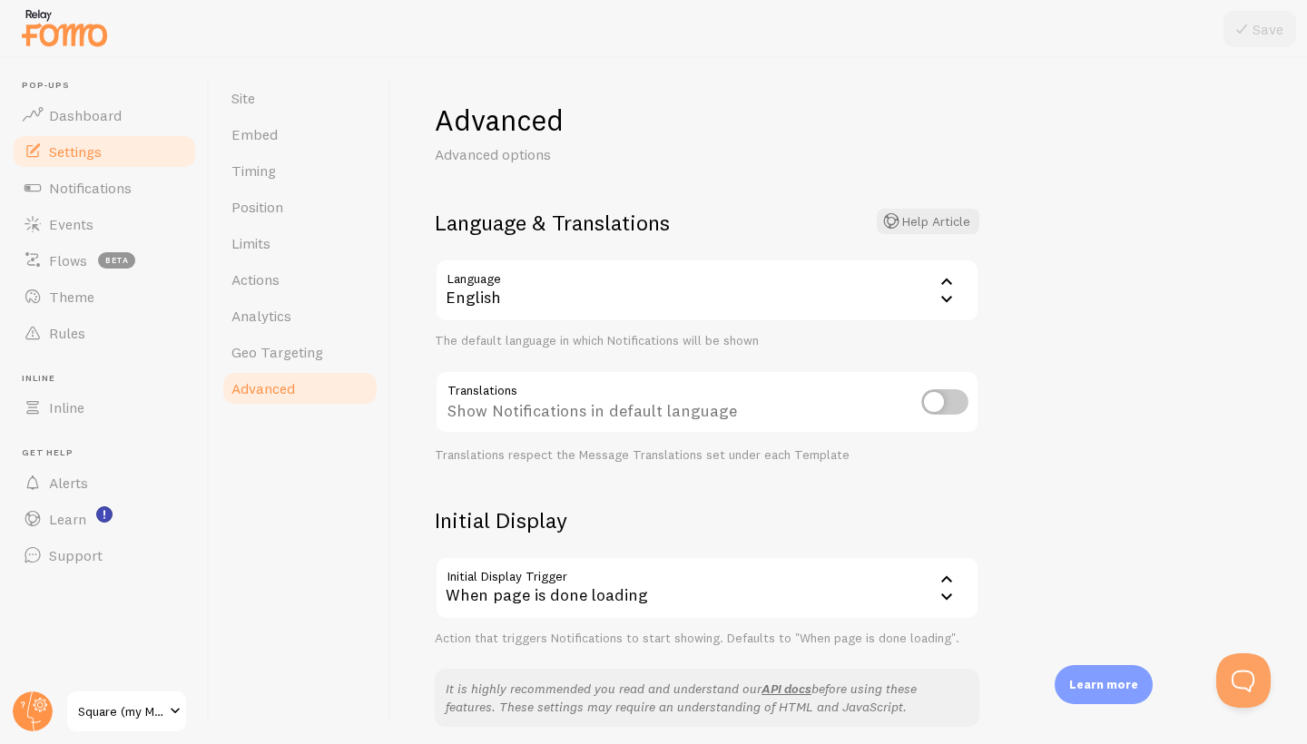
click at [948, 283] on icon at bounding box center [946, 281] width 22 height 22
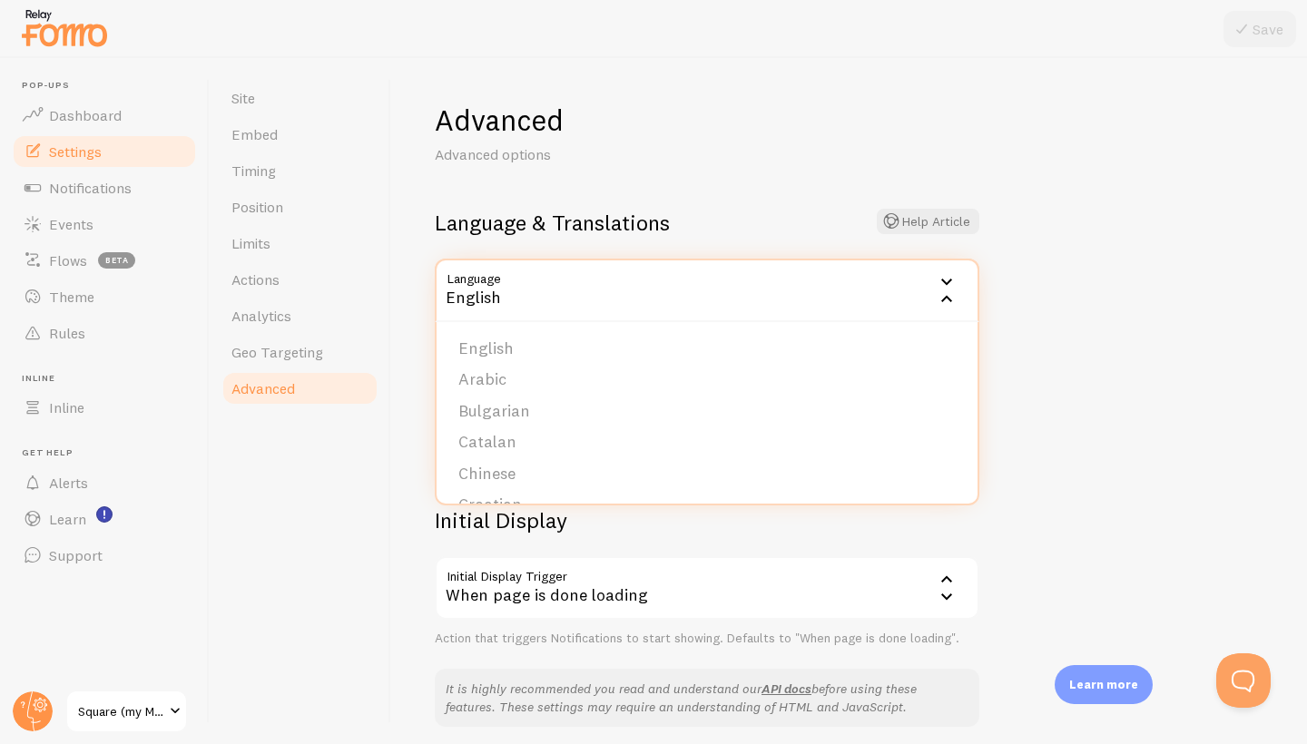
click at [948, 283] on icon at bounding box center [946, 281] width 22 height 22
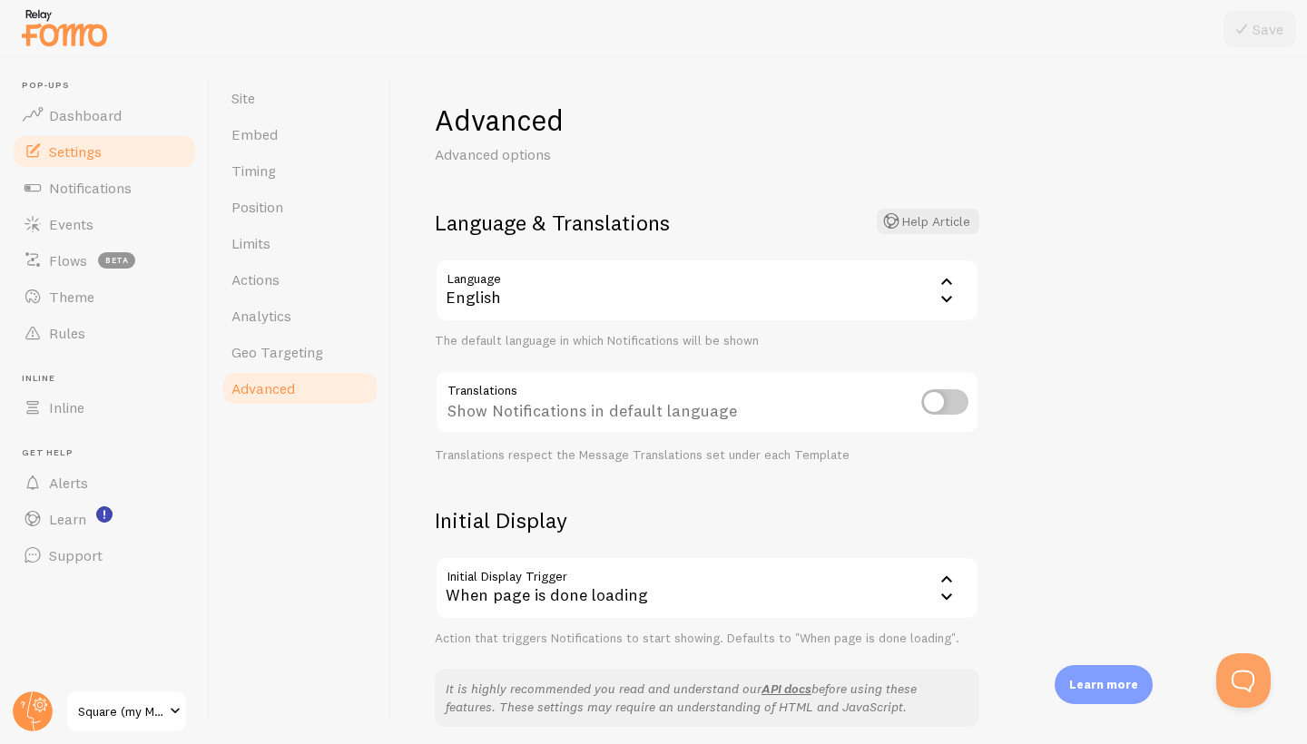
click at [957, 399] on input "checkbox" at bounding box center [944, 401] width 47 height 25
click at [954, 400] on input "checkbox" at bounding box center [944, 401] width 47 height 25
checkbox input "false"
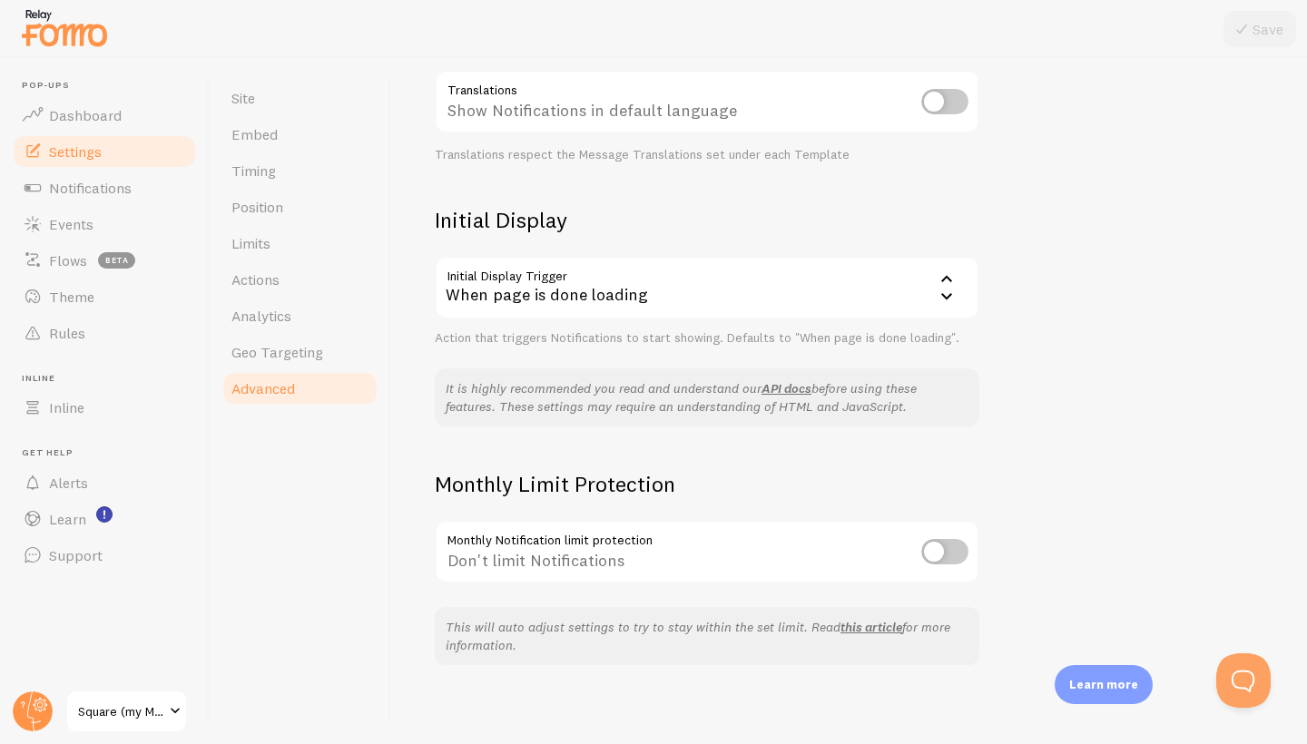
scroll to position [299, 0]
click at [83, 184] on span "Notifications" at bounding box center [90, 188] width 83 height 18
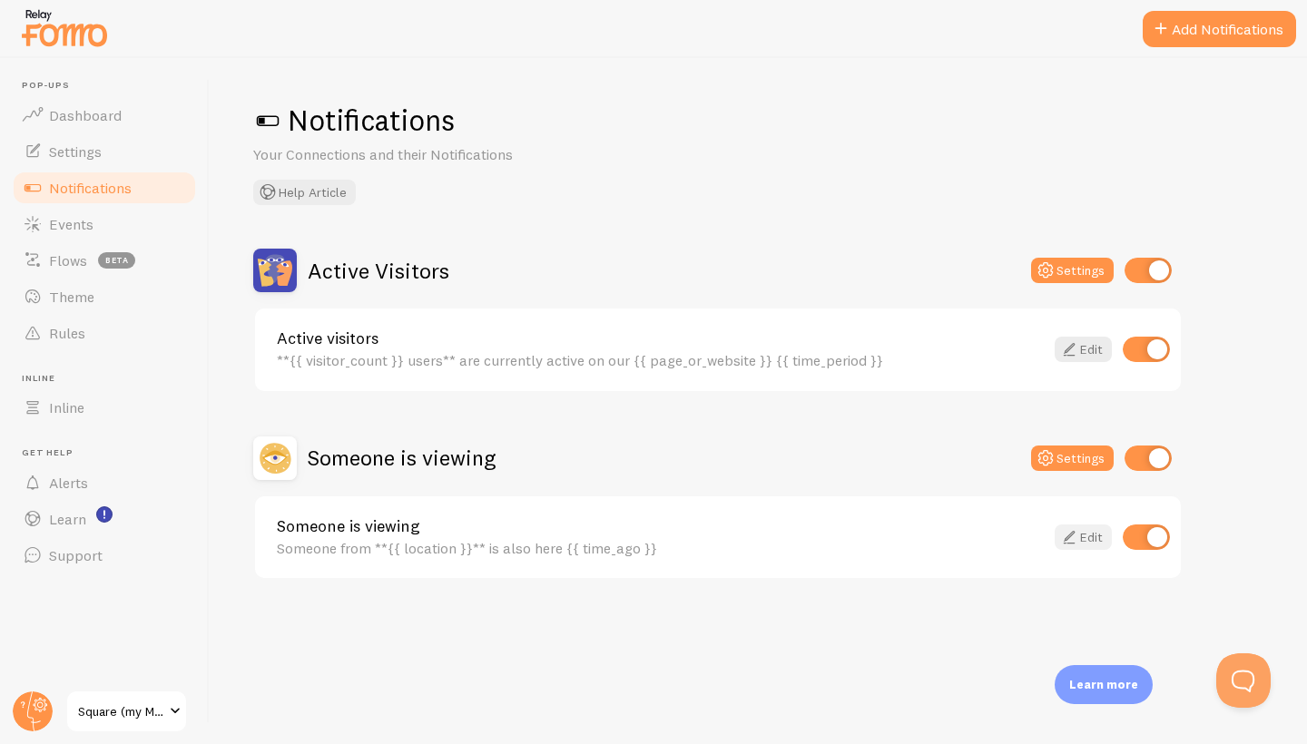
click at [1085, 535] on link "Edit" at bounding box center [1082, 536] width 57 height 25
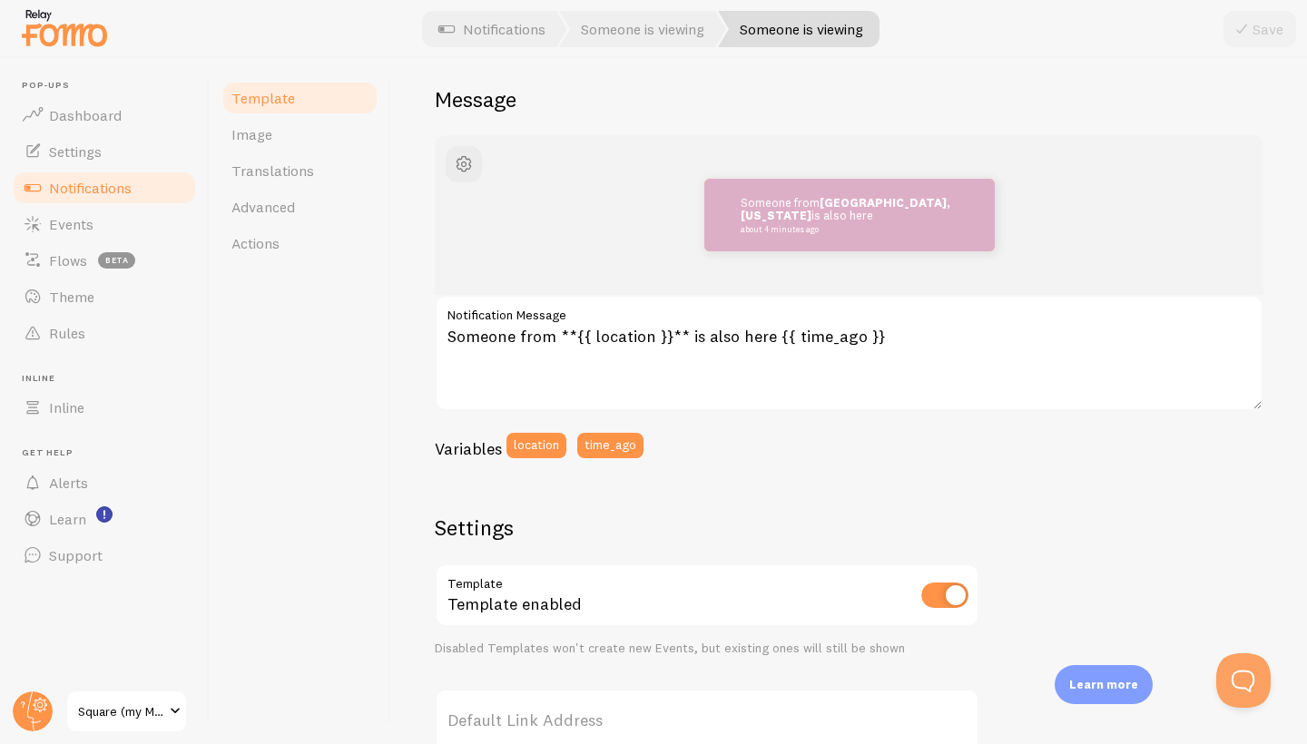
scroll to position [139, 0]
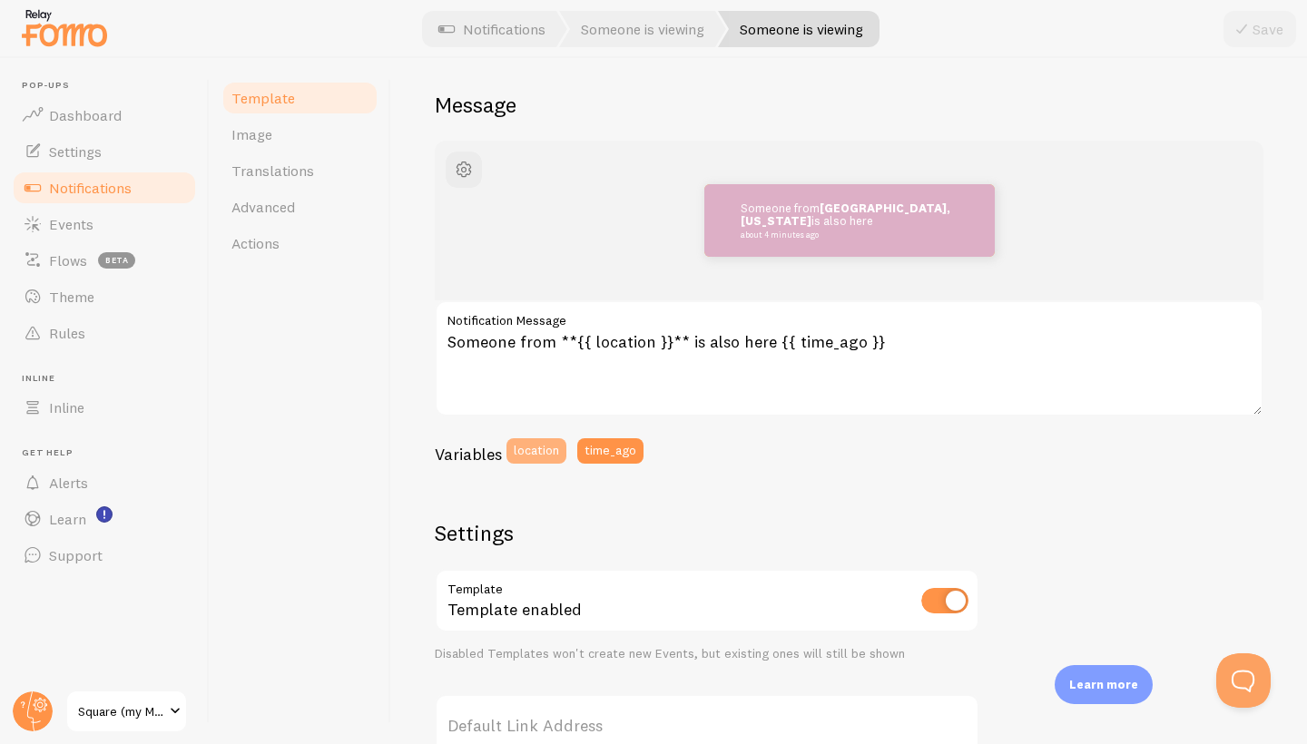
click at [535, 455] on button "location" at bounding box center [536, 450] width 60 height 25
click at [677, 482] on div "[GEOGRAPHIC_DATA], [GEOGRAPHIC_DATA] from [GEOGRAPHIC_DATA], [US_STATE] is also…" at bounding box center [849, 619] width 828 height 956
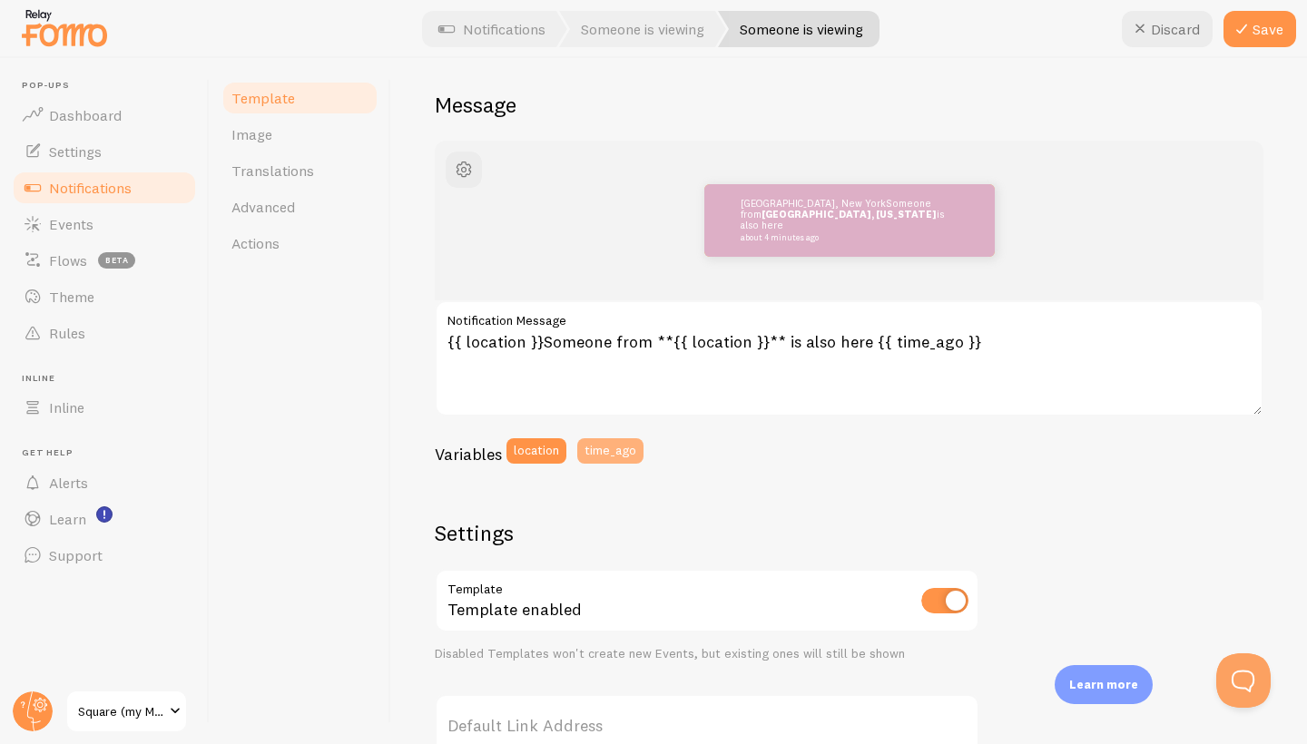
click at [632, 449] on button "time_ago" at bounding box center [610, 450] width 66 height 25
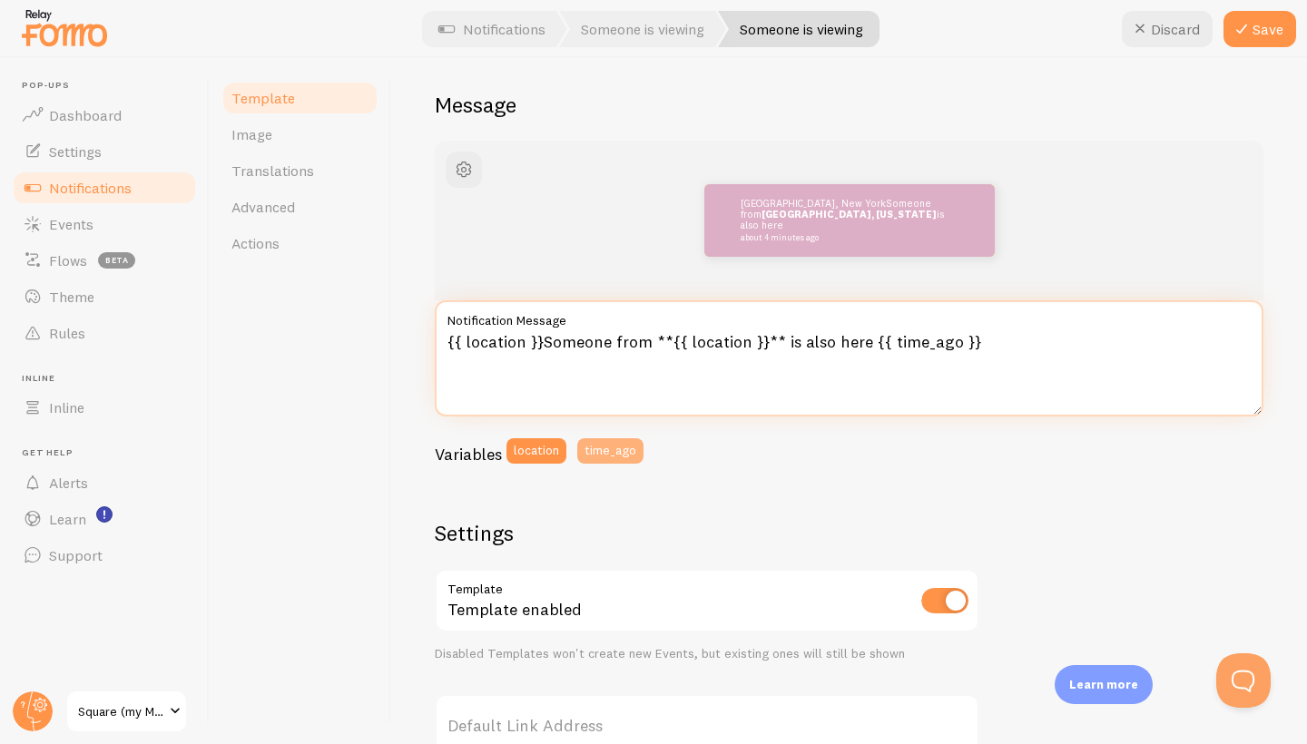
type textarea "{{ location }}{{ time_ago }}Someone from **{{ location }}** is also here {{ tim…"
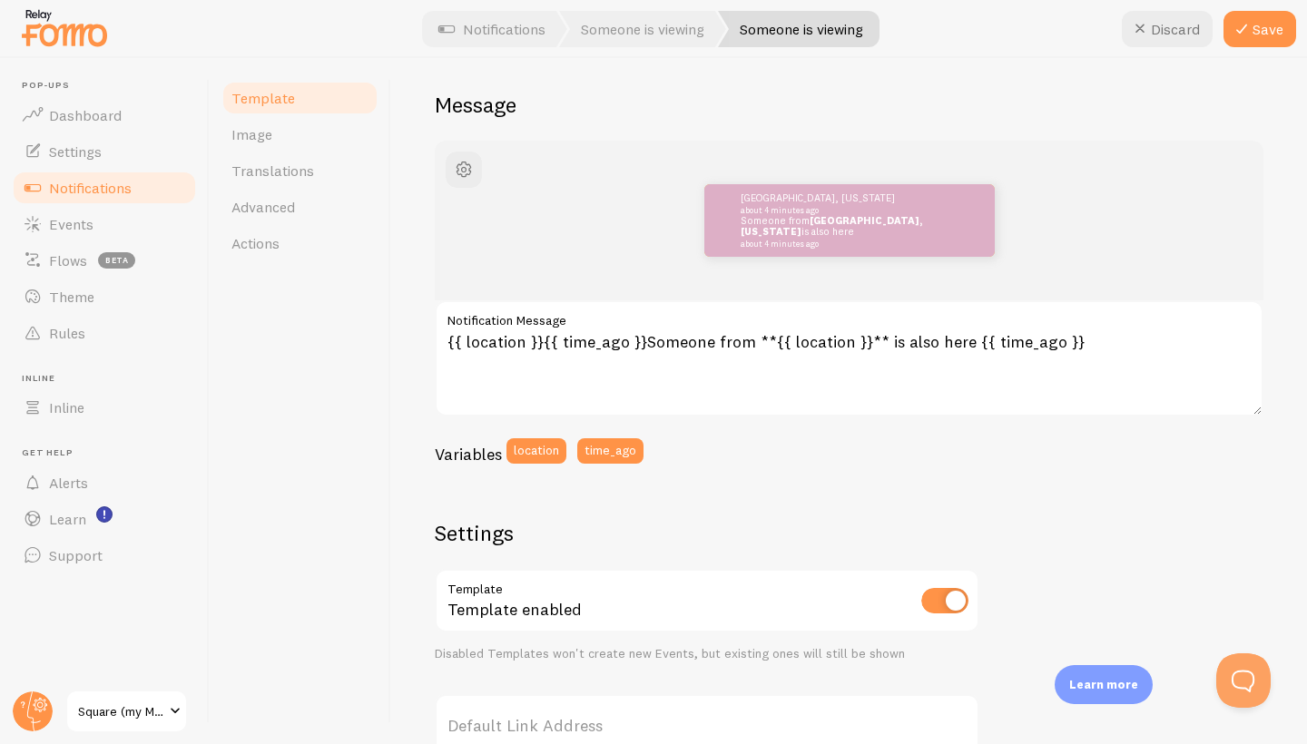
click at [666, 475] on div "[GEOGRAPHIC_DATA], [US_STATE] about 4 minutes ago Someone from [GEOGRAPHIC_DATA…" at bounding box center [849, 619] width 828 height 956
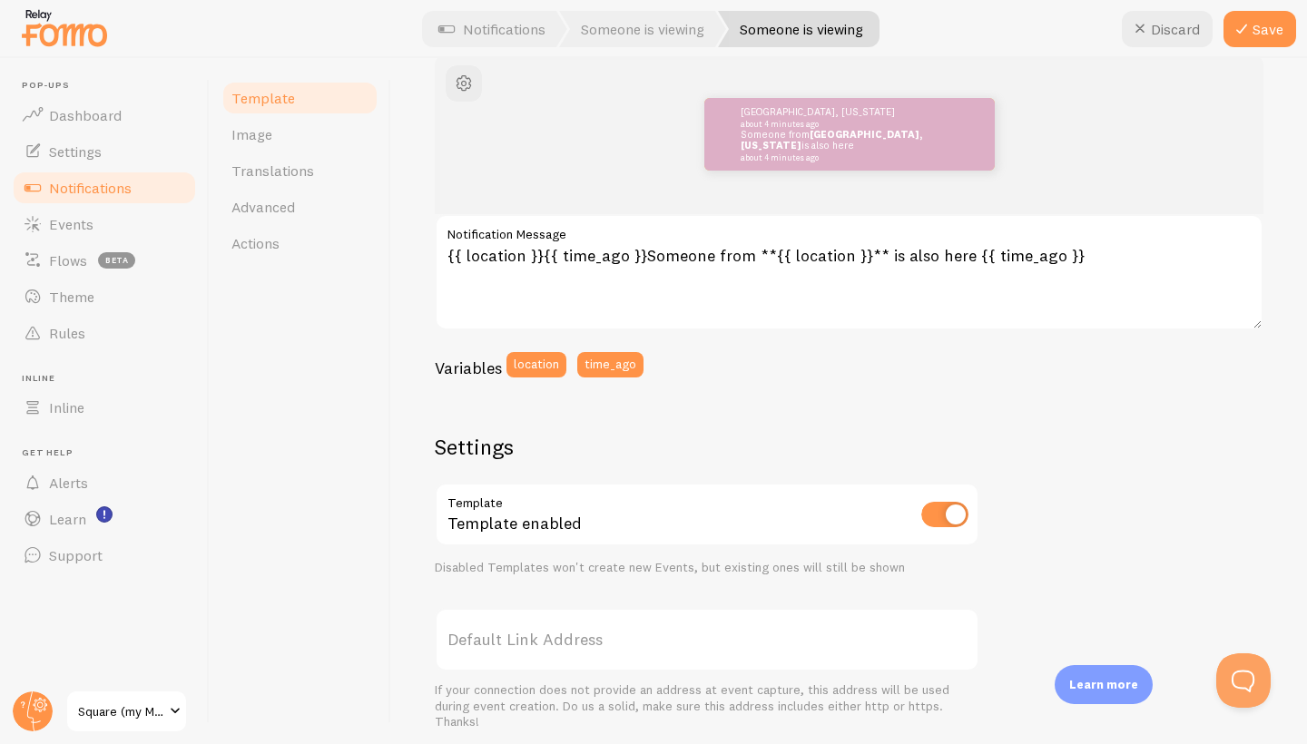
scroll to position [232, 0]
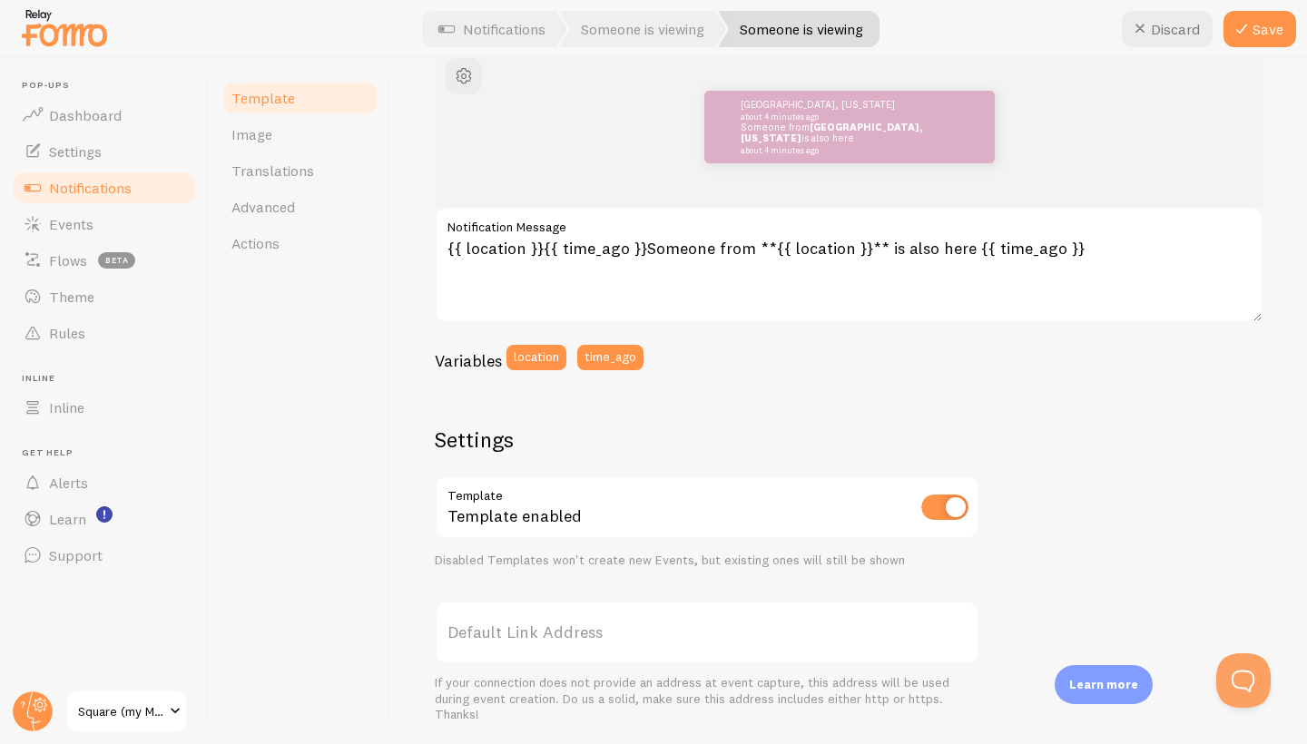
click at [945, 506] on input "checkbox" at bounding box center [944, 506] width 47 height 25
click at [947, 502] on input "checkbox" at bounding box center [944, 506] width 47 height 25
checkbox input "true"
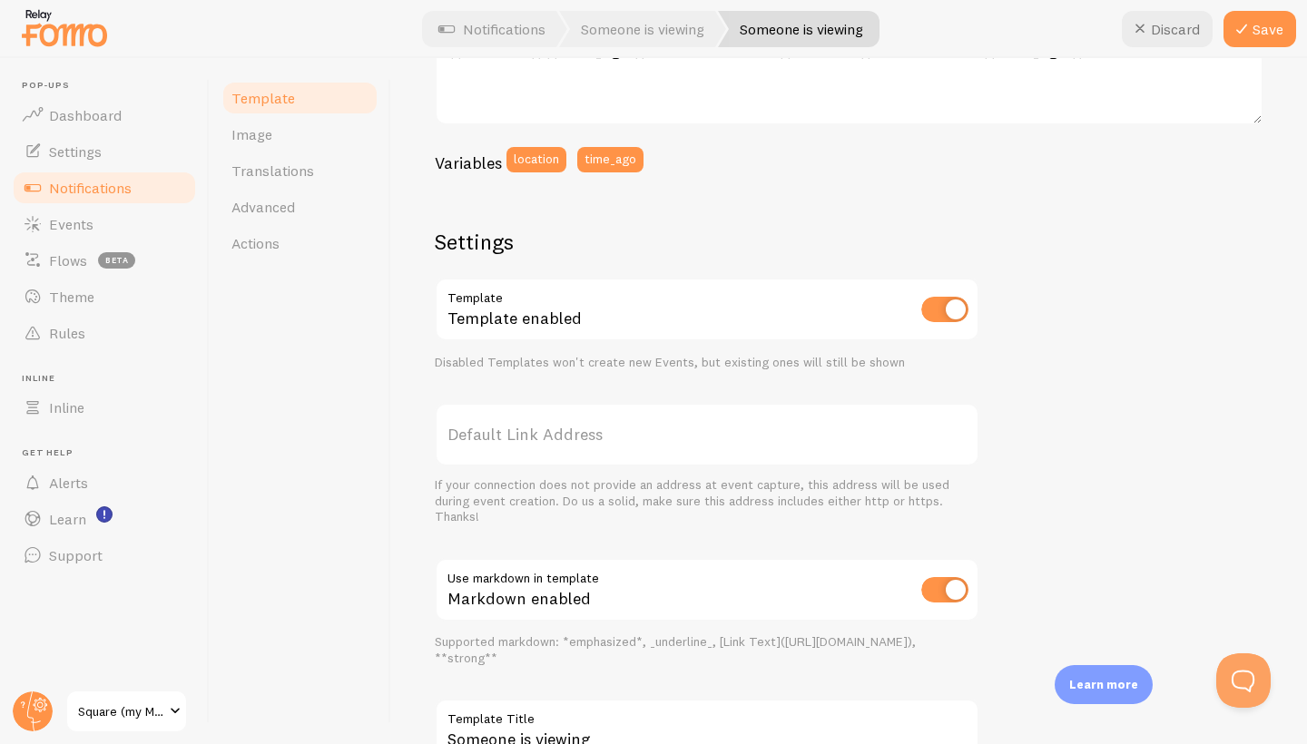
scroll to position [441, 0]
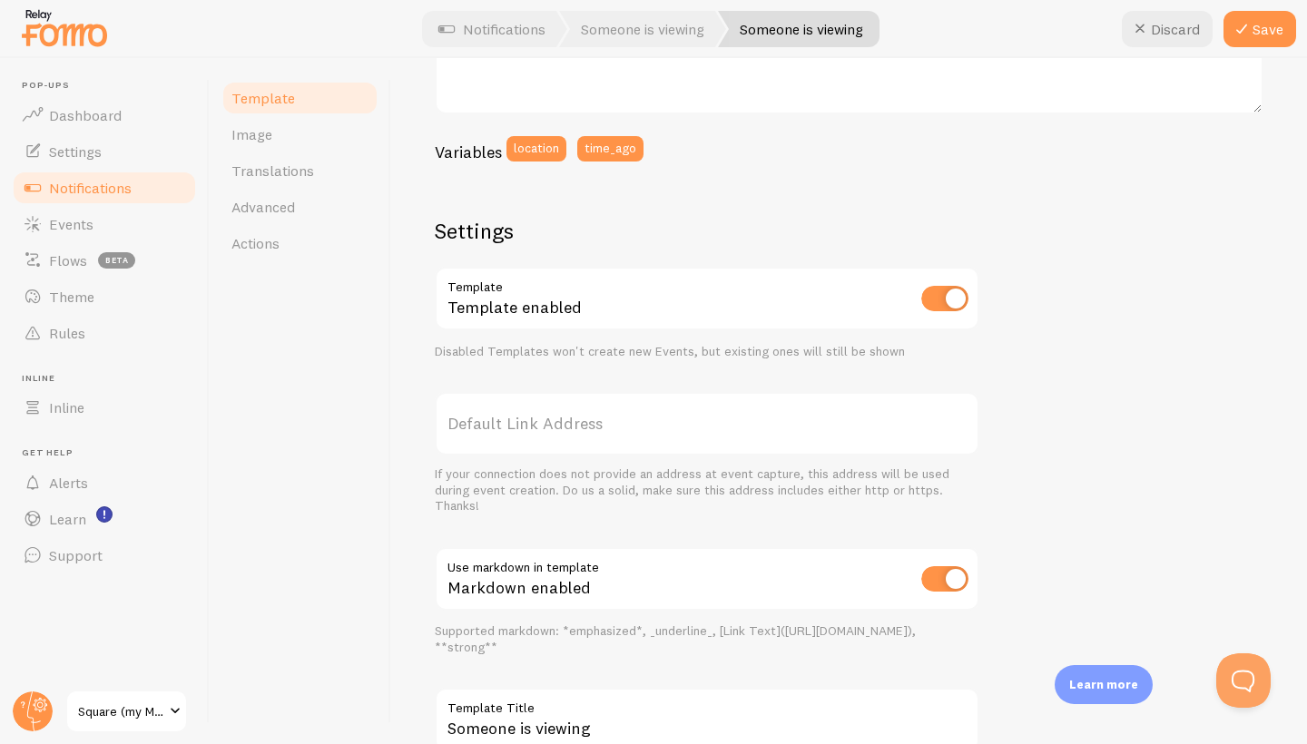
click at [948, 571] on input "checkbox" at bounding box center [944, 578] width 47 height 25
checkbox input "false"
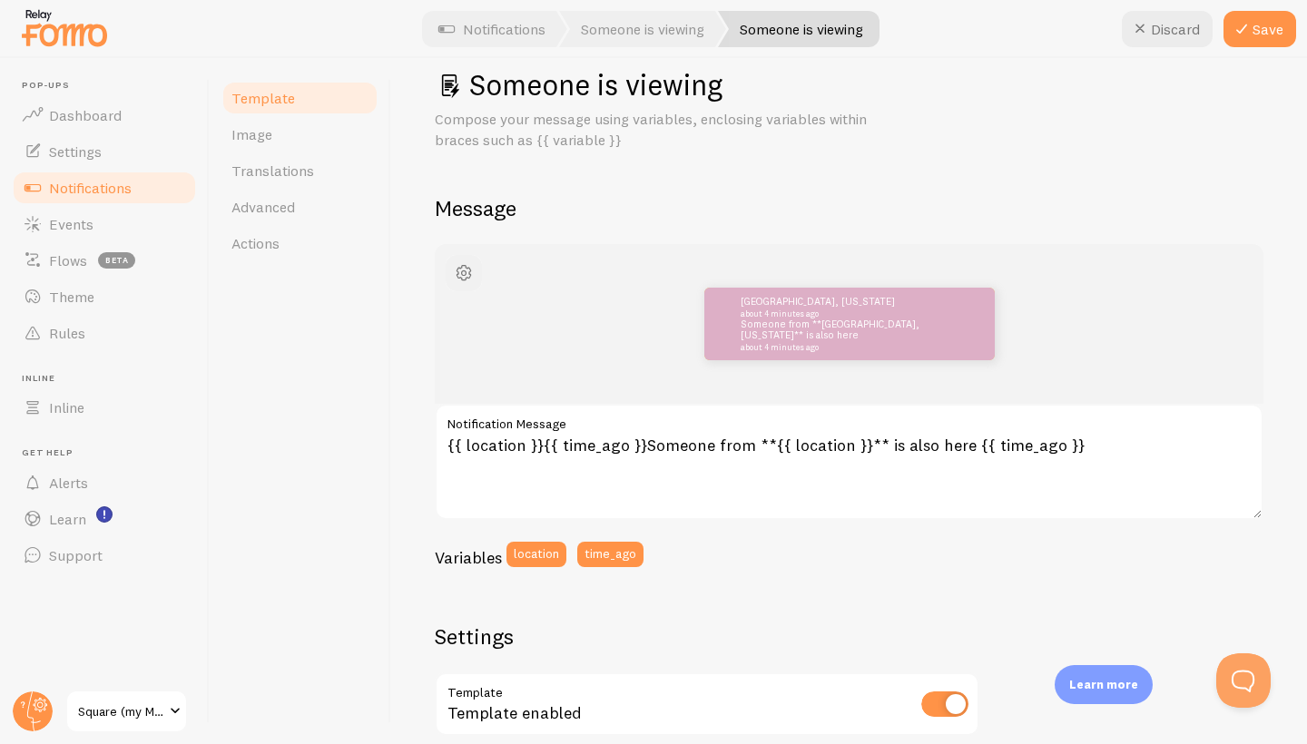
scroll to position [0, 0]
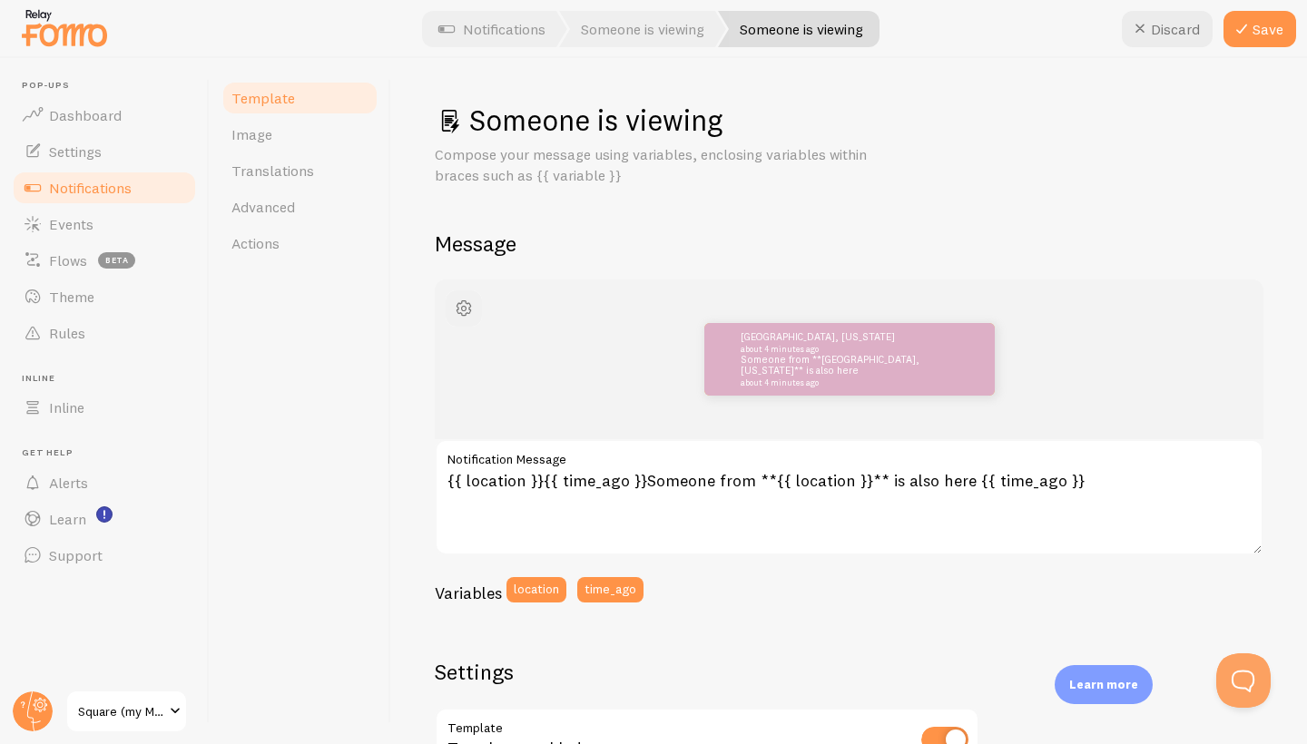
click at [459, 300] on span "button" at bounding box center [464, 309] width 22 height 22
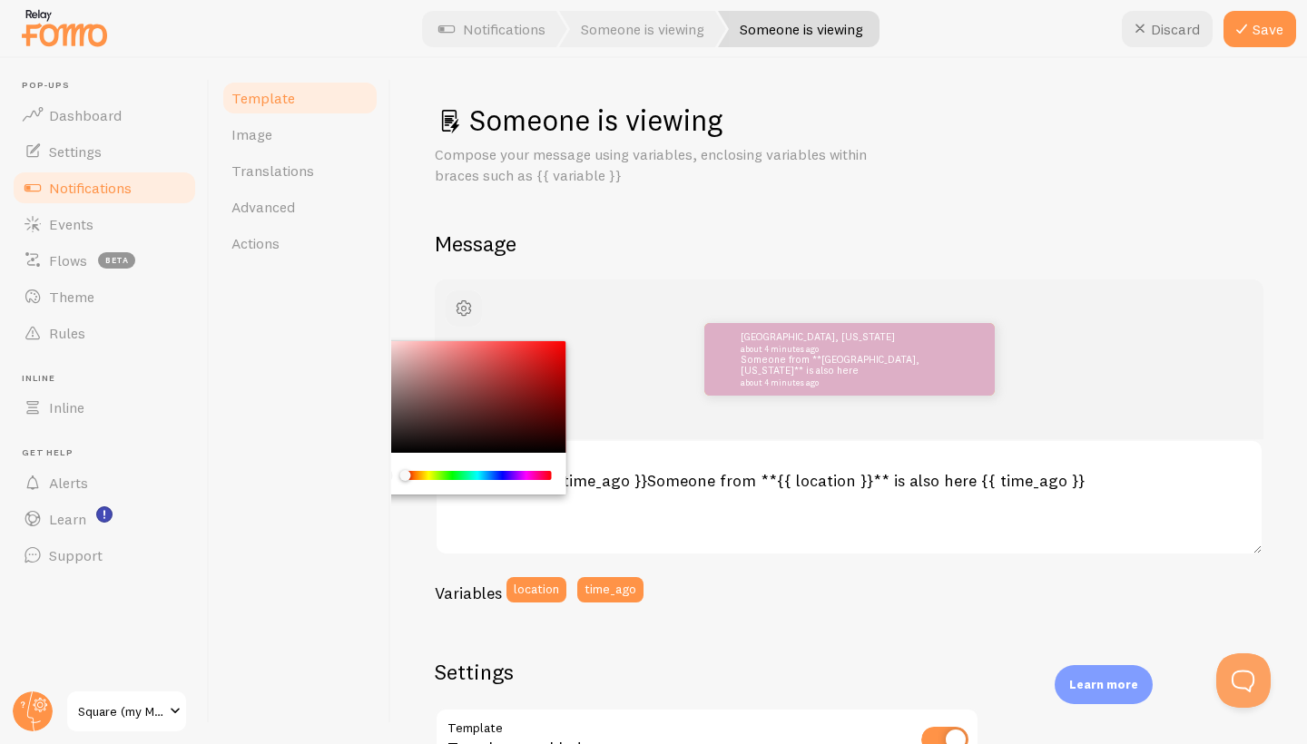
click at [459, 300] on span "button" at bounding box center [464, 309] width 22 height 22
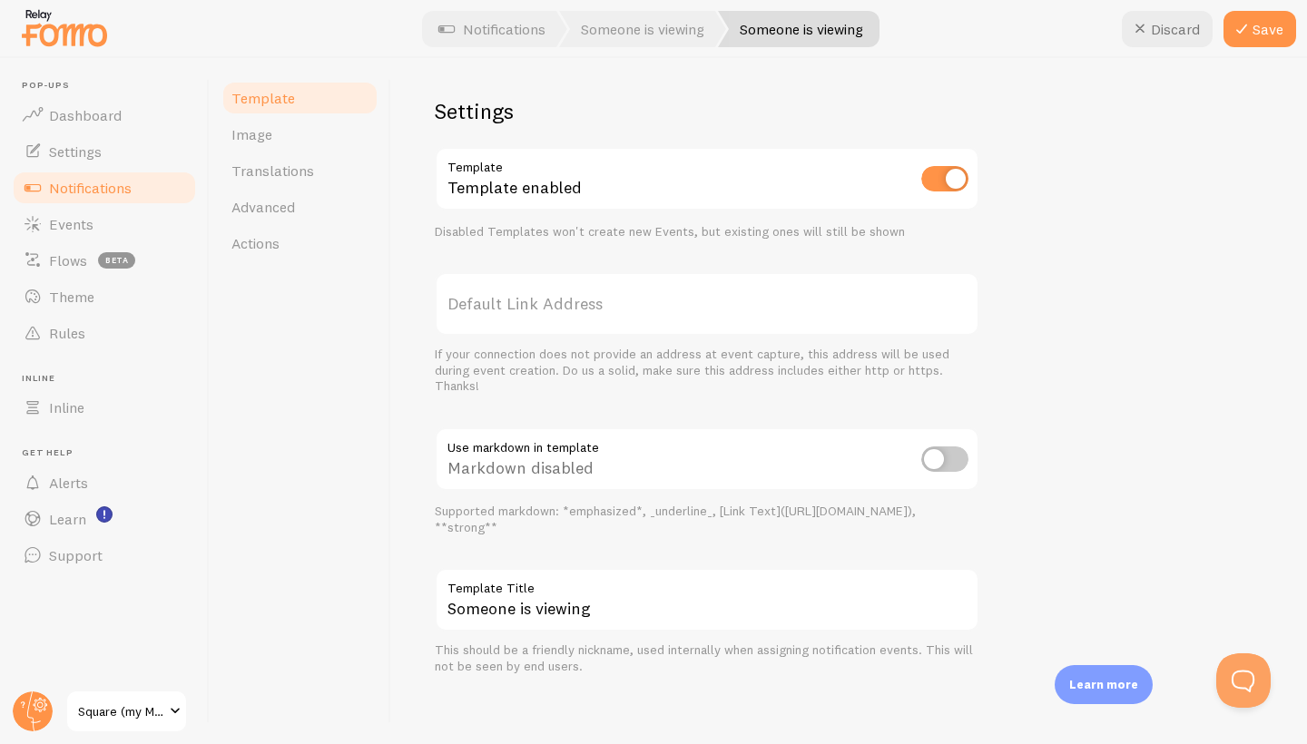
scroll to position [560, 0]
click at [1254, 30] on button "Save" at bounding box center [1259, 29] width 73 height 36
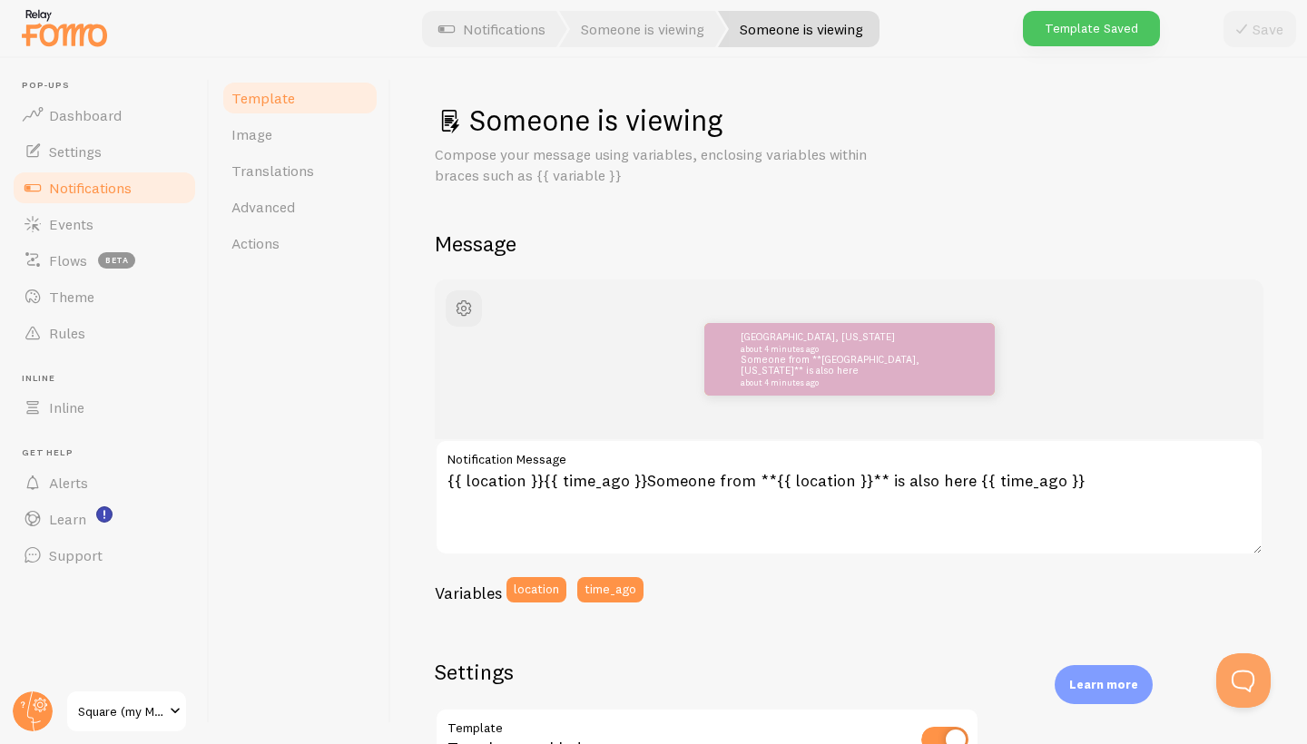
scroll to position [0, 0]
click at [131, 192] on span "Notifications" at bounding box center [90, 188] width 83 height 18
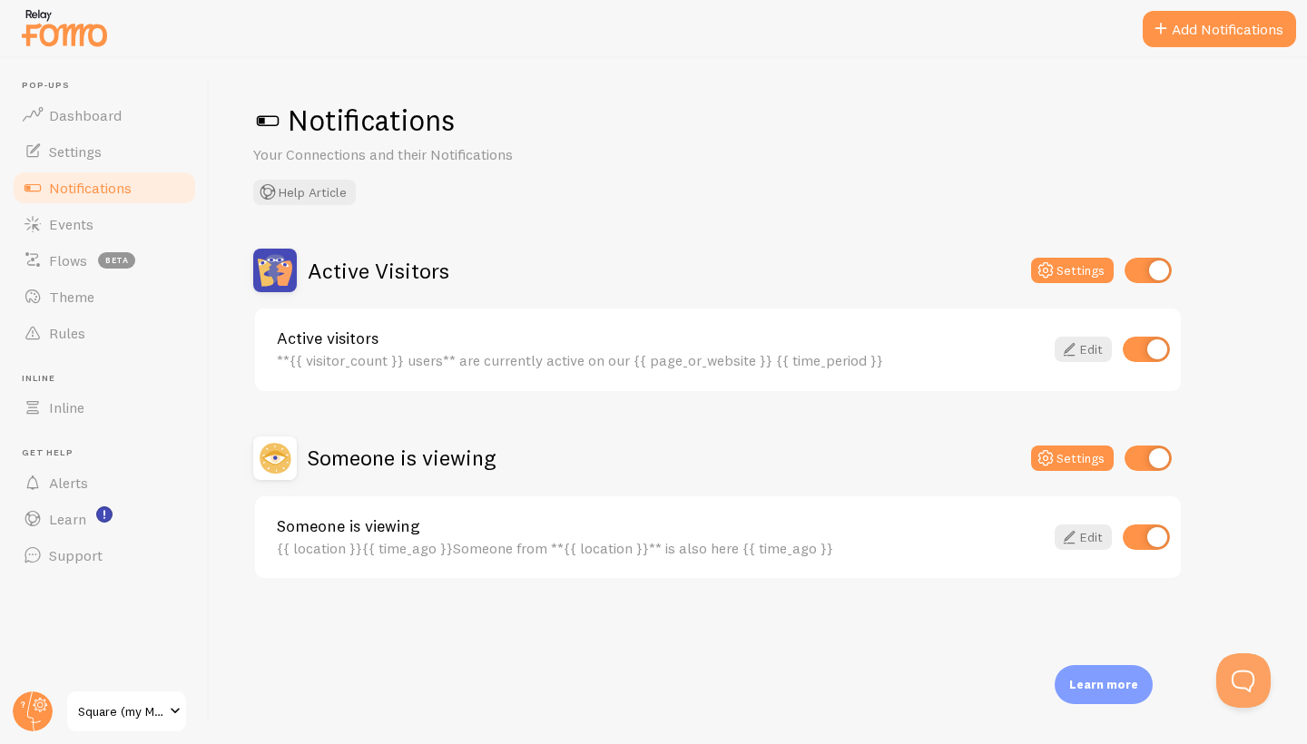
click at [1143, 534] on input "checkbox" at bounding box center [1145, 536] width 47 height 25
checkbox input "false"
click at [1075, 347] on icon at bounding box center [1069, 349] width 22 height 22
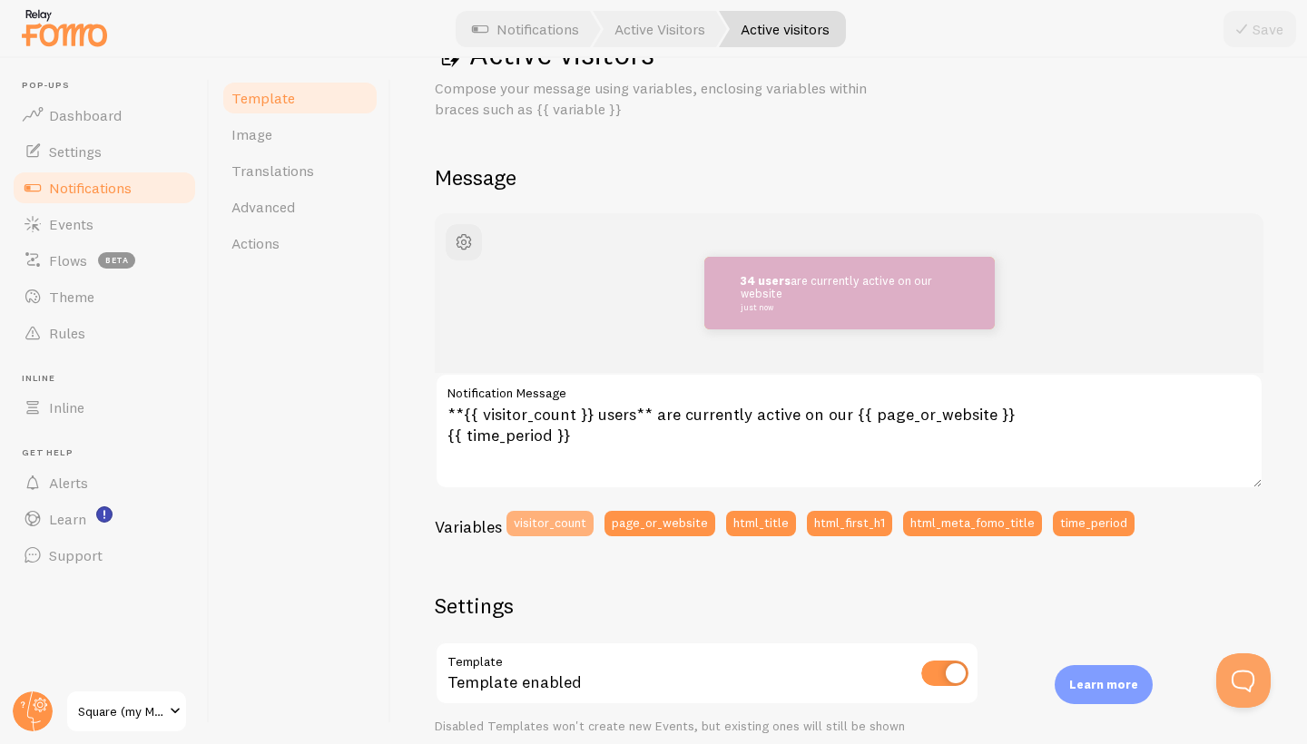
scroll to position [163, 0]
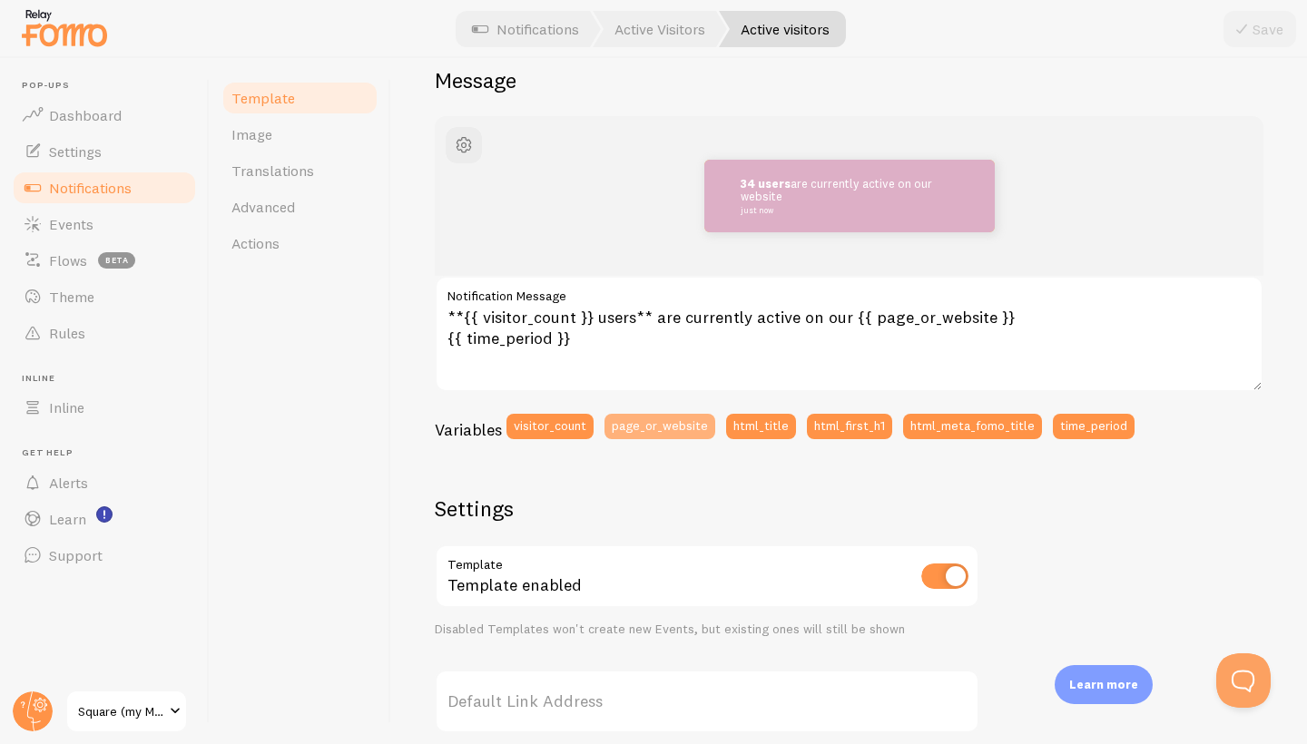
click at [654, 420] on button "page_or_website" at bounding box center [659, 426] width 111 height 25
click at [645, 439] on button "page_or_website" at bounding box center [659, 426] width 111 height 25
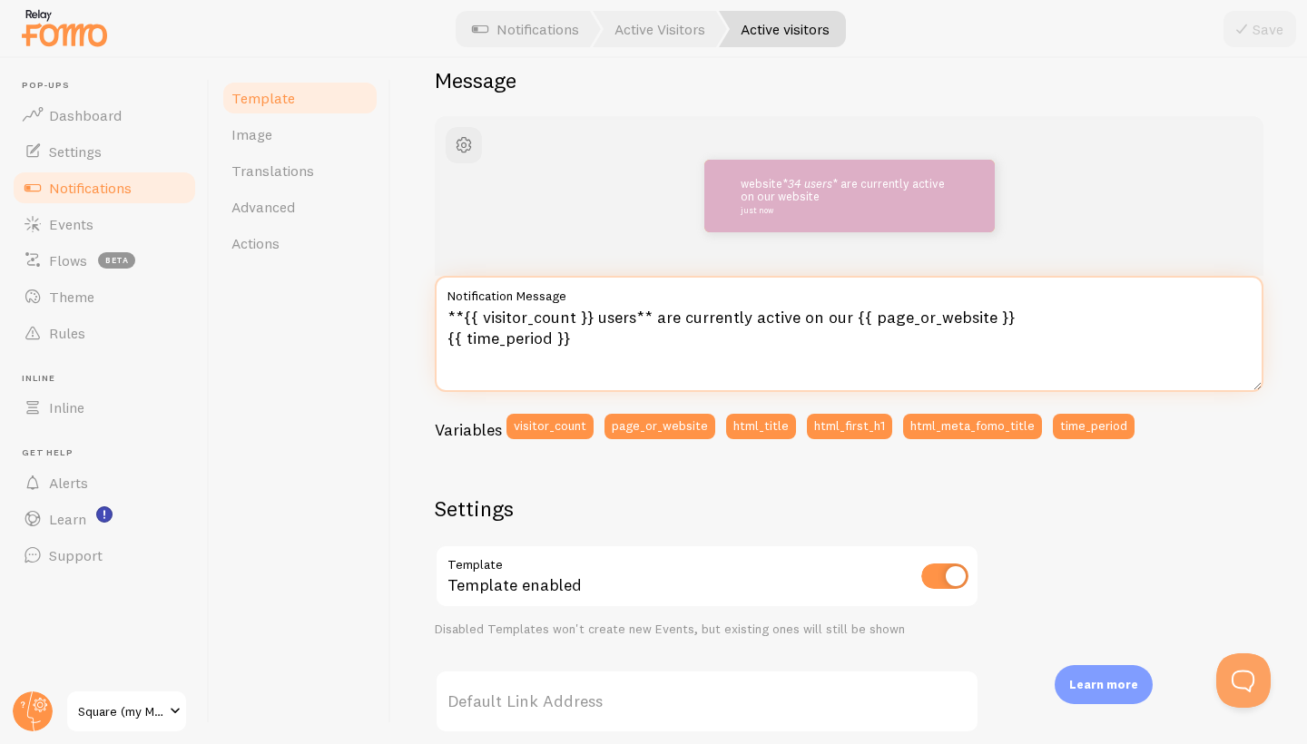
scroll to position [19, 0]
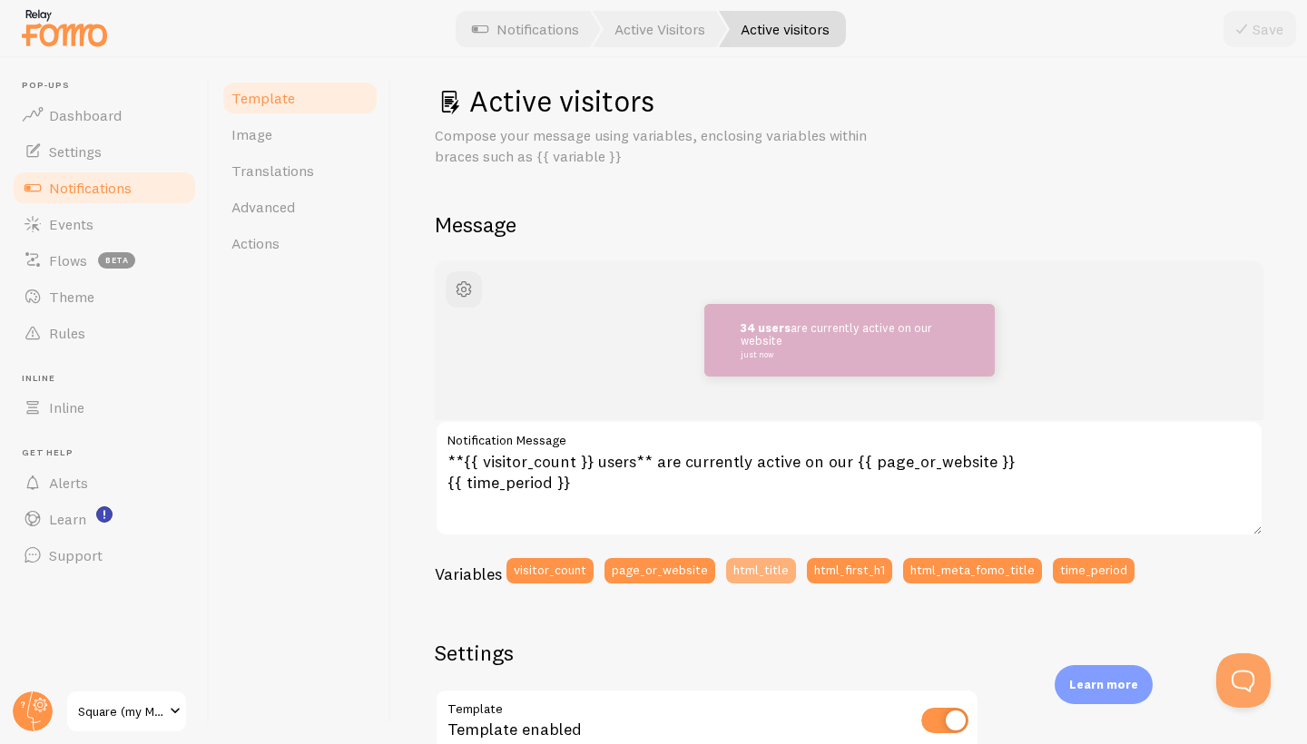
click at [764, 572] on button "html_title" at bounding box center [761, 570] width 70 height 25
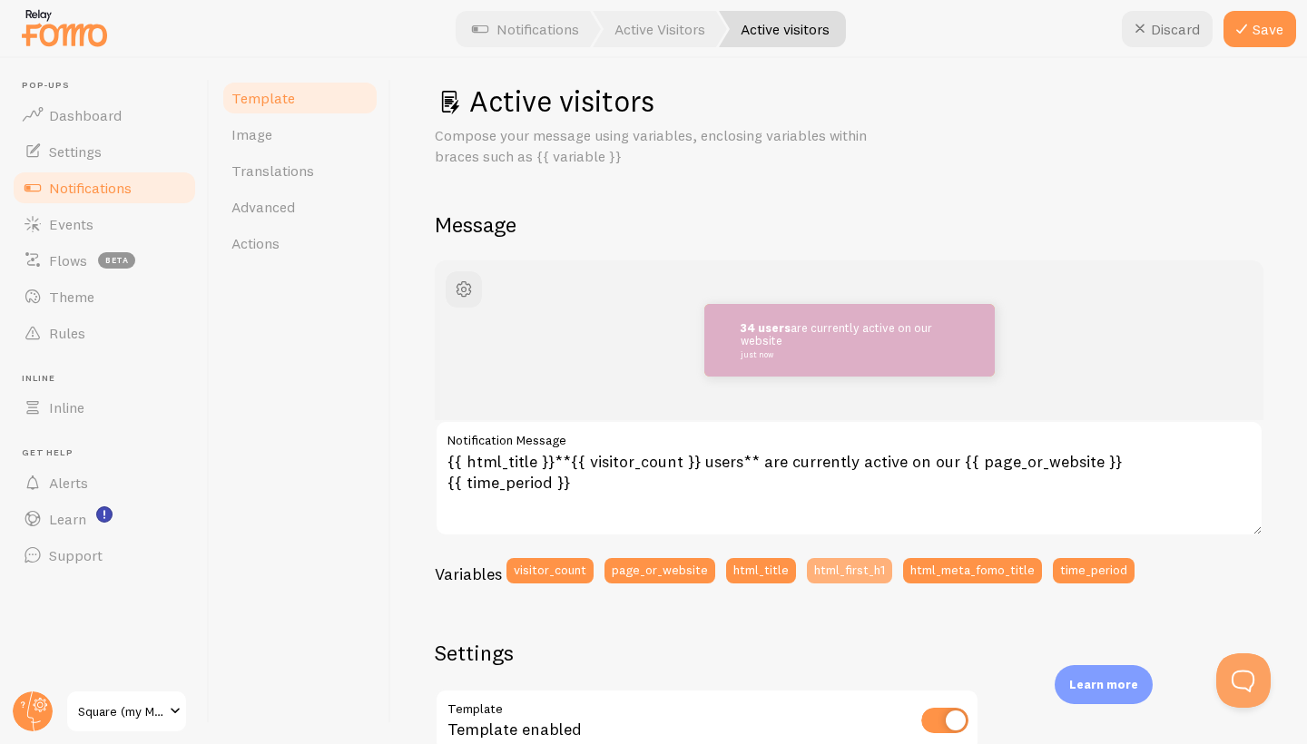
click at [823, 569] on button "html_first_h1" at bounding box center [849, 570] width 85 height 25
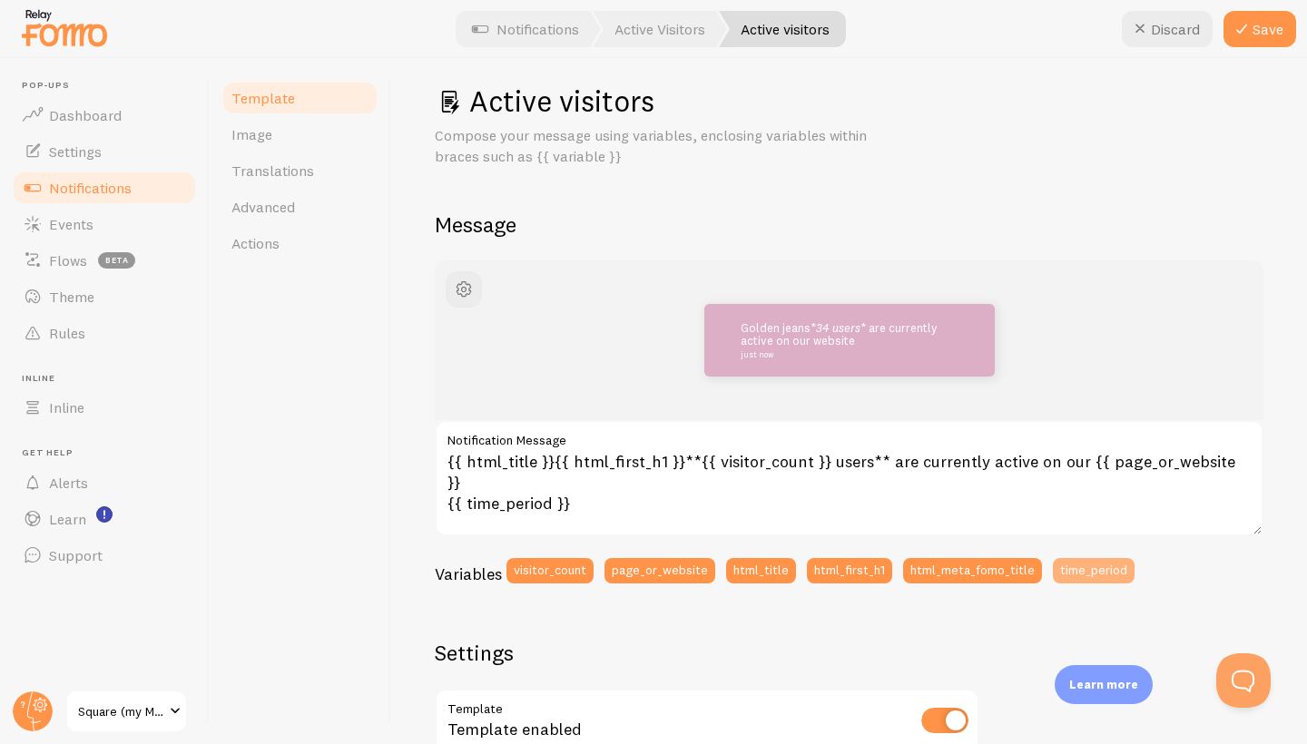
click at [1067, 565] on button "time_period" at bounding box center [1093, 570] width 82 height 25
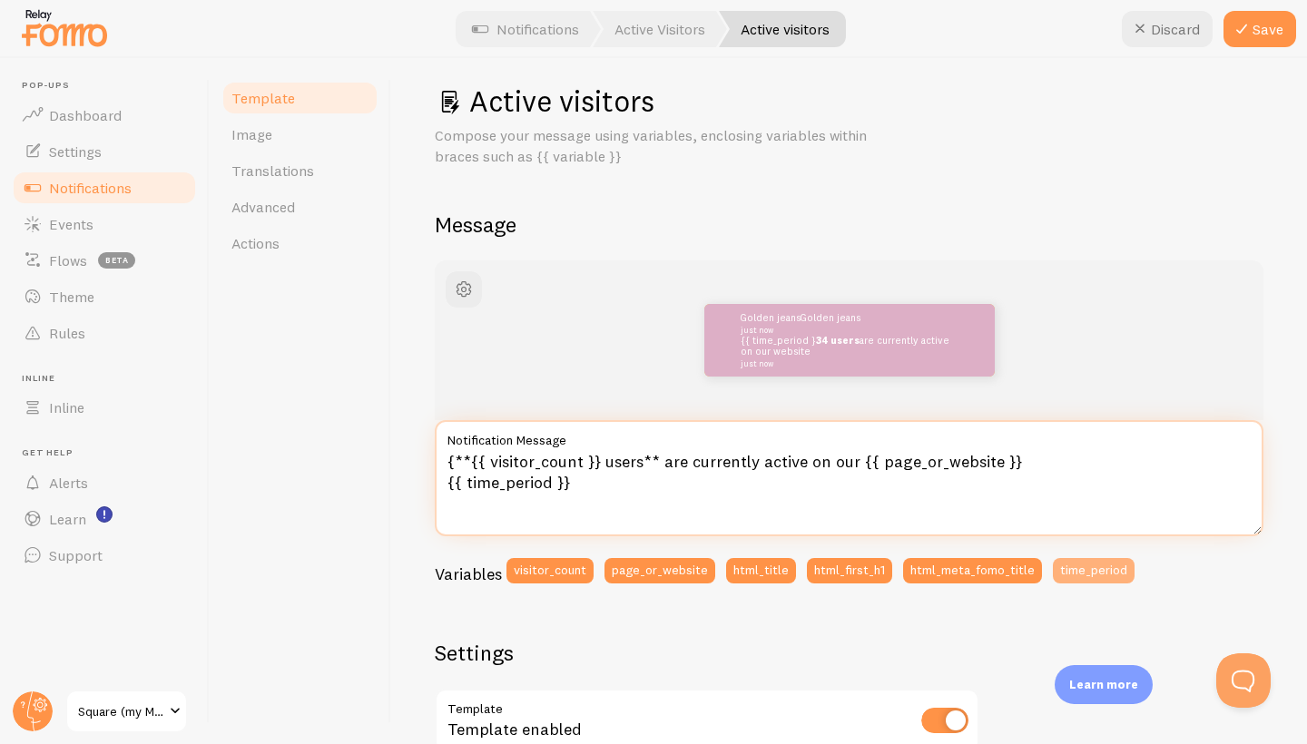
type textarea "**{{ visitor_count }} users** are currently active on our {{ page_or_website }}…"
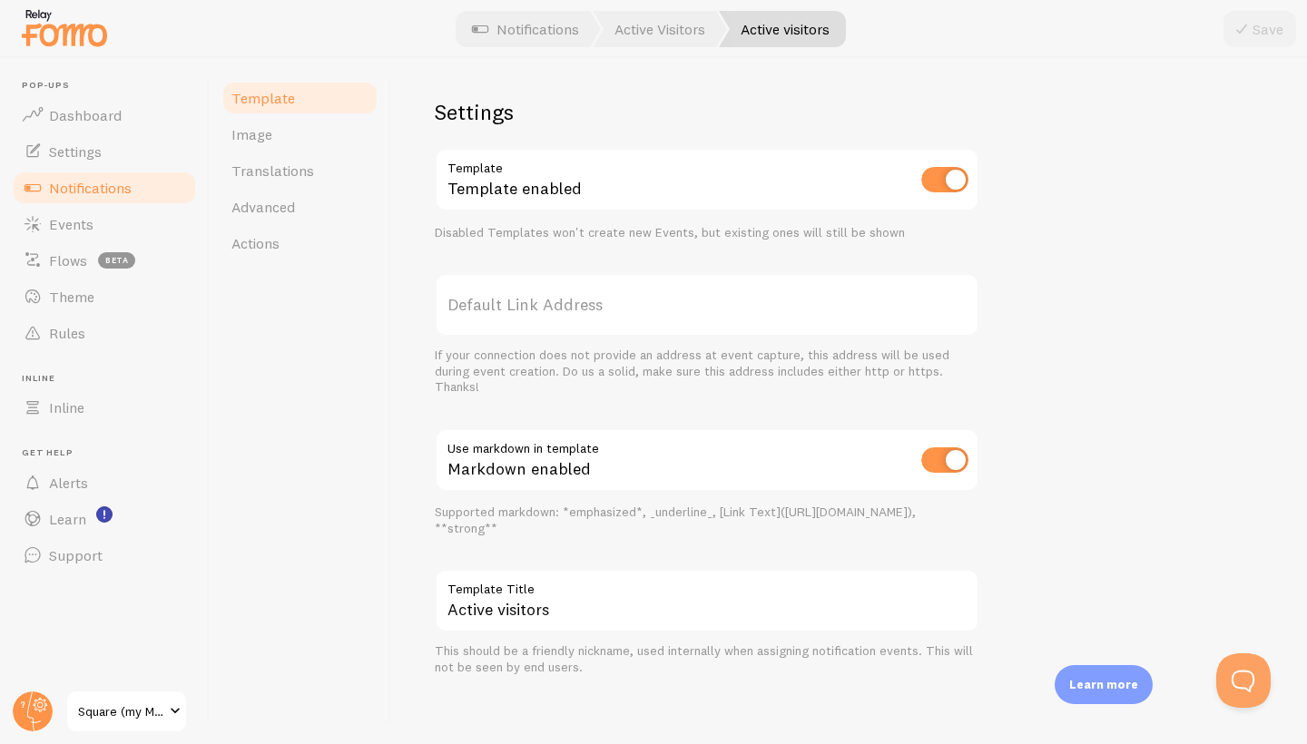
scroll to position [107, 0]
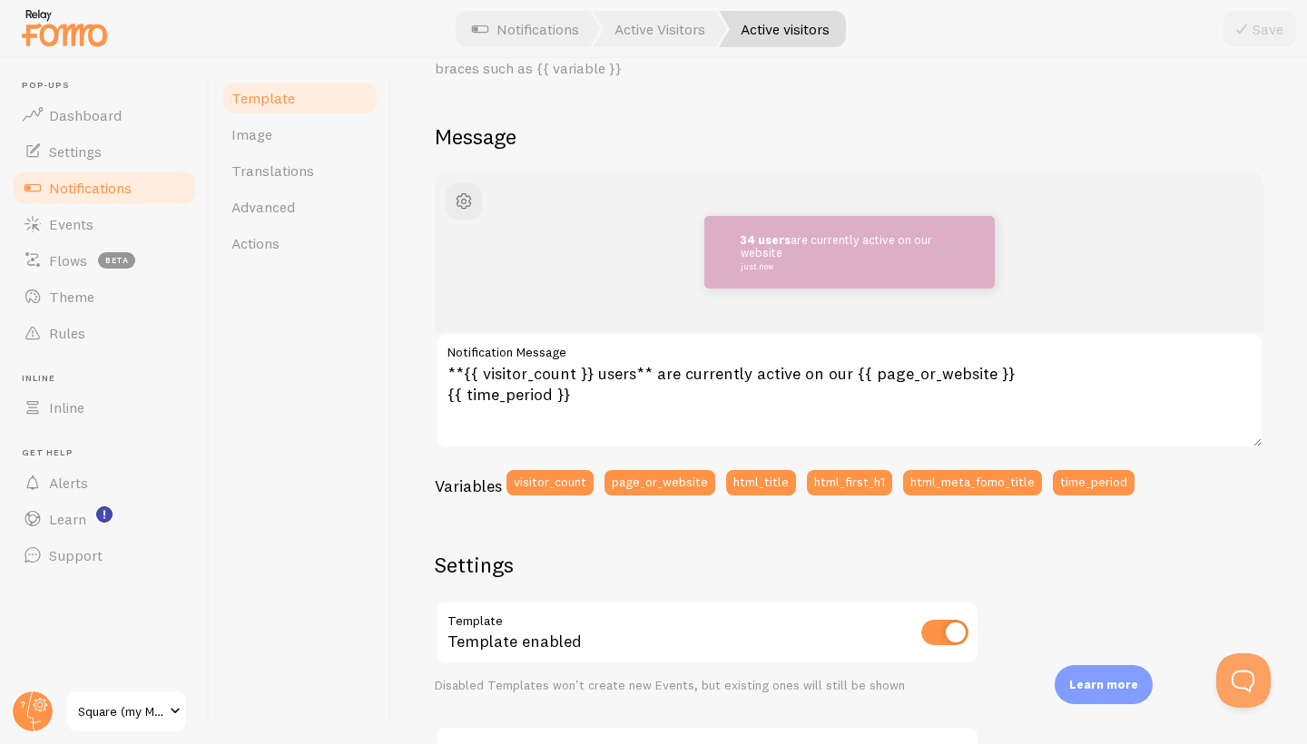
click at [143, 192] on link "Notifications" at bounding box center [104, 188] width 187 height 36
